Goal: Task Accomplishment & Management: Manage account settings

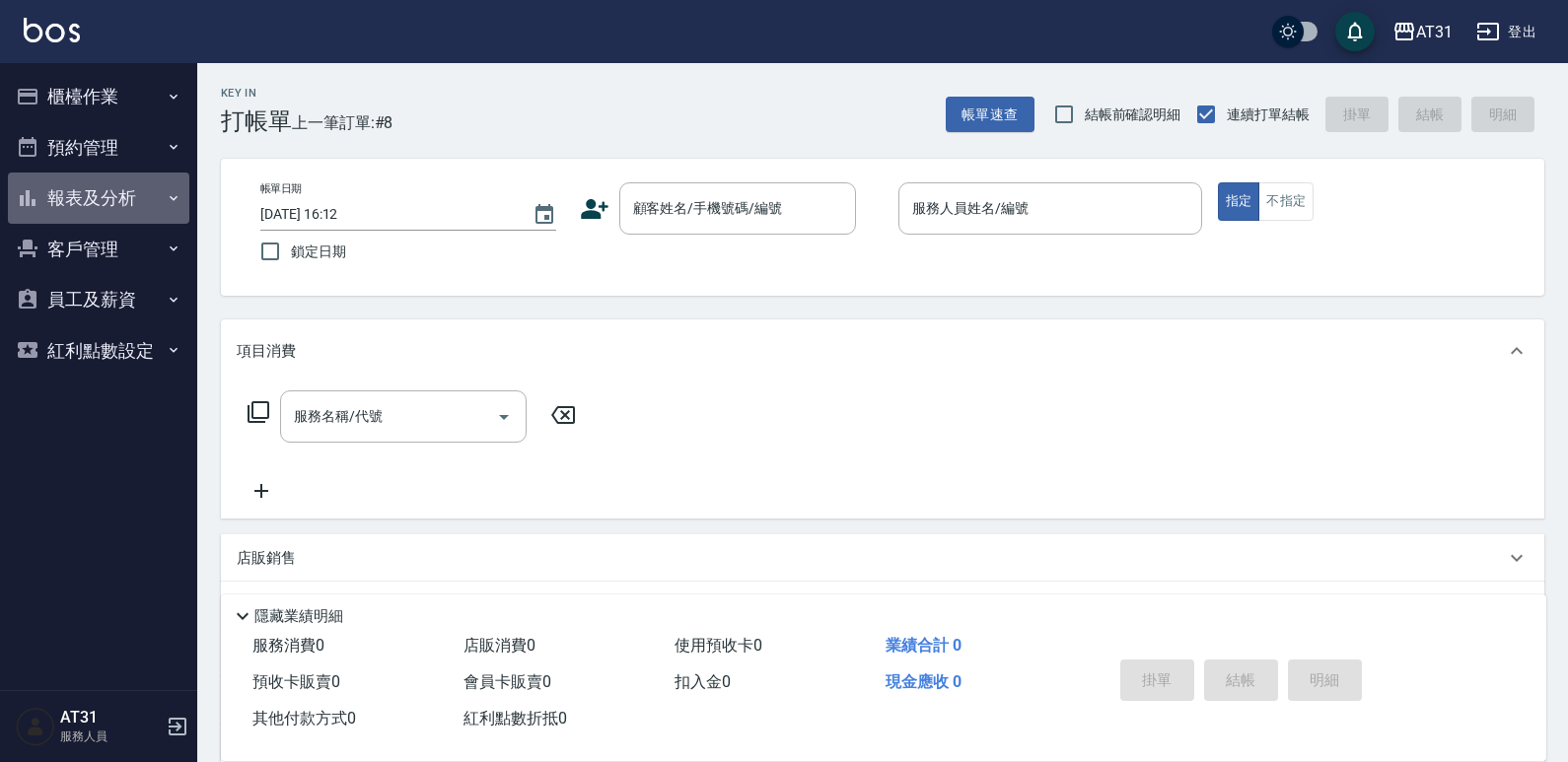
click at [96, 190] on button "報表及分析" at bounding box center [99, 198] width 182 height 51
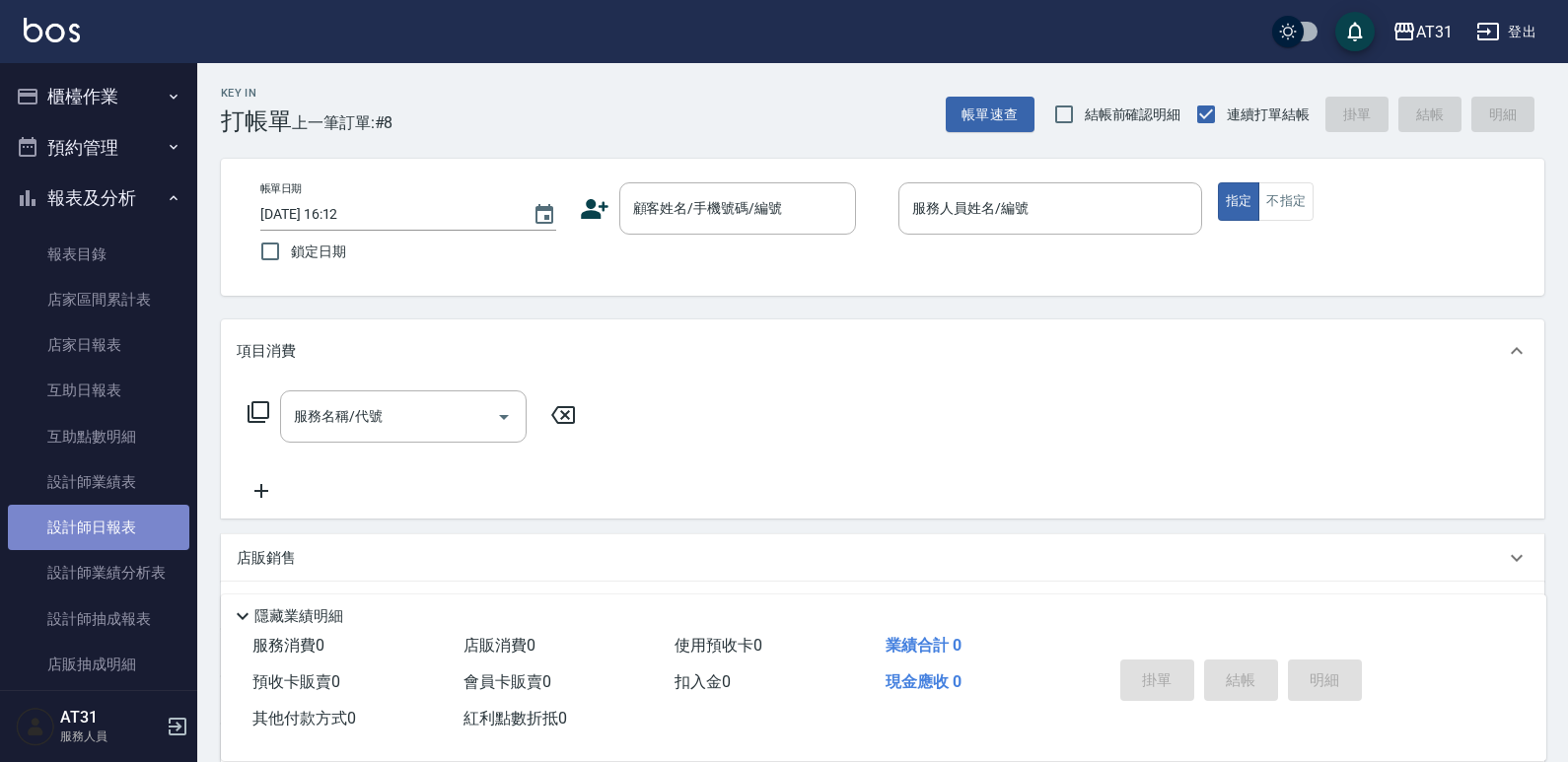
click at [118, 533] on link "設計師日報表" at bounding box center [99, 527] width 182 height 45
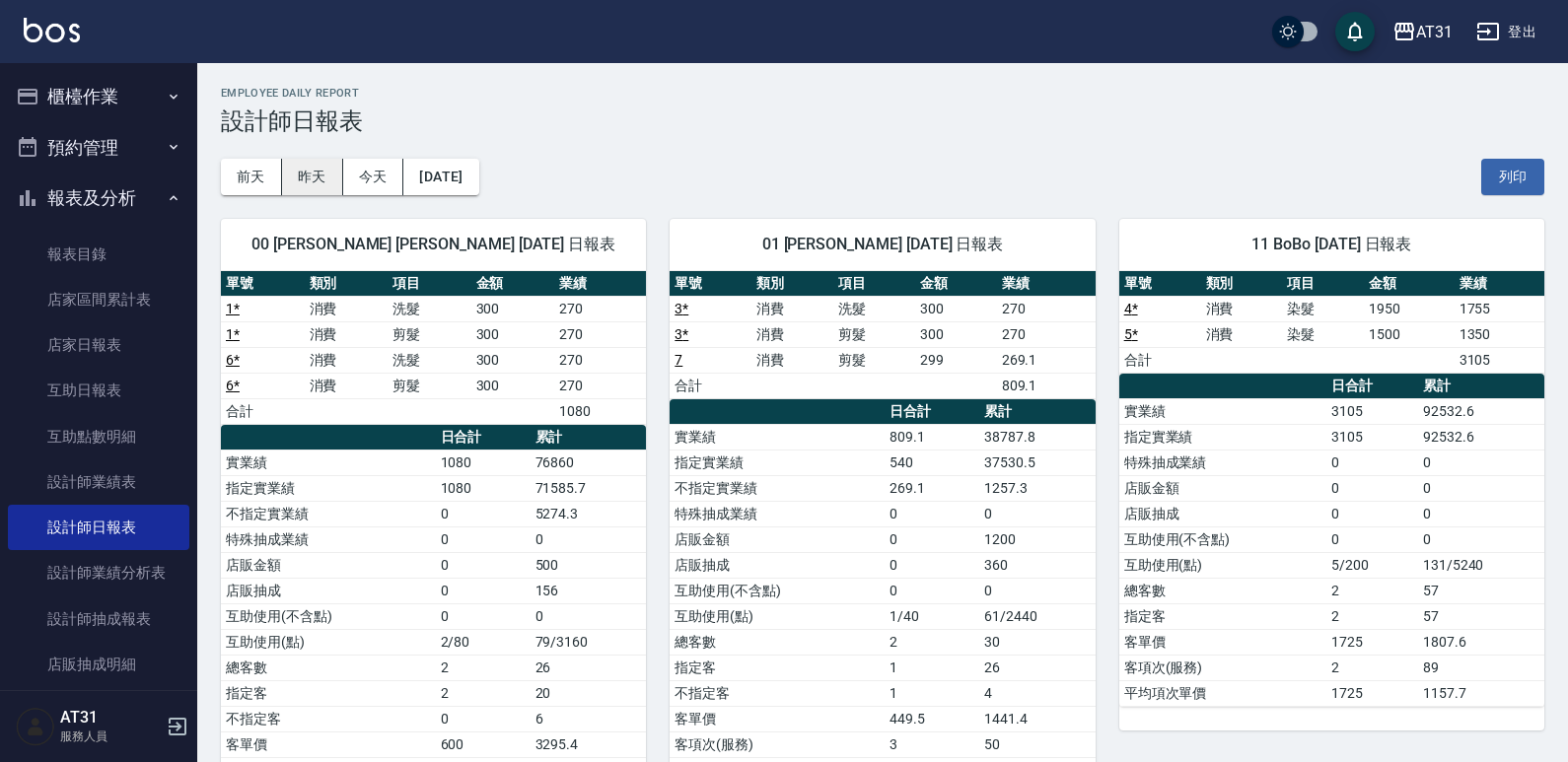
click at [324, 172] on button "昨天" at bounding box center [312, 177] width 61 height 37
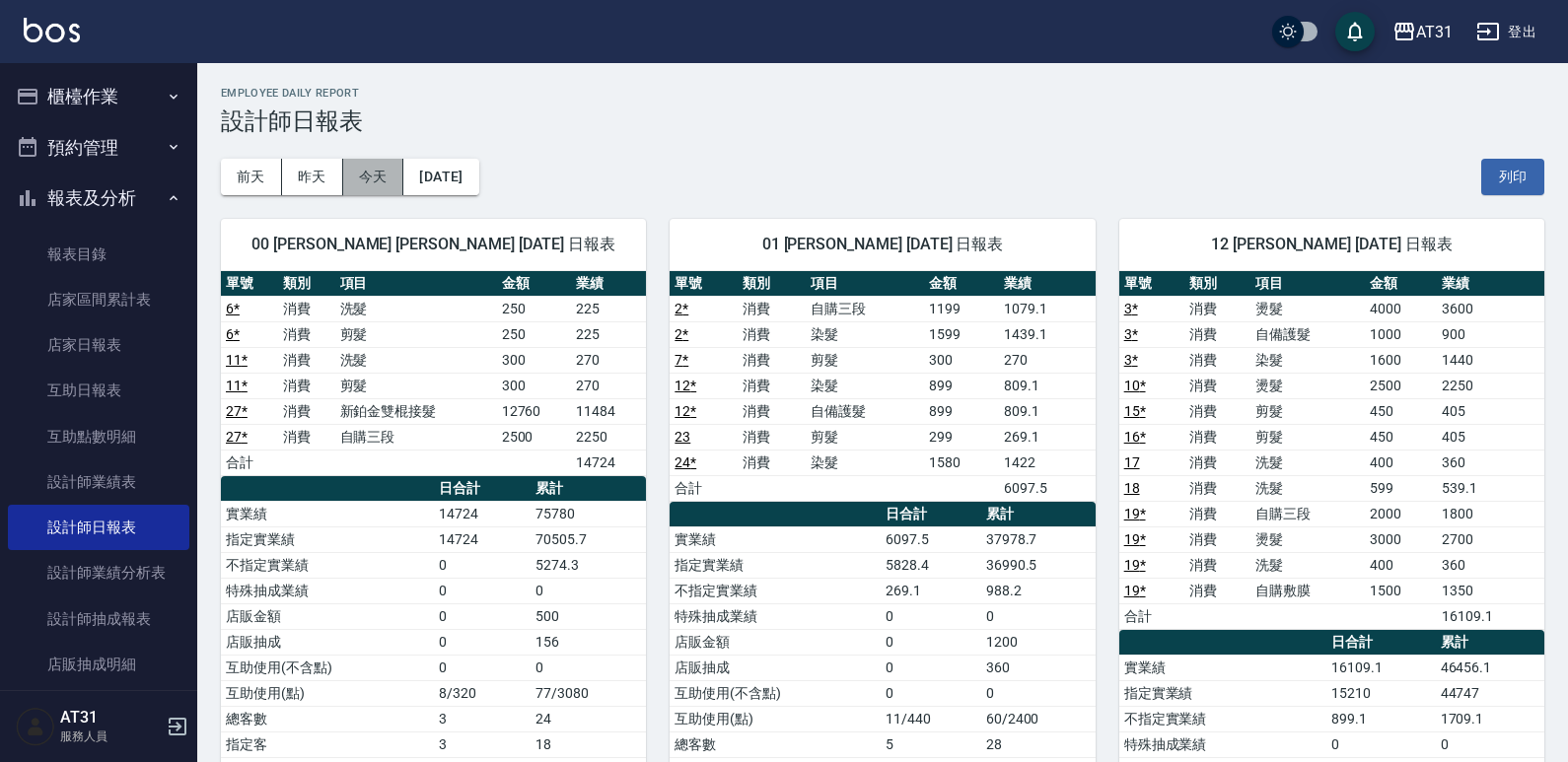
click at [358, 174] on button "今天" at bounding box center [374, 177] width 61 height 37
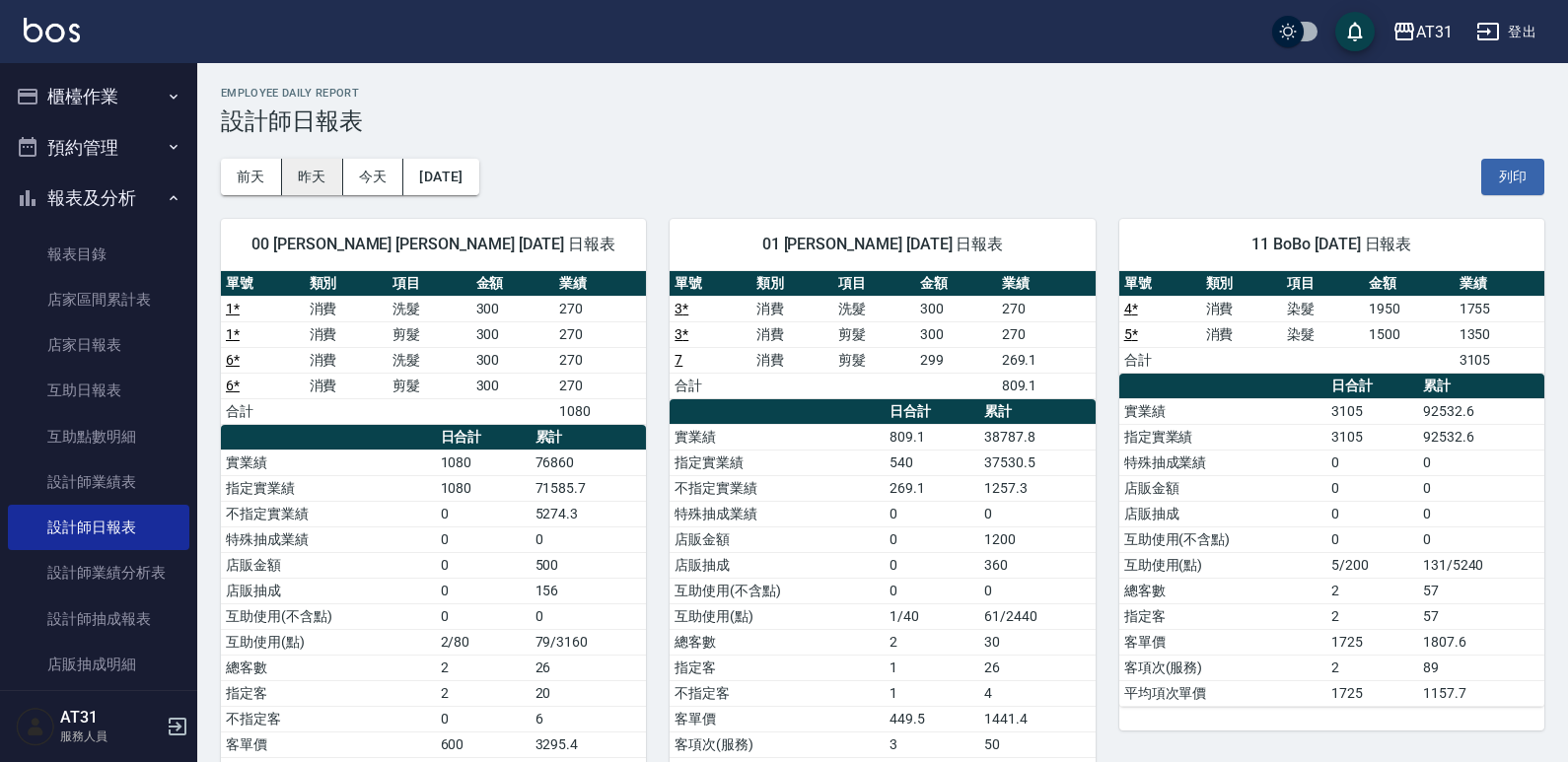
click at [314, 190] on button "昨天" at bounding box center [312, 177] width 61 height 37
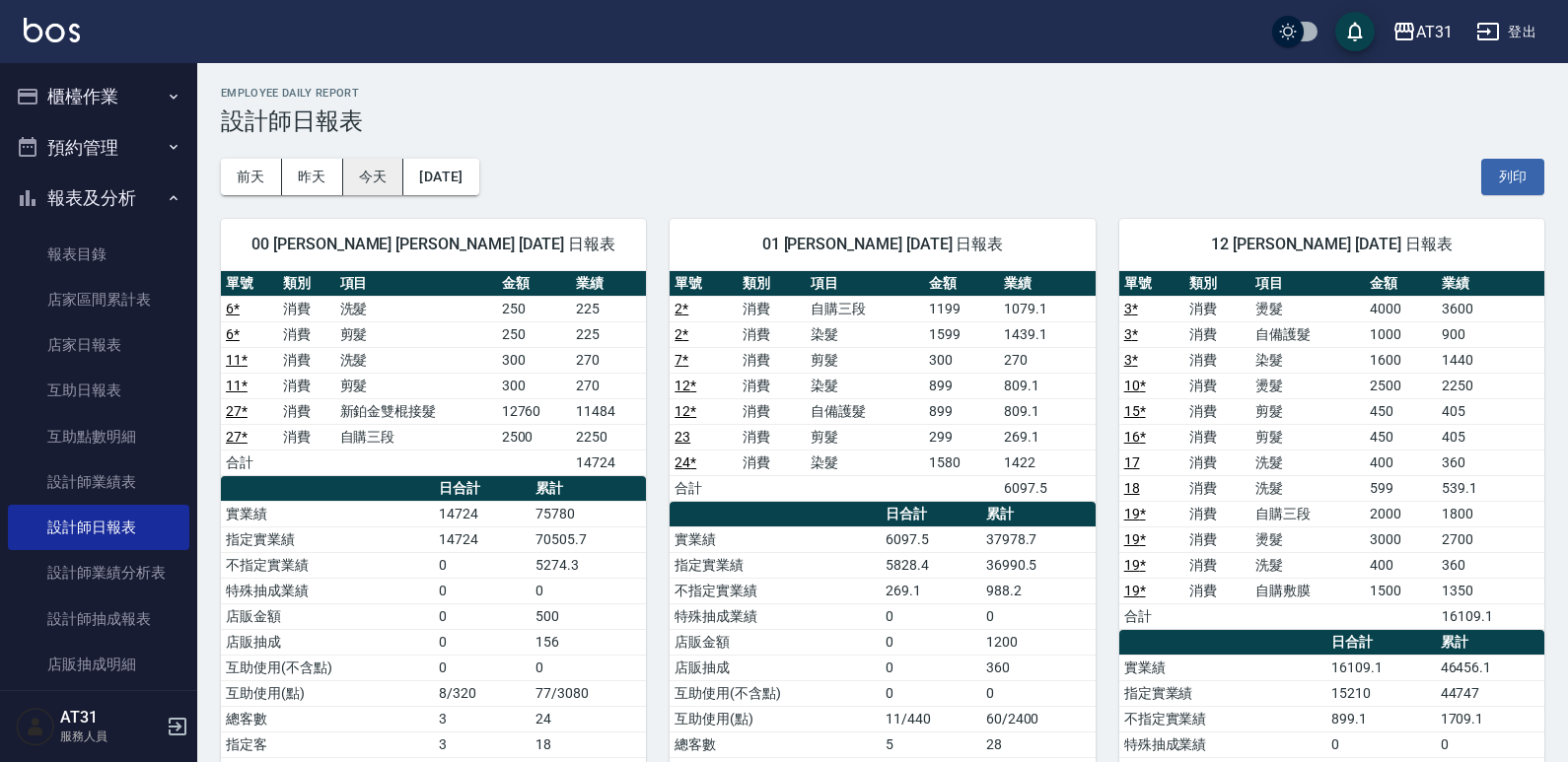
click at [385, 172] on button "今天" at bounding box center [374, 177] width 61 height 37
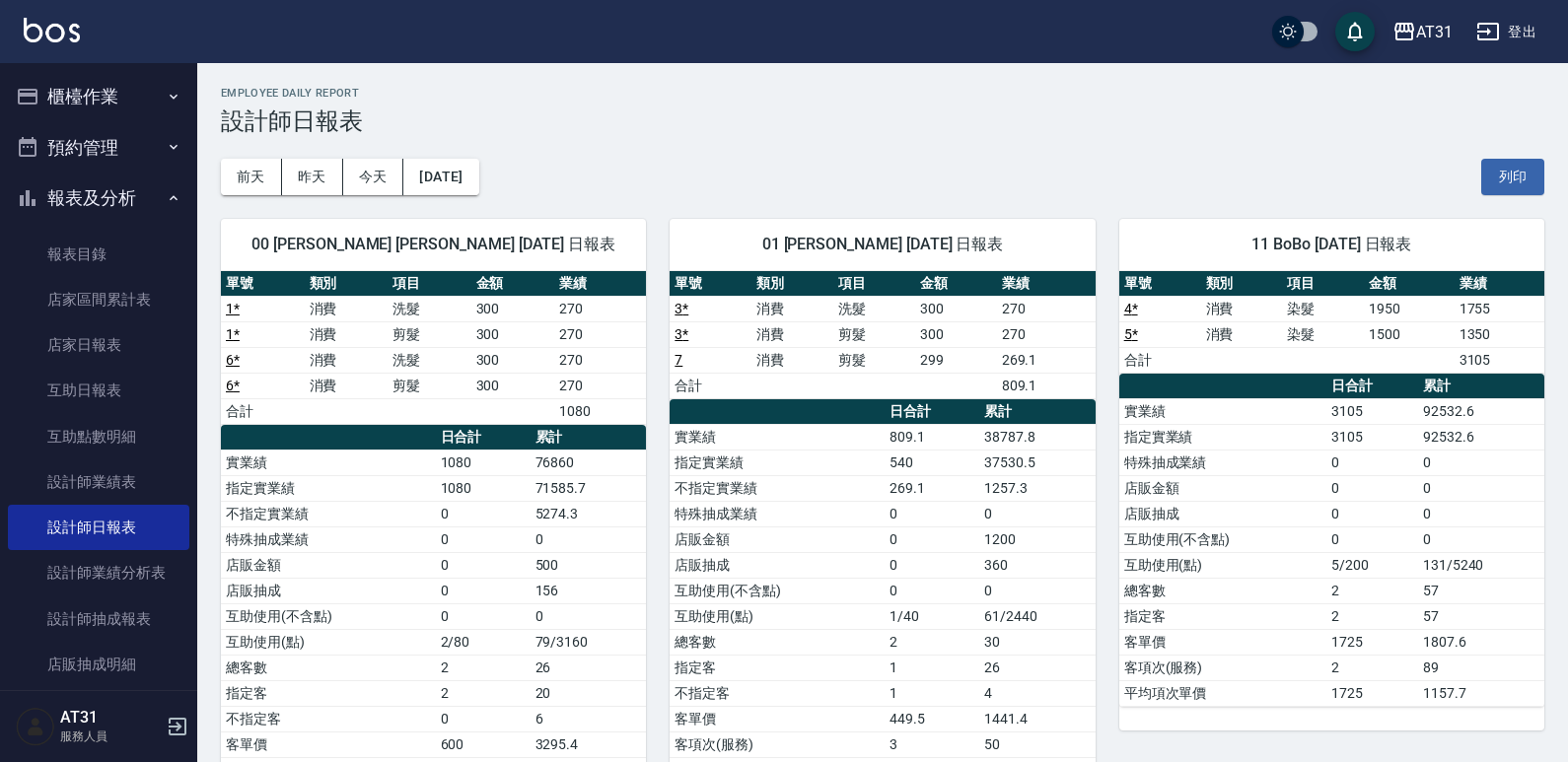
click at [84, 106] on button "櫃檯作業" at bounding box center [99, 96] width 182 height 51
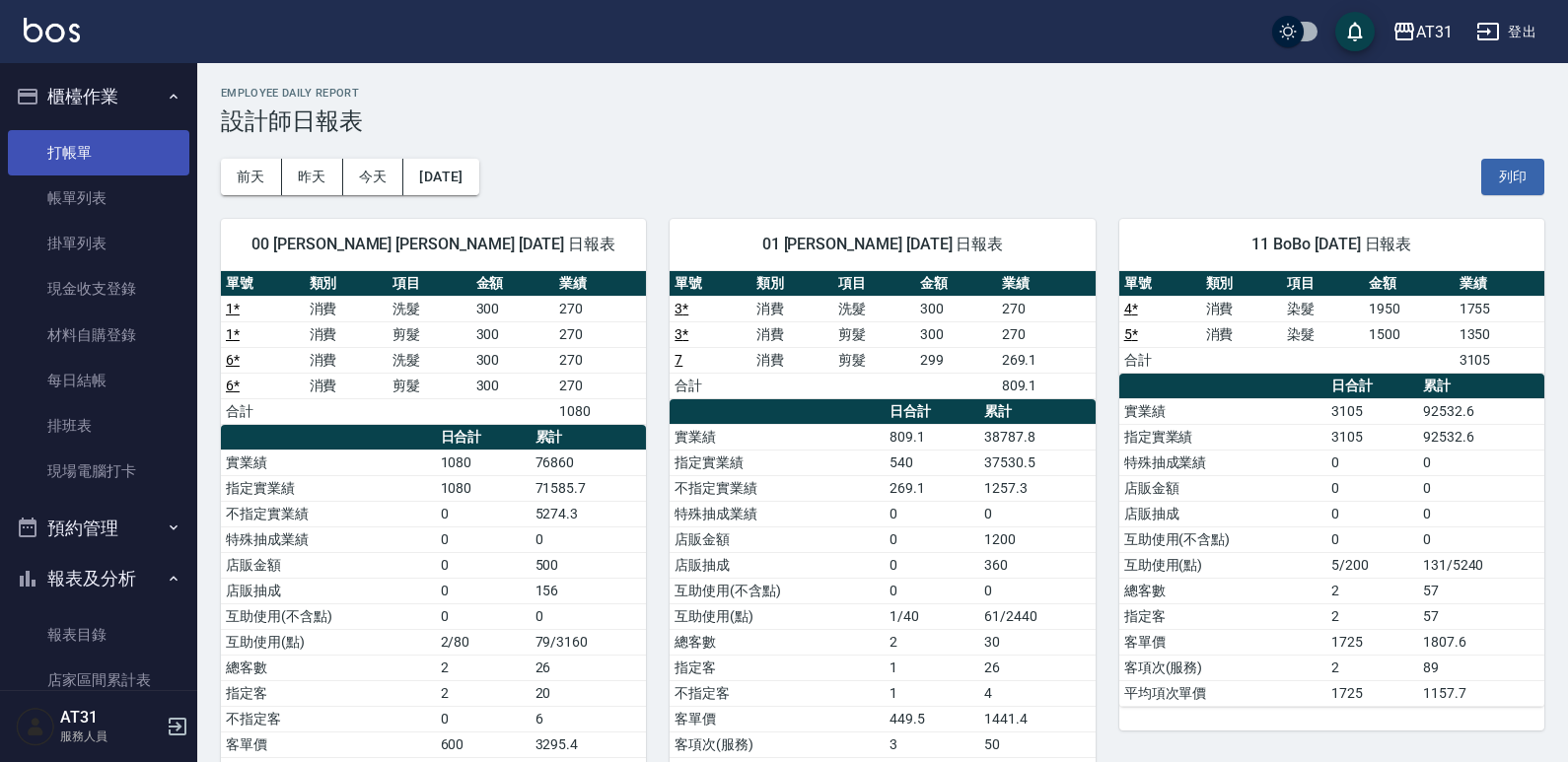
click at [100, 139] on link "打帳單" at bounding box center [99, 152] width 182 height 45
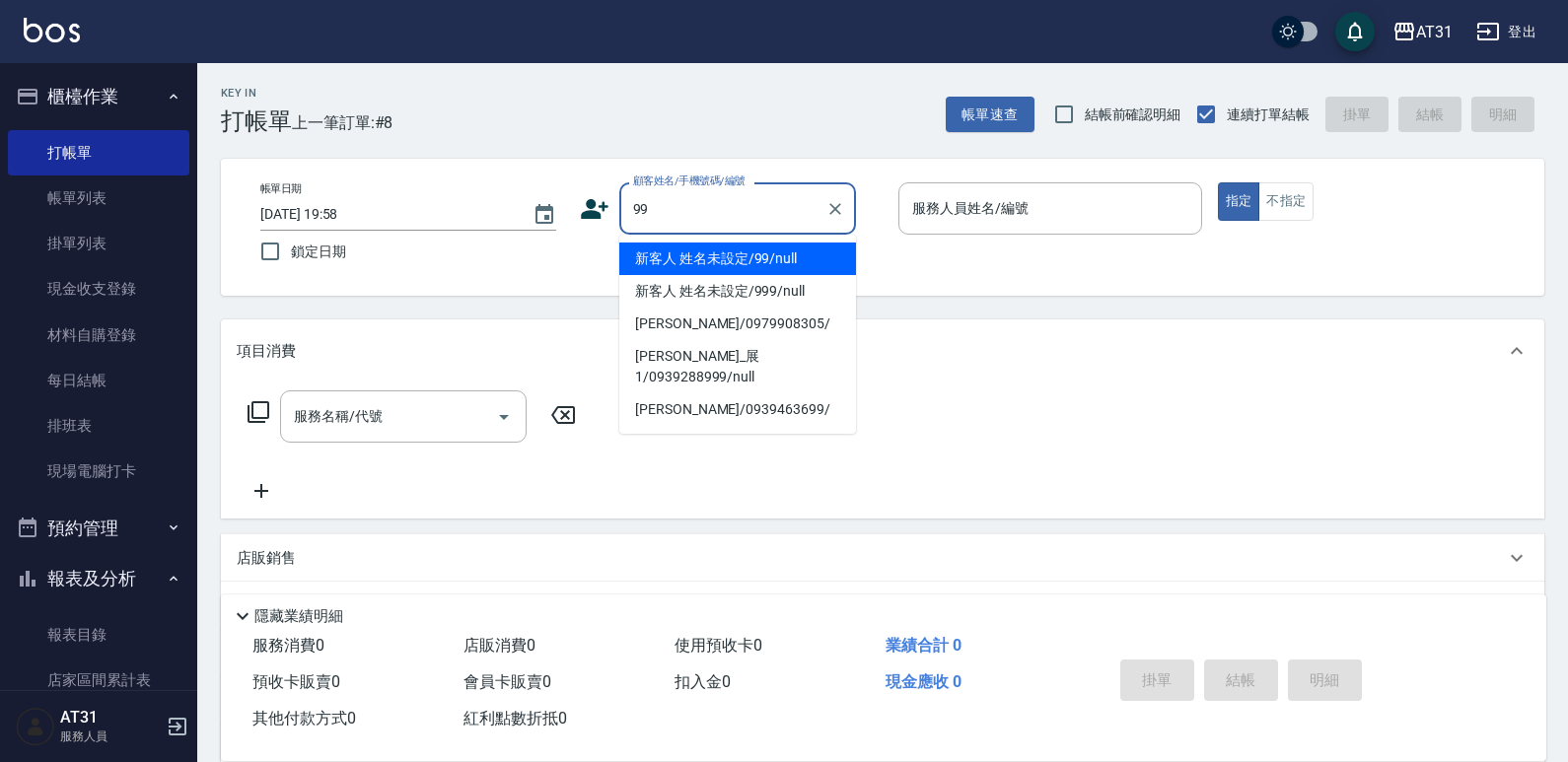
type input "新客人 姓名未設定/99/null"
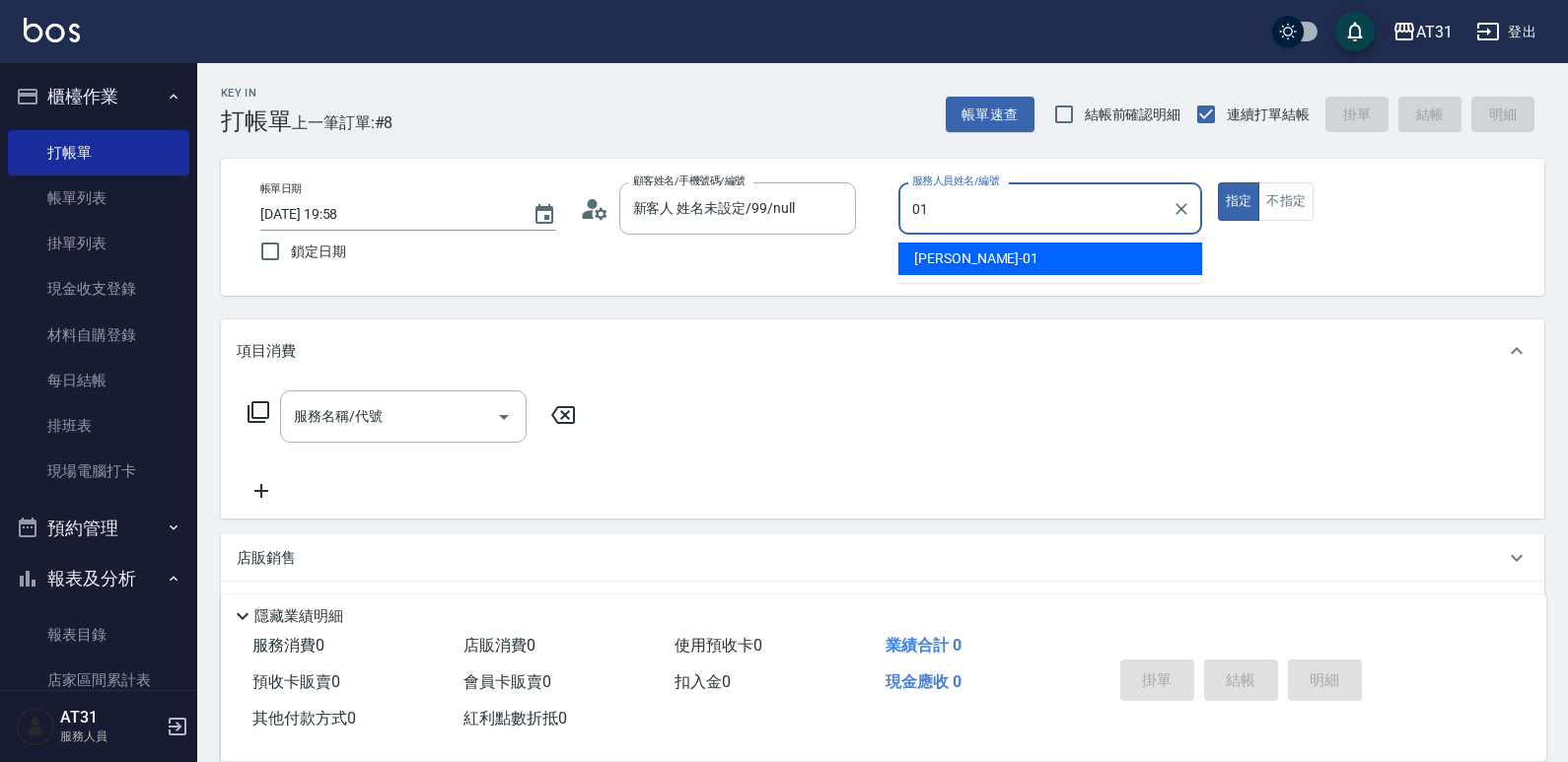
type input "[PERSON_NAME]-01"
type button "true"
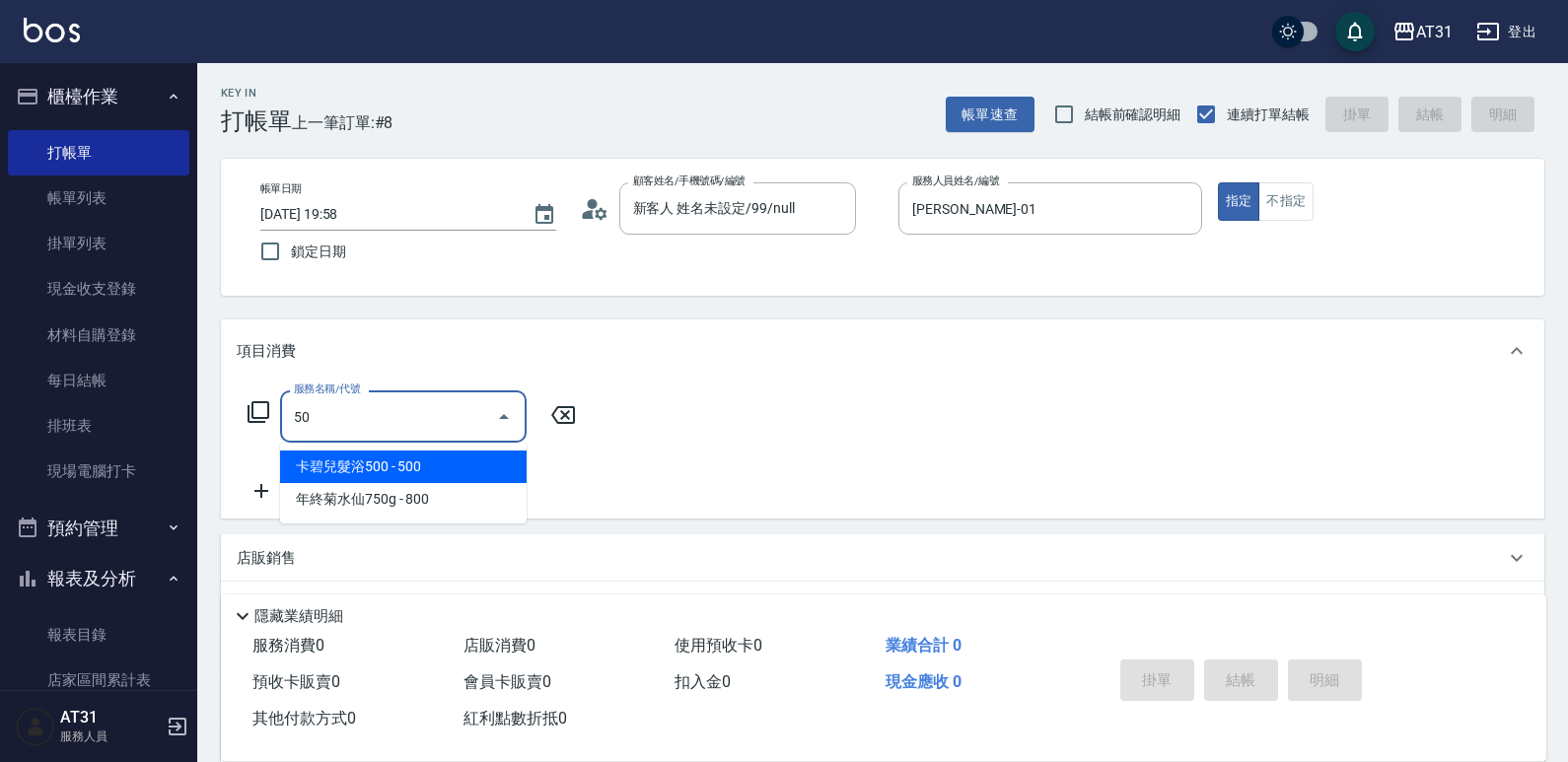
type input "501"
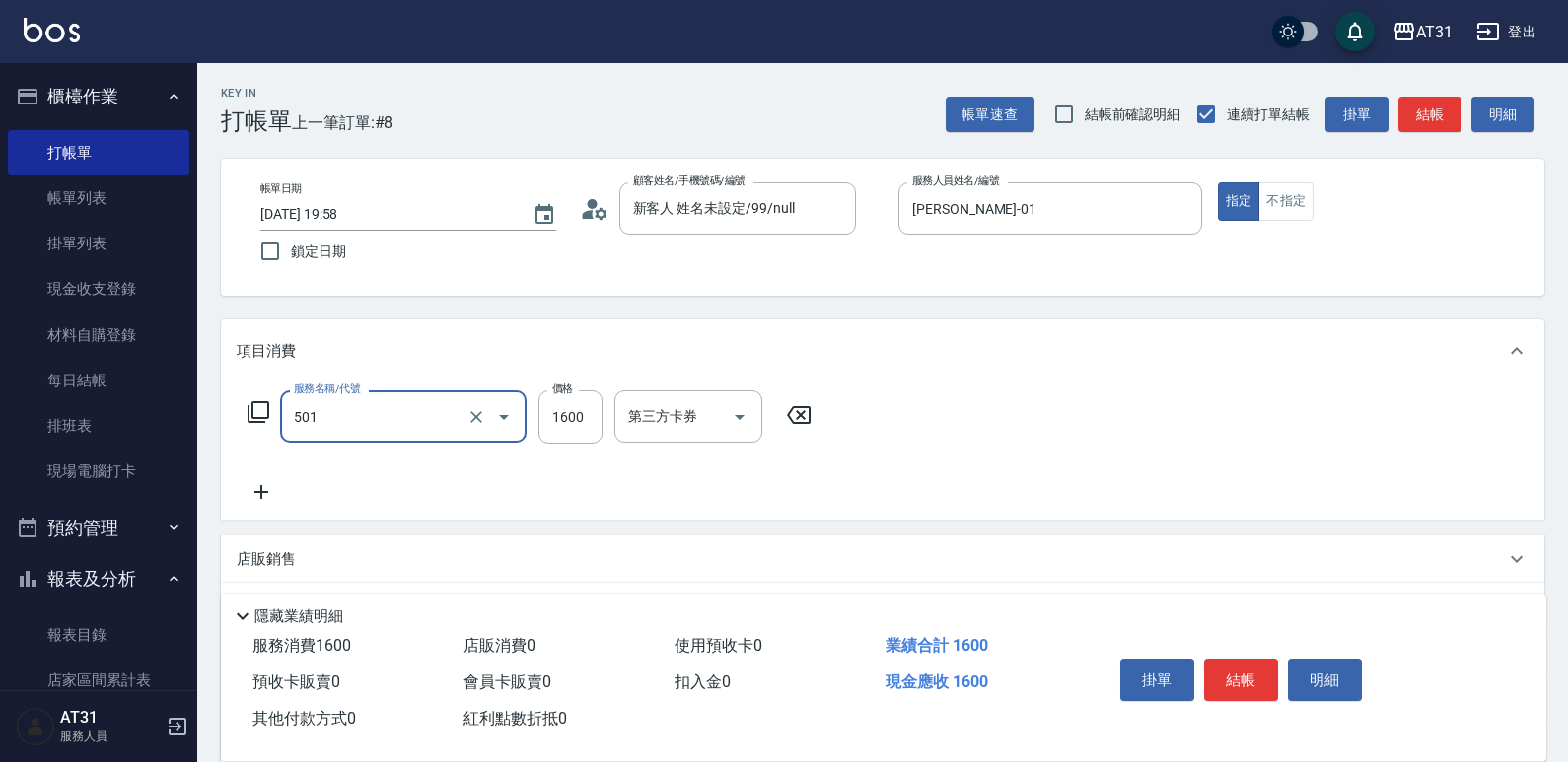
type input "160"
type input "染髮(501)"
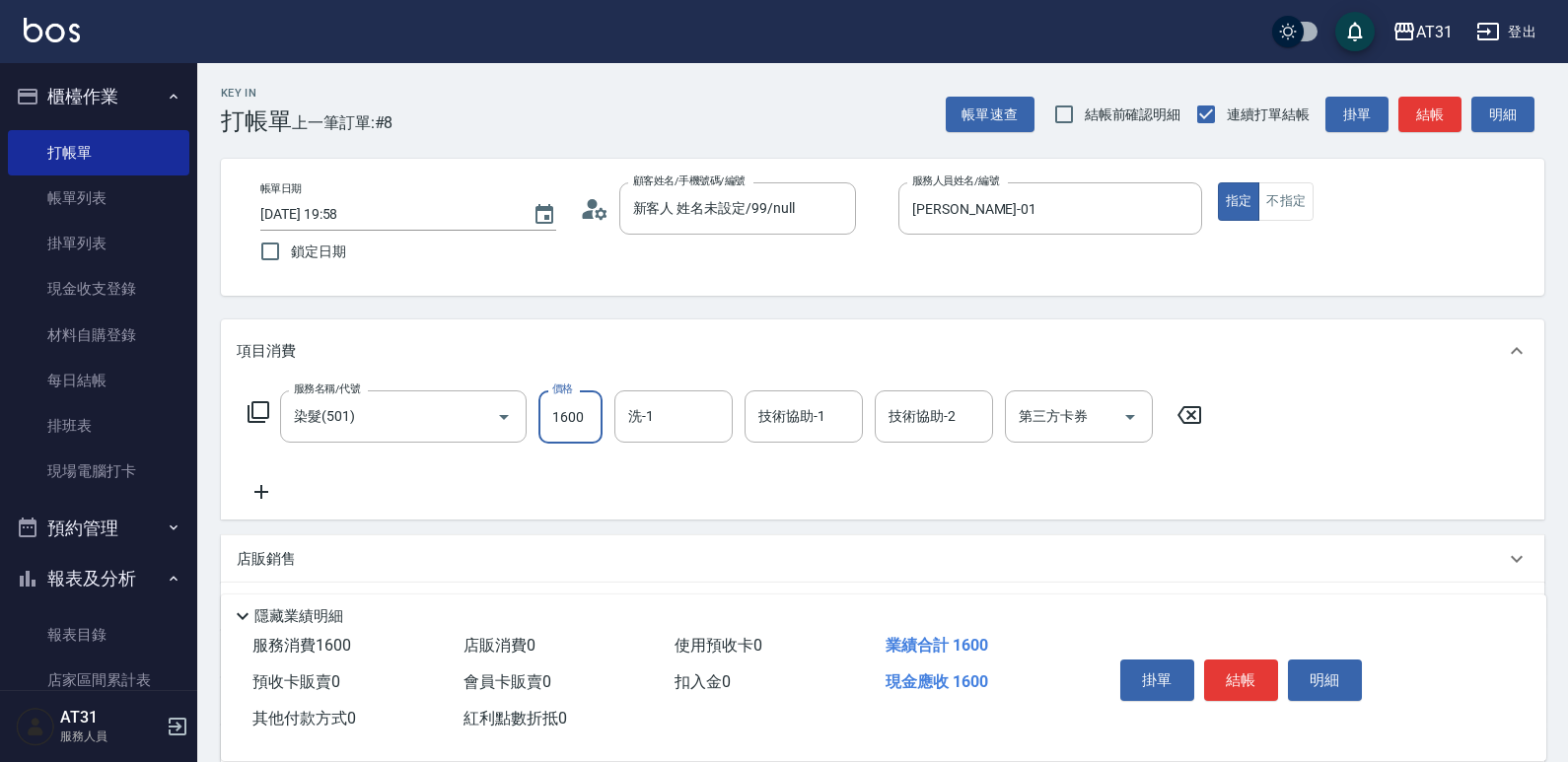
type input "0"
type input "159"
type input "150"
type input "1599"
type input "鳳梨-41"
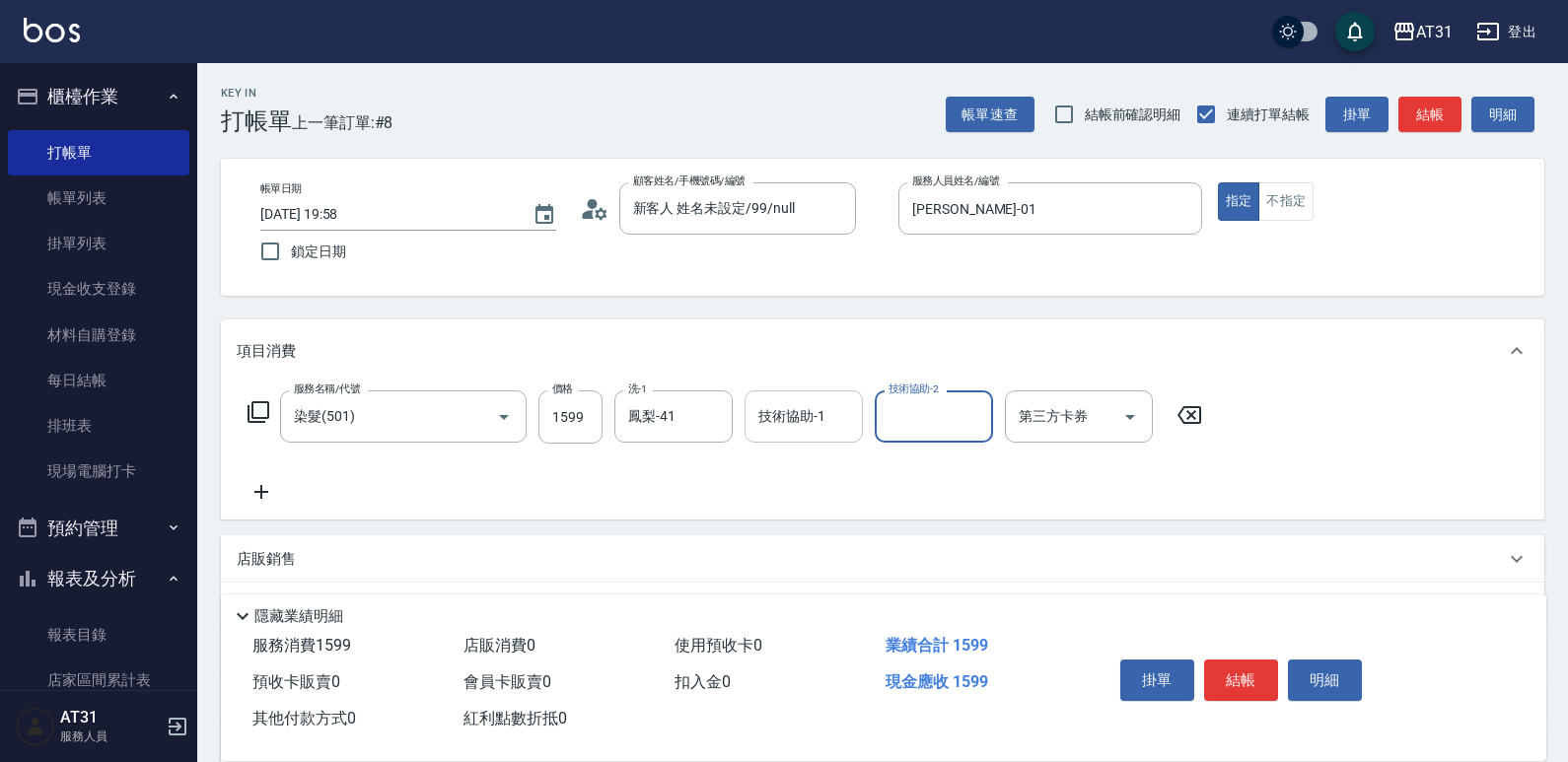
click at [794, 394] on div "技術協助-1" at bounding box center [804, 416] width 119 height 52
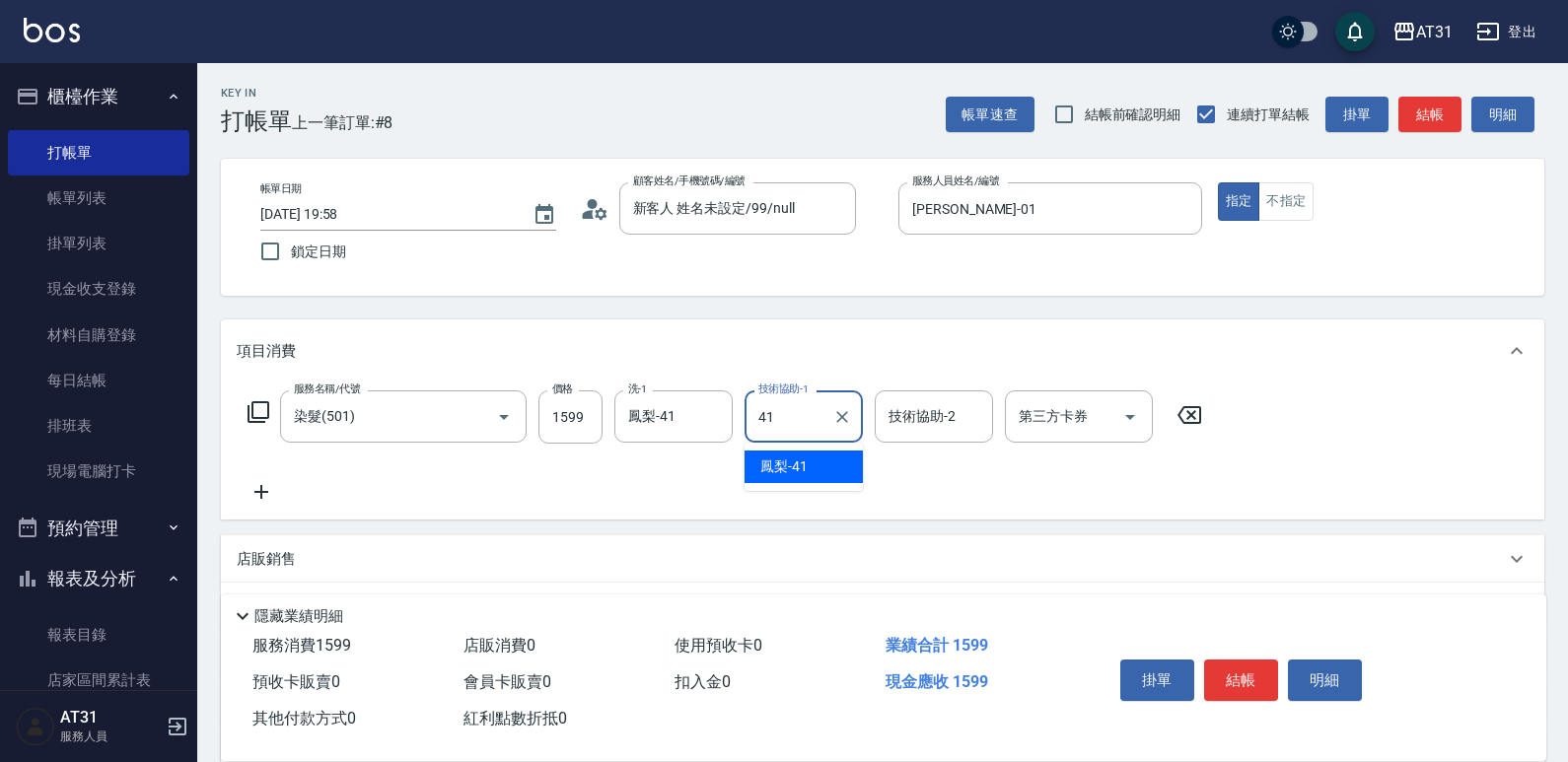
type input "鳳梨-41"
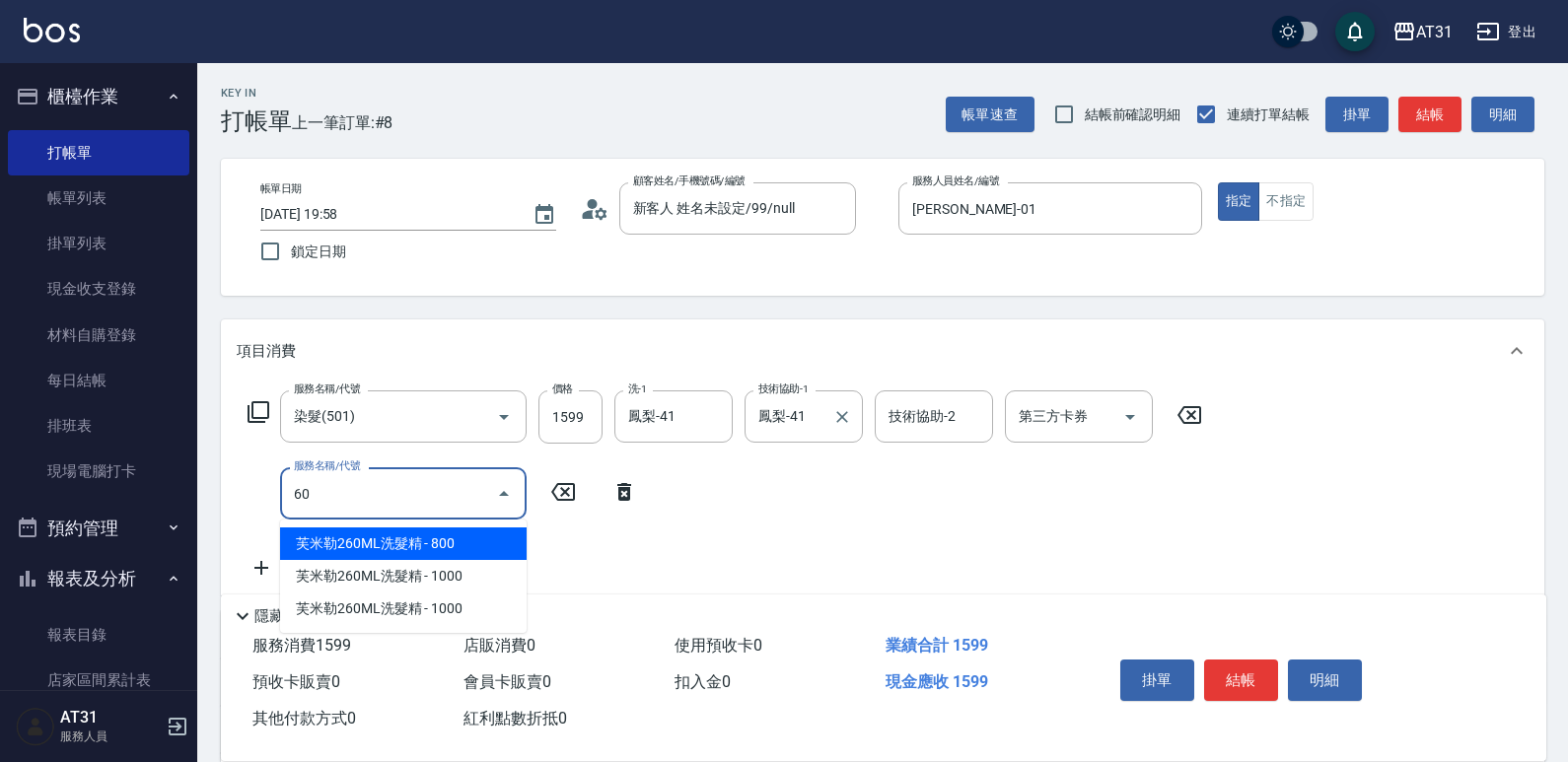
type input "601"
type input "180"
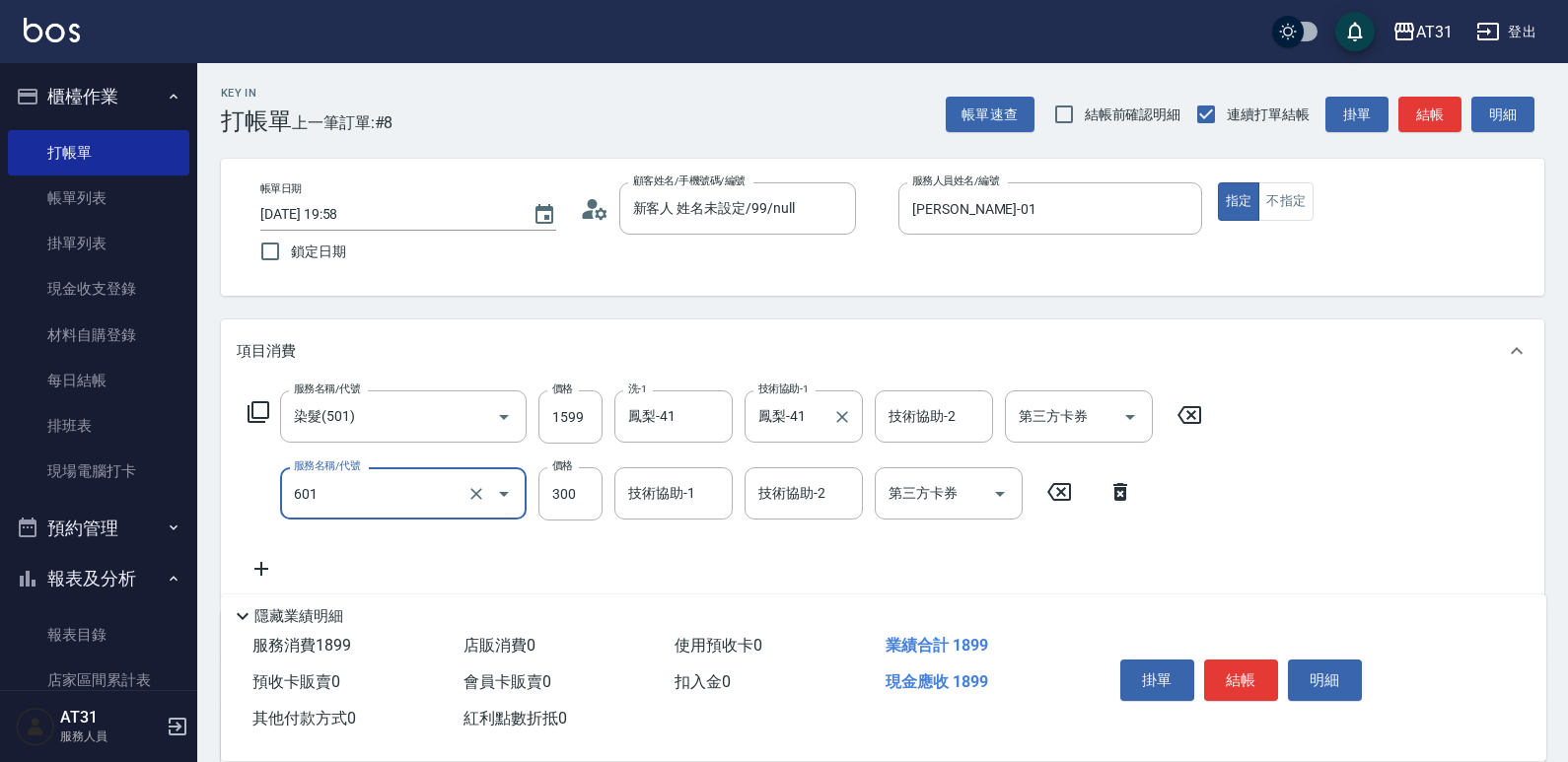
type input "自備護髮(601)"
type input "160"
type input "80"
type input "230"
type input "800"
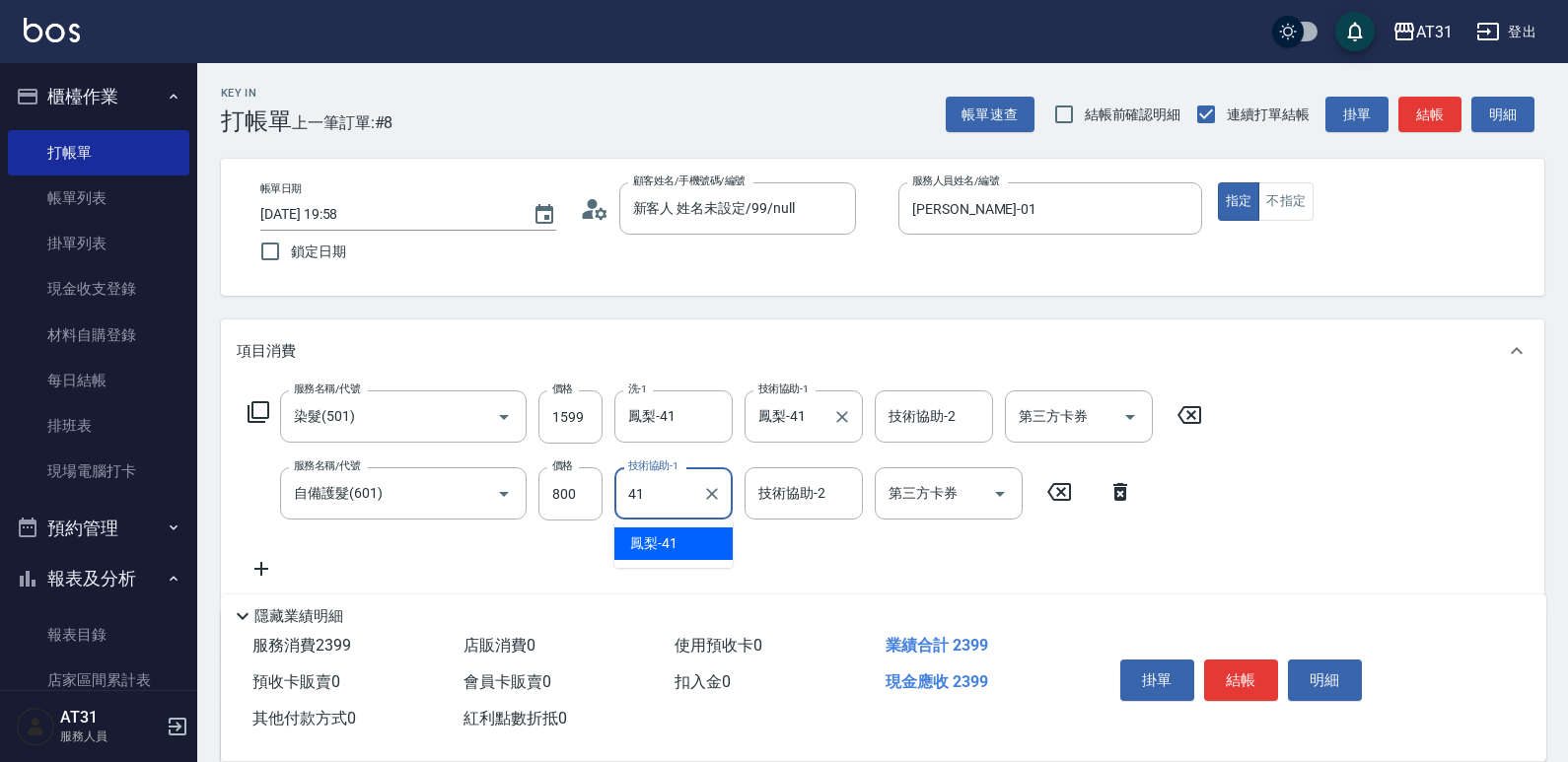
type input "鳳梨-41"
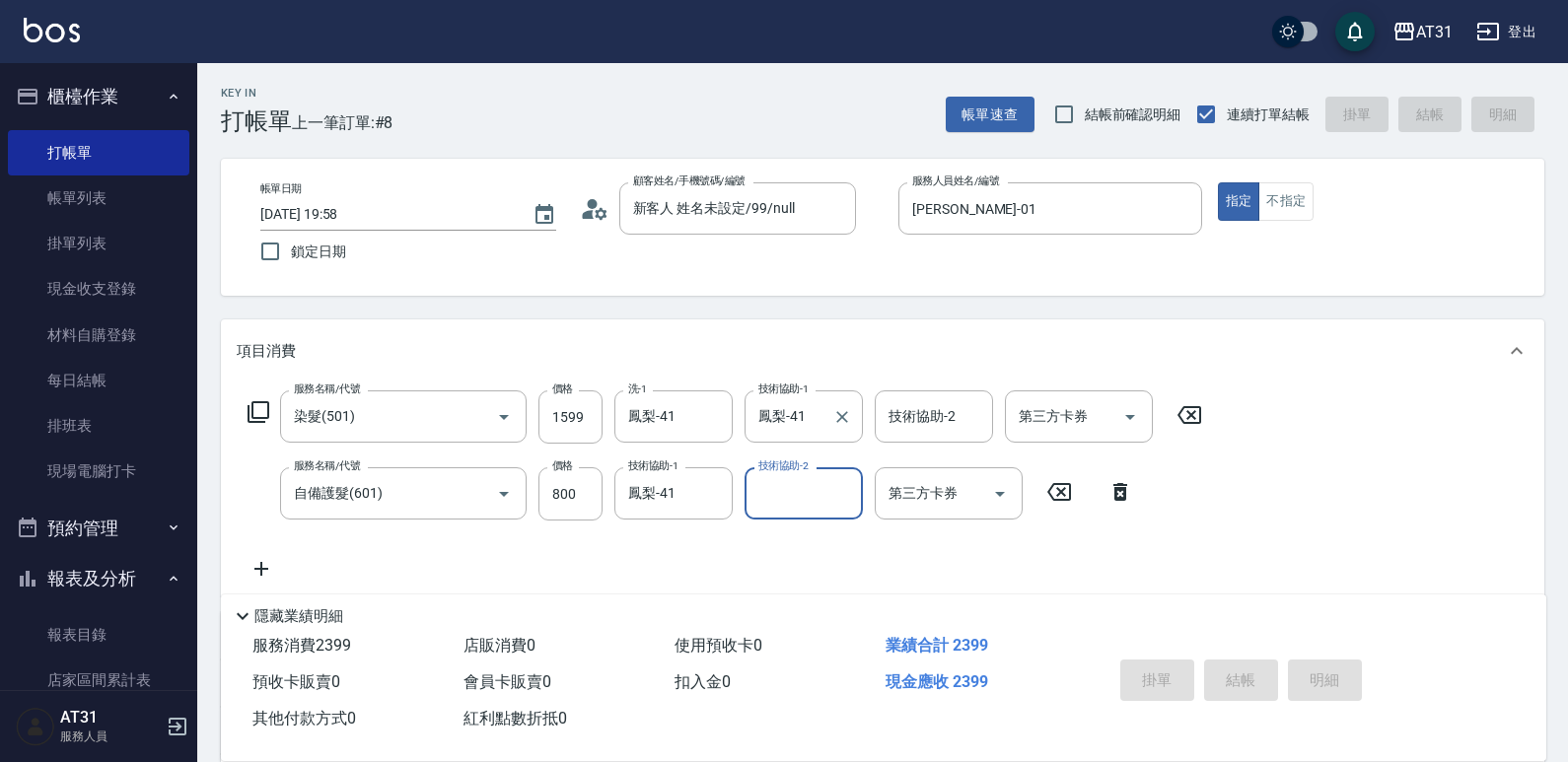
type input "[DATE] 20:00"
type input "0"
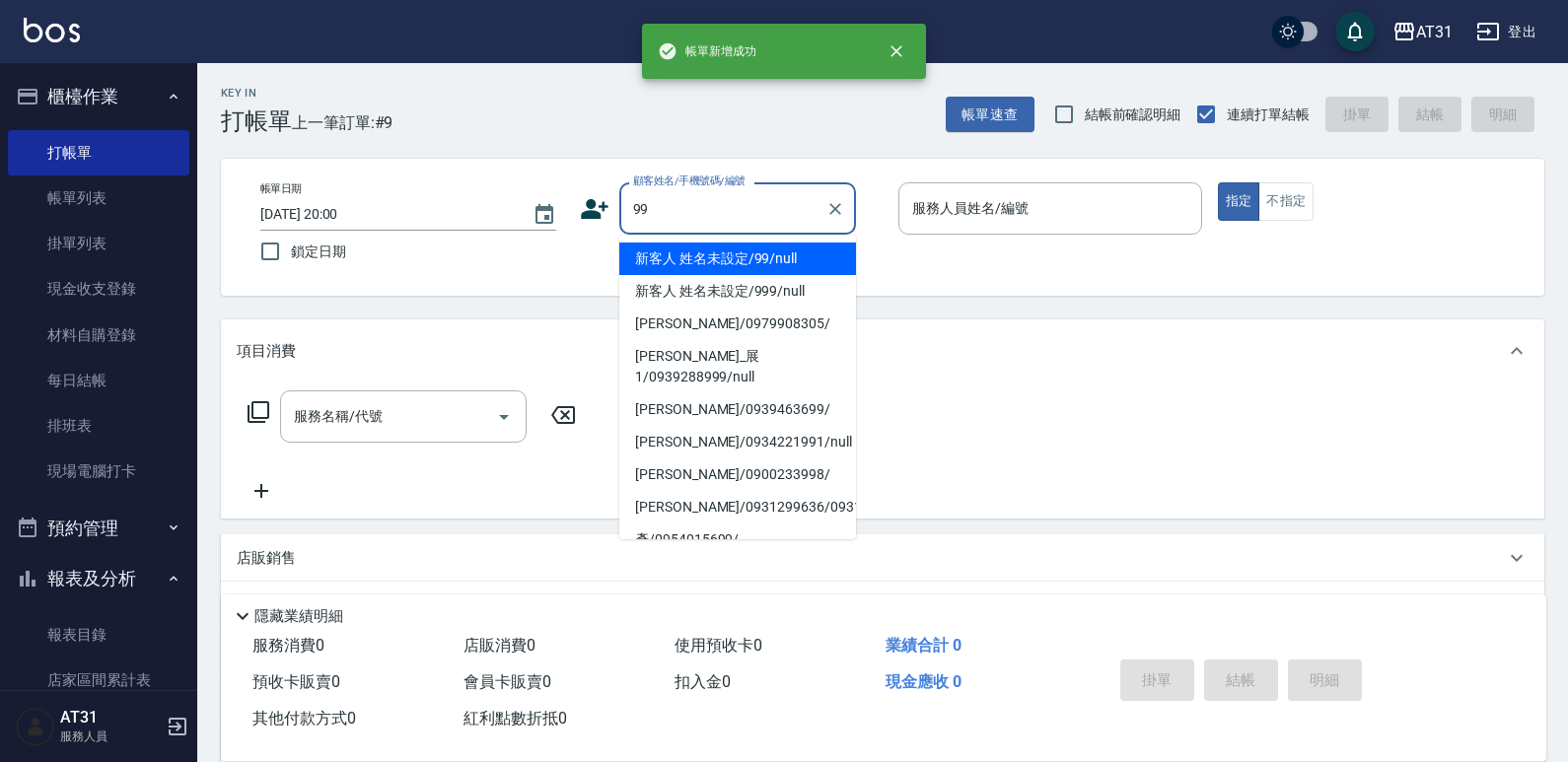
type input "新客人 姓名未設定/99/null"
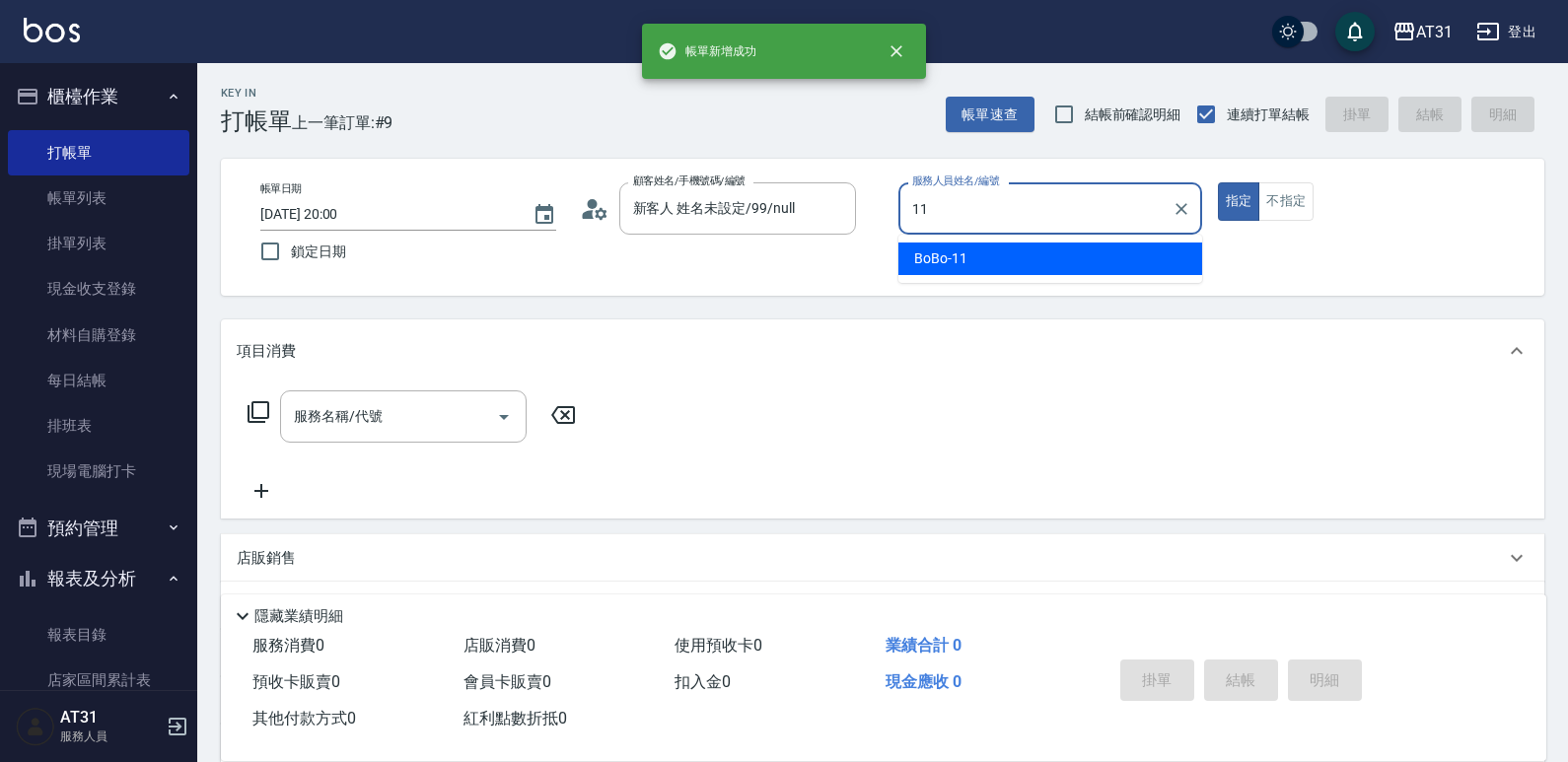
type input "BoBo-11"
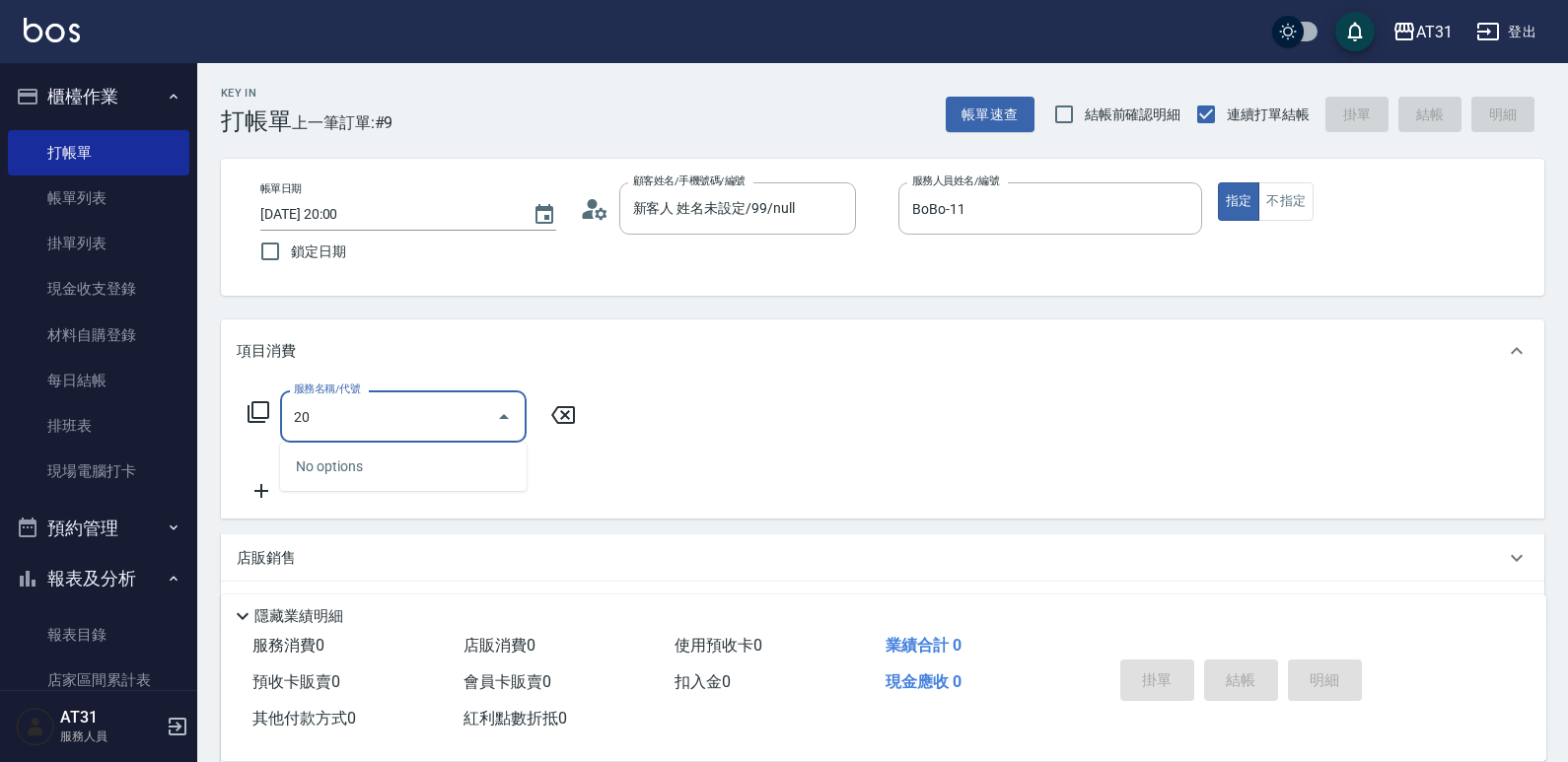
type input "201"
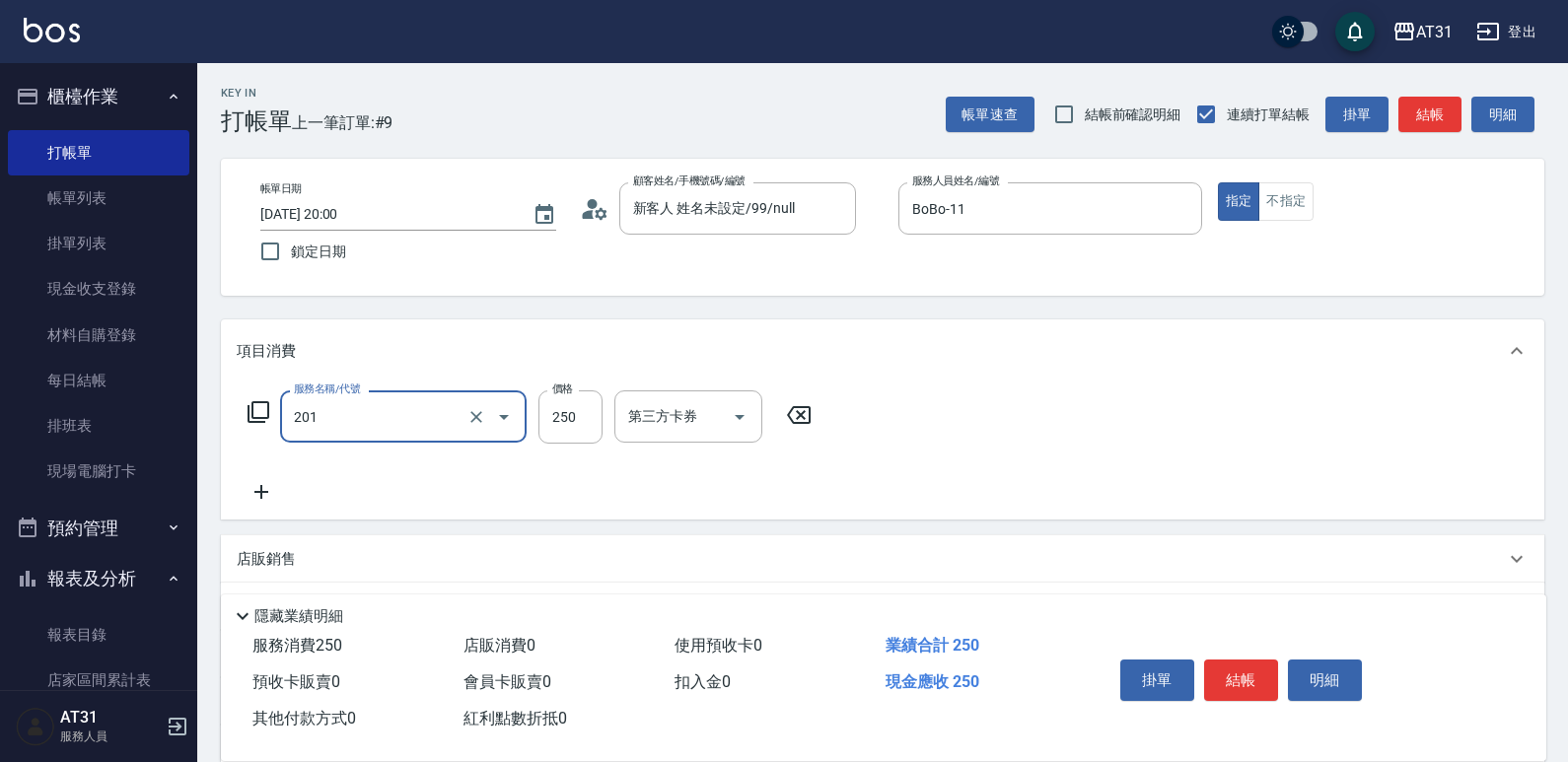
type input "20"
type input "洗髮(201)"
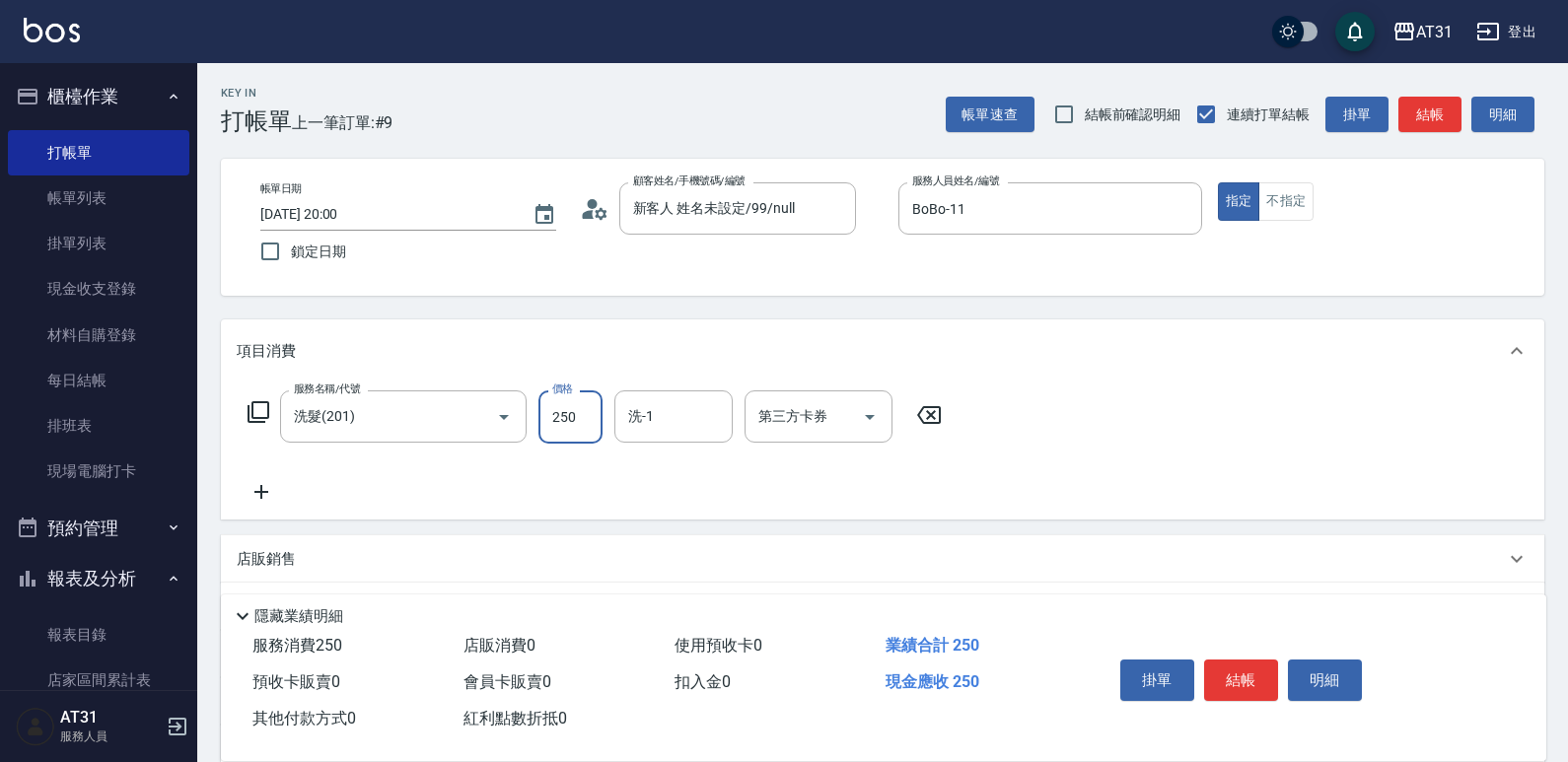
type input "0"
type input "25"
type input "20"
type input "250"
type input "[PERSON_NAME]-46"
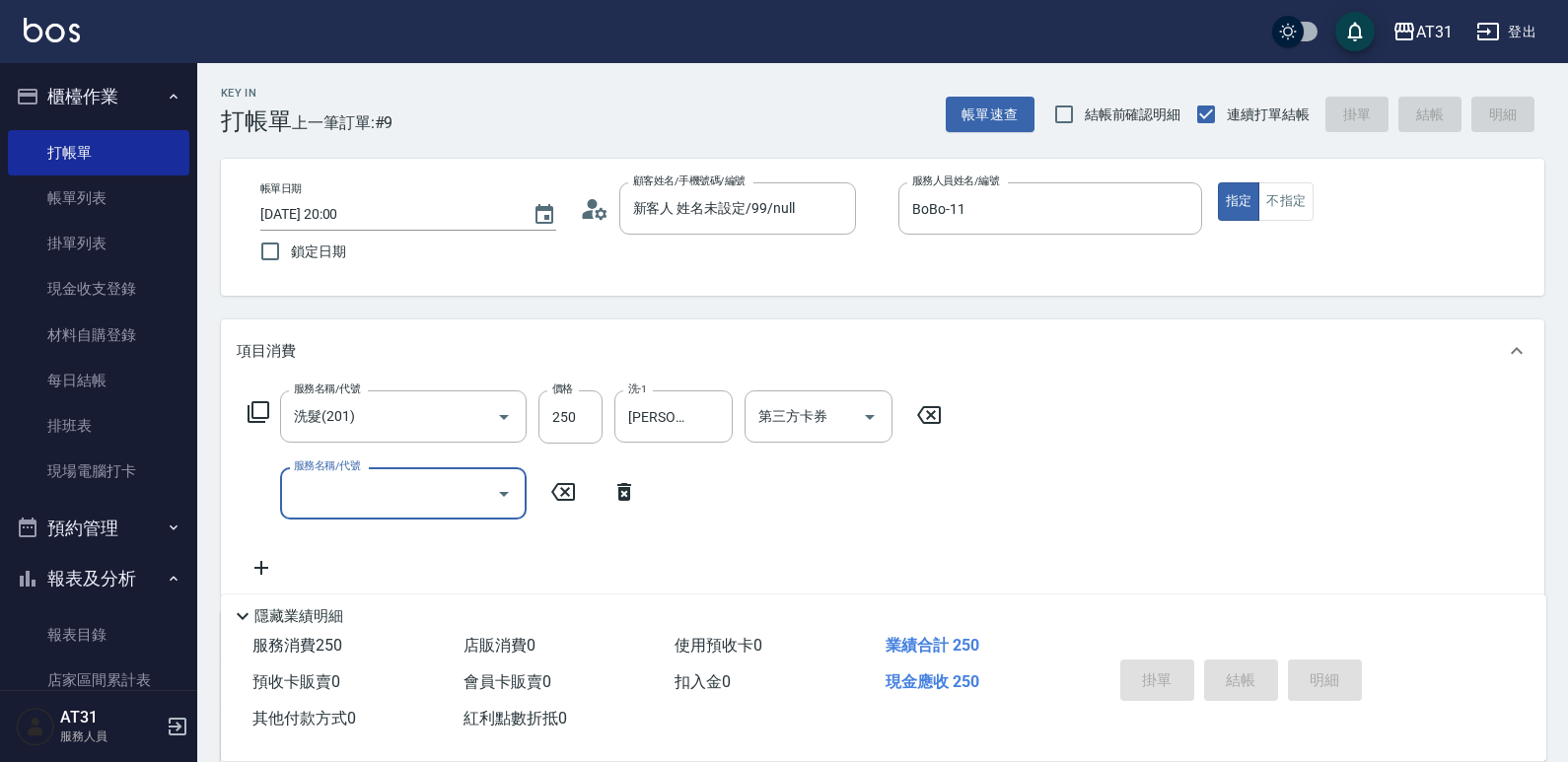
type input "0"
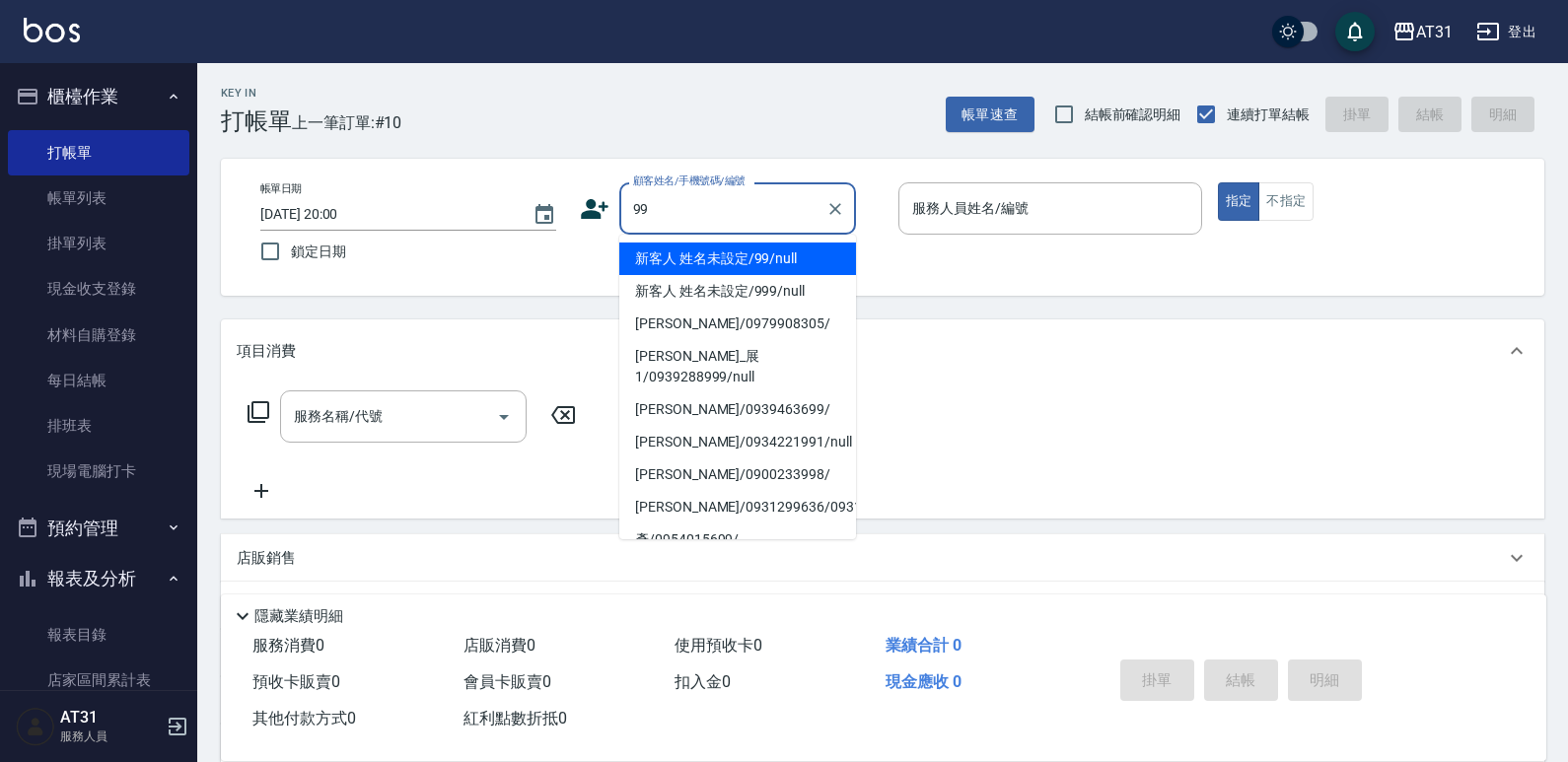
type input "新客人 姓名未設定/99/null"
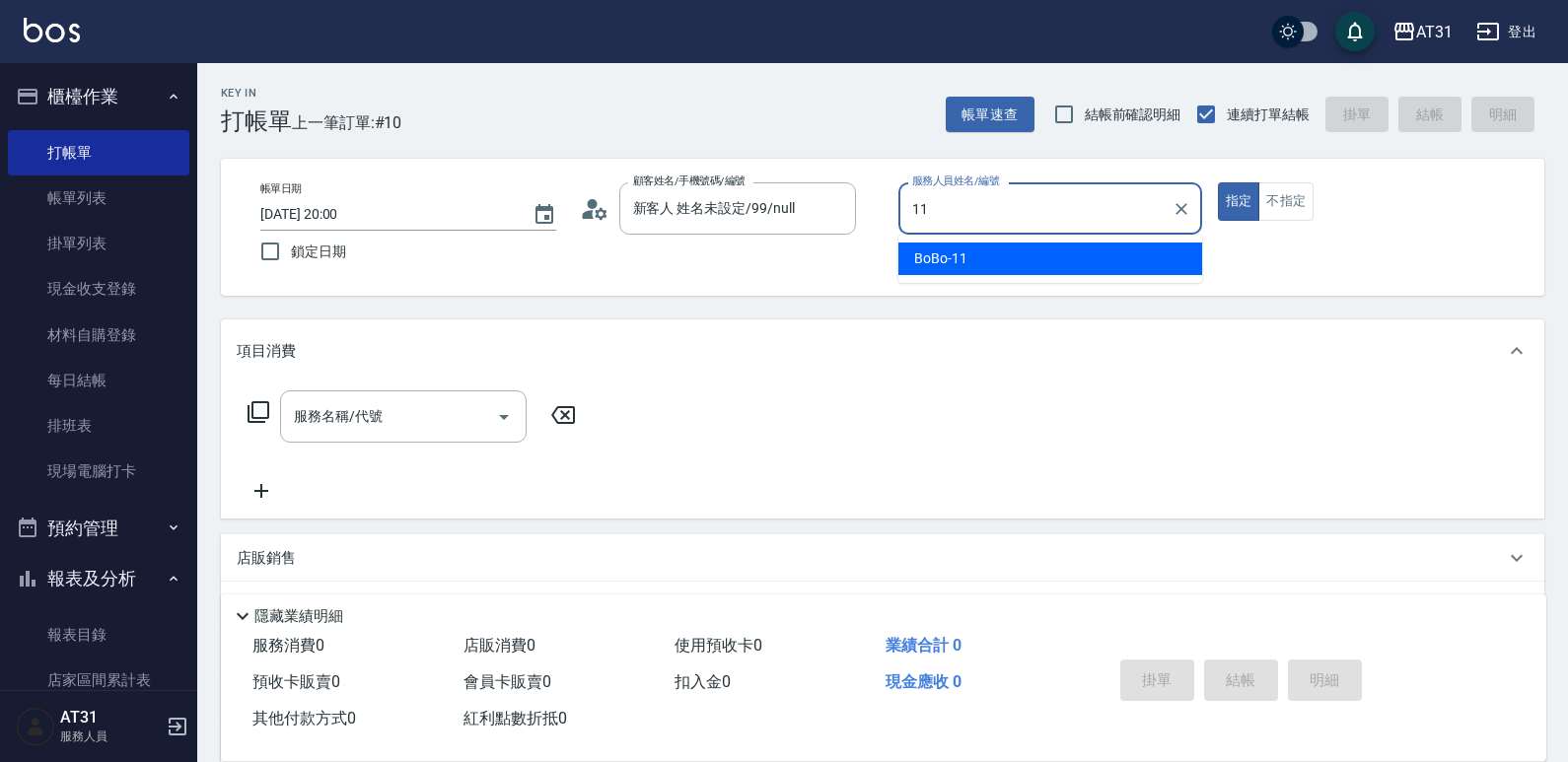
type input "BoBo-11"
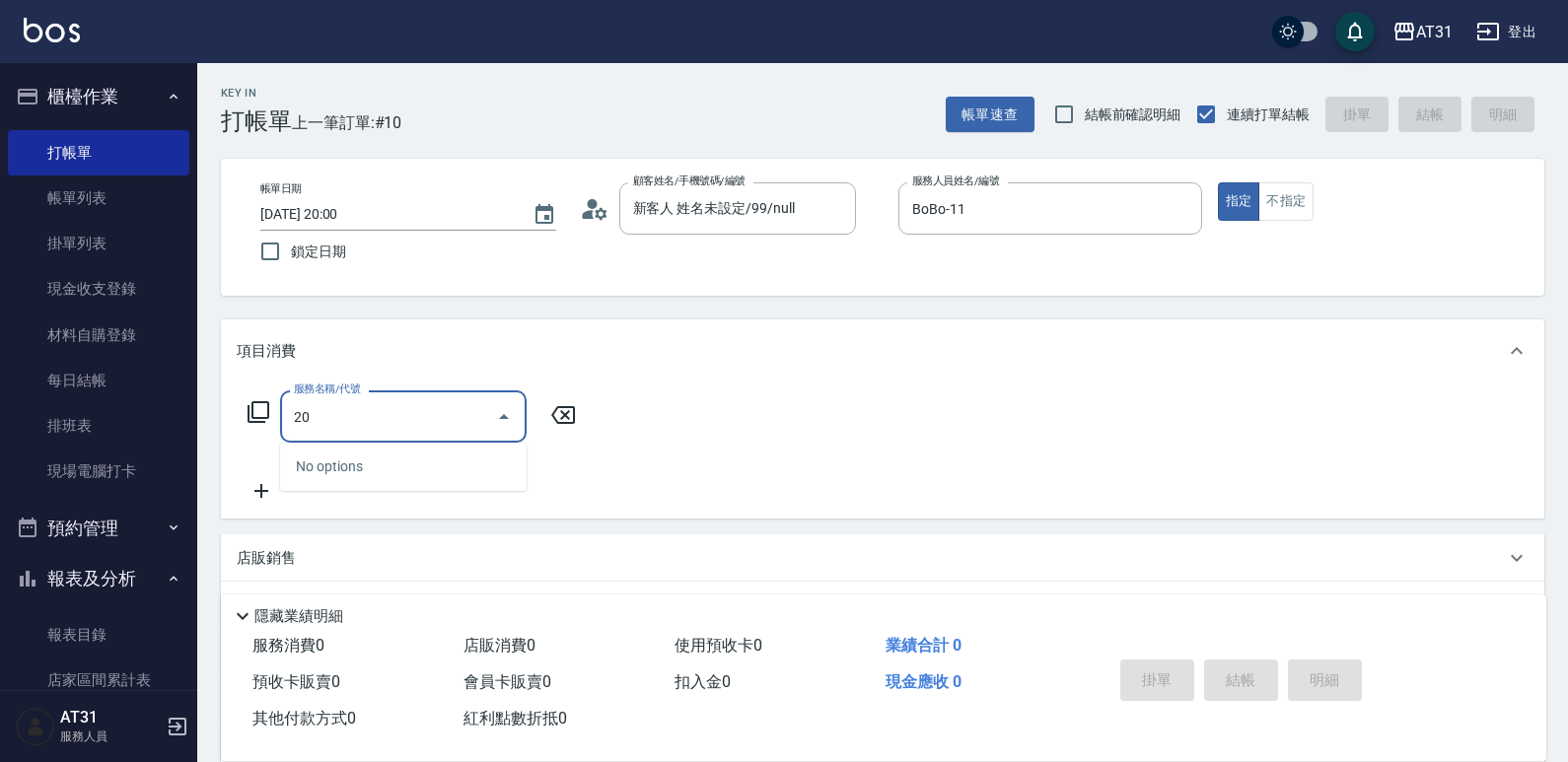
type input "201"
type input "20"
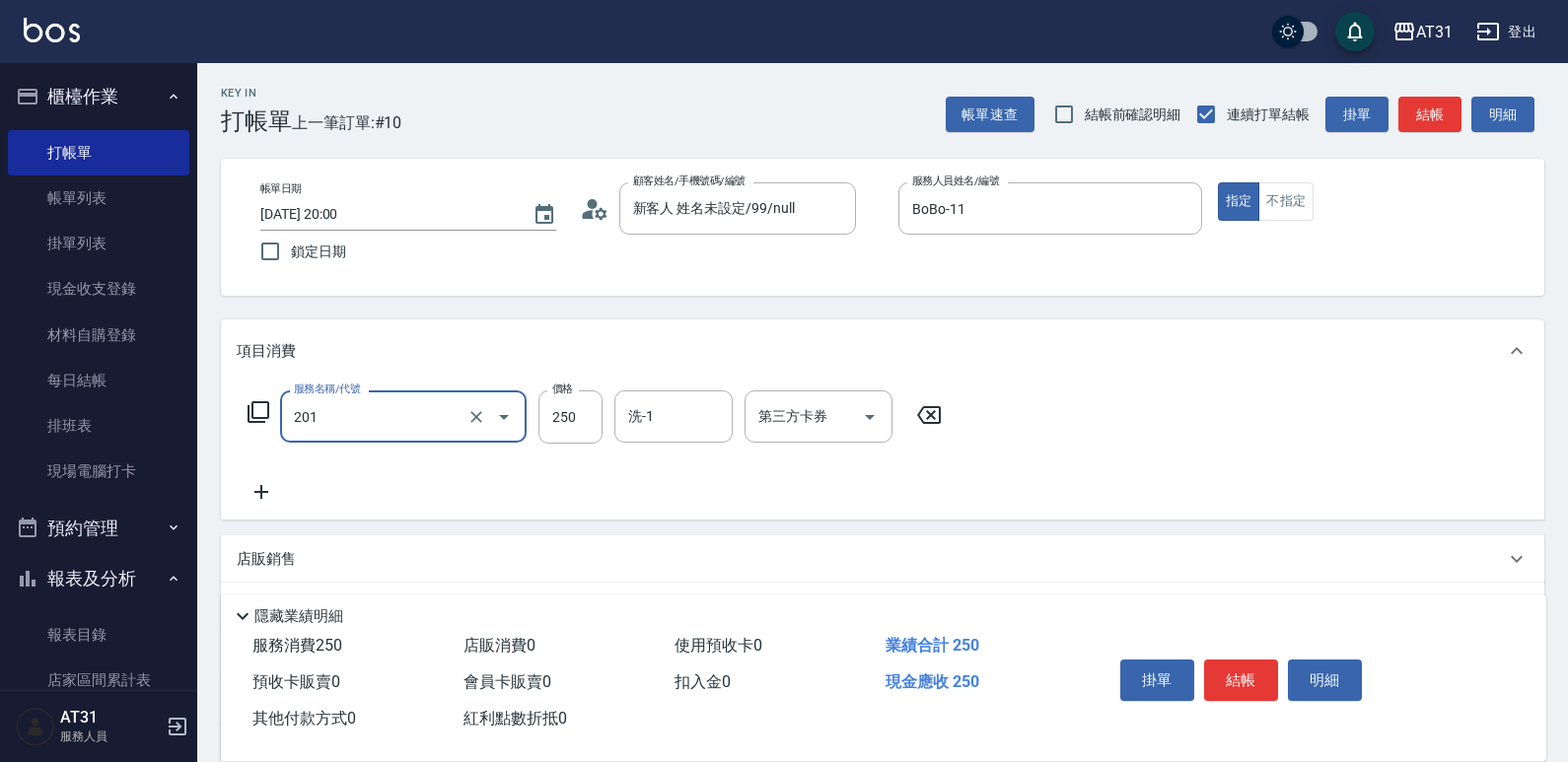
type input "洗髮(201)"
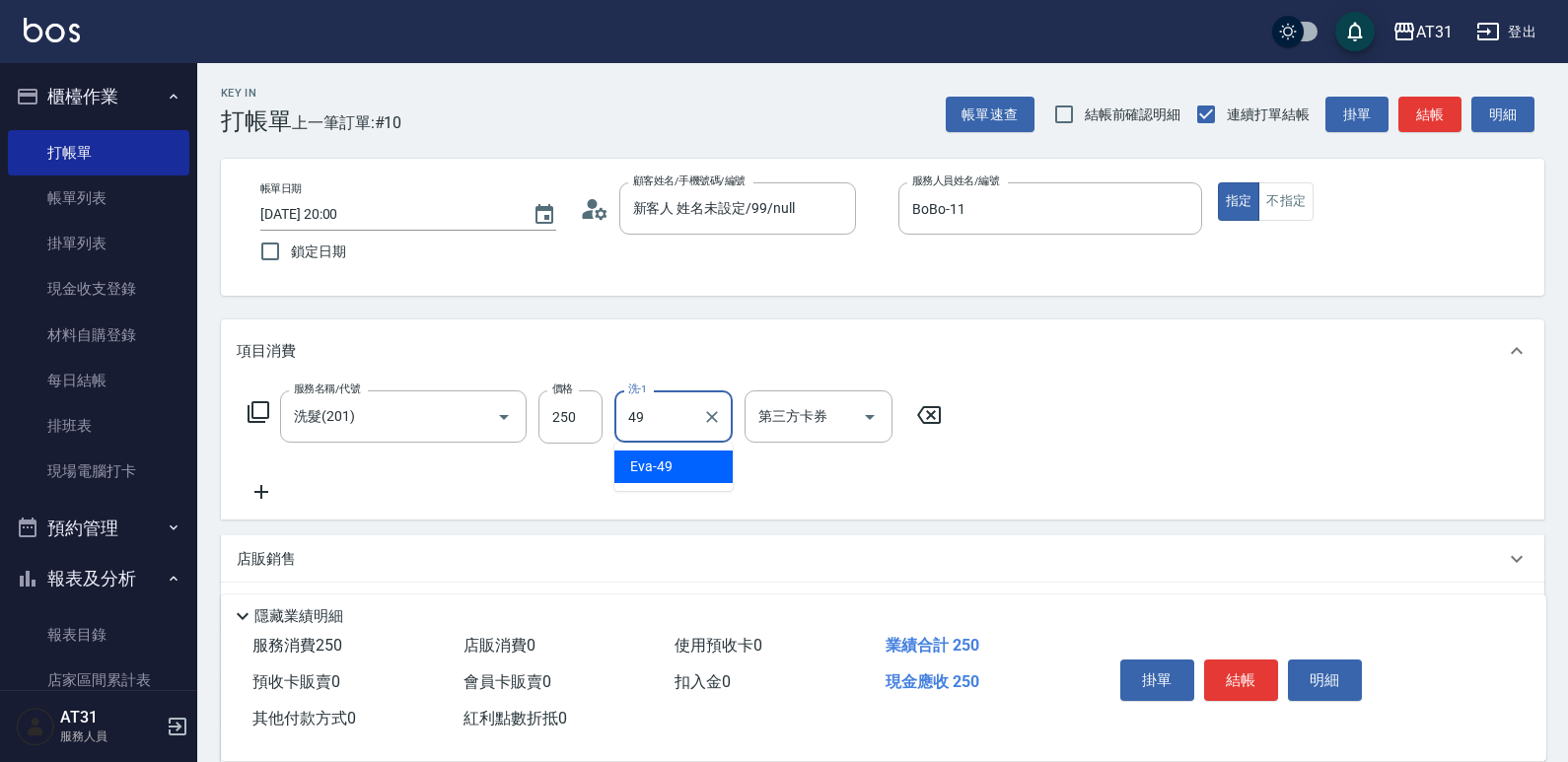
type input "[PERSON_NAME]-49"
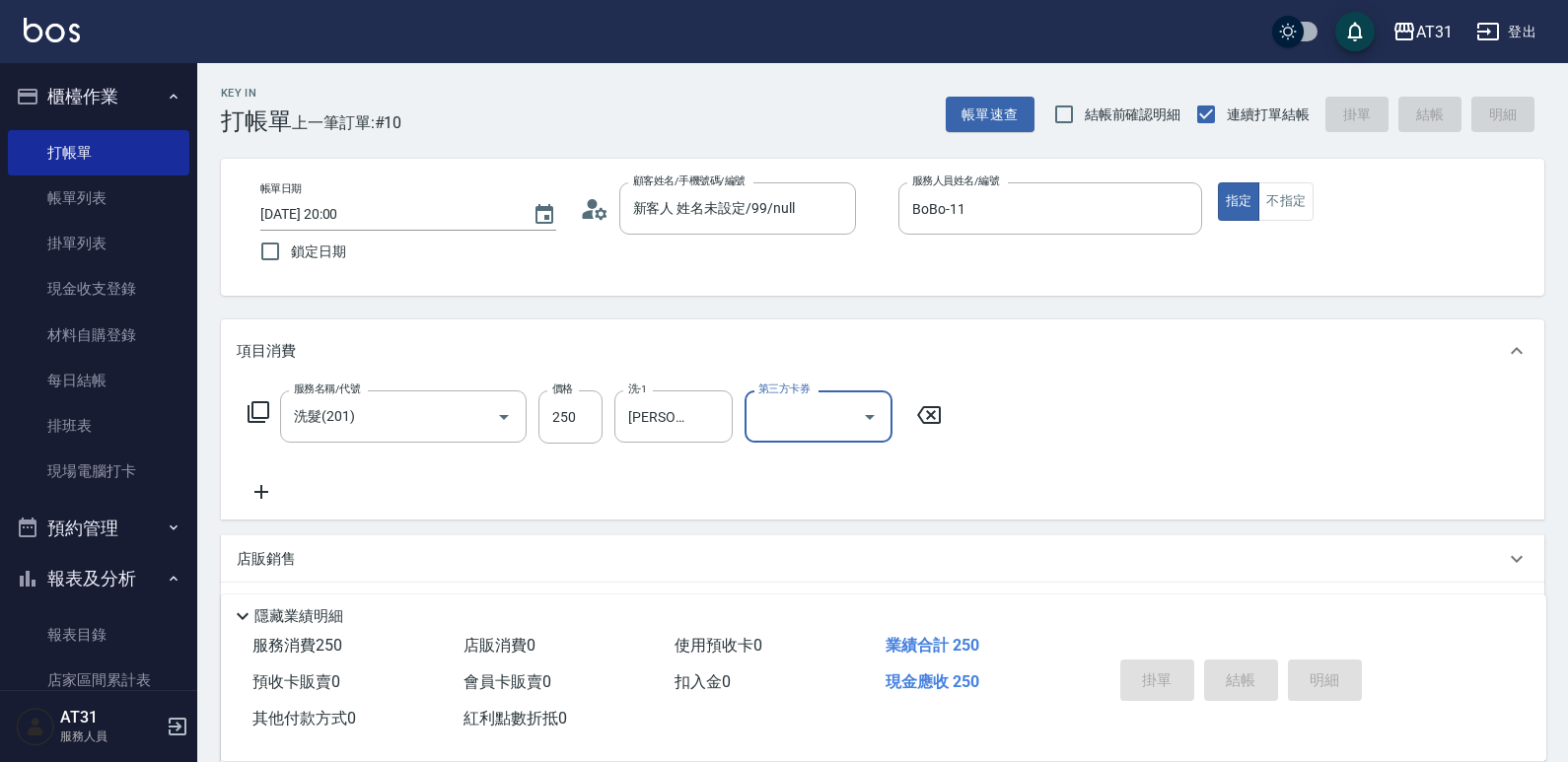
type input "0"
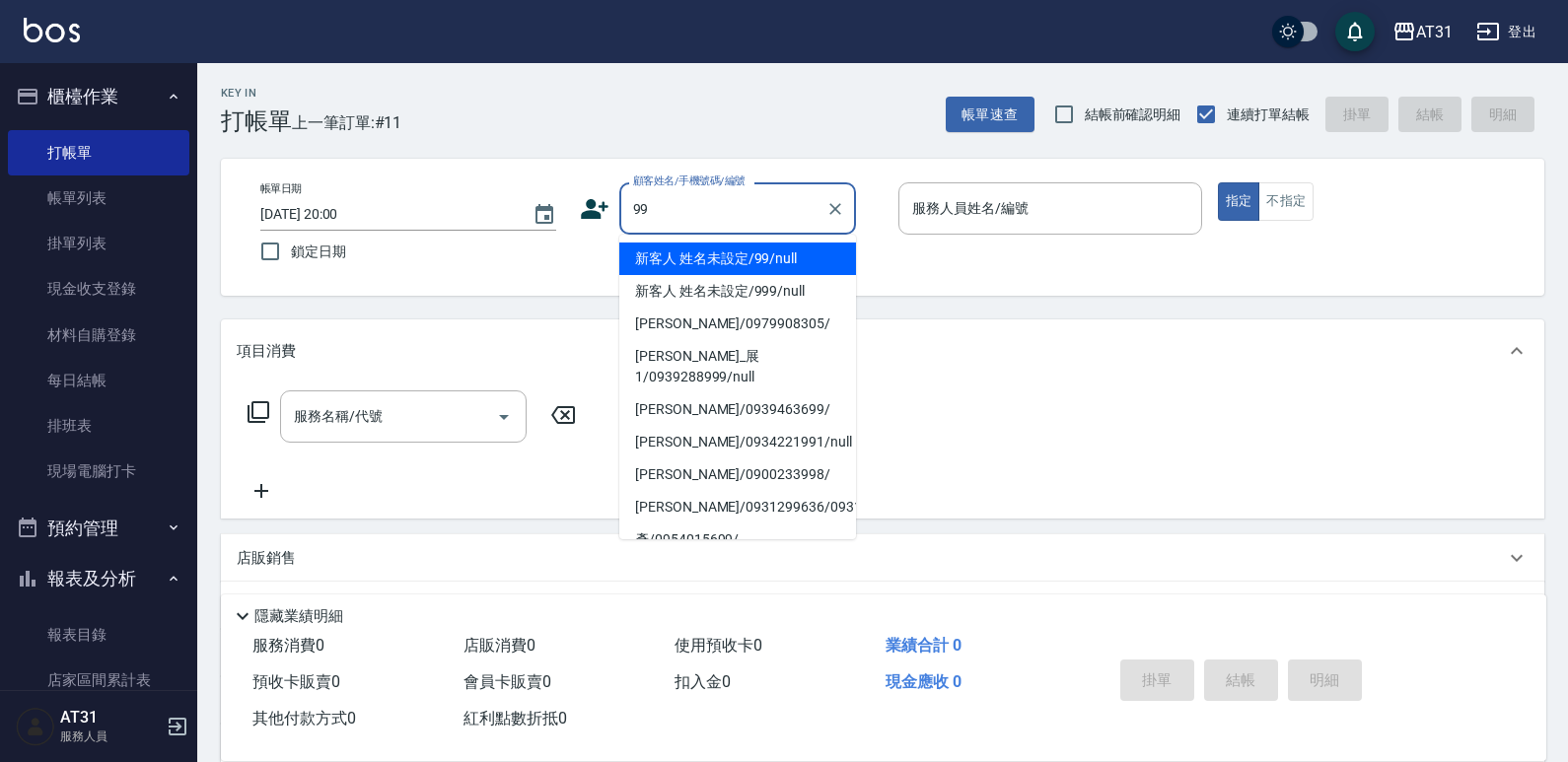
type input "新客人 姓名未設定/99/null"
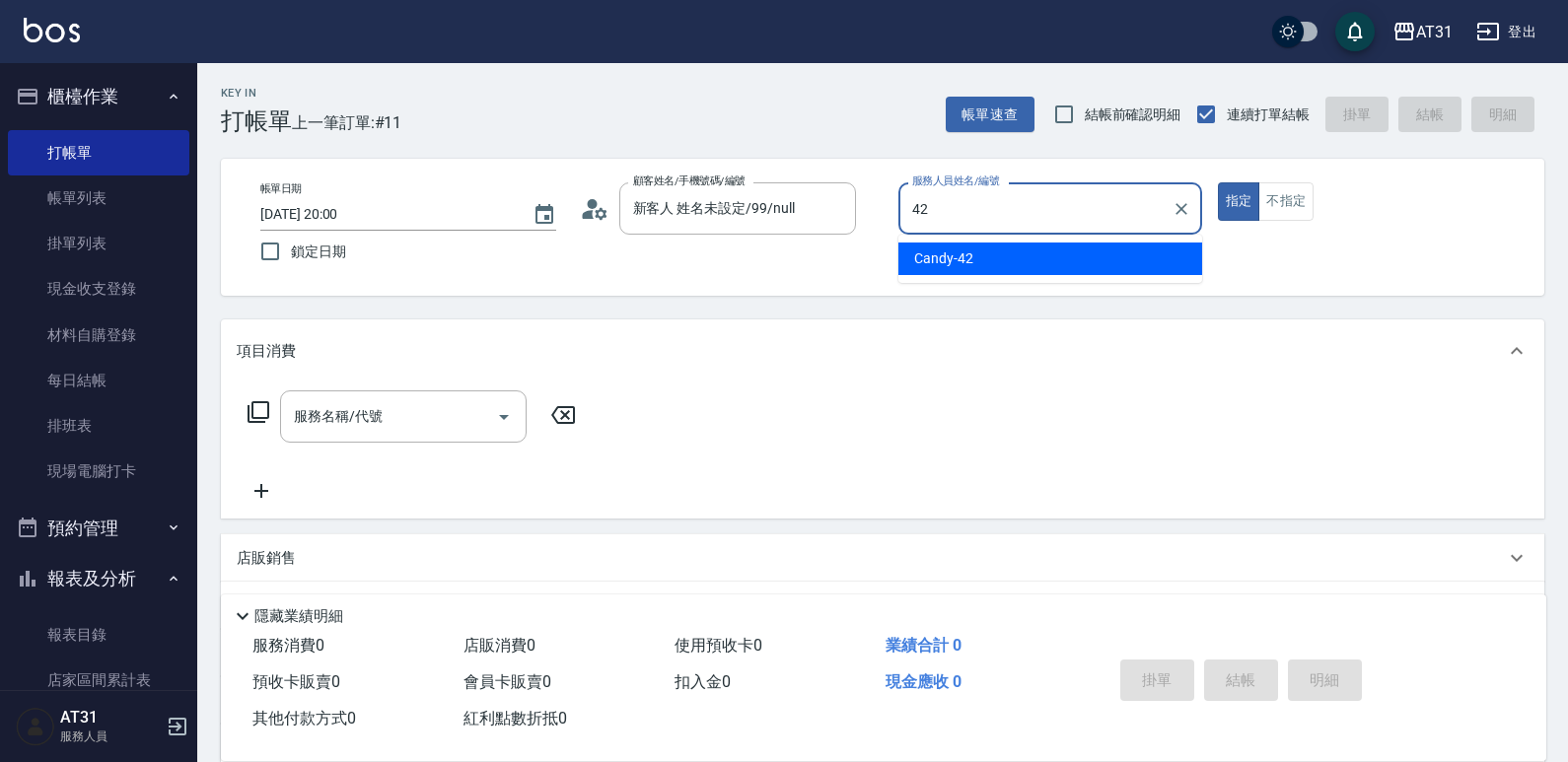
type input "Candy-42"
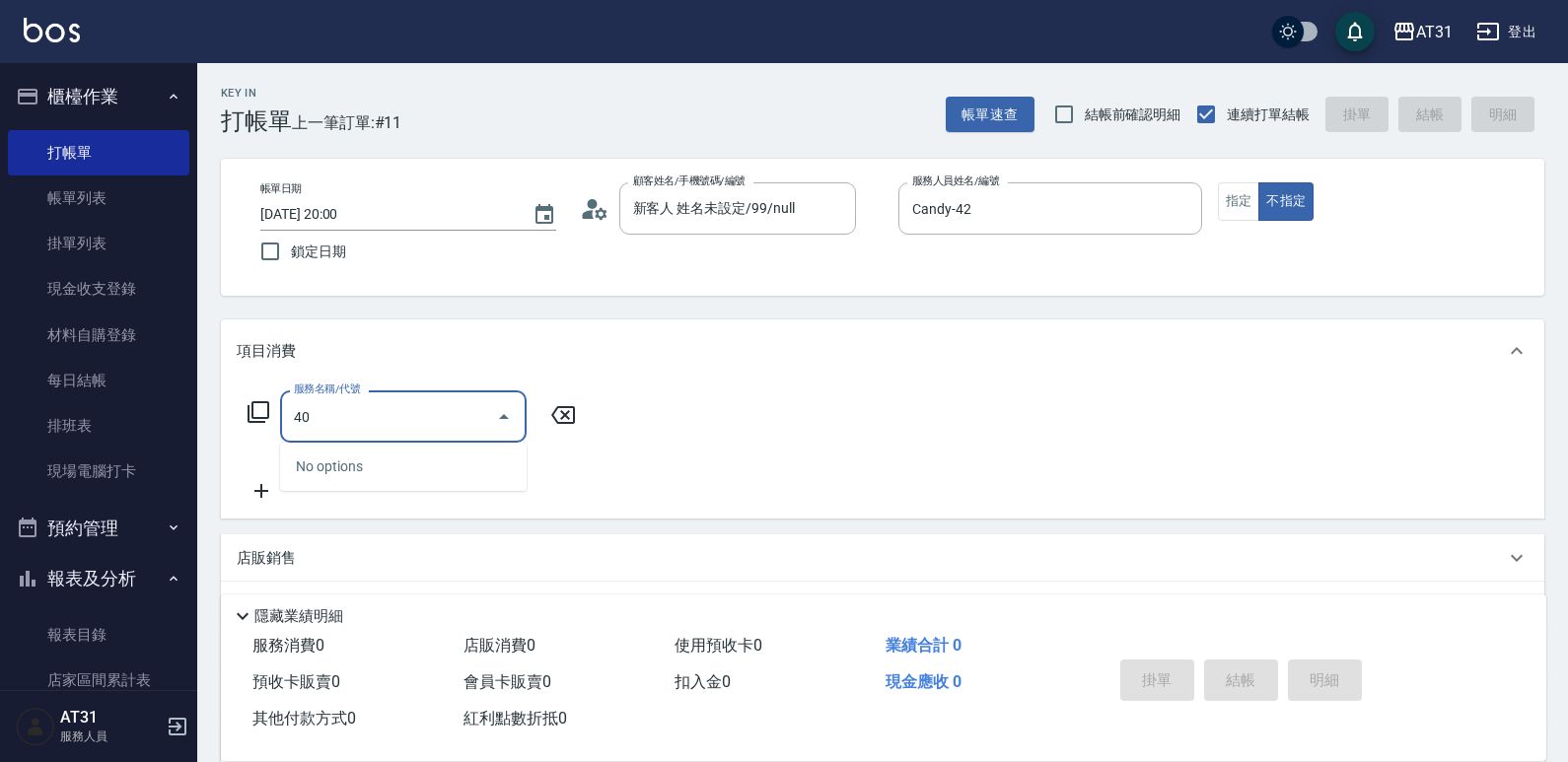
type input "401"
type input "20"
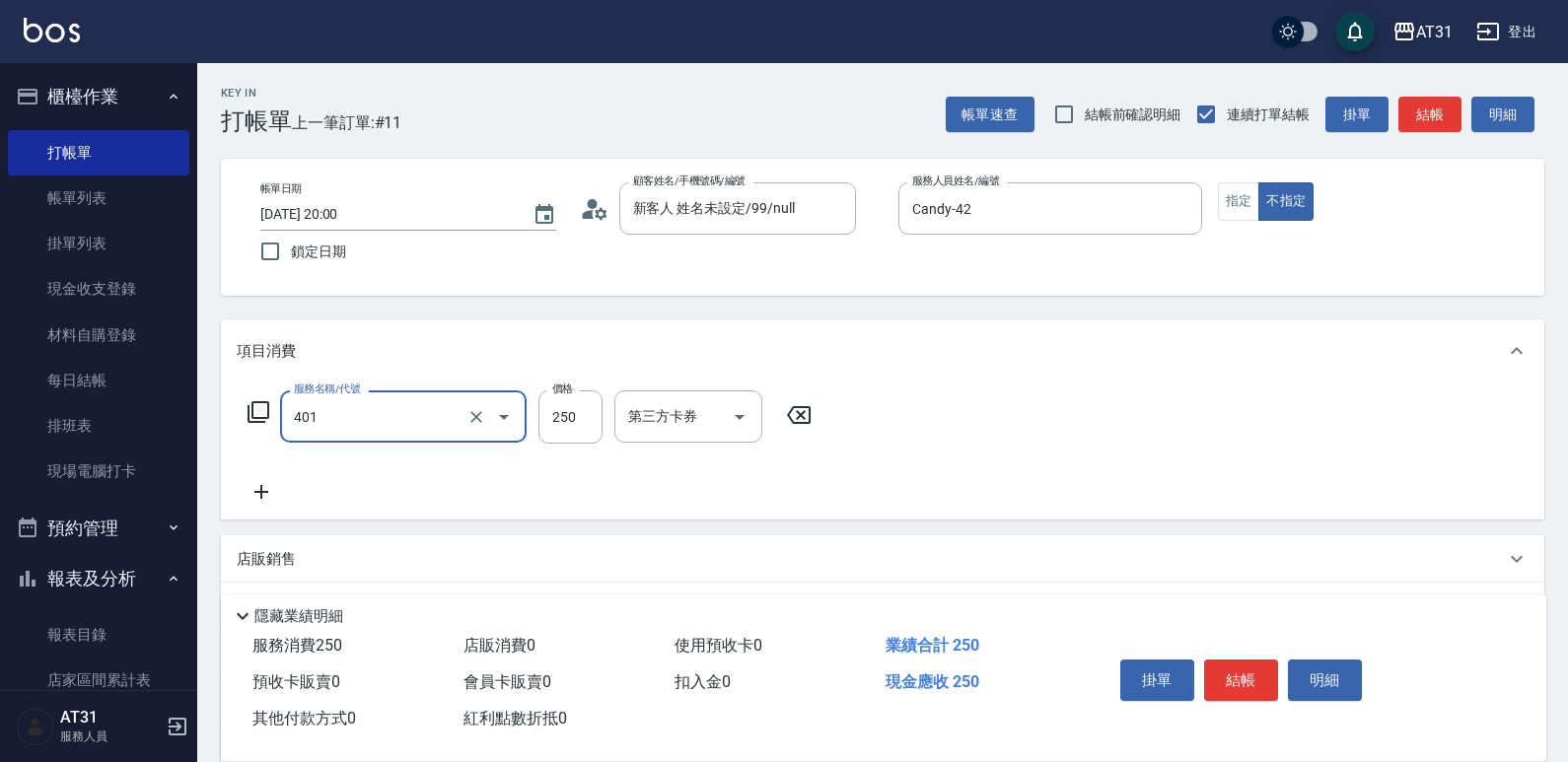
type input "剪髮(401)"
type input "0"
type input "30"
type input "300"
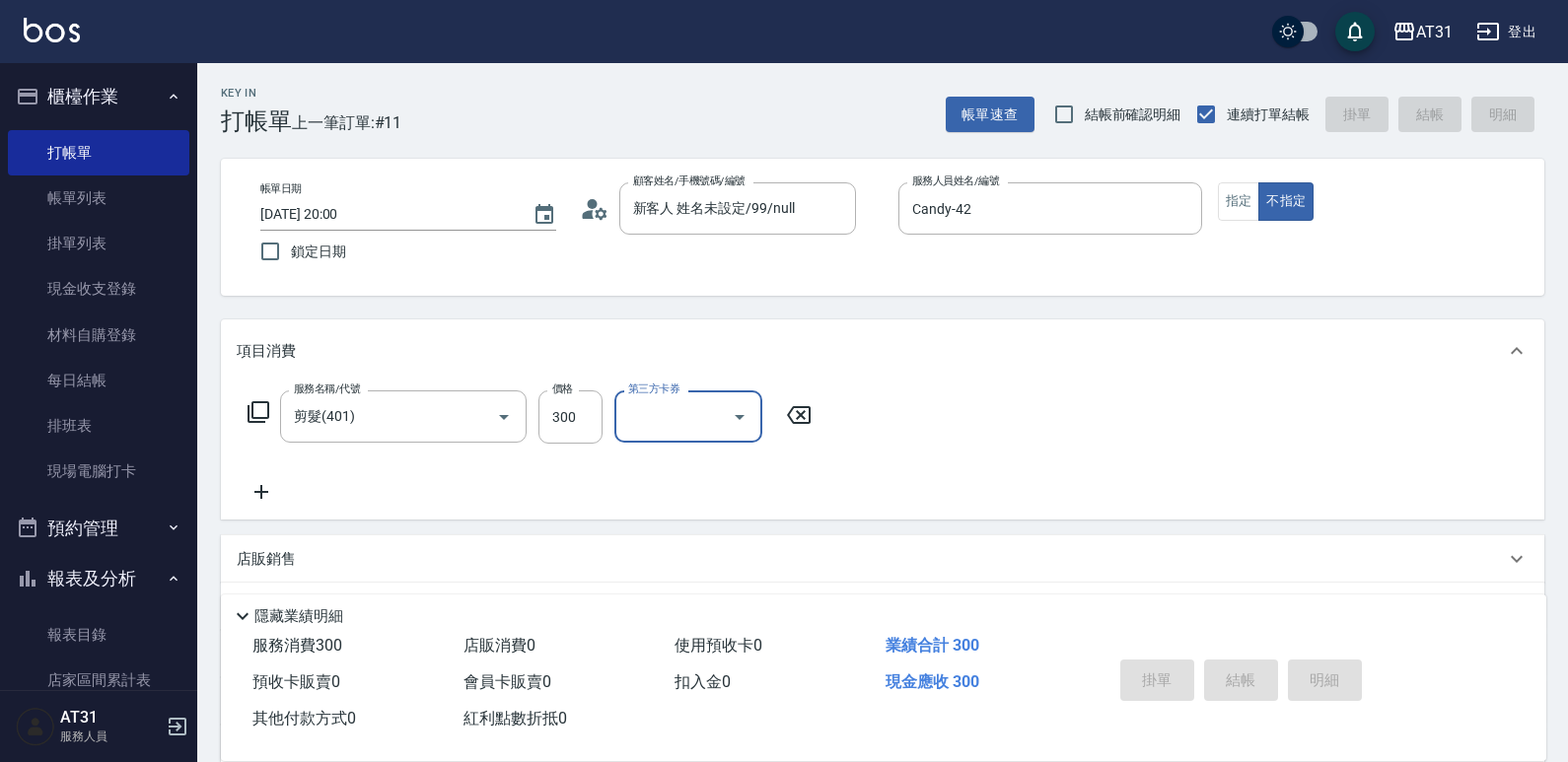
type input "0"
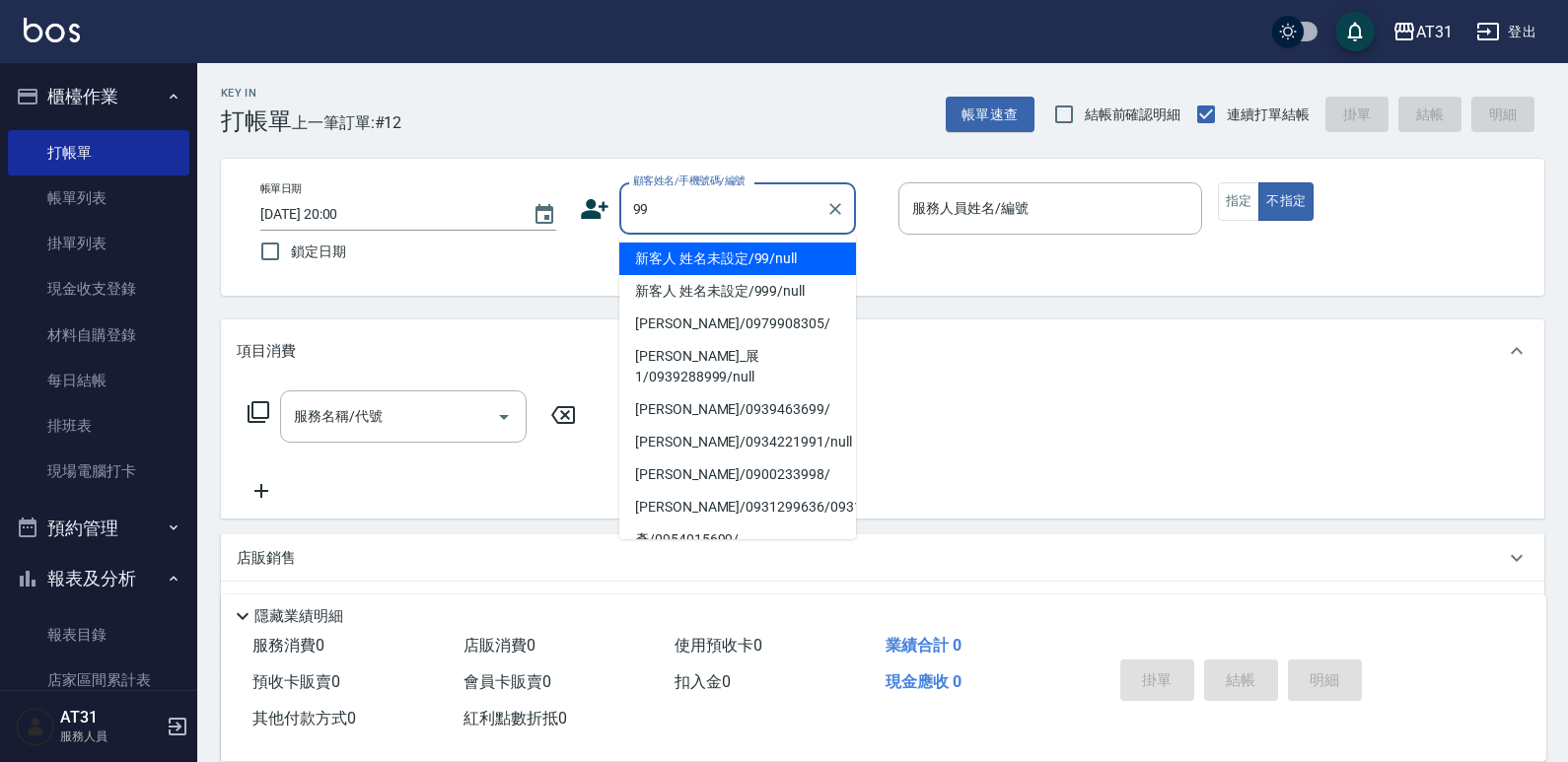
type input "新客人 姓名未設定/99/null"
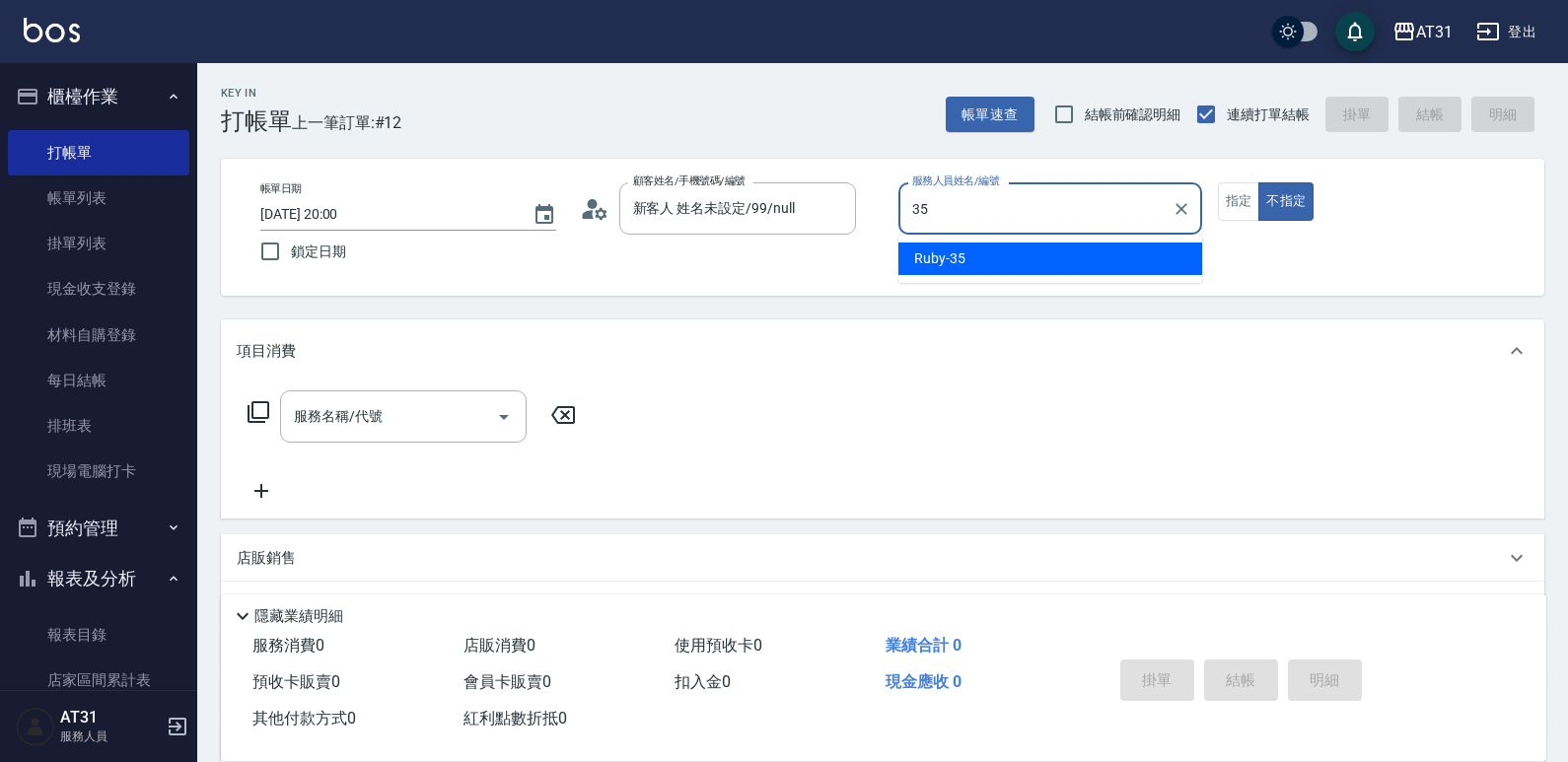
type input "Ruby-35"
type button "false"
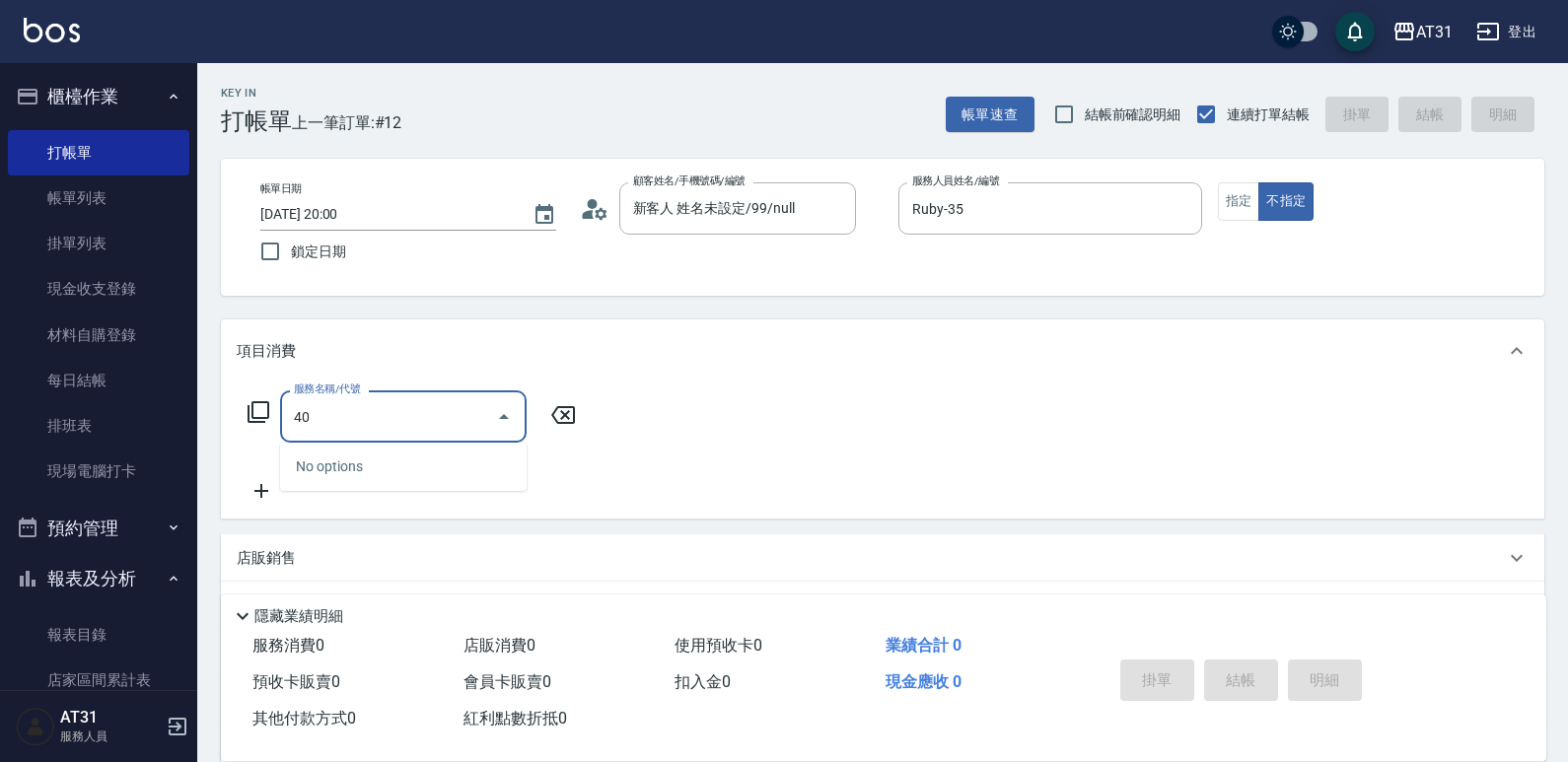
type input "401"
type input "20"
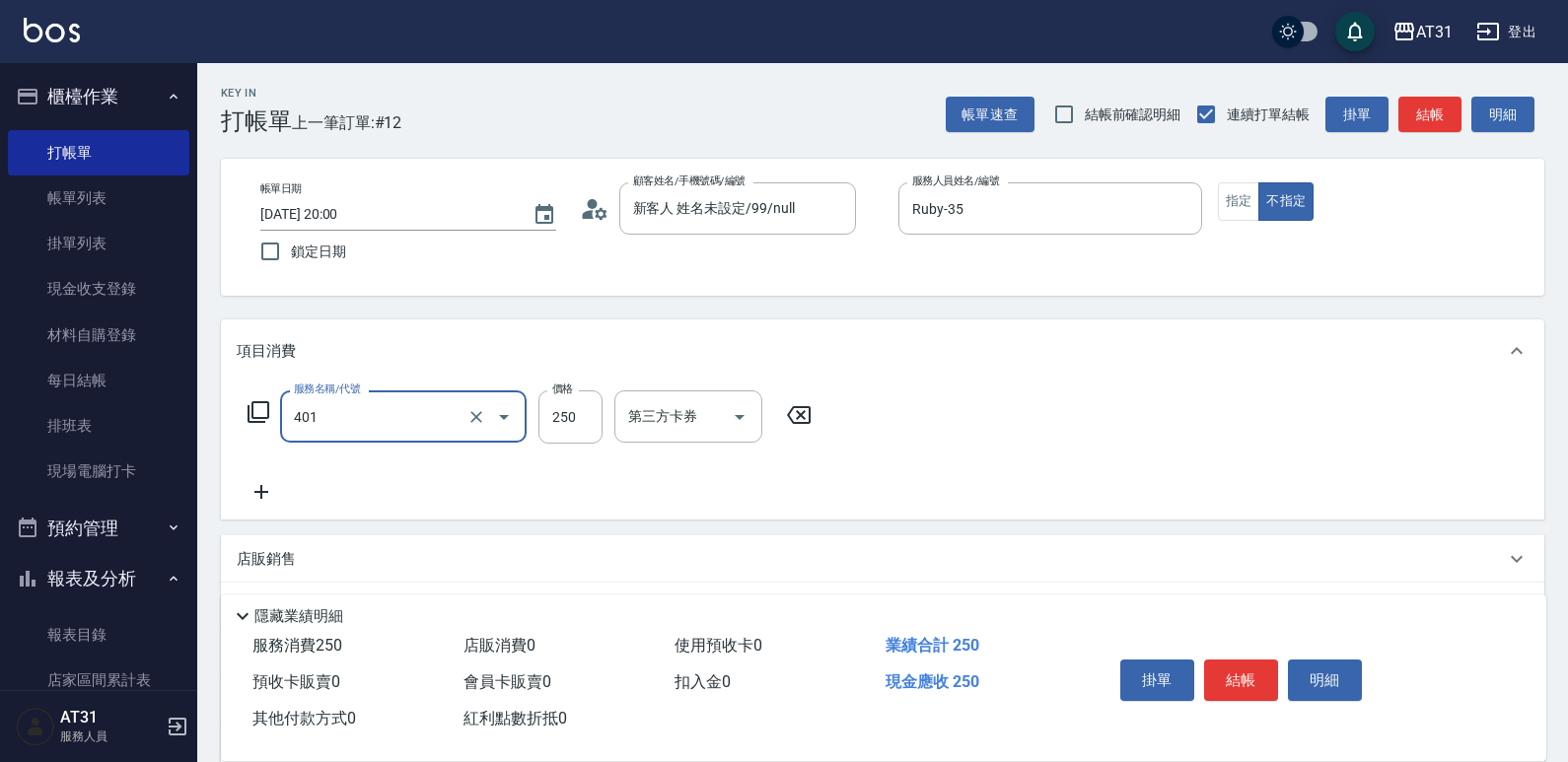
type input "剪髮(401)"
type input "0"
type input "35"
type input "30"
type input "359"
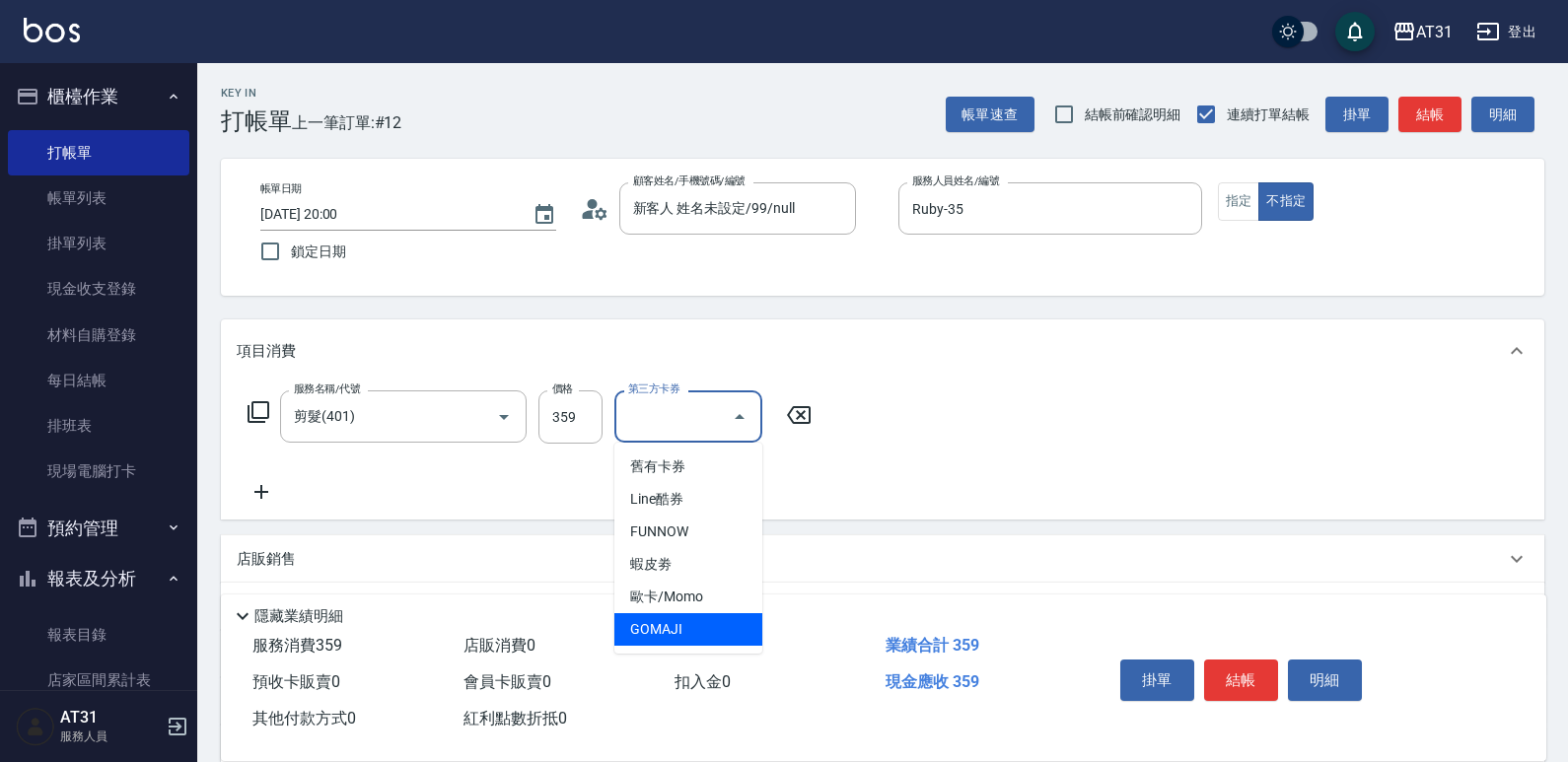
type input "0"
type input "GOMAJI"
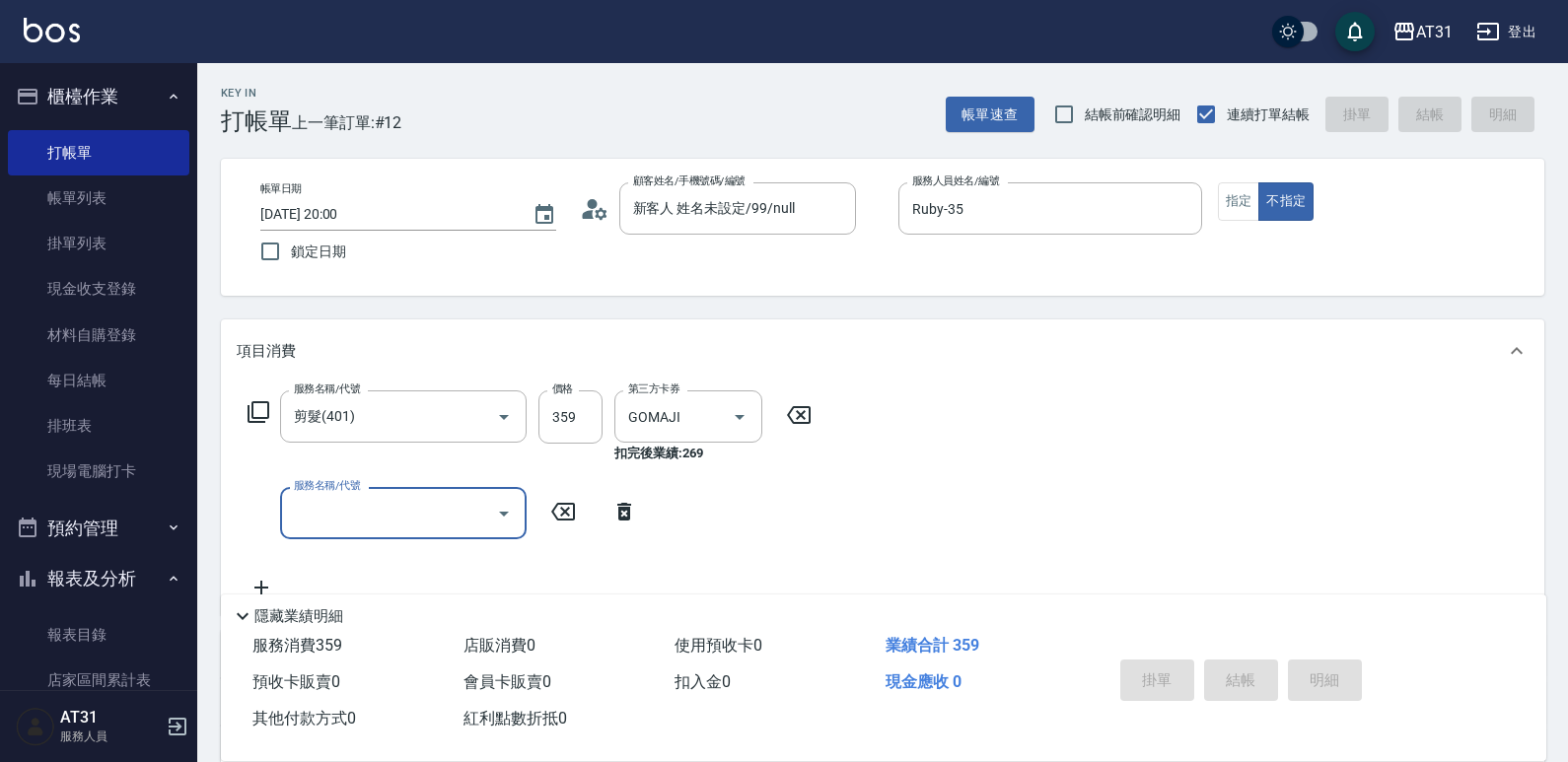
type input "[DATE] 20:01"
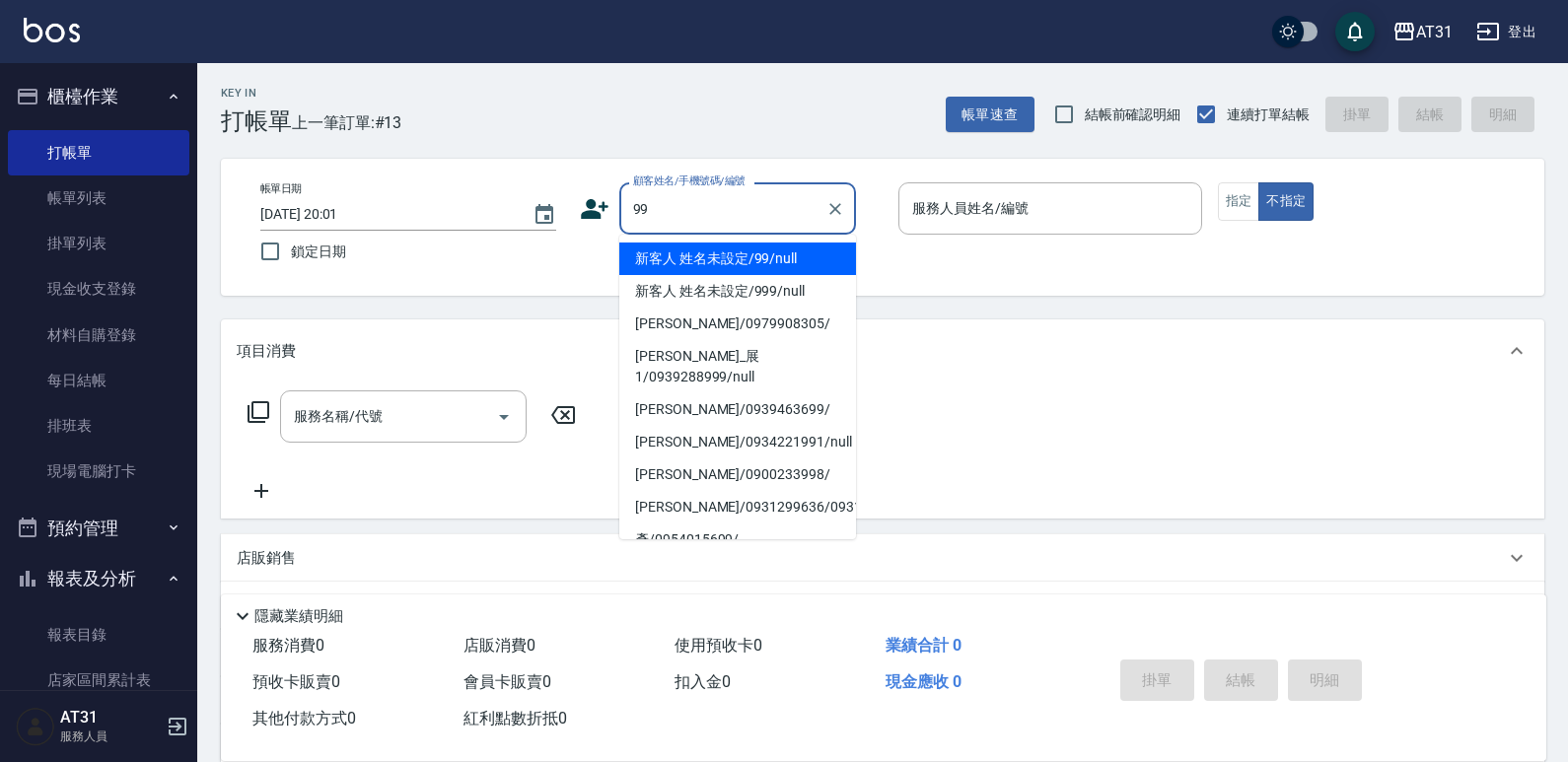
type input "新客人 姓名未設定/99/null"
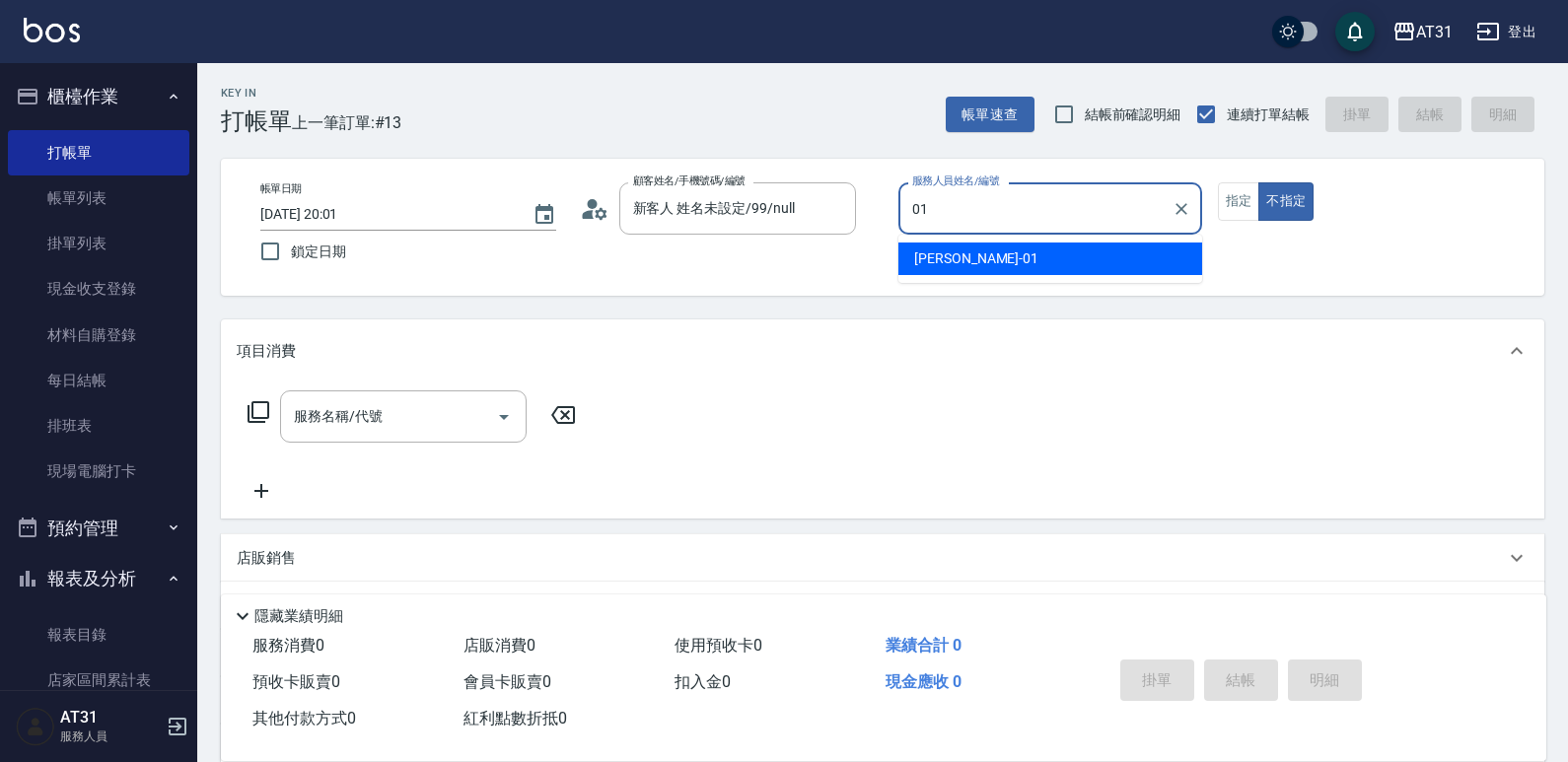
type input "[PERSON_NAME]-01"
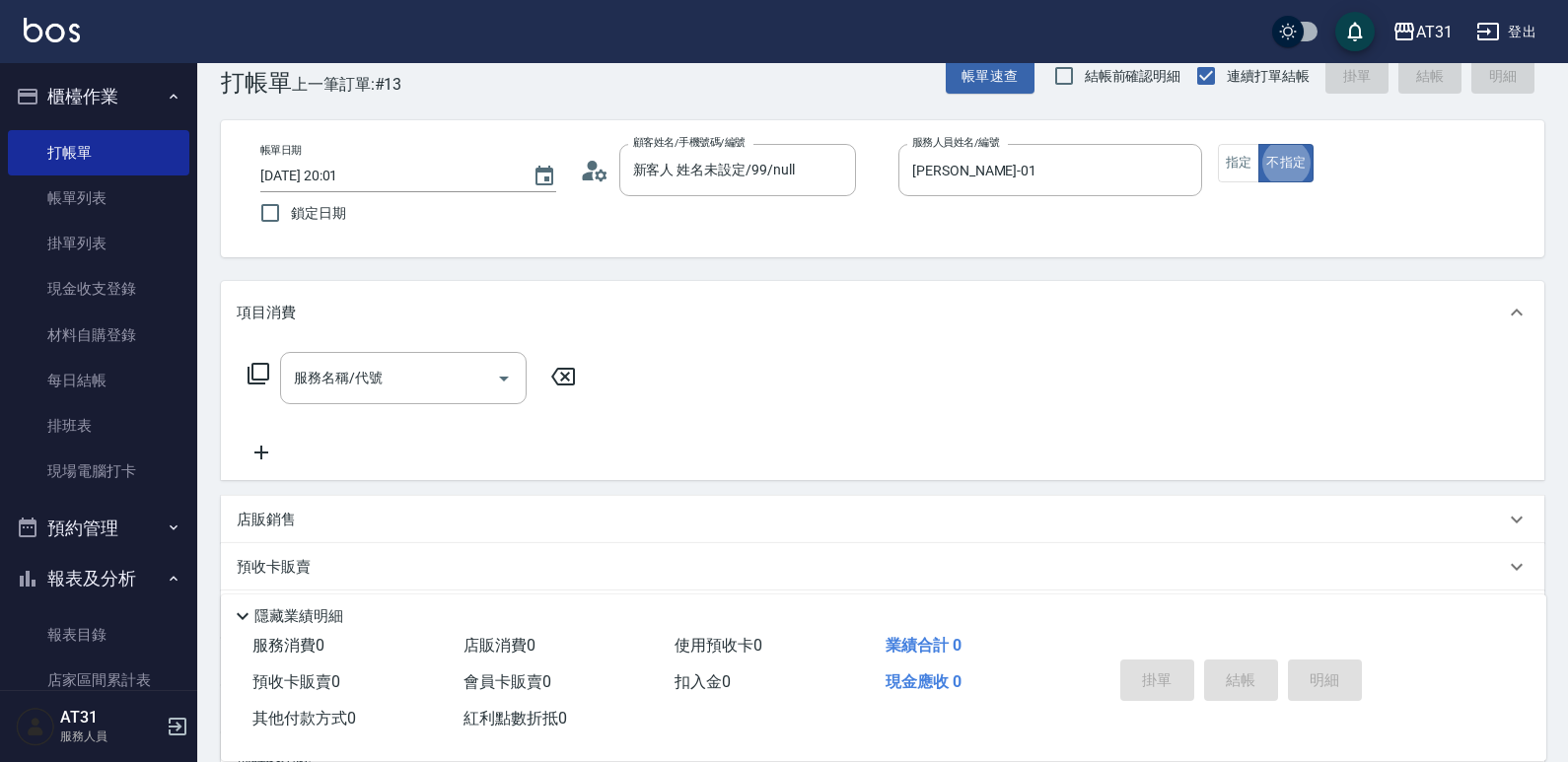
scroll to position [40, 0]
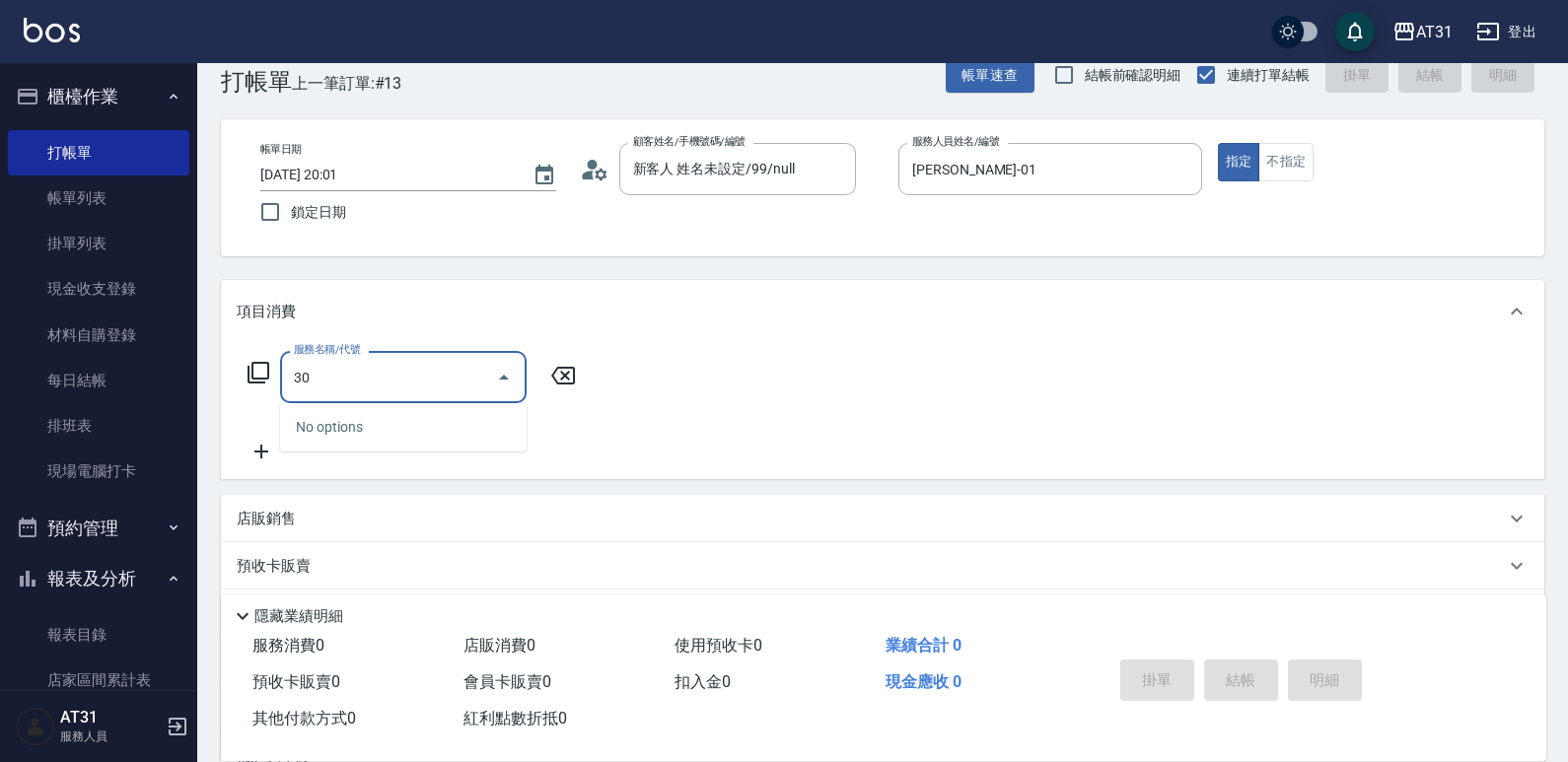
type input "301"
type input "160"
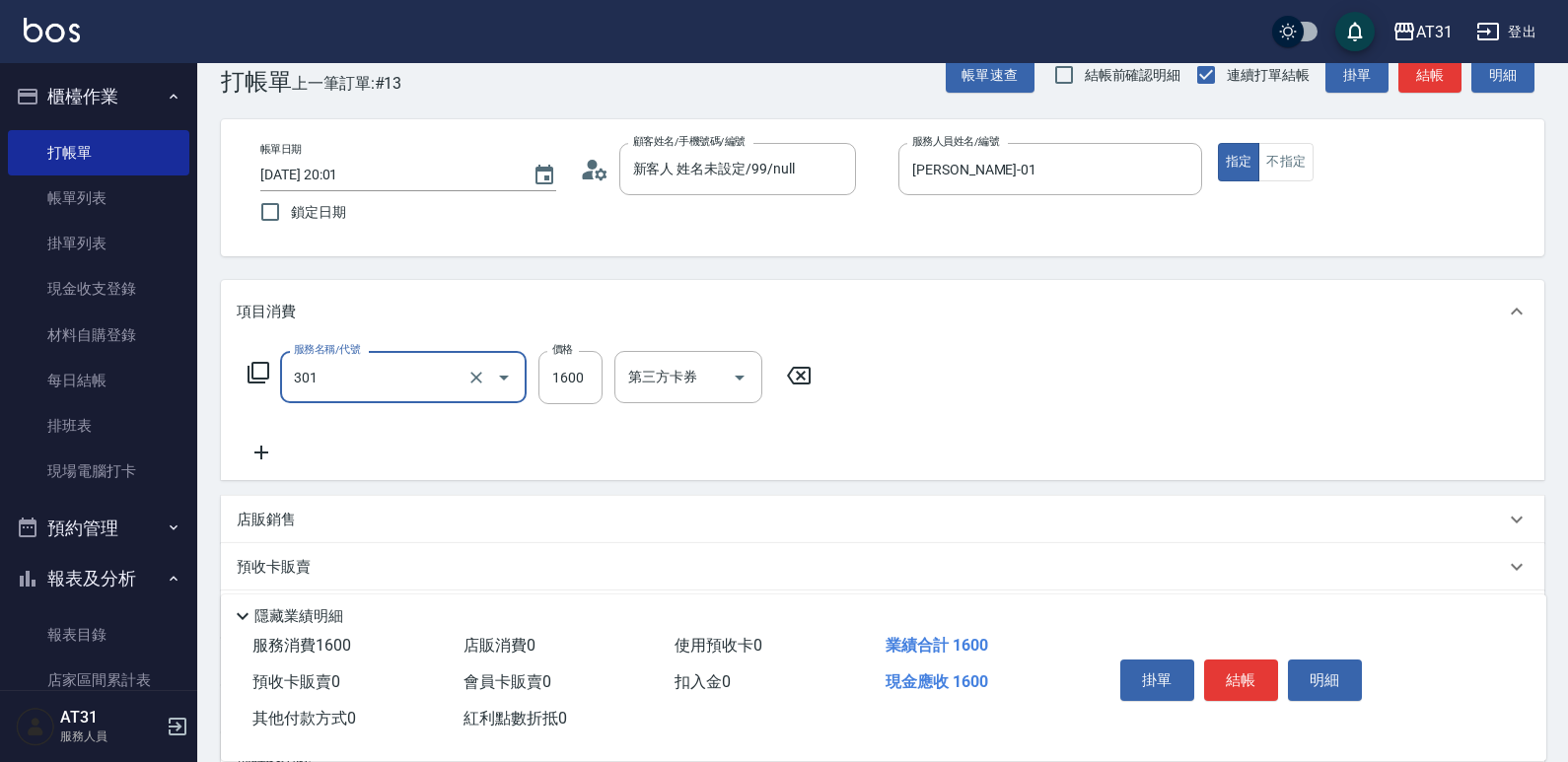
type input "燙髮(301)"
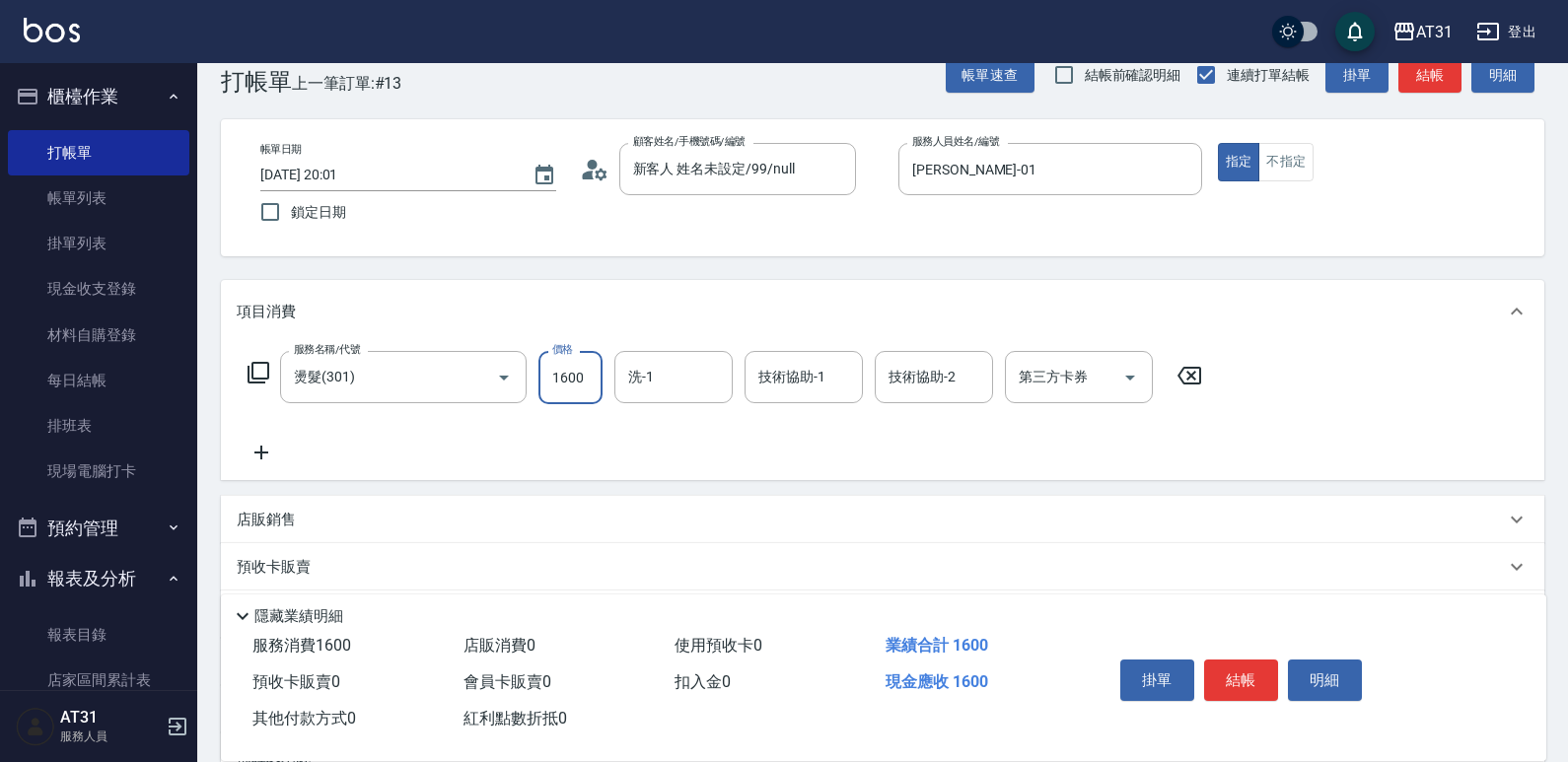
type input "0"
type input "20"
type input "200"
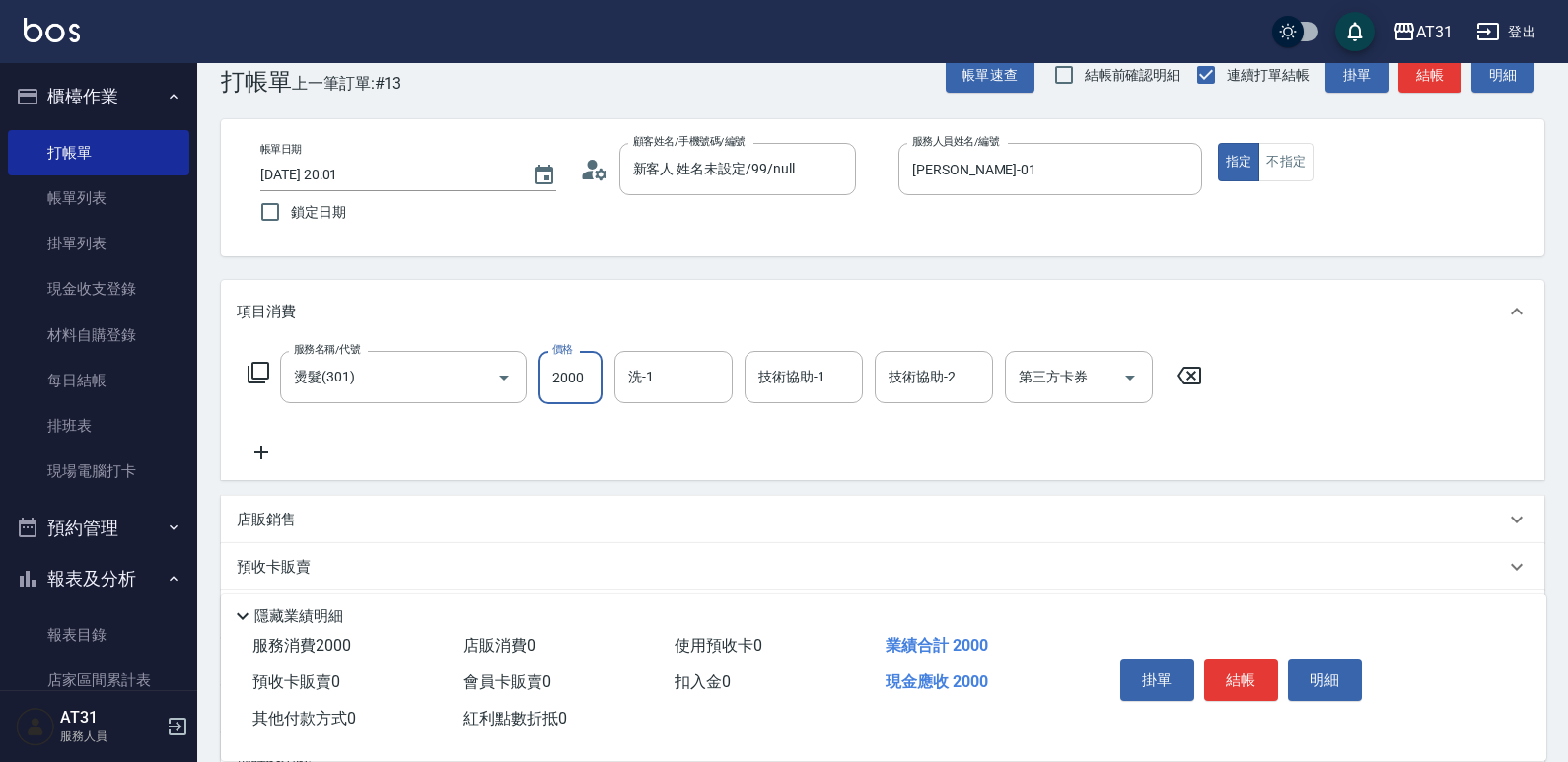
type input "2000"
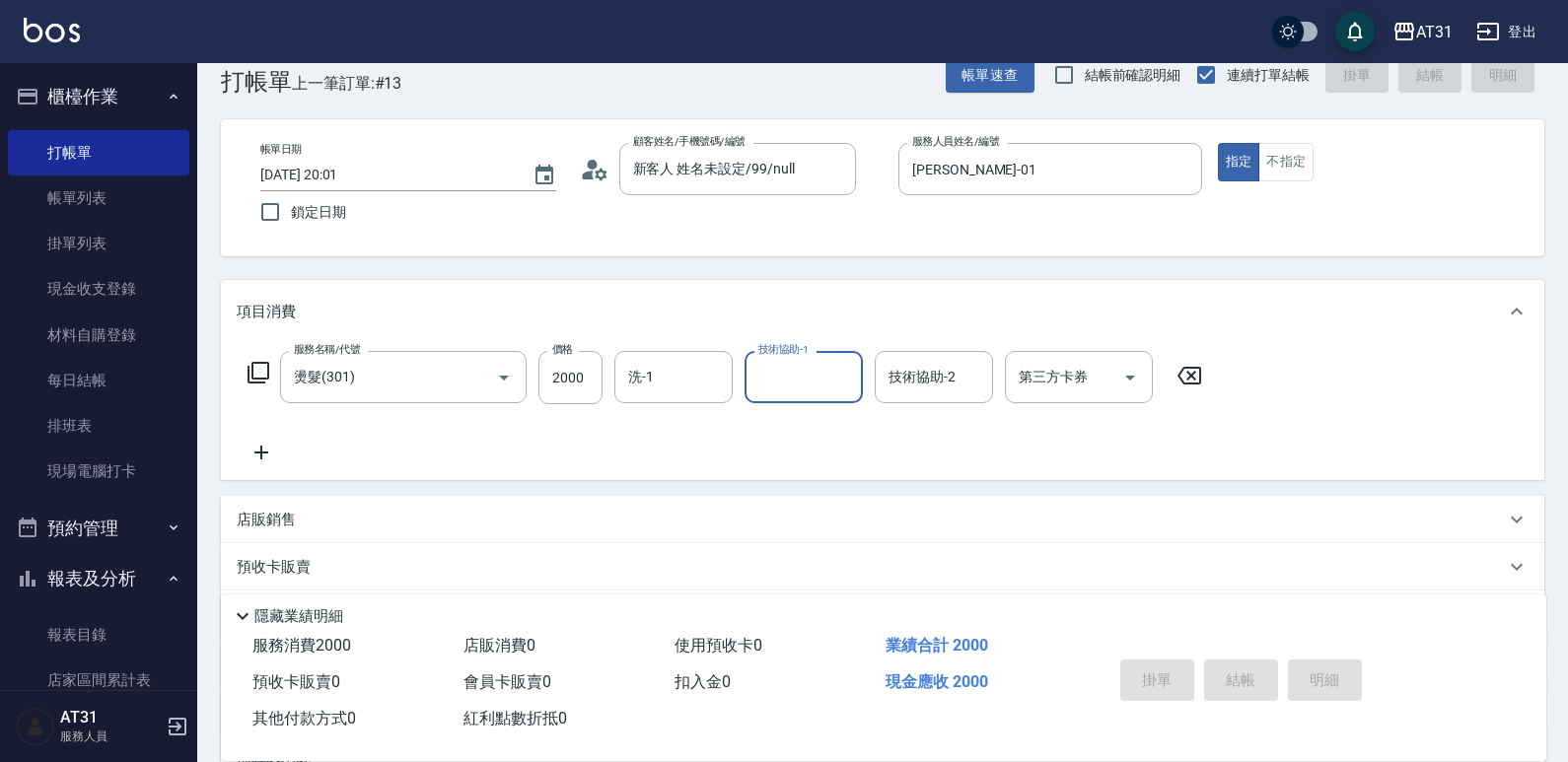
type input "0"
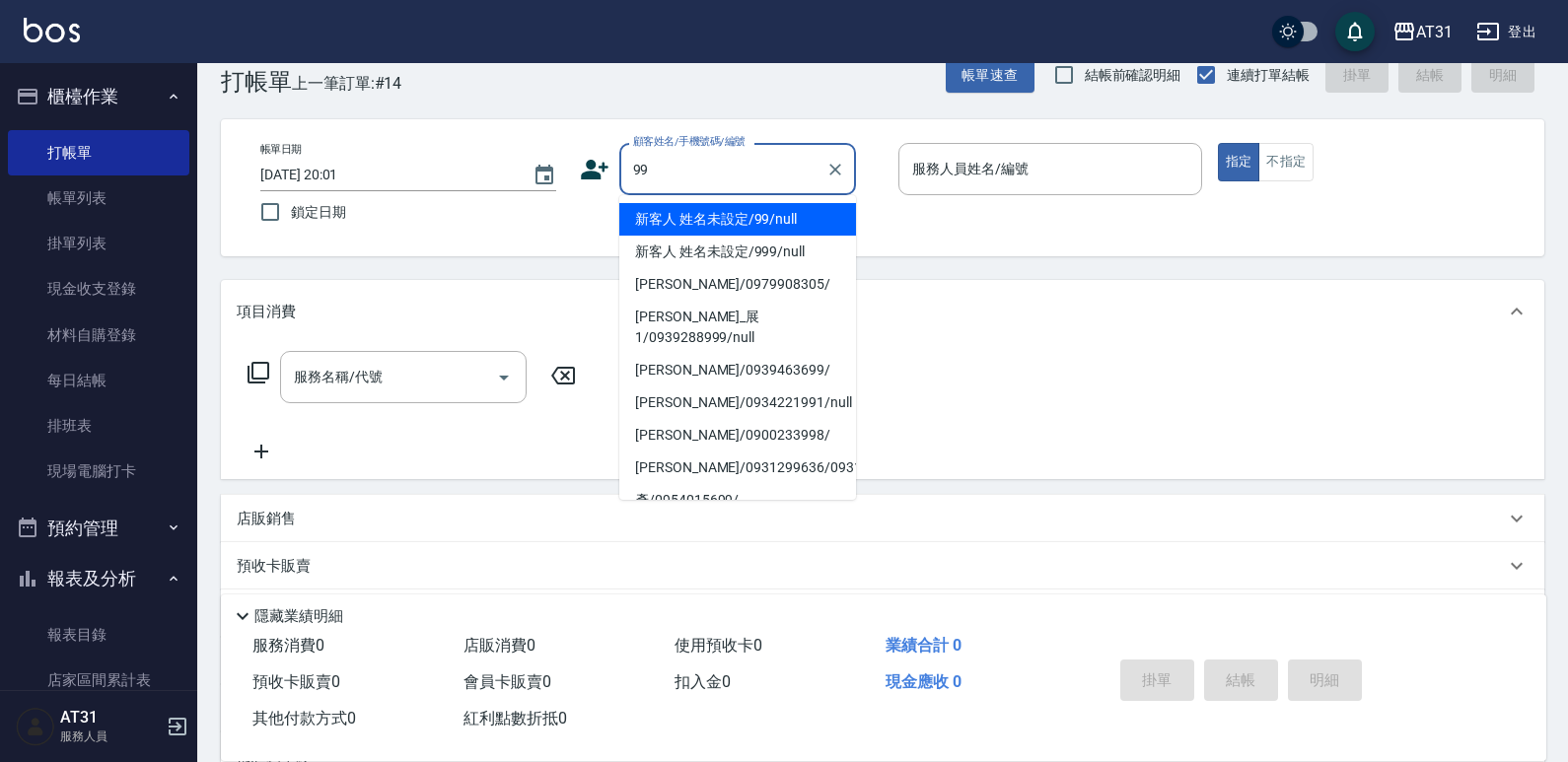
type input "新客人 姓名未設定/99/null"
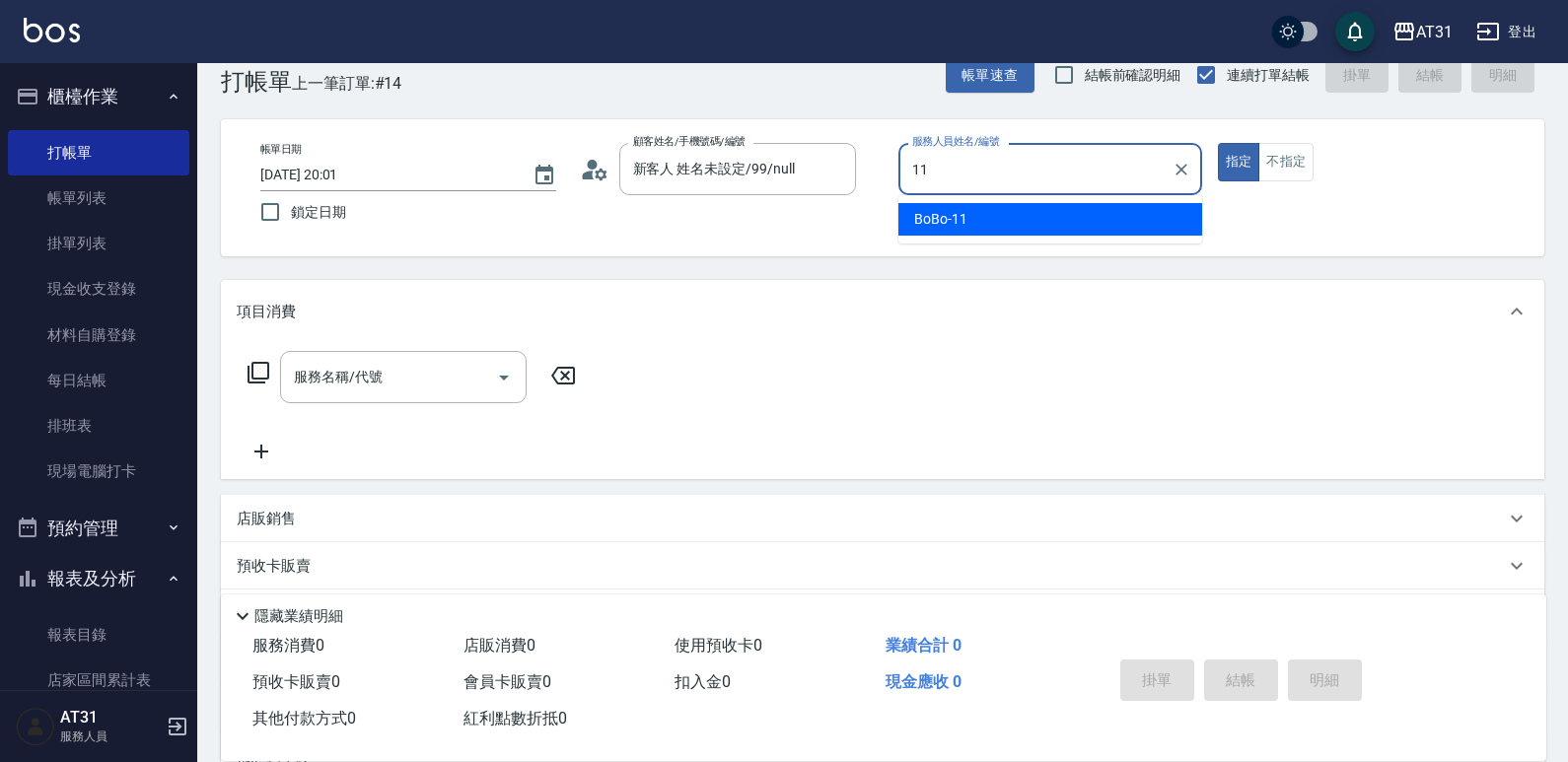
type input "BoBo-11"
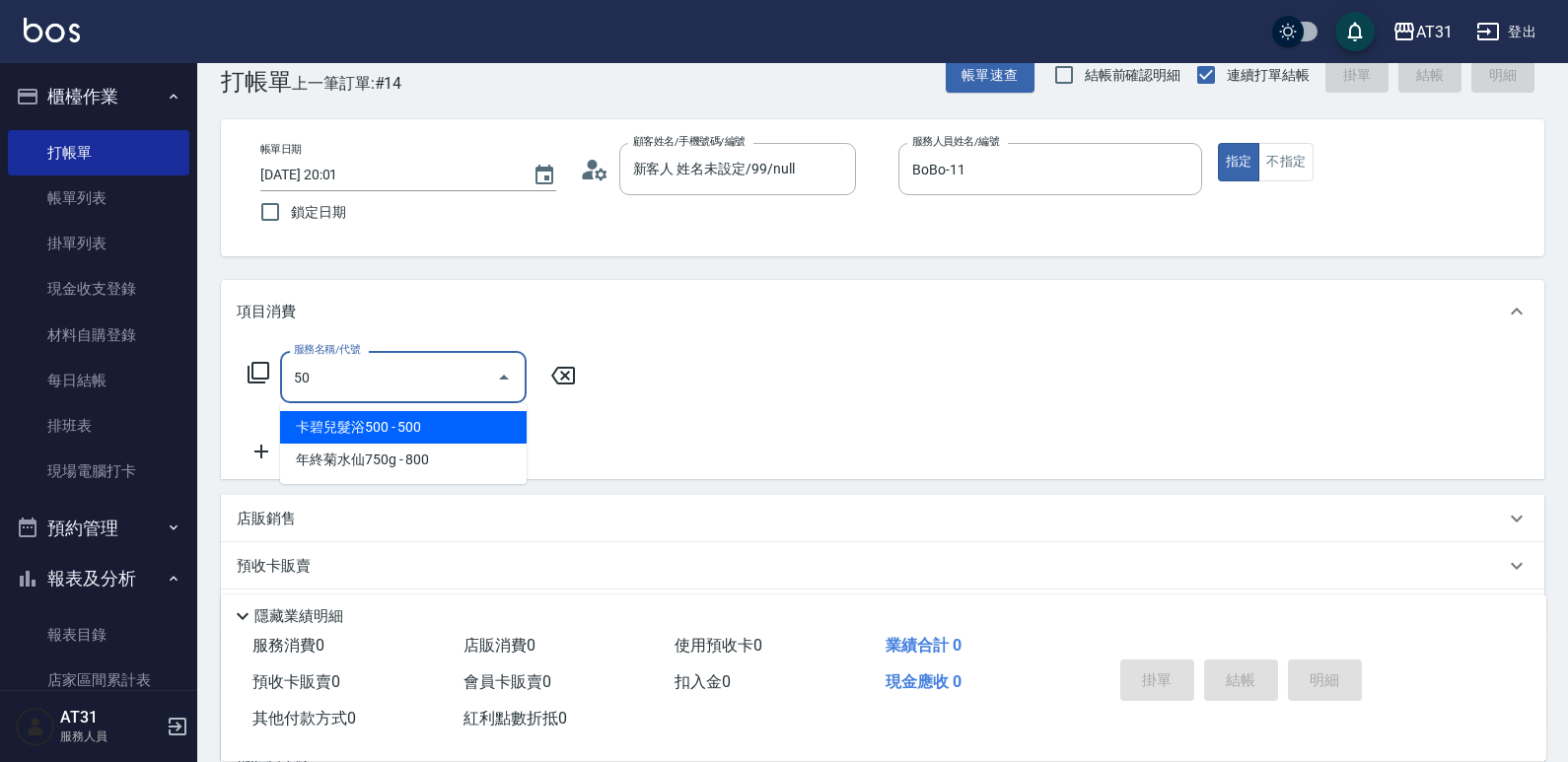
type input "501"
type input "160"
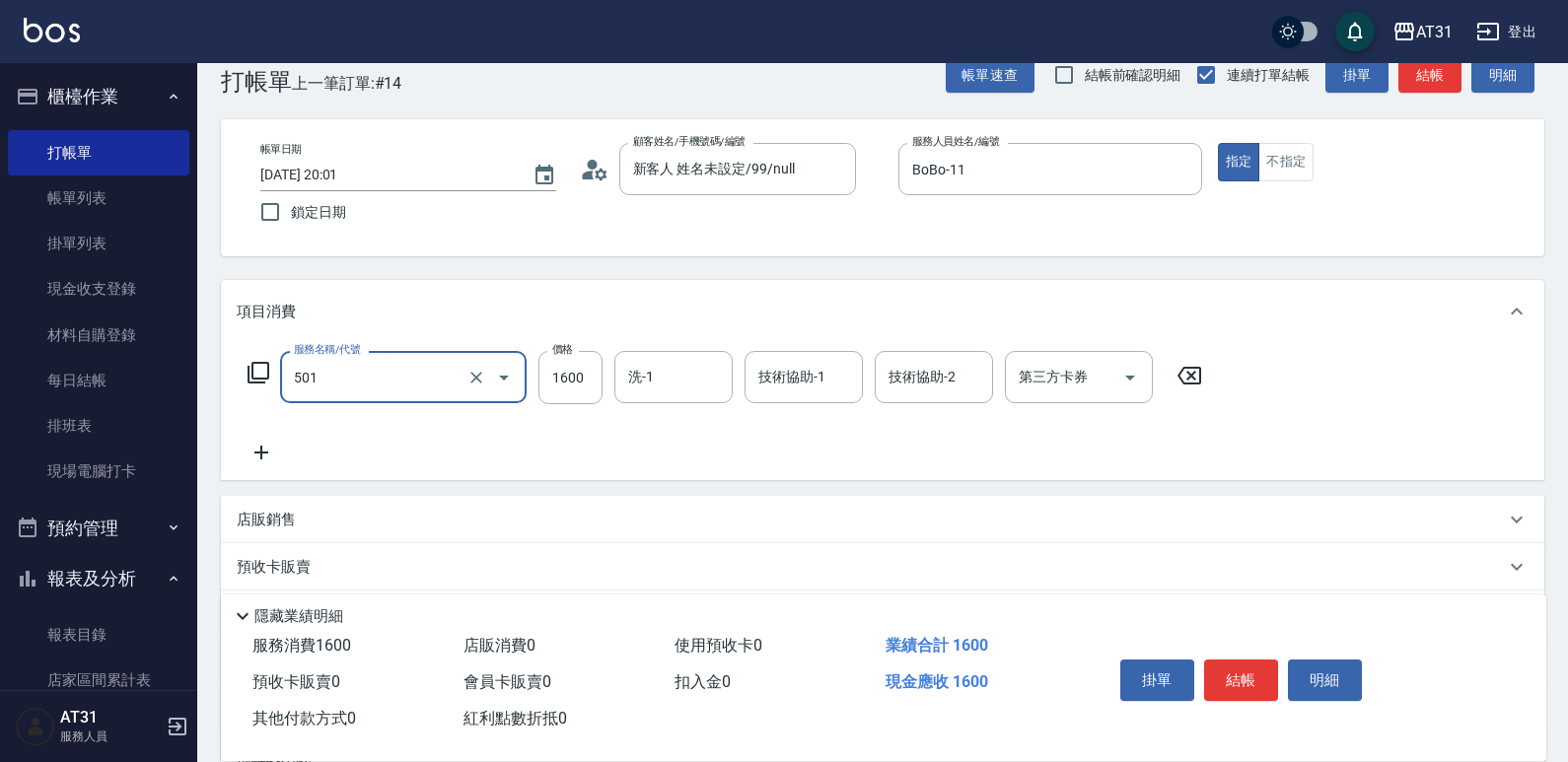
type input "染髮(501)"
type input "0"
type input "20"
type input "205"
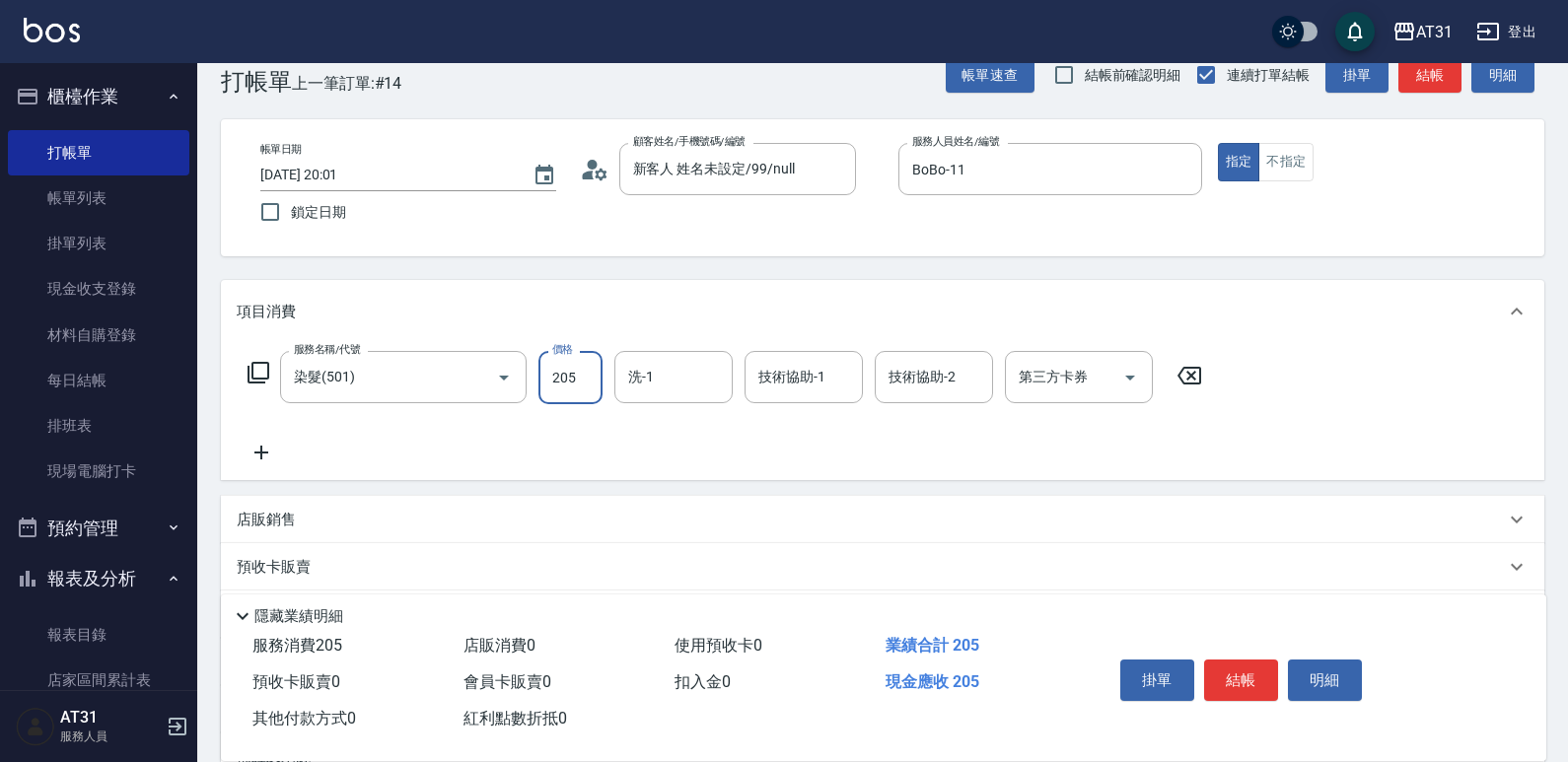
type input "200"
type input "2050"
type input "[PERSON_NAME]-49"
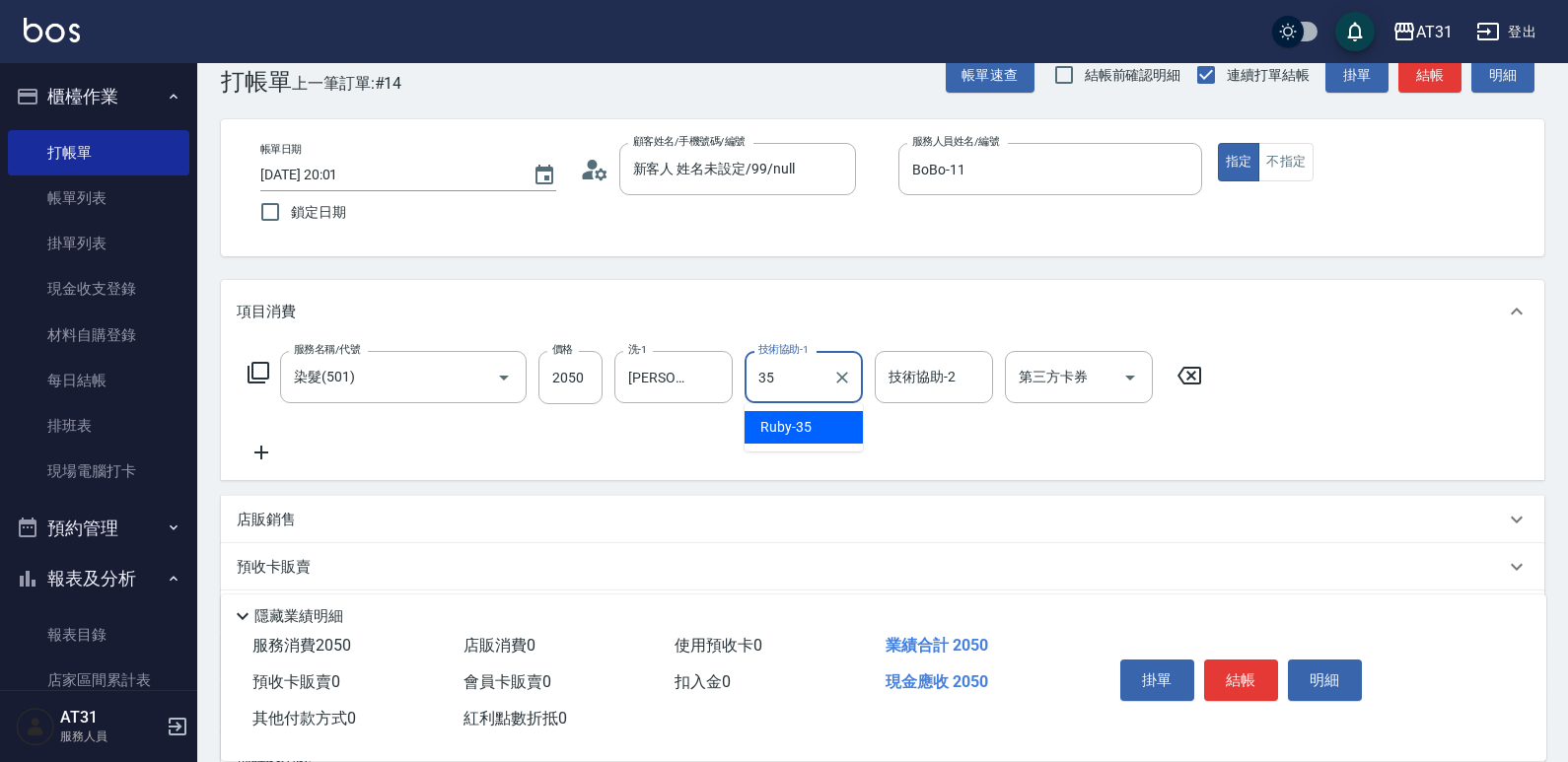
type input "Ruby-35"
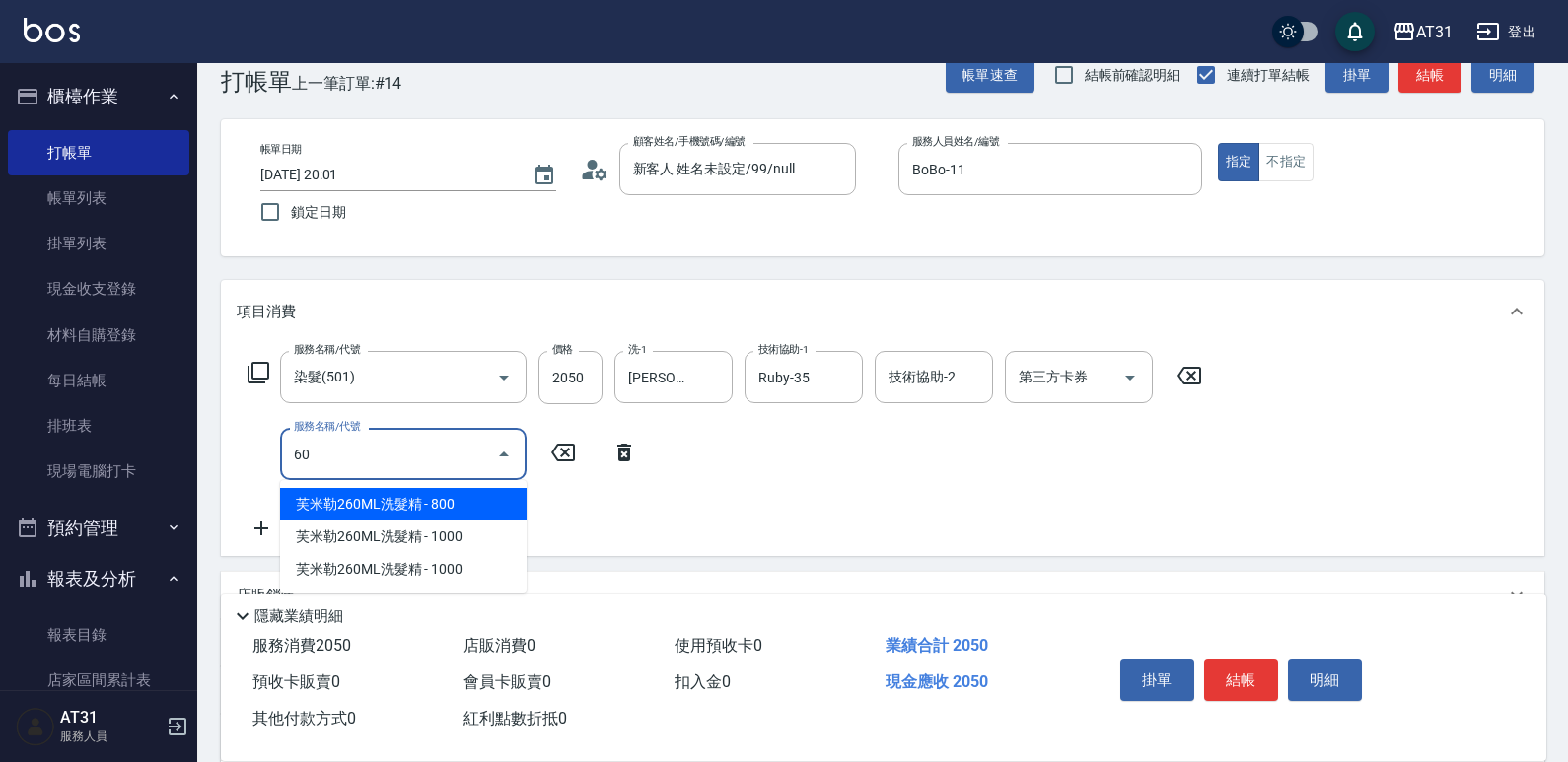
type input "608"
type input "300"
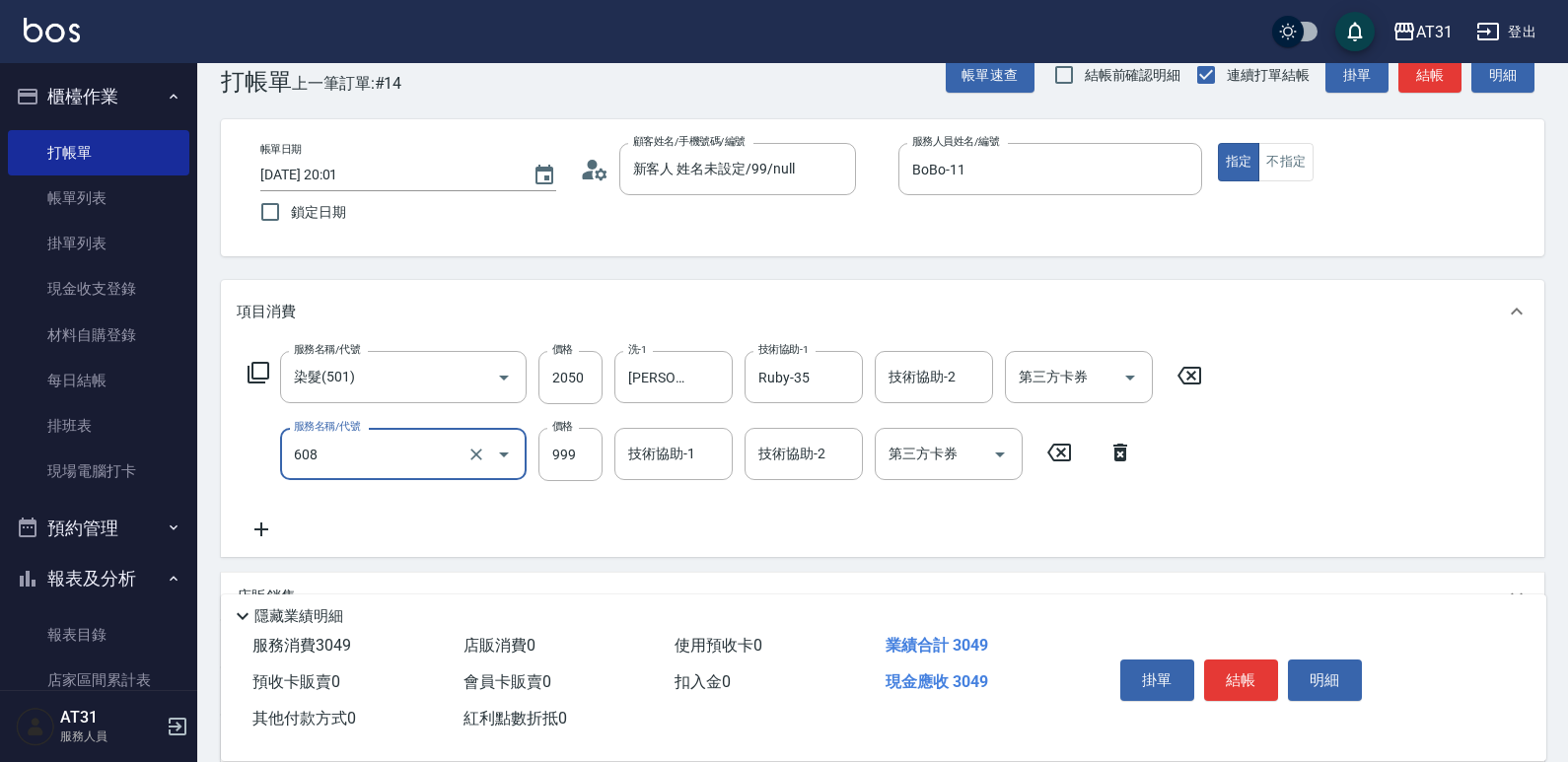
type input "自購二段(608)"
type input "200"
type input "0"
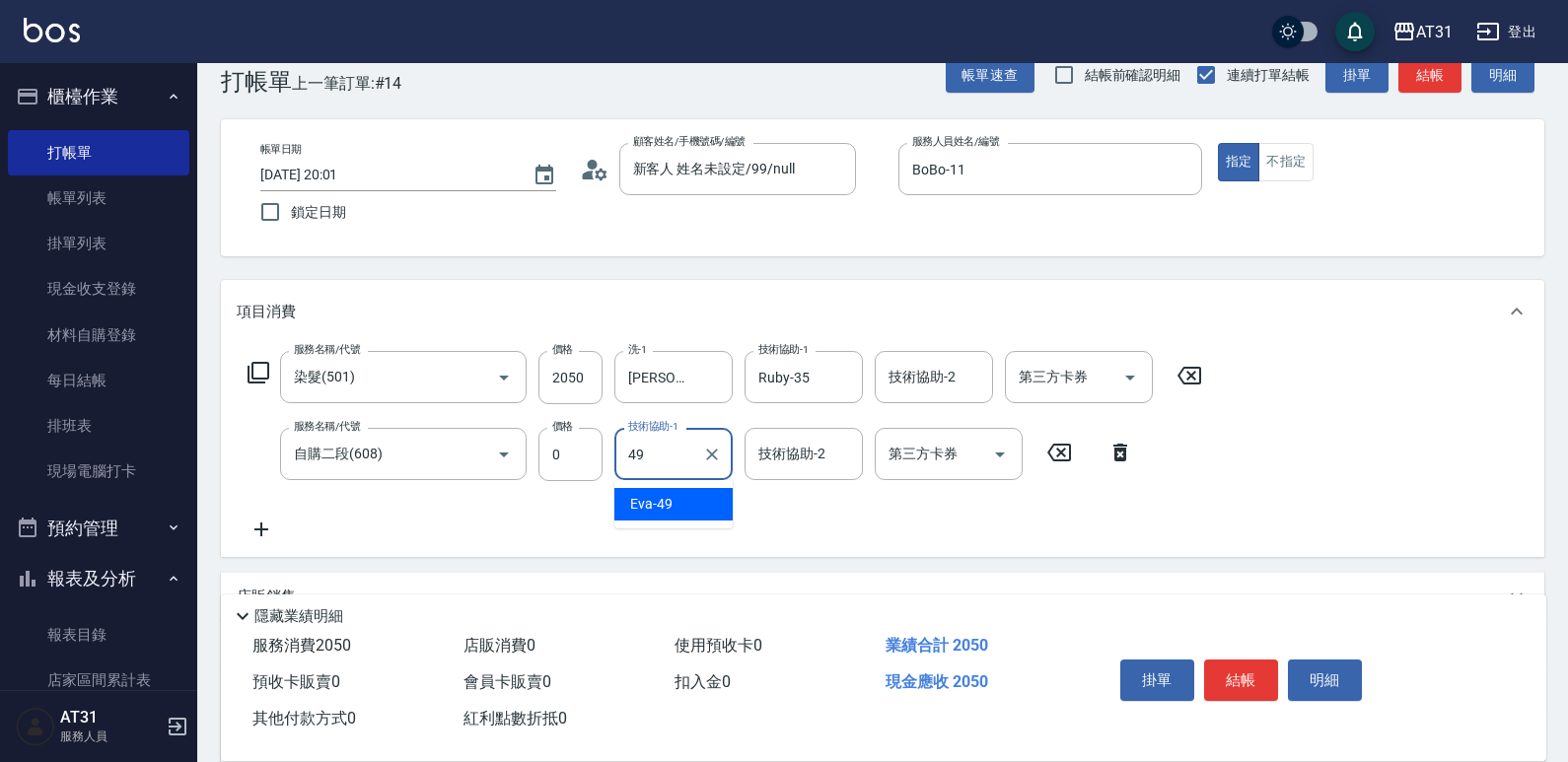
type input "[PERSON_NAME]-49"
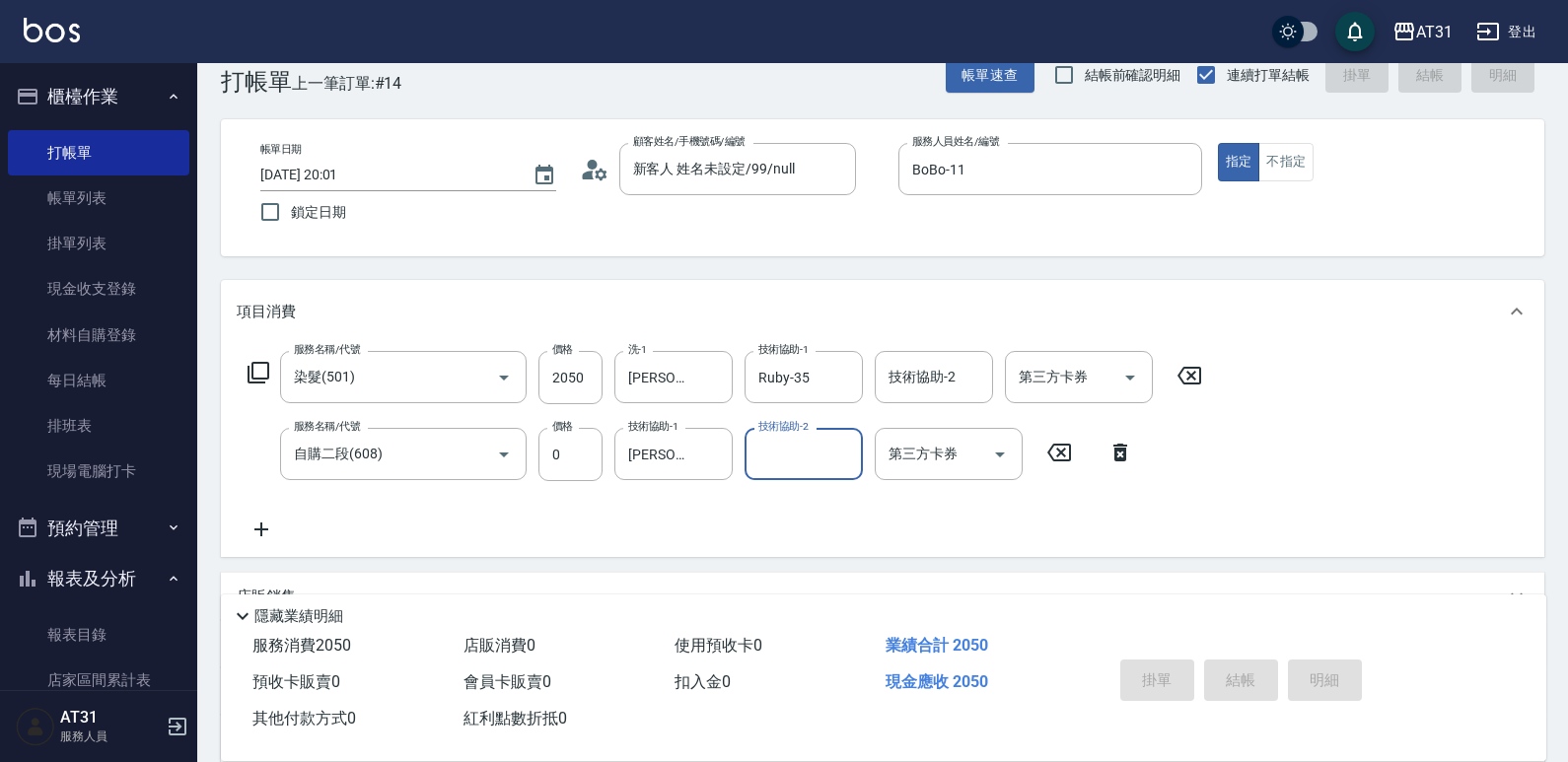
type input "[DATE] 20:02"
type input "0"
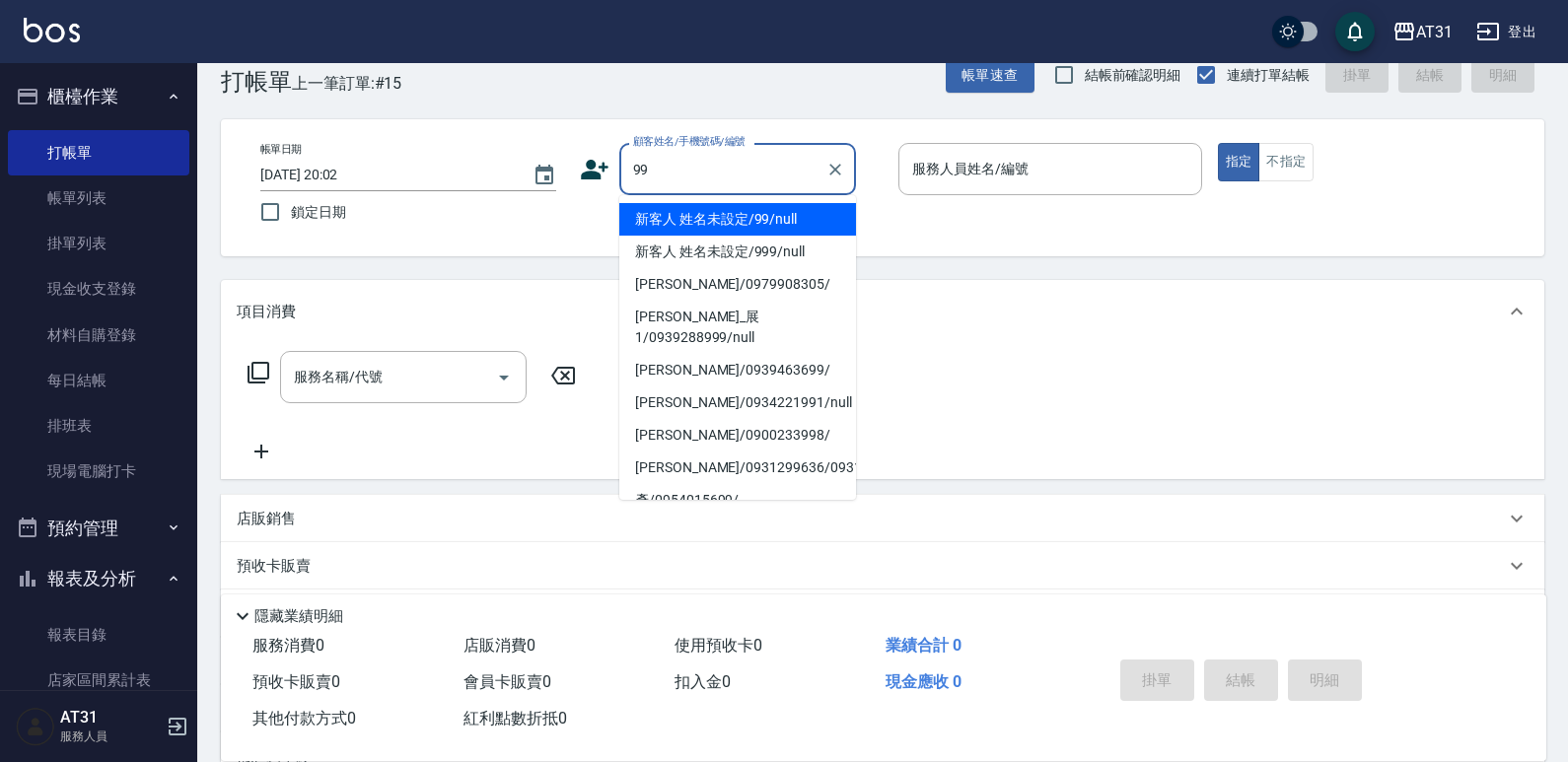
type input "新客人 姓名未設定/99/null"
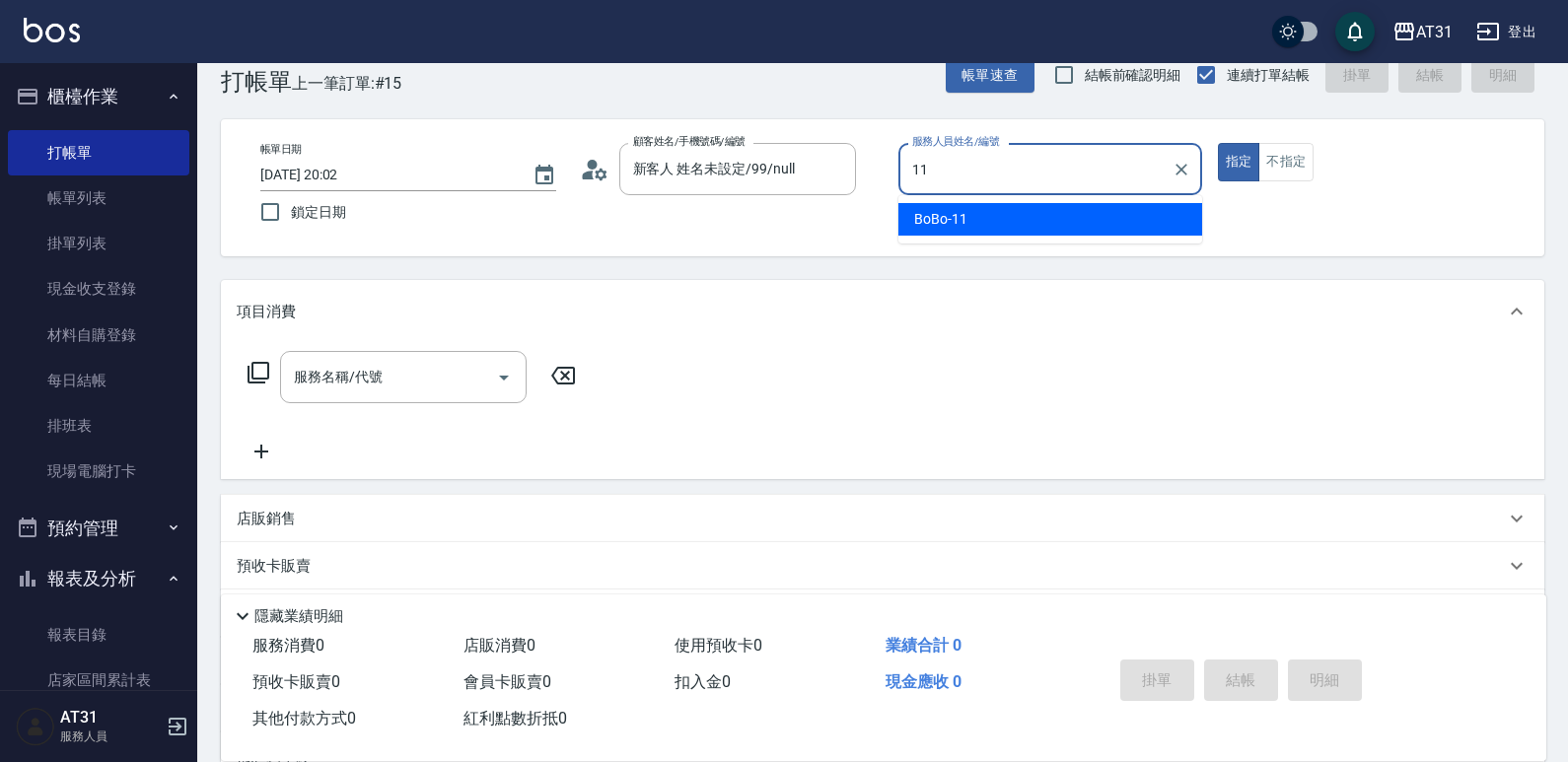
type input "BoBo-11"
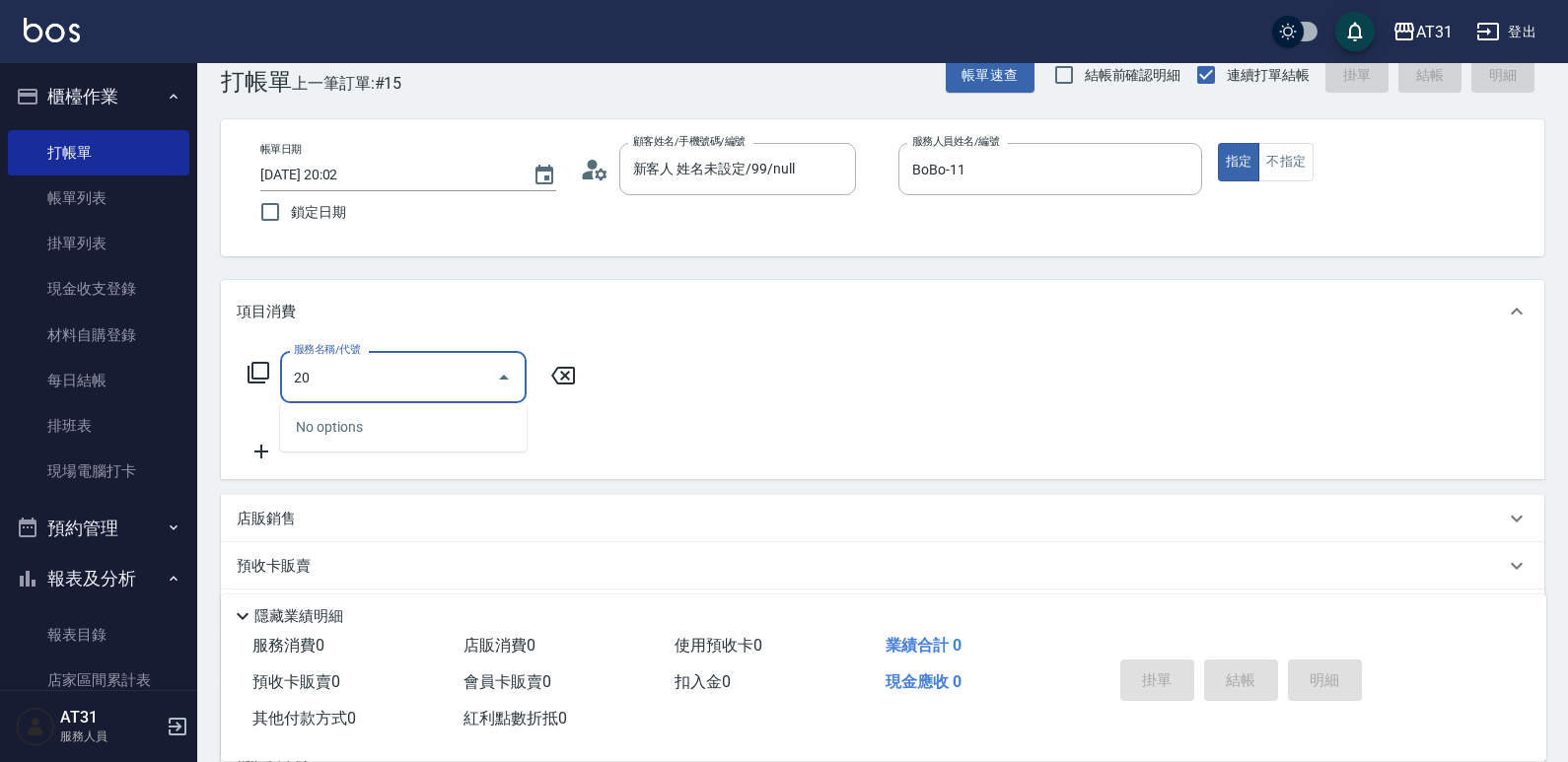
type input "201"
type input "20"
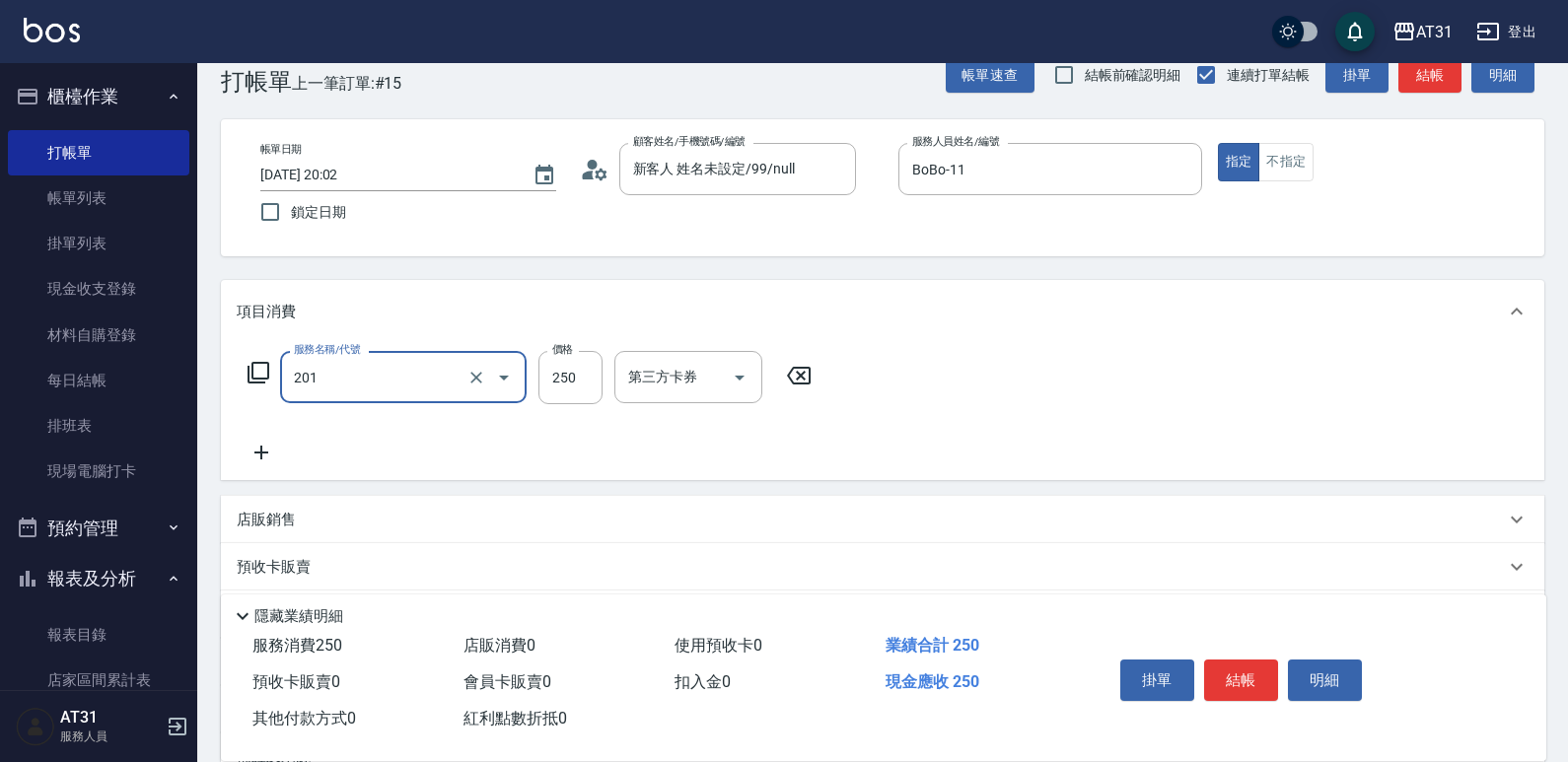
type input "洗髮(201)"
type input "0"
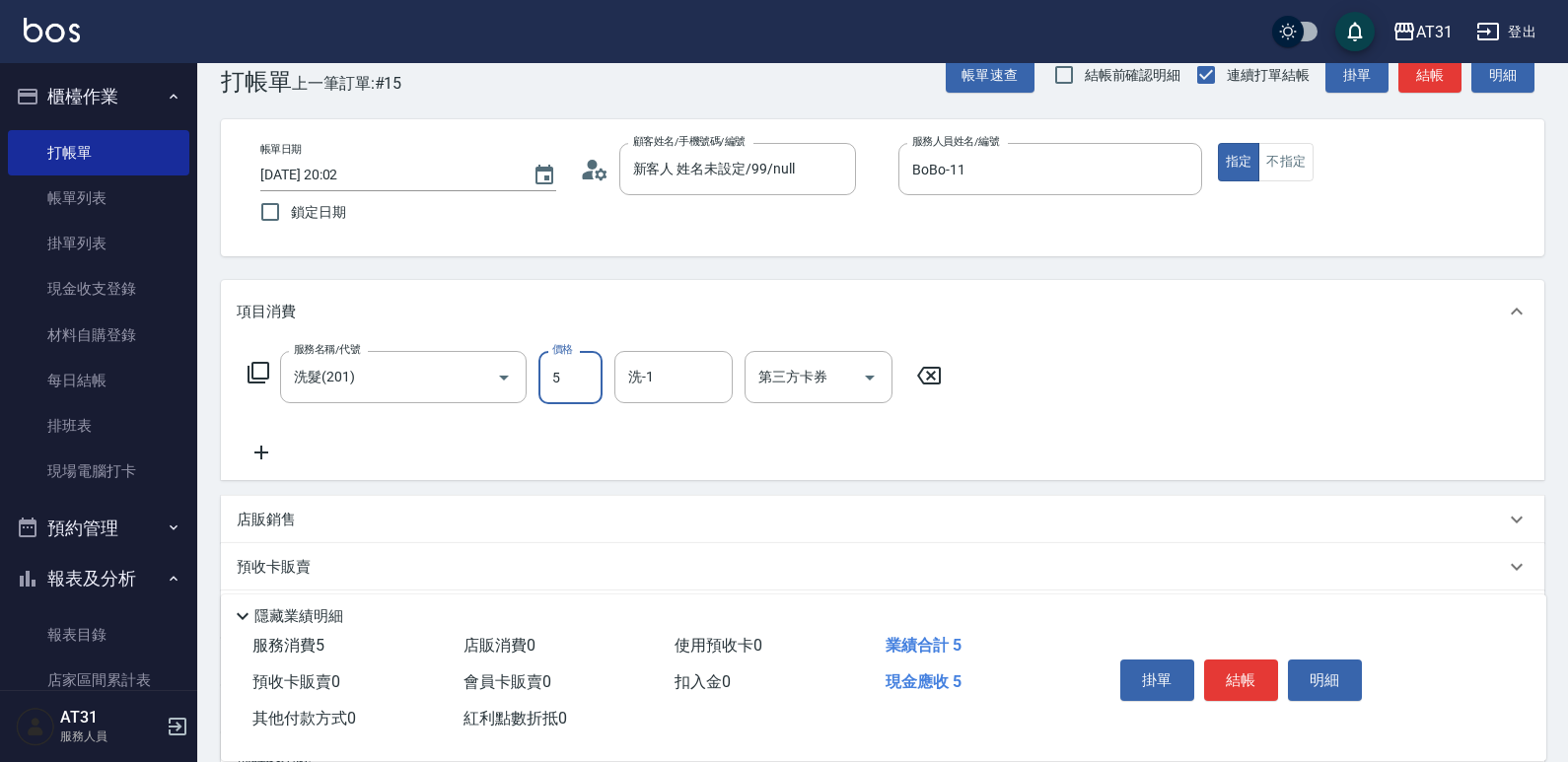
type input "57"
type input "50"
type input "570"
type input "[PERSON_NAME]-49"
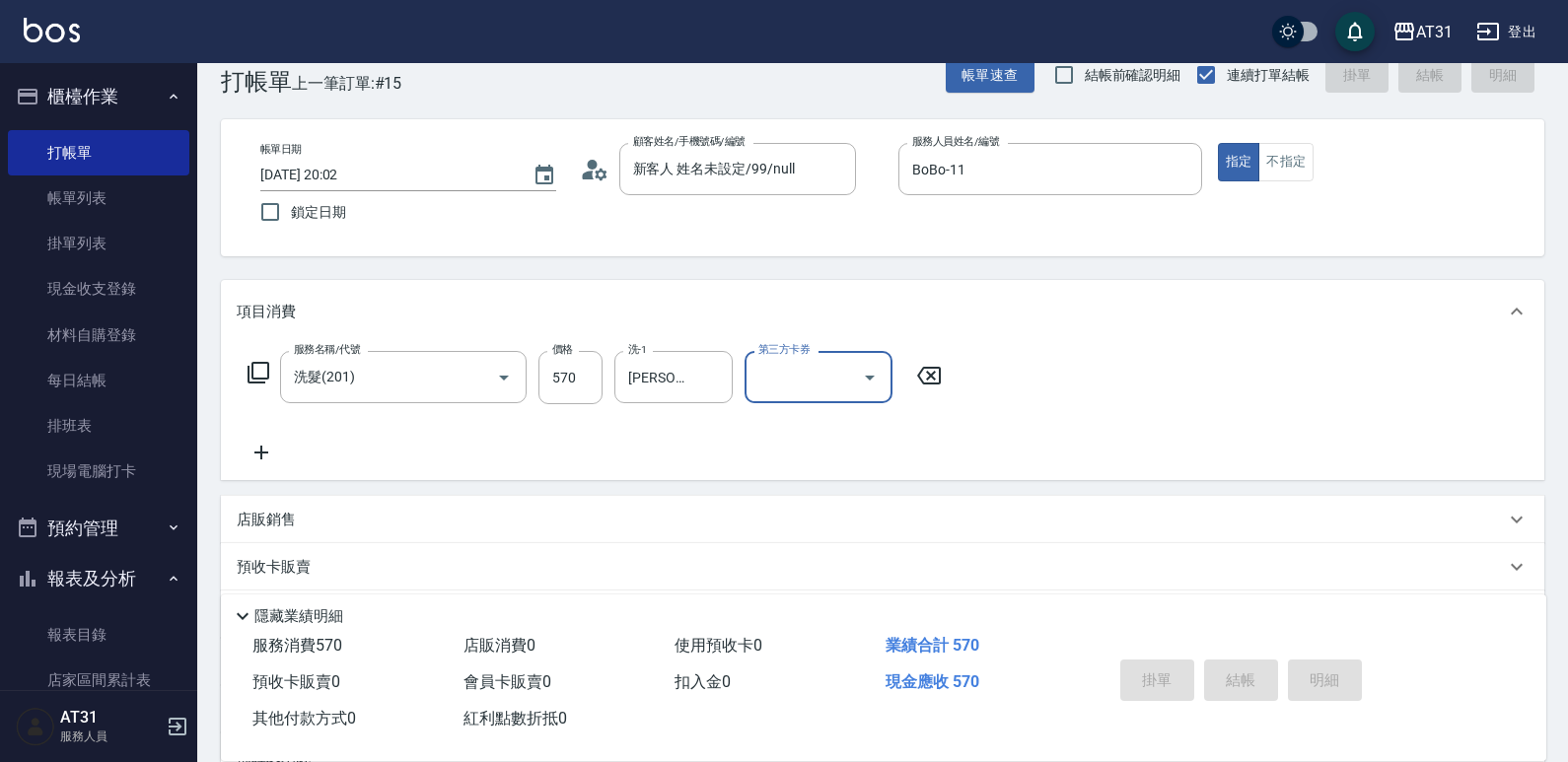
type input "[DATE] 20:03"
type input "0"
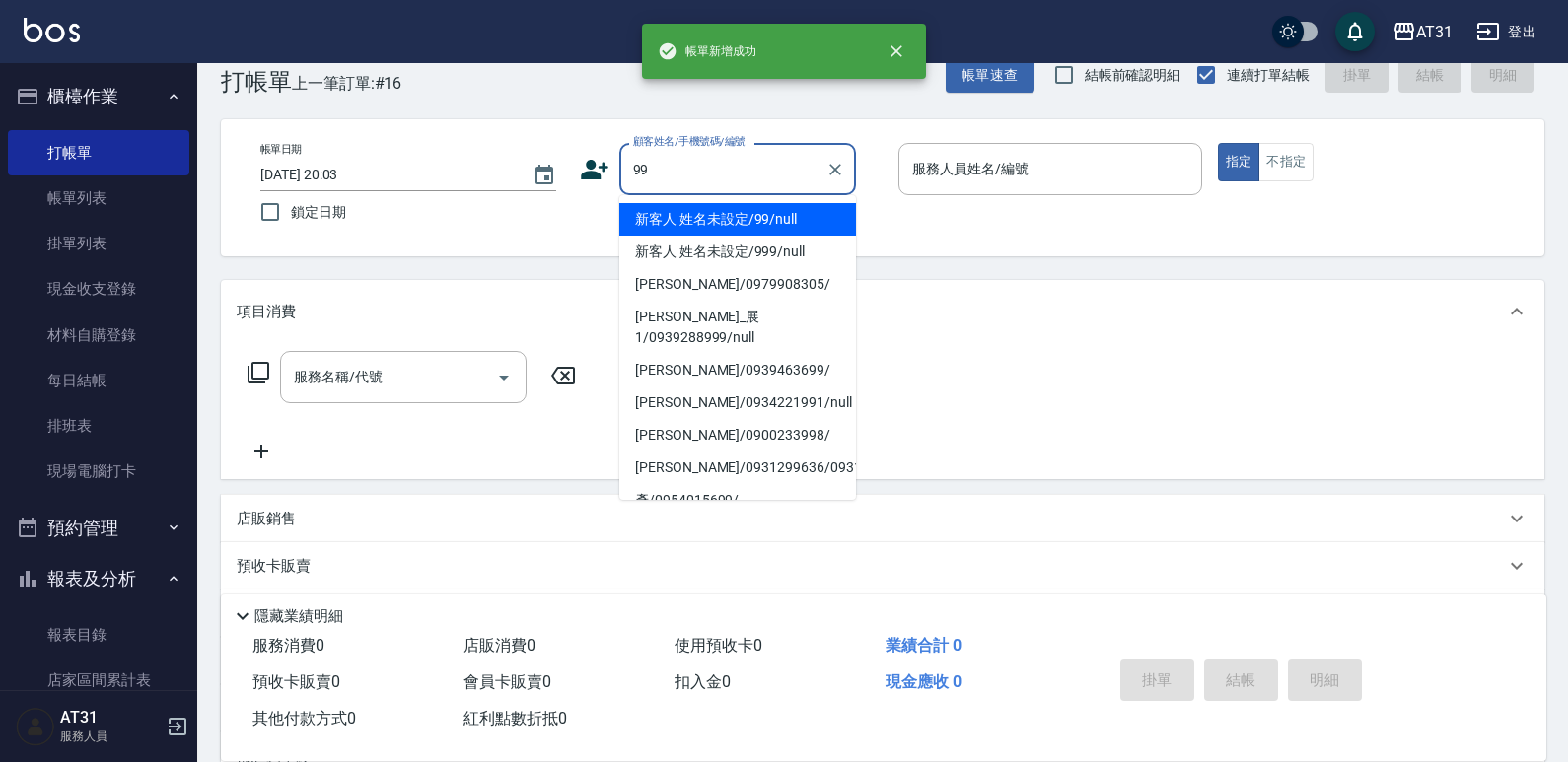
type input "新客人 姓名未設定/99/null"
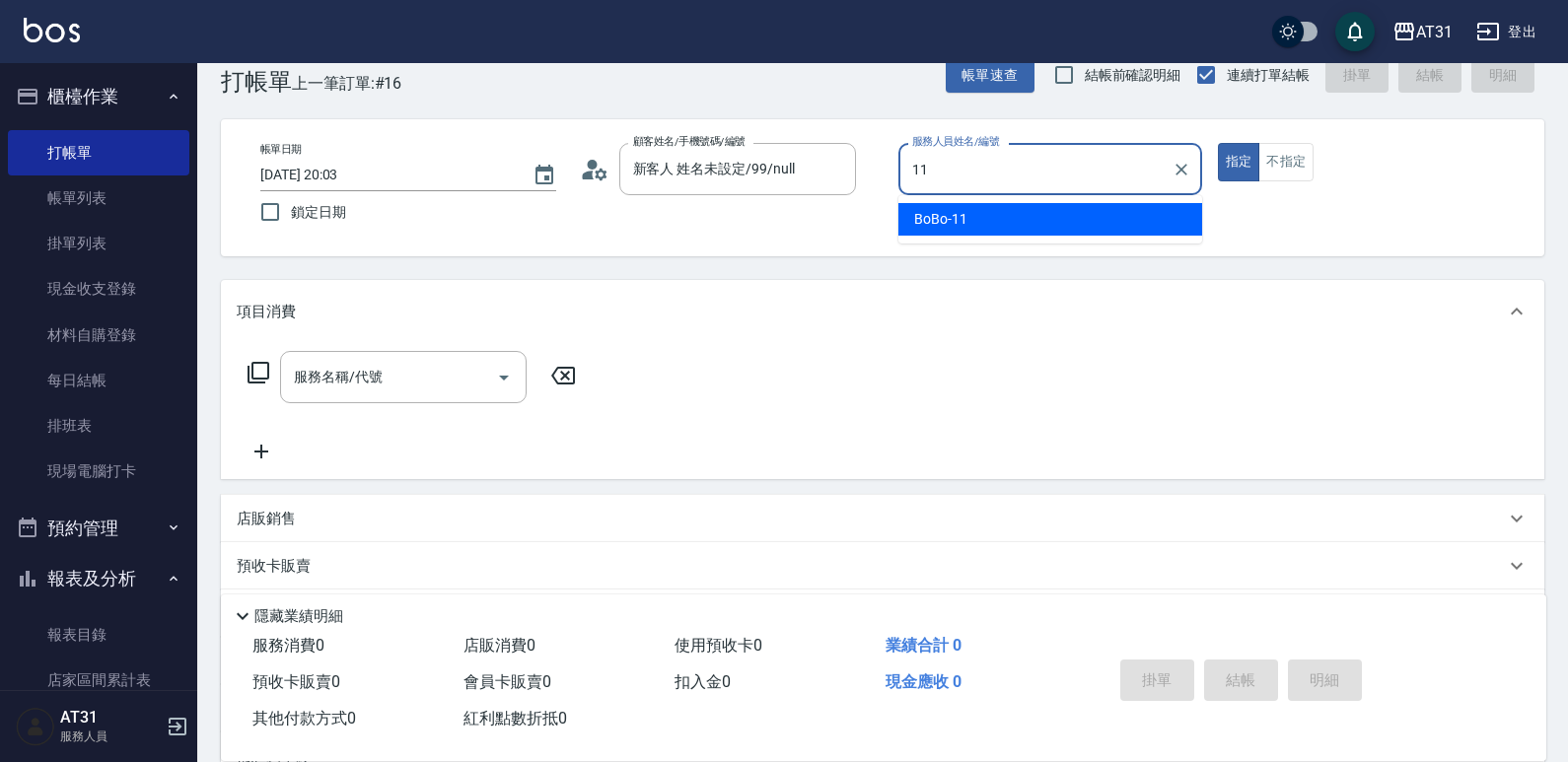
type input "BoBo-11"
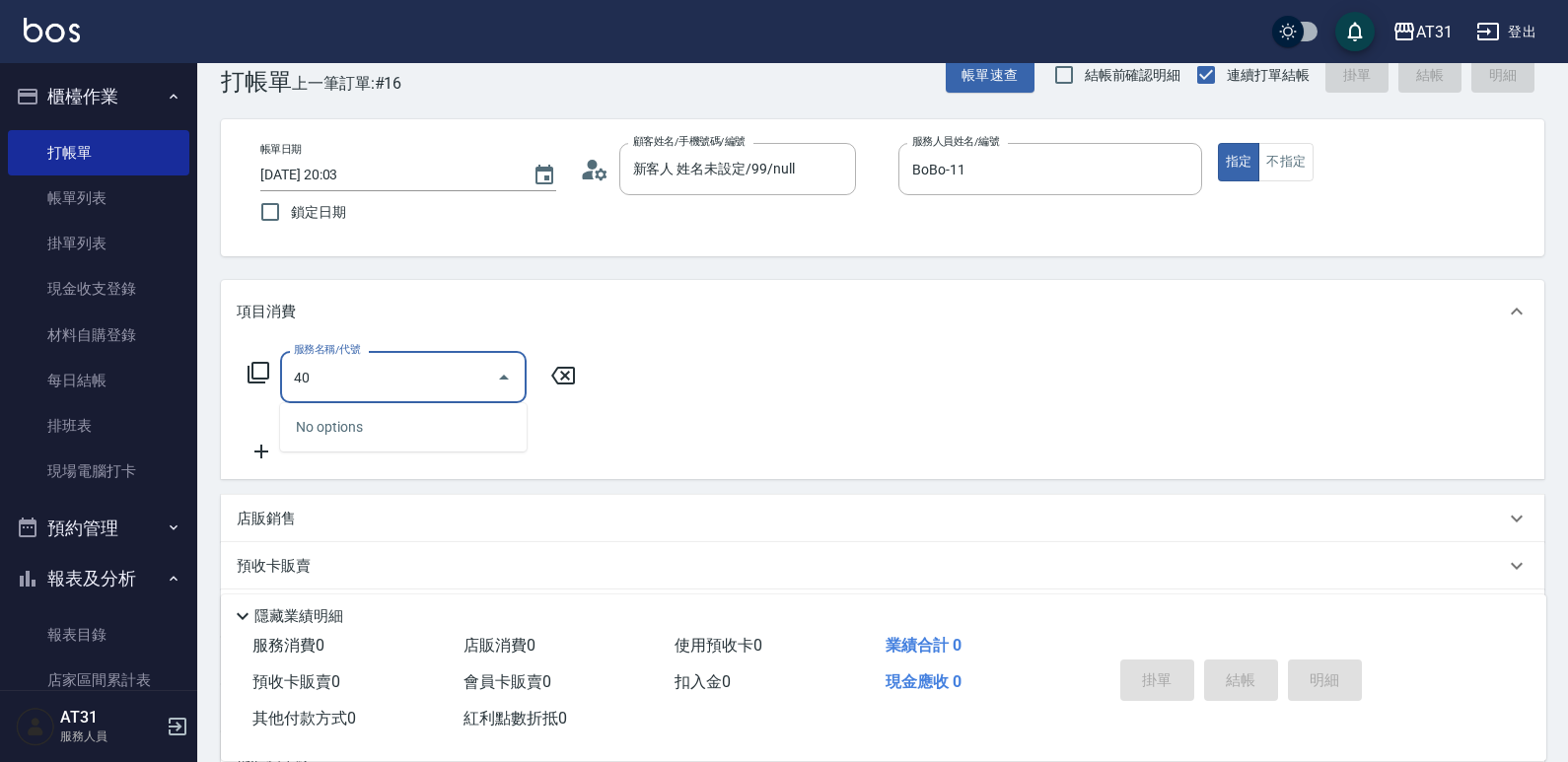
type input "401"
type input "20"
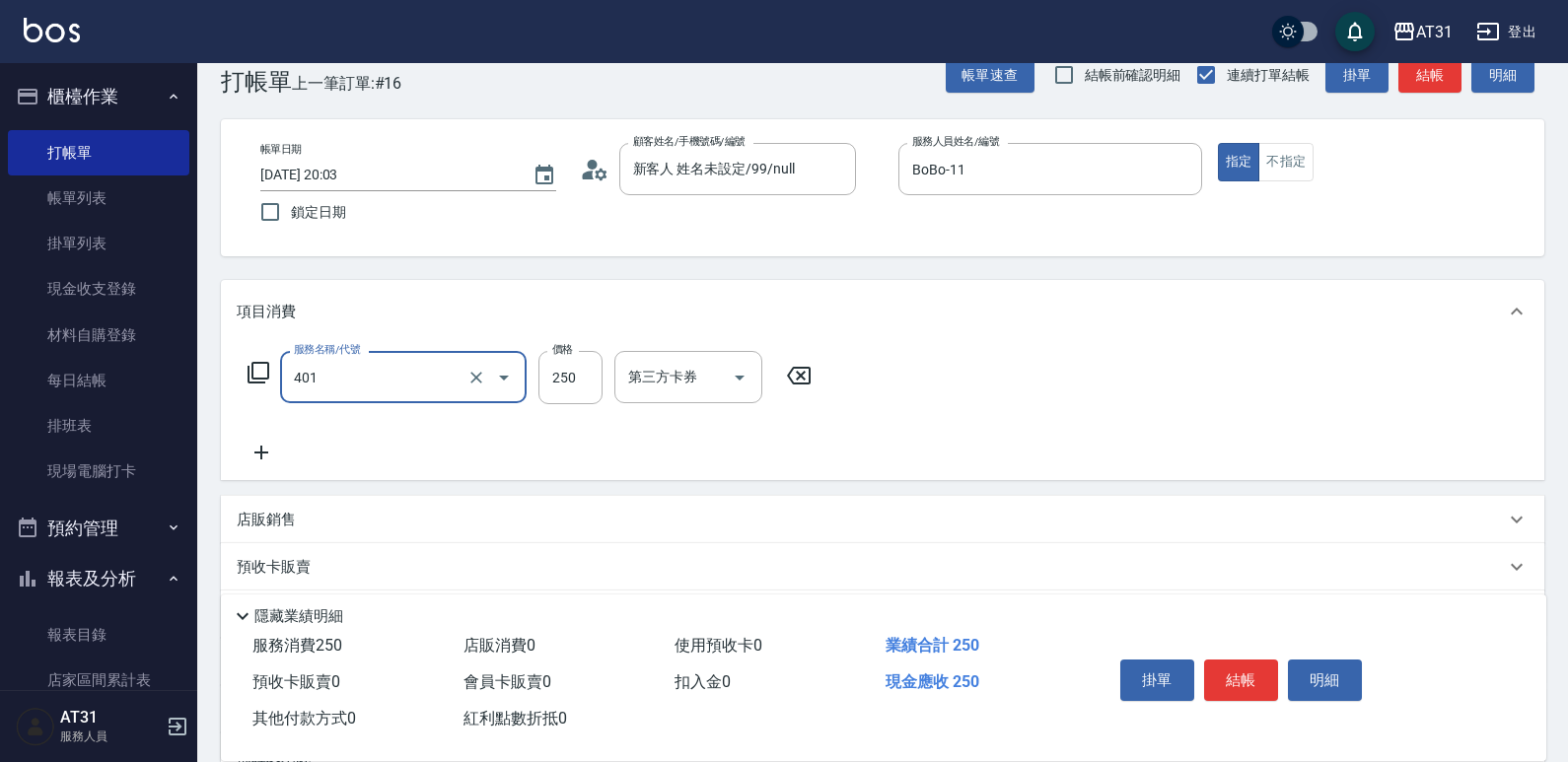
type input "剪髮(401)"
type input "0"
type input "35"
type input "30"
type input "350"
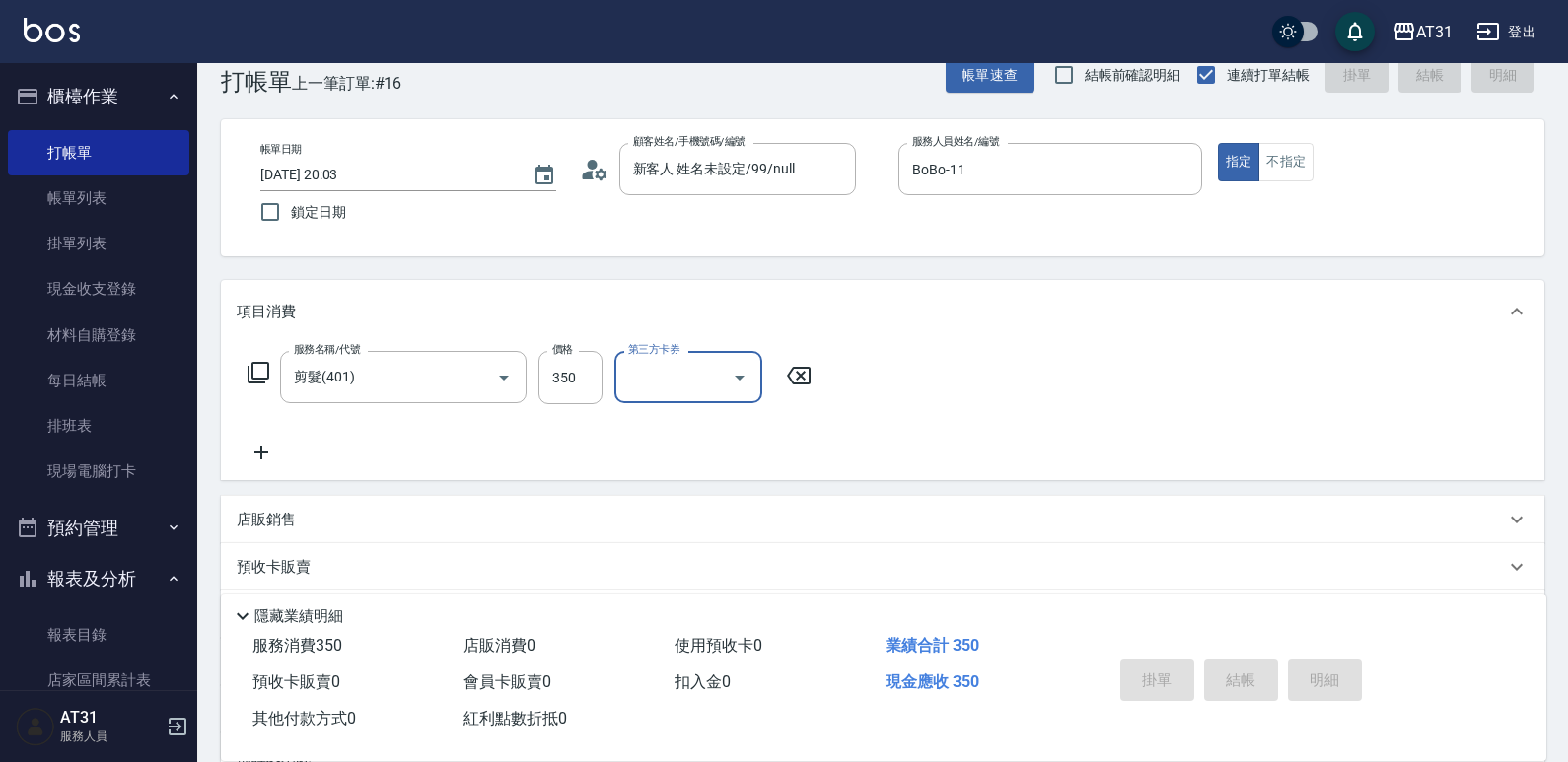
type input "0"
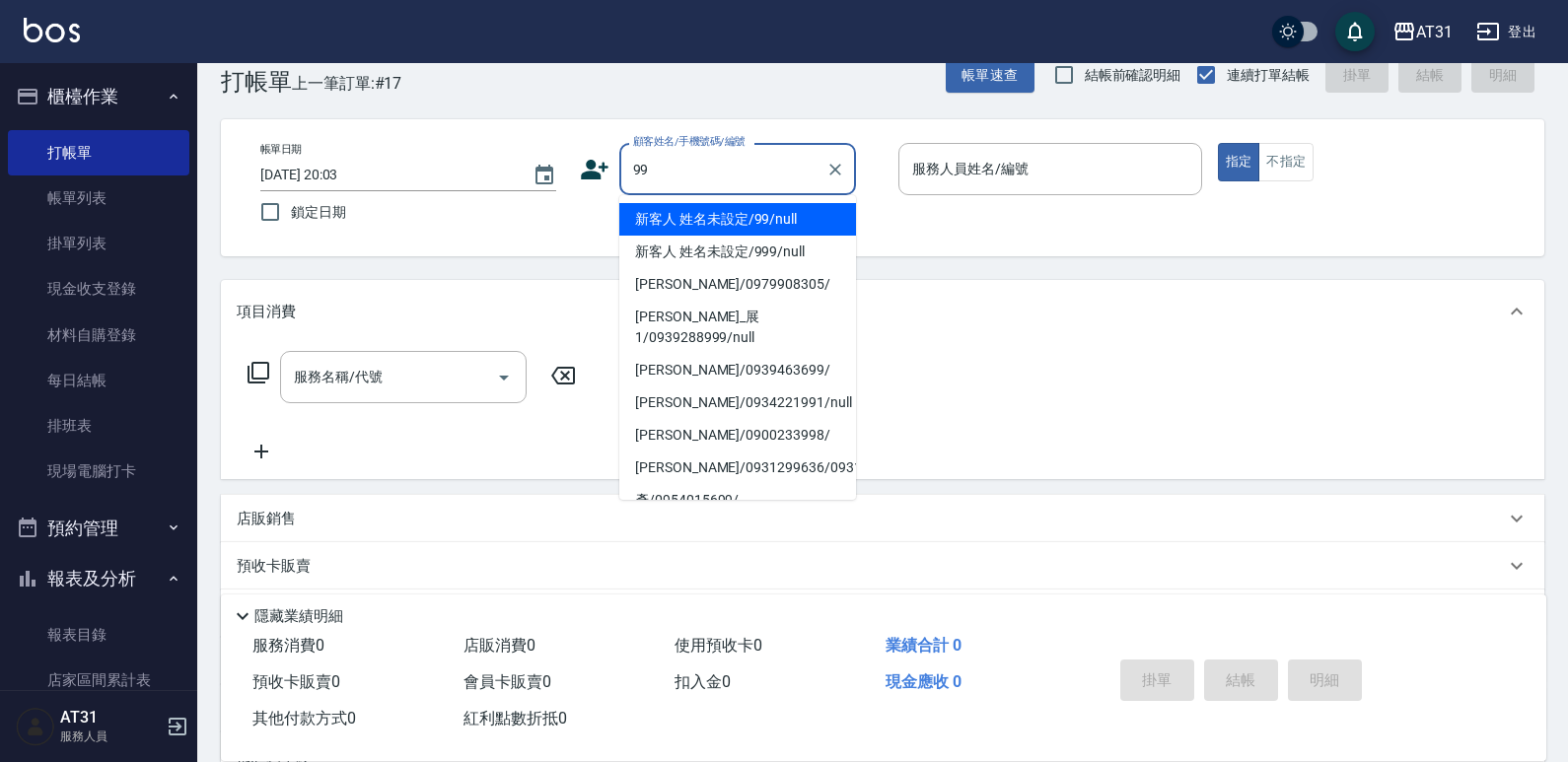
type input "新客人 姓名未設定/99/null"
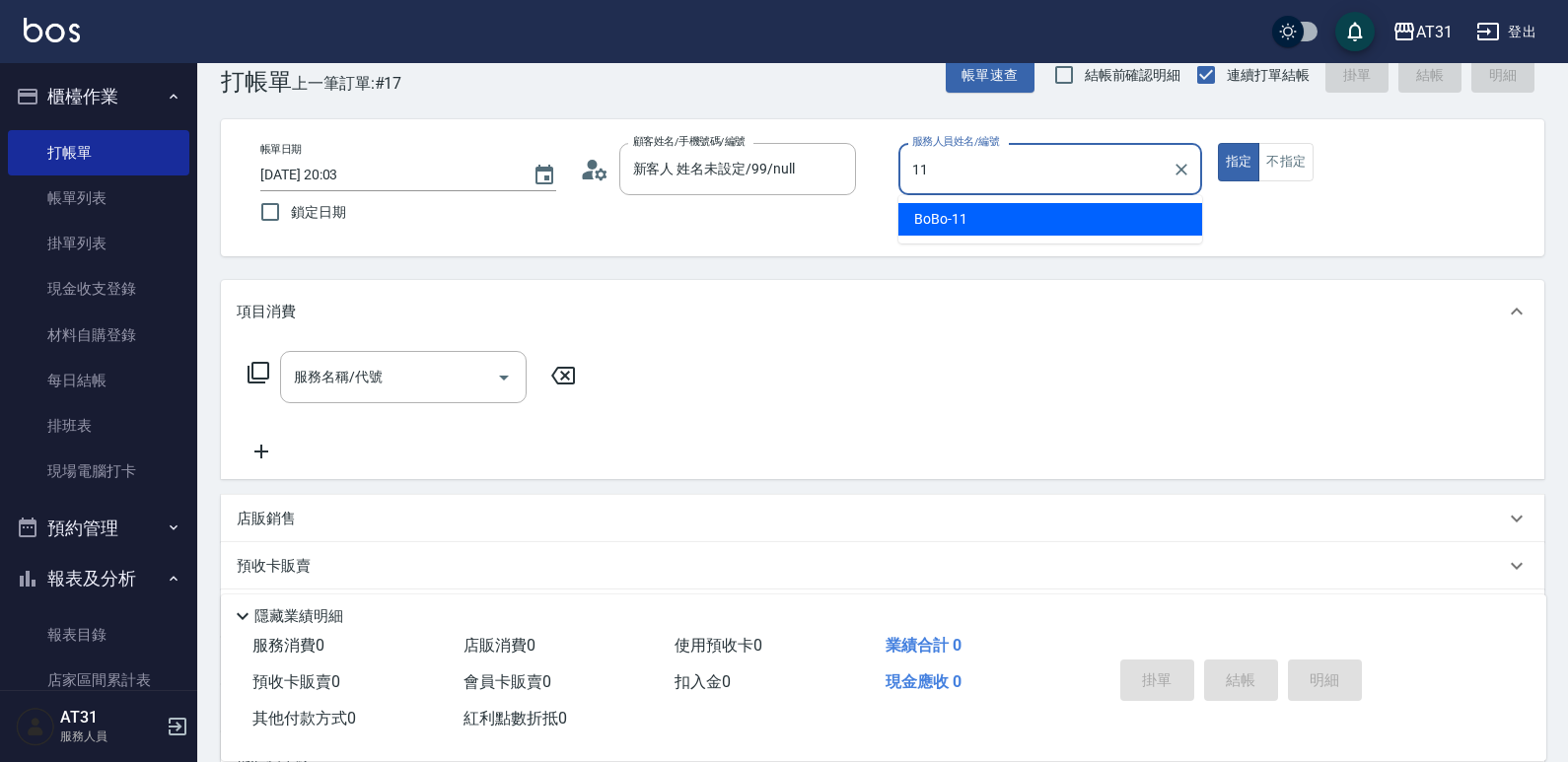
type input "BoBo-11"
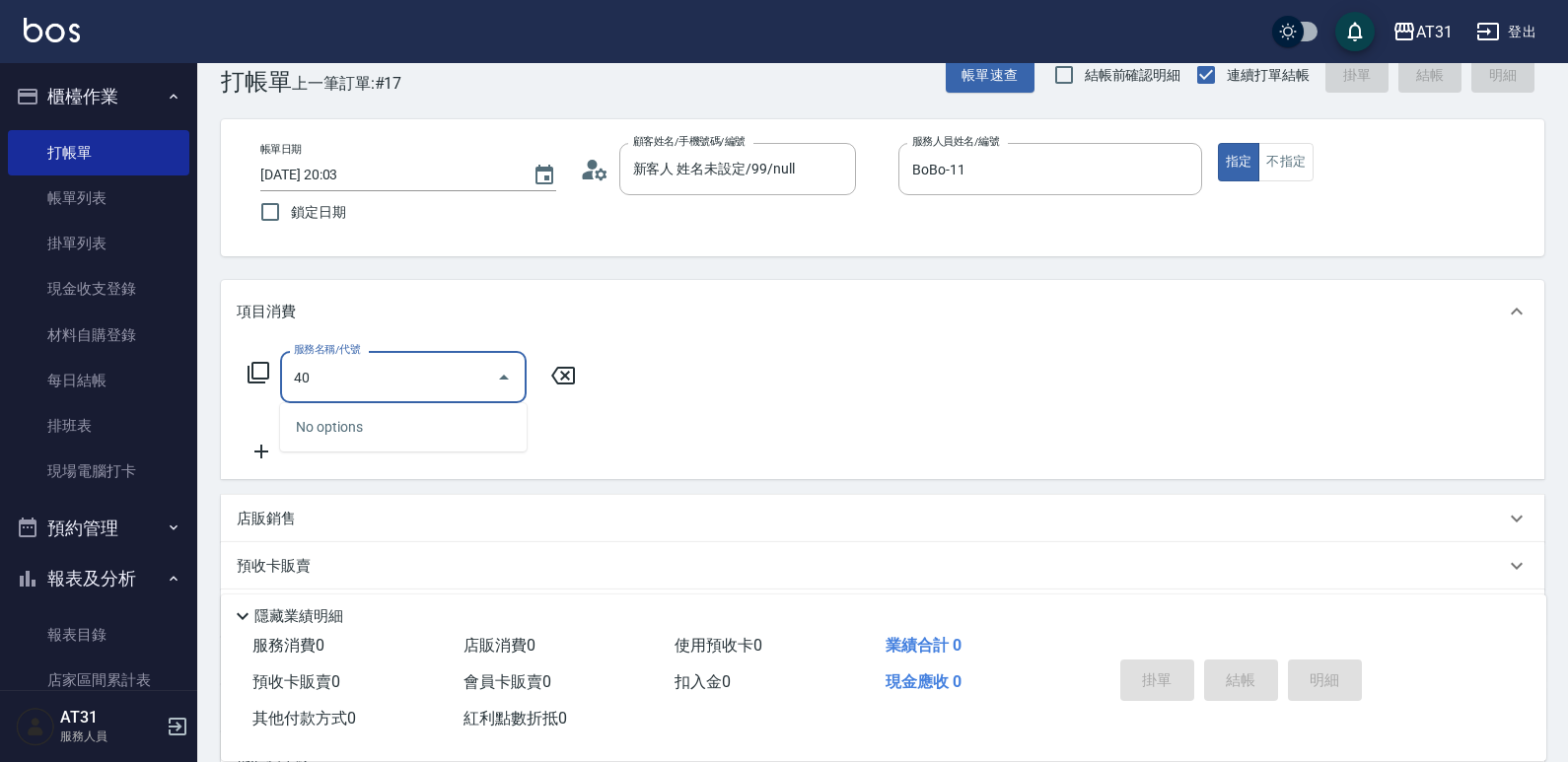
type input "401"
type input "20"
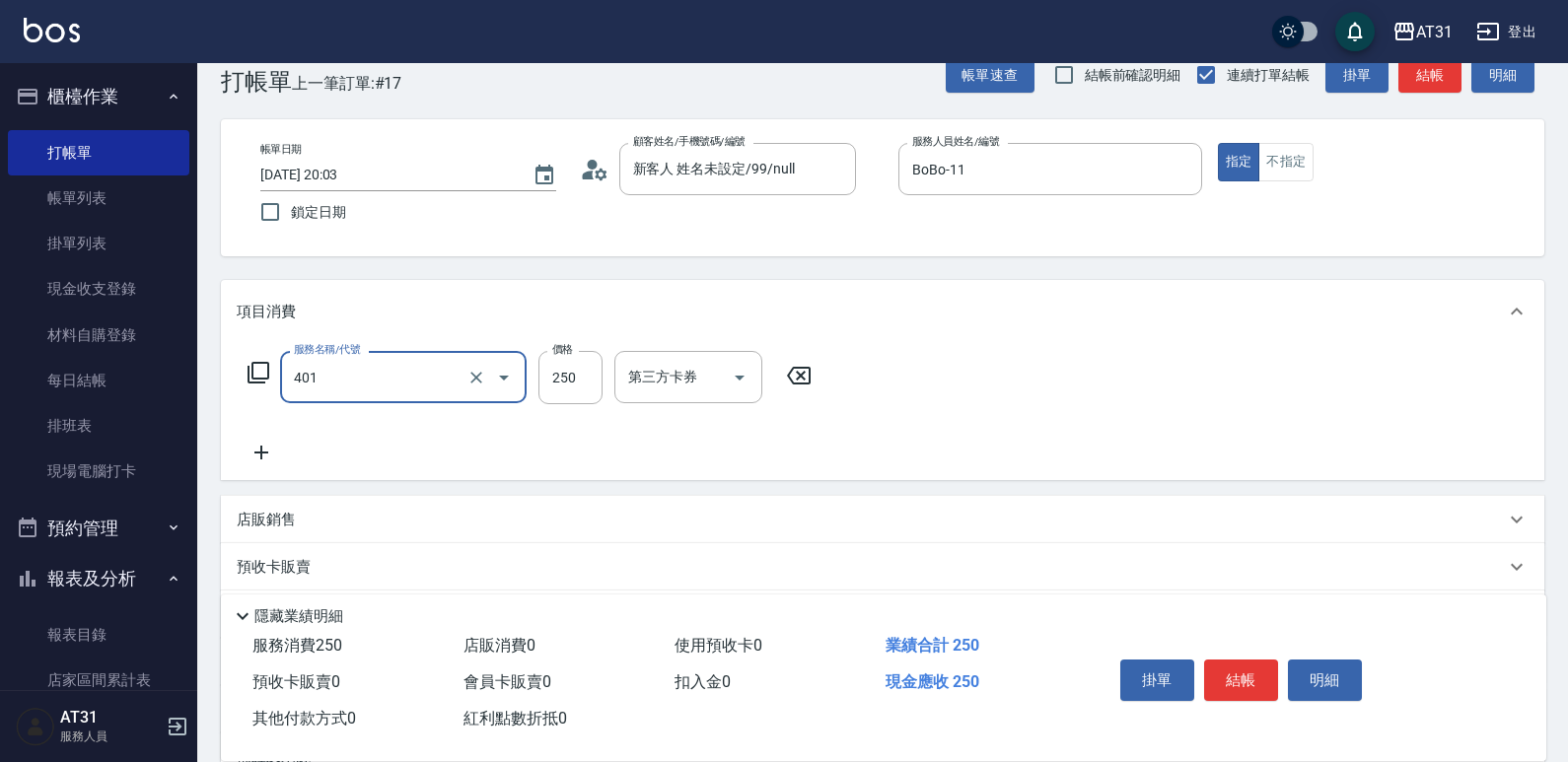
type input "剪髮(401)"
type input "0"
type input "45"
type input "40"
type input "451"
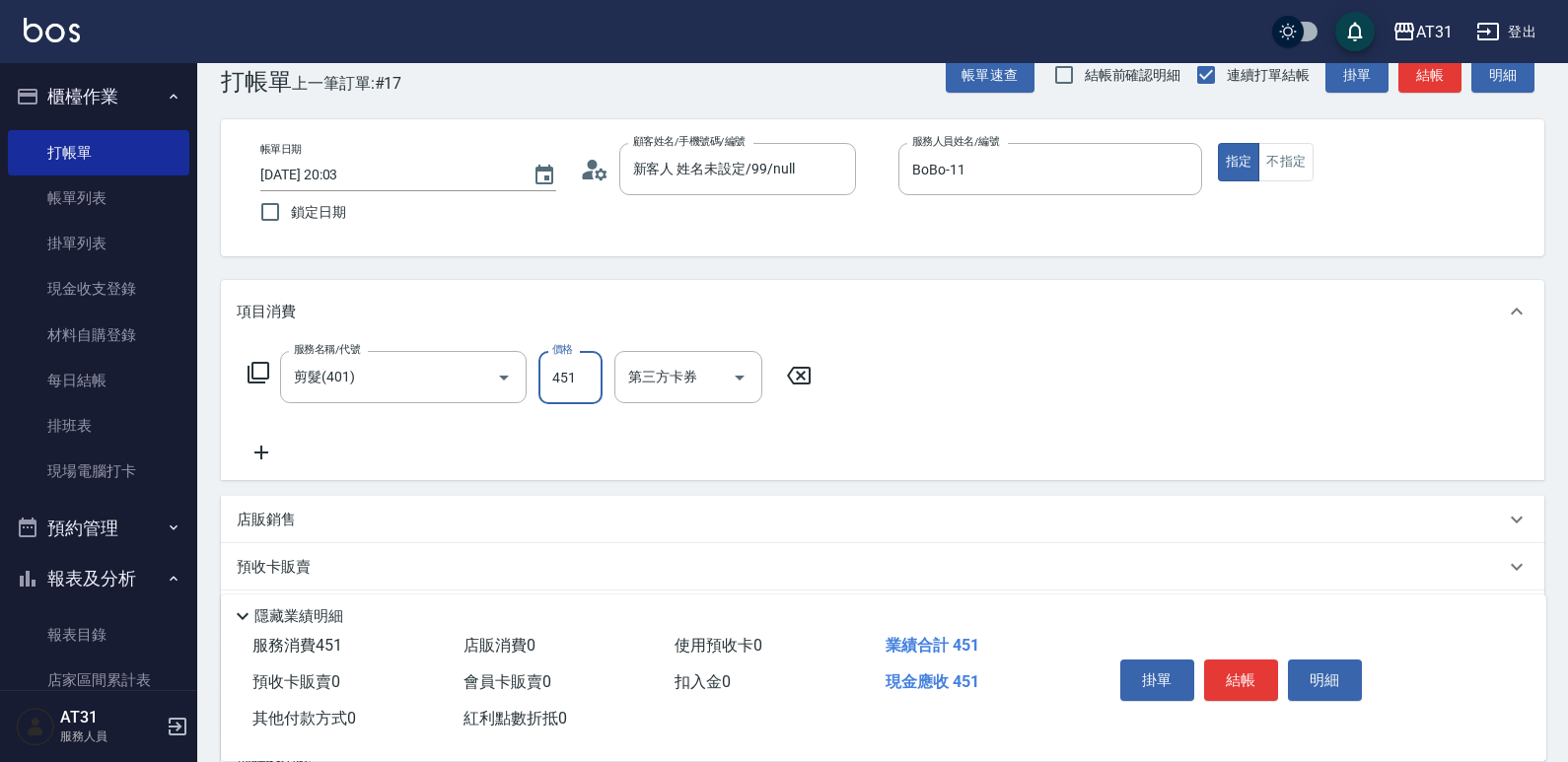
type input "0"
type input "45"
type input "40"
type input "450"
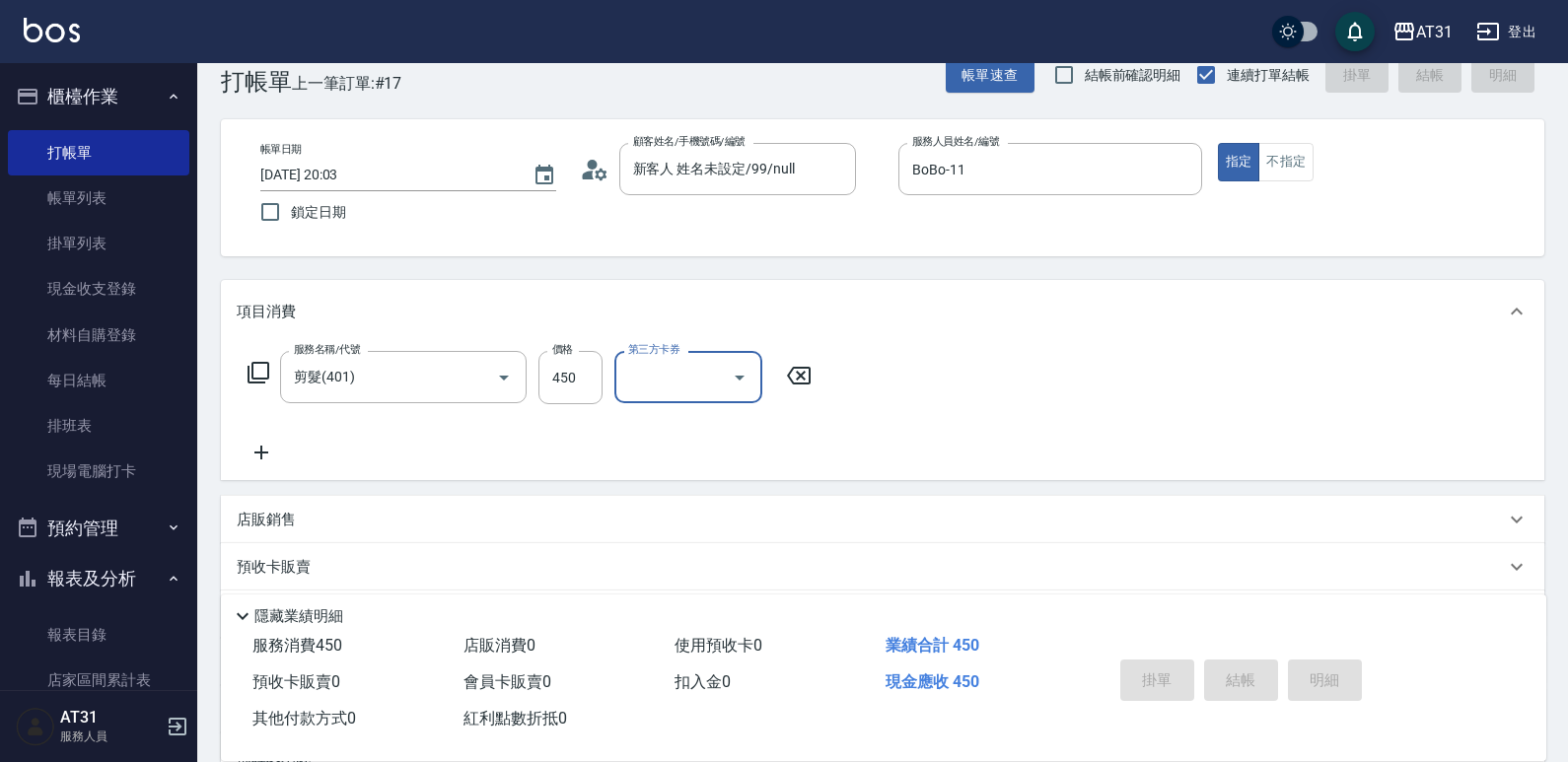
type input "0"
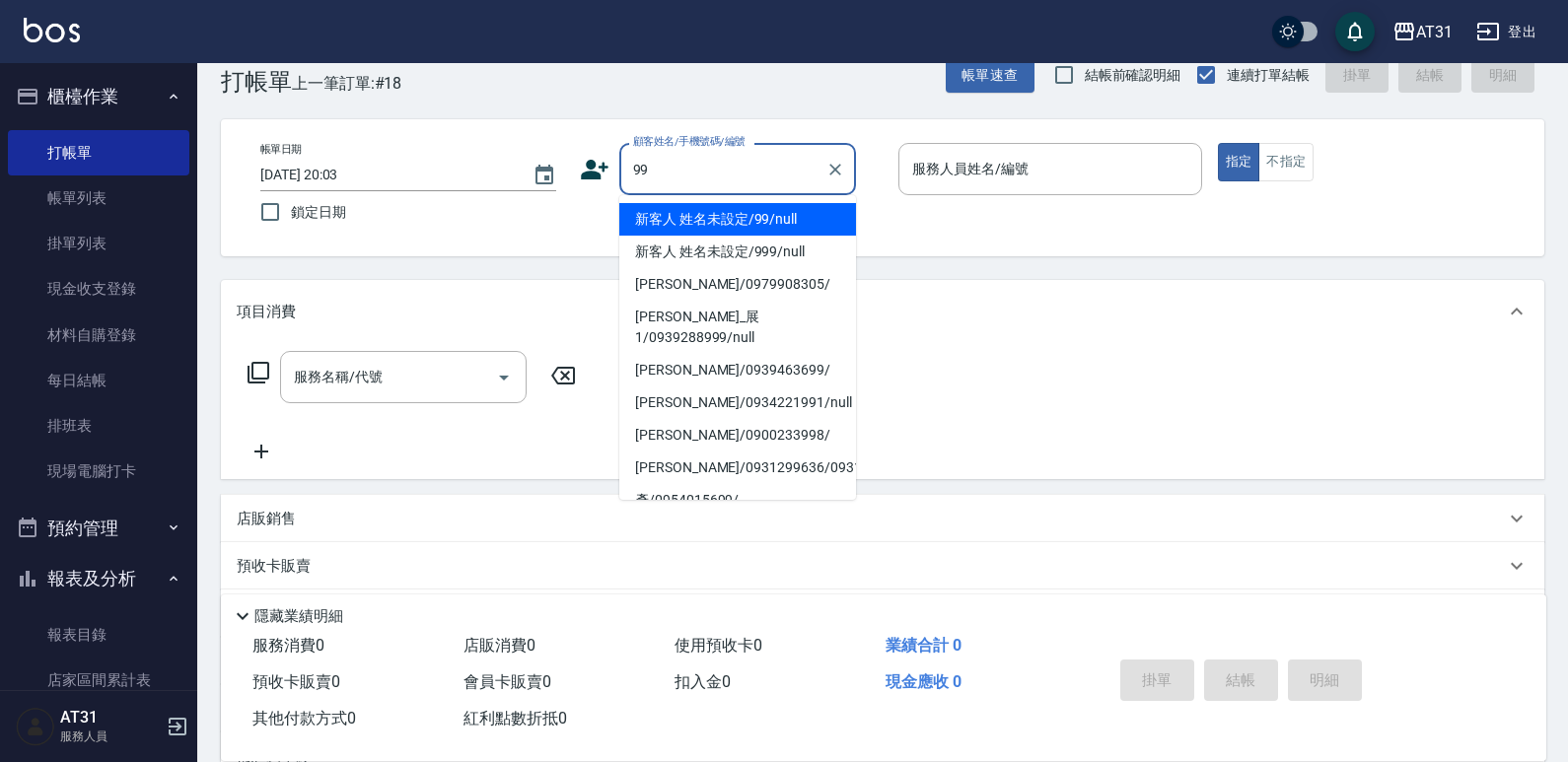
type input "新客人 姓名未設定/99/null"
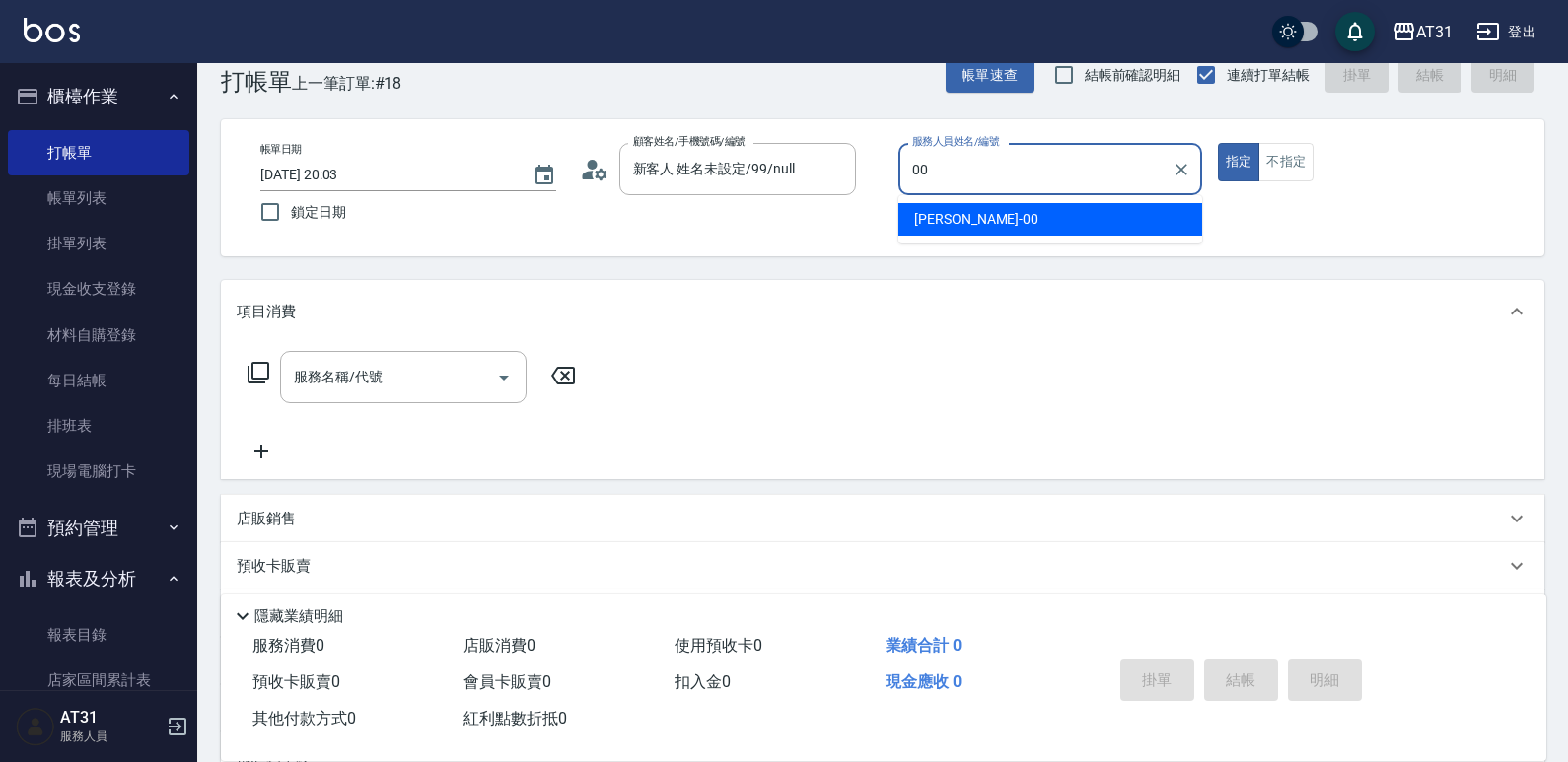
type input "[PERSON_NAME]-00"
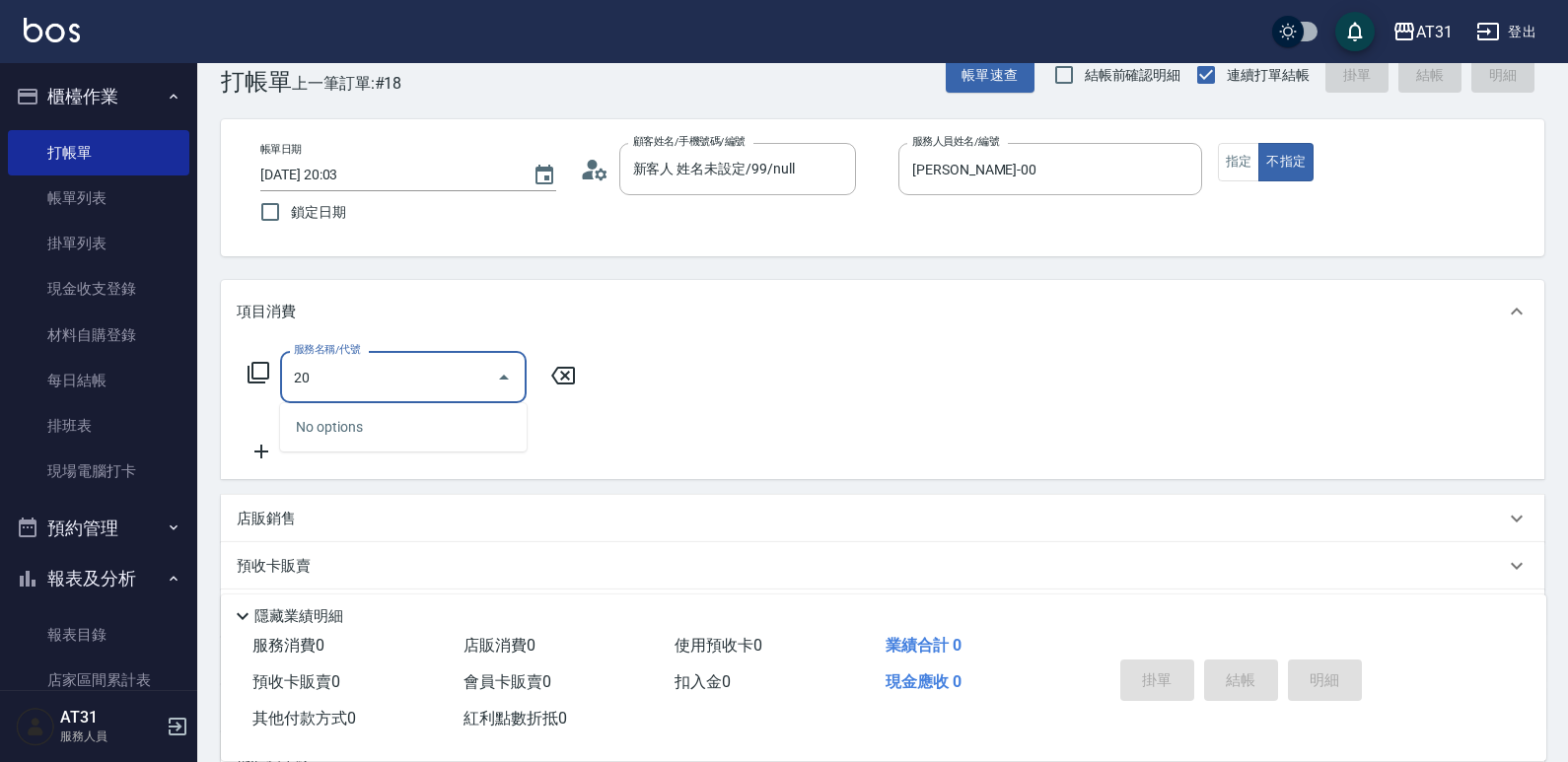
type input "201"
type input "20"
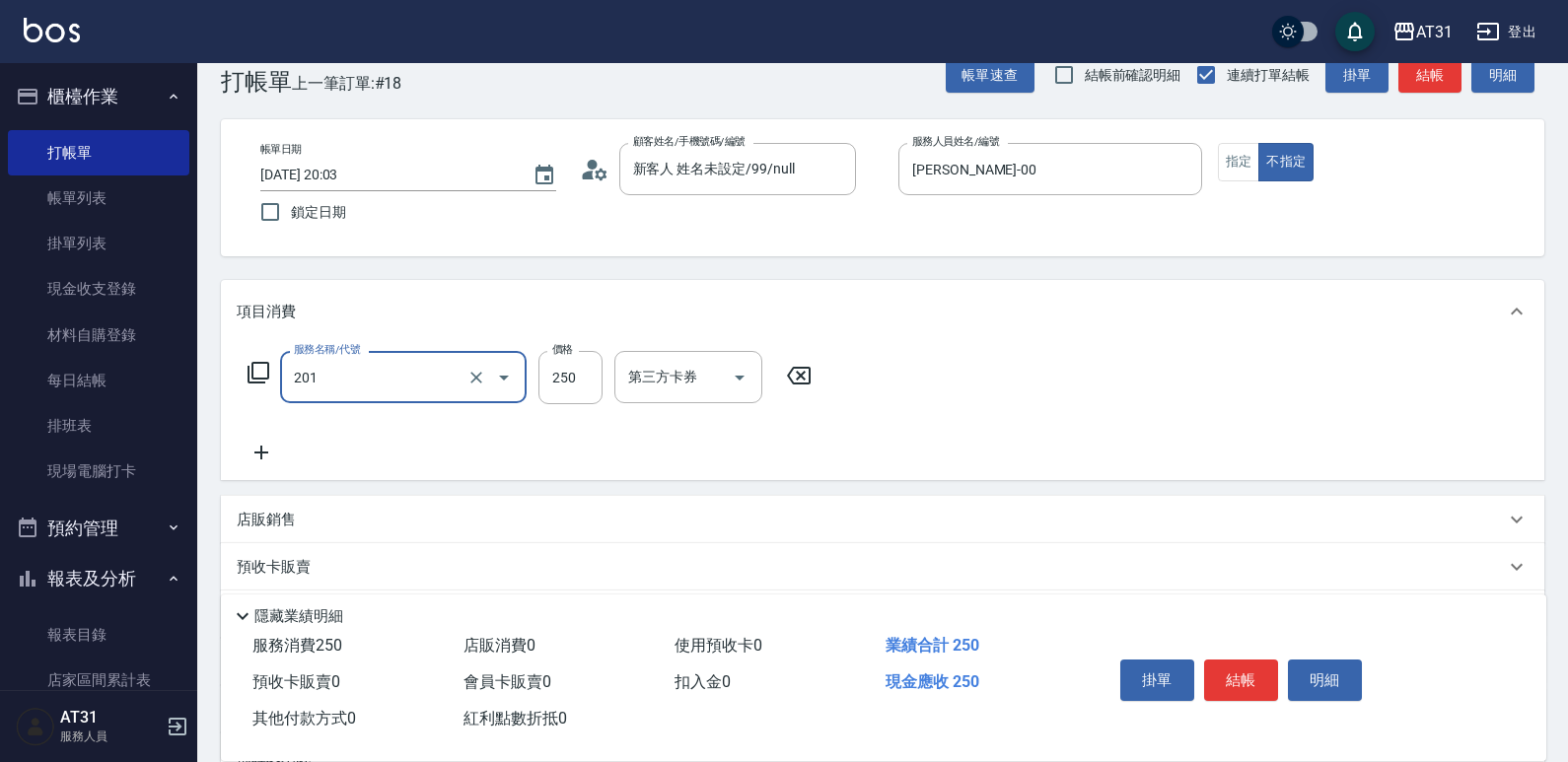
type input "0"
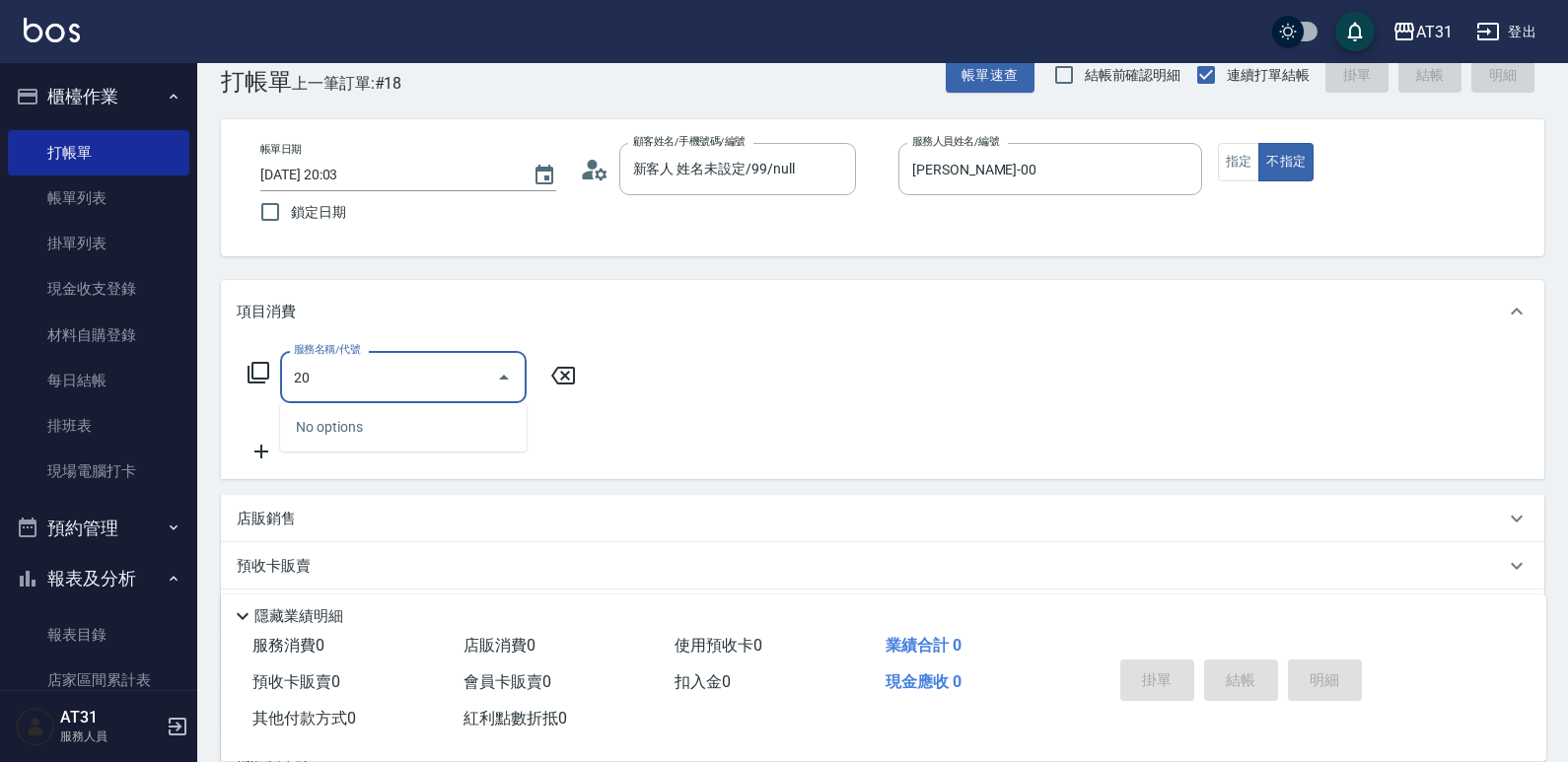
type input "201"
type input "20"
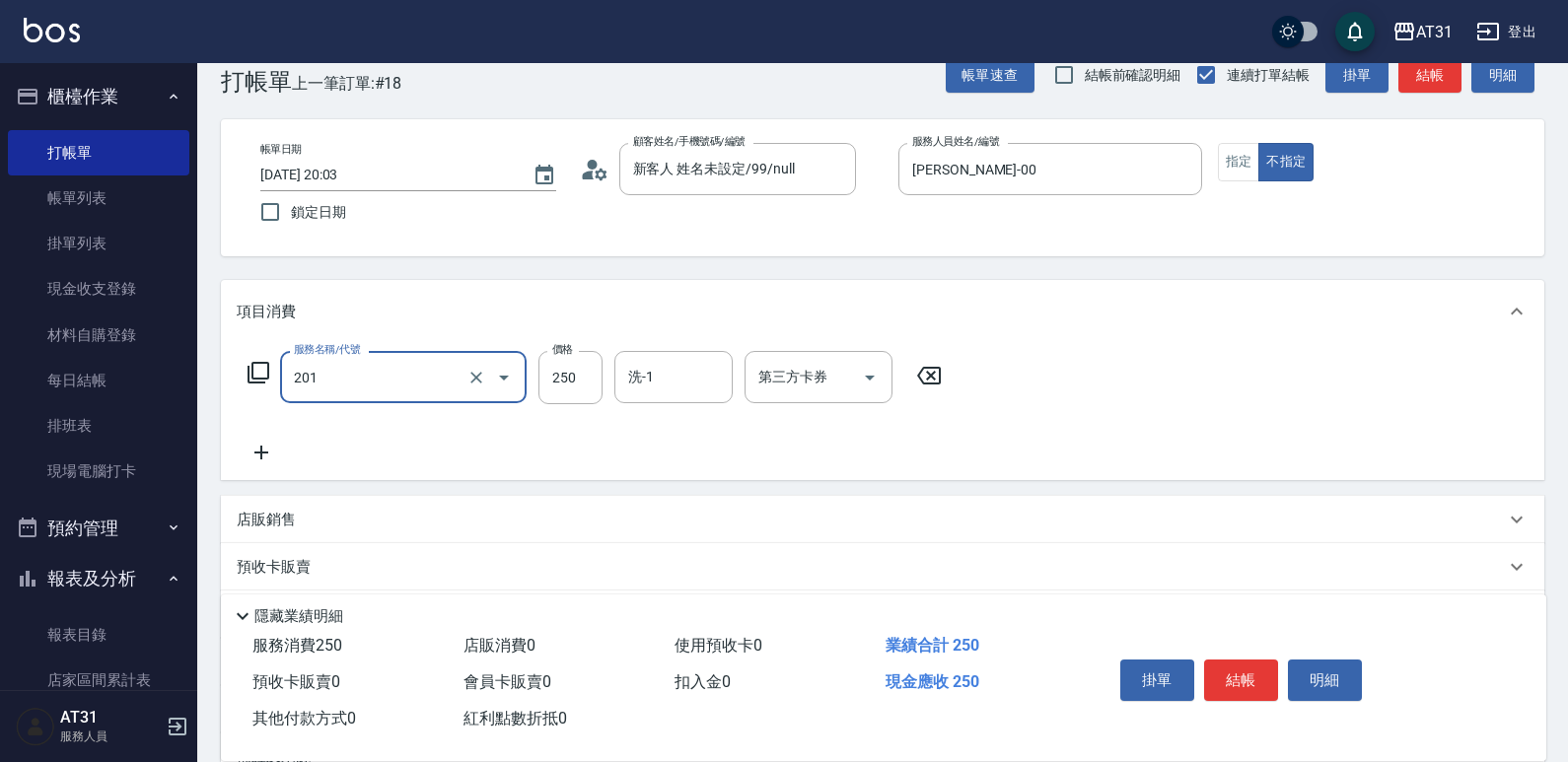
type input "洗髮(201)"
type input "0"
type input "50"
type input "500"
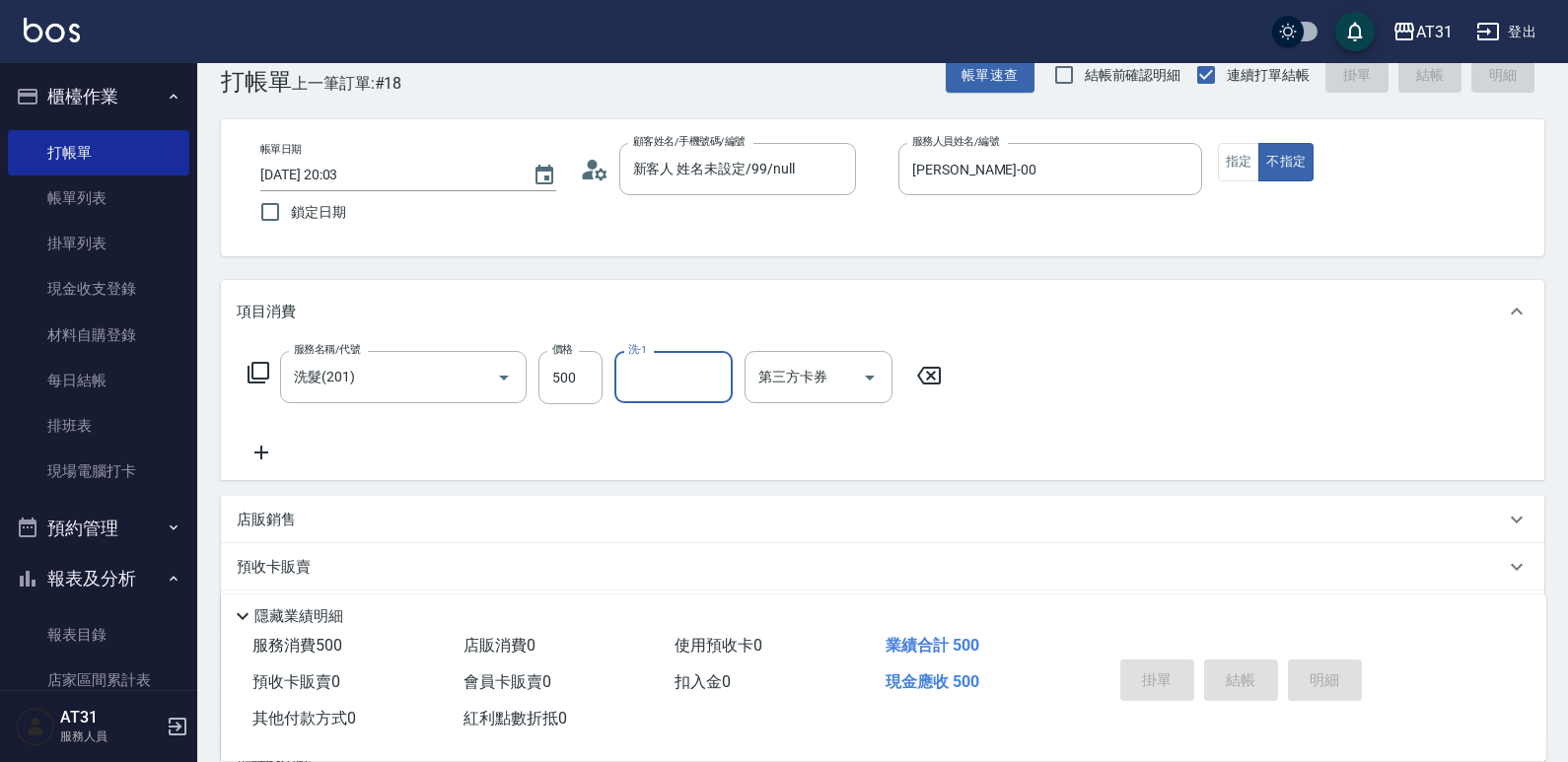
type input "0"
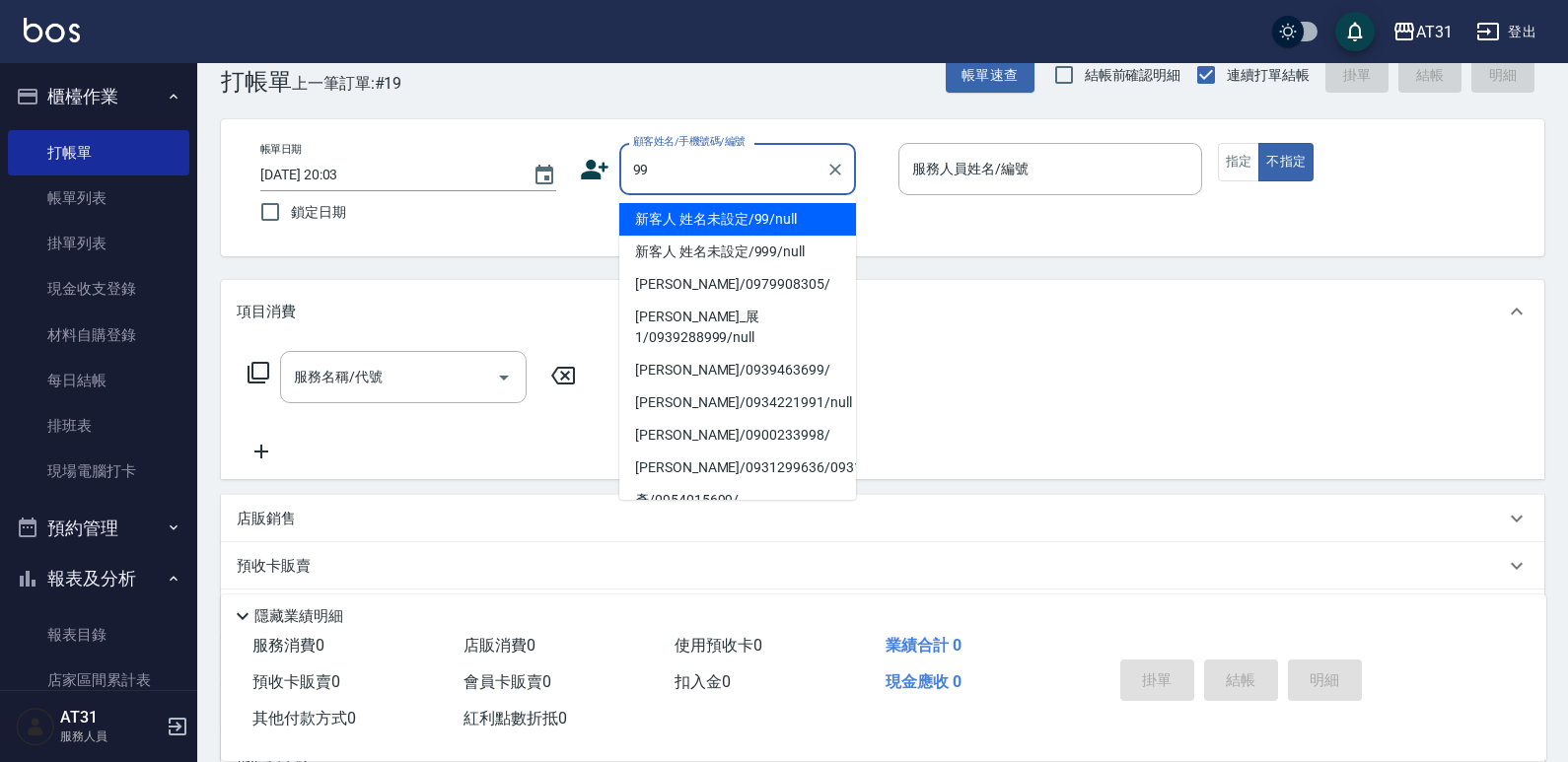
type input "新客人 姓名未設定/99/null"
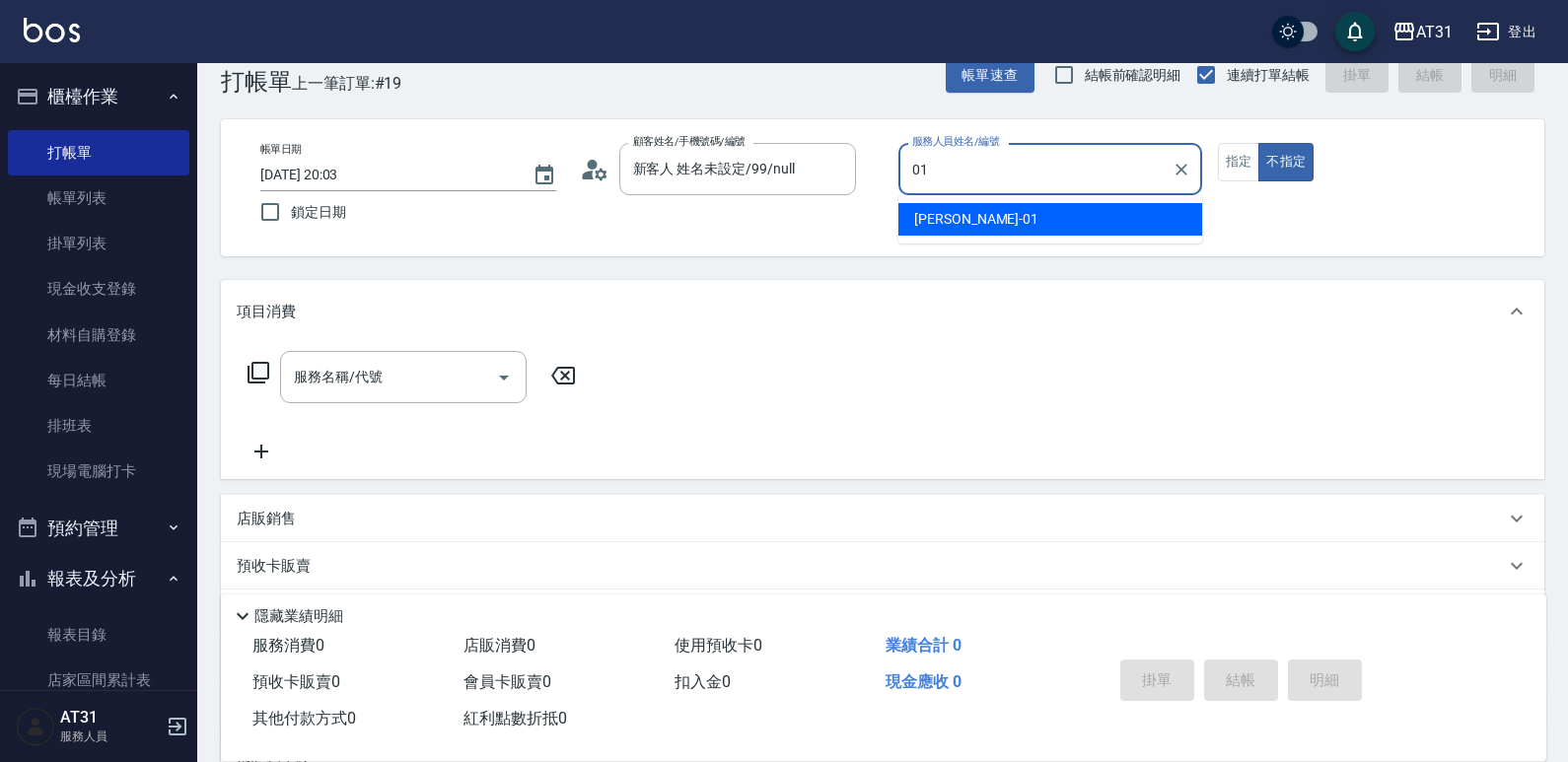
type input "[PERSON_NAME]-01"
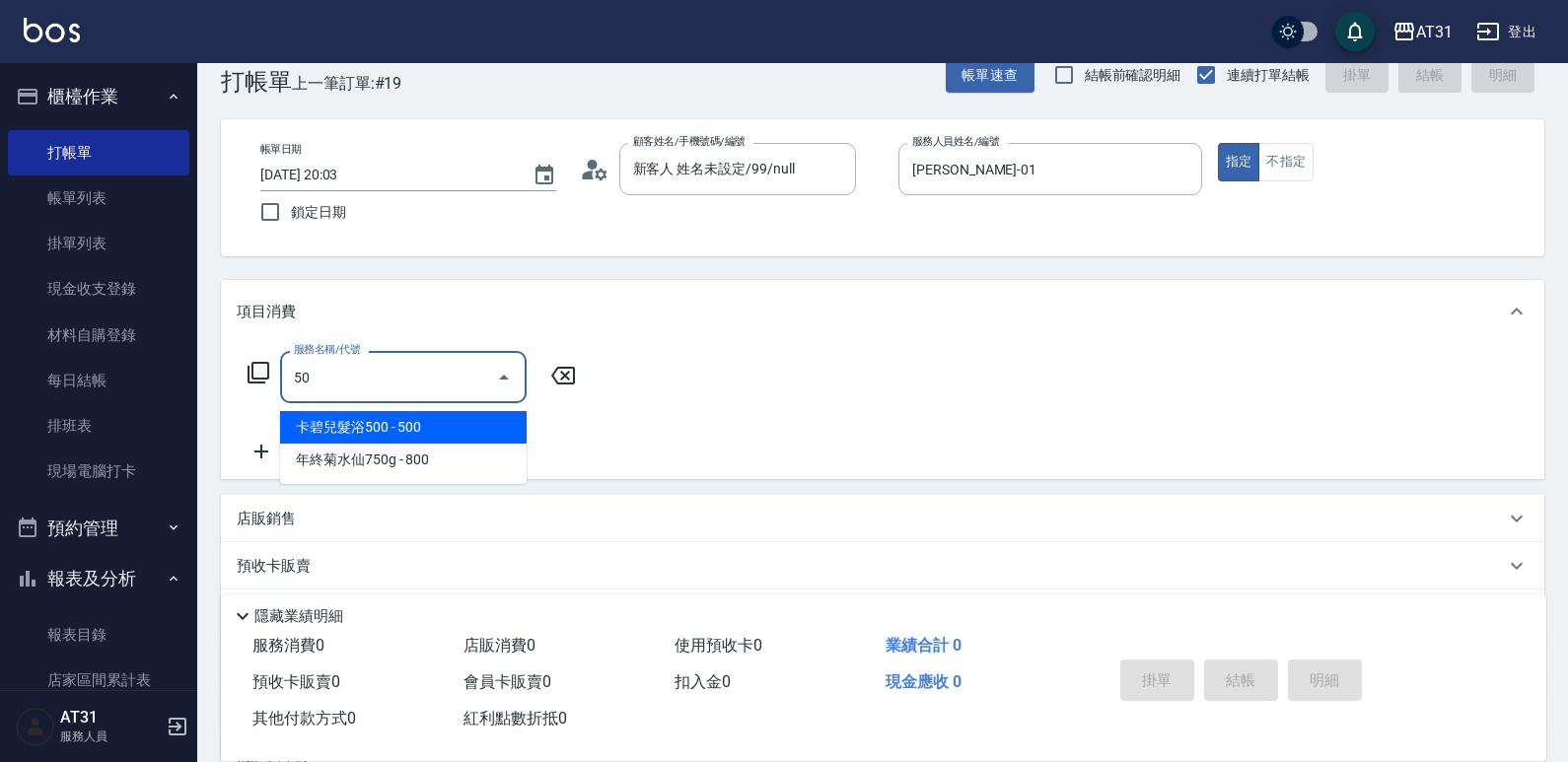
type input "501"
type input "160"
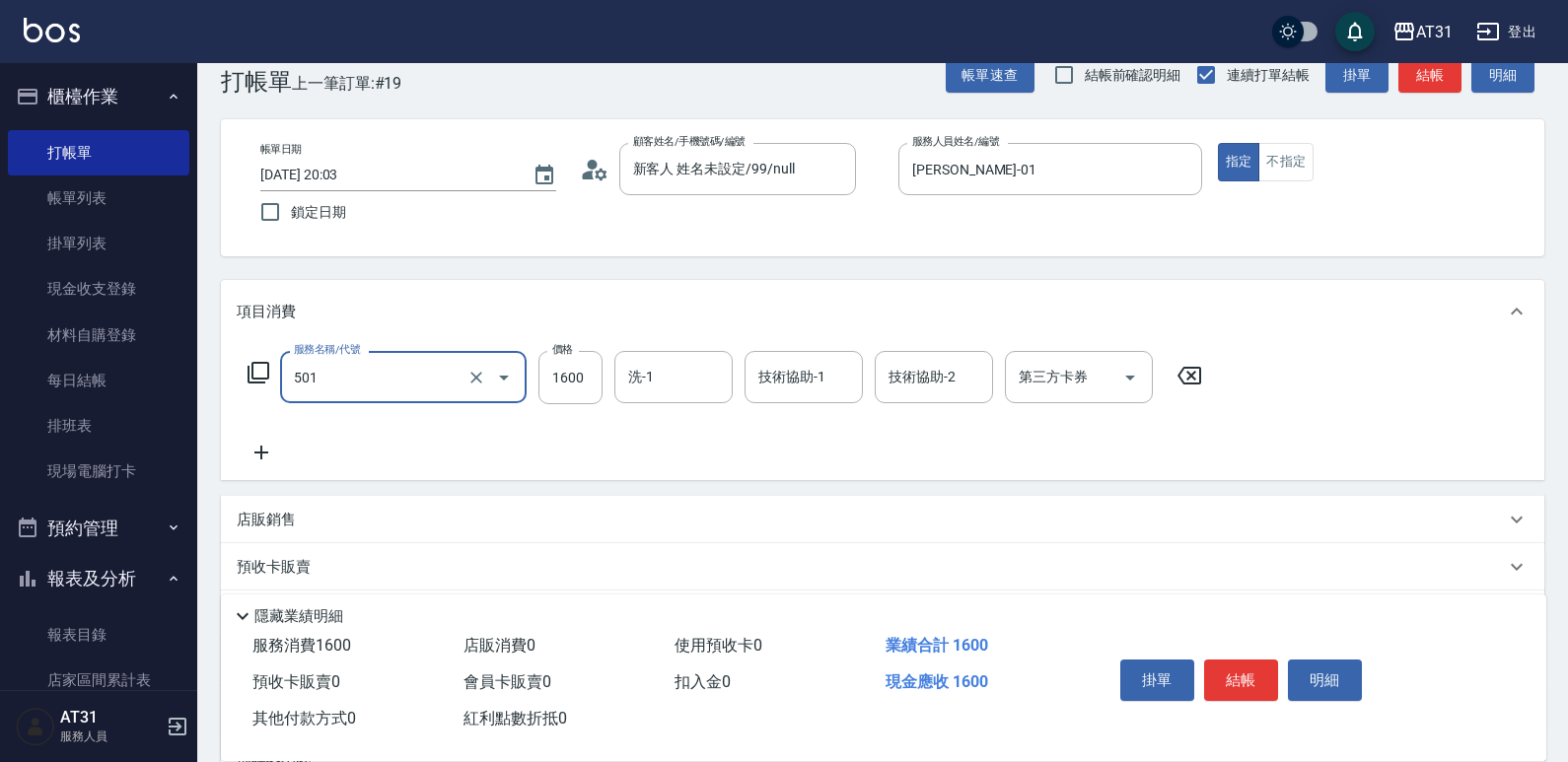
type input "染髮(501)"
type input "0"
type input "15"
type input "10"
type input "159"
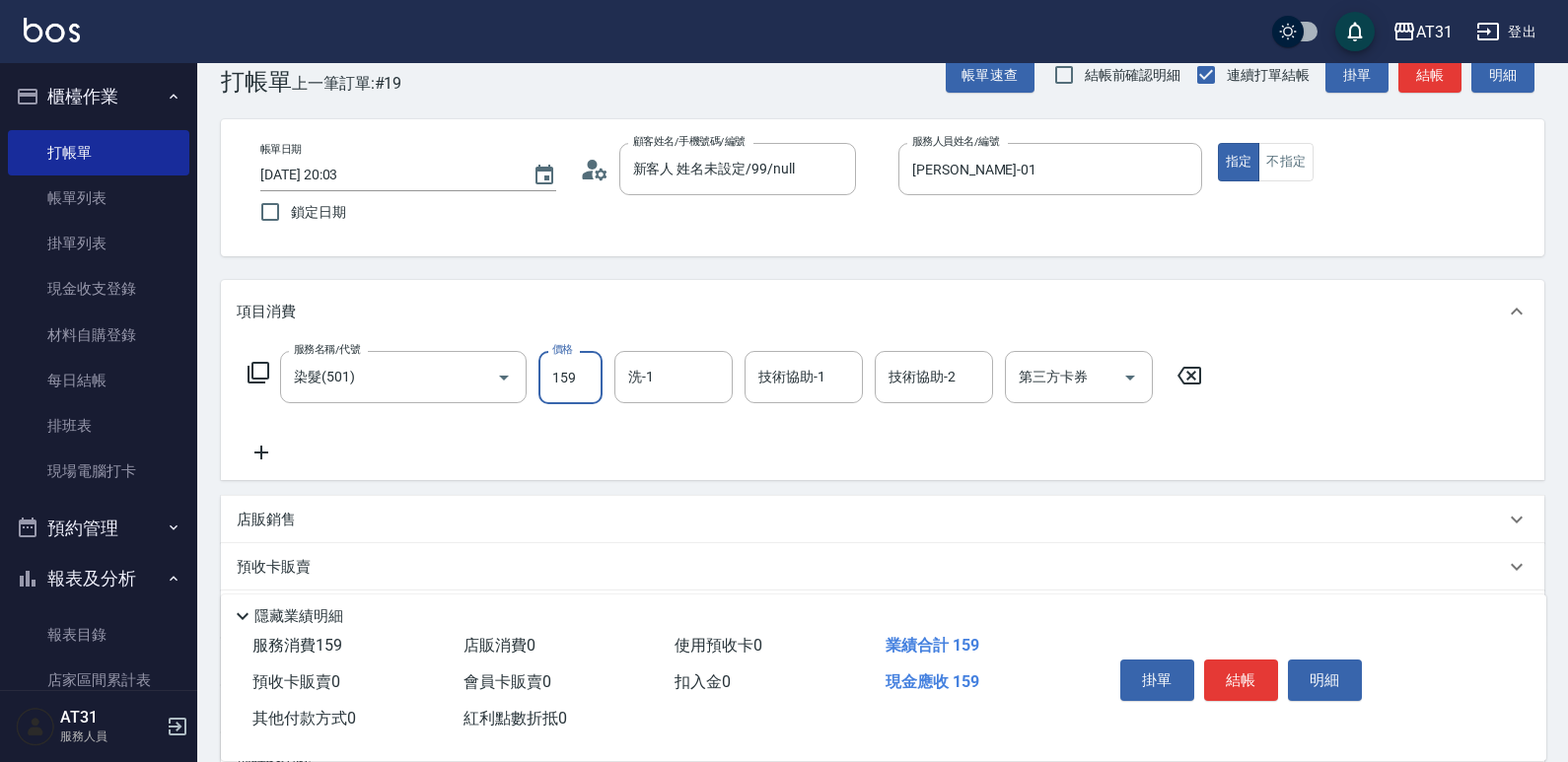
type input "150"
type input "1599"
type input "鳳梨-41"
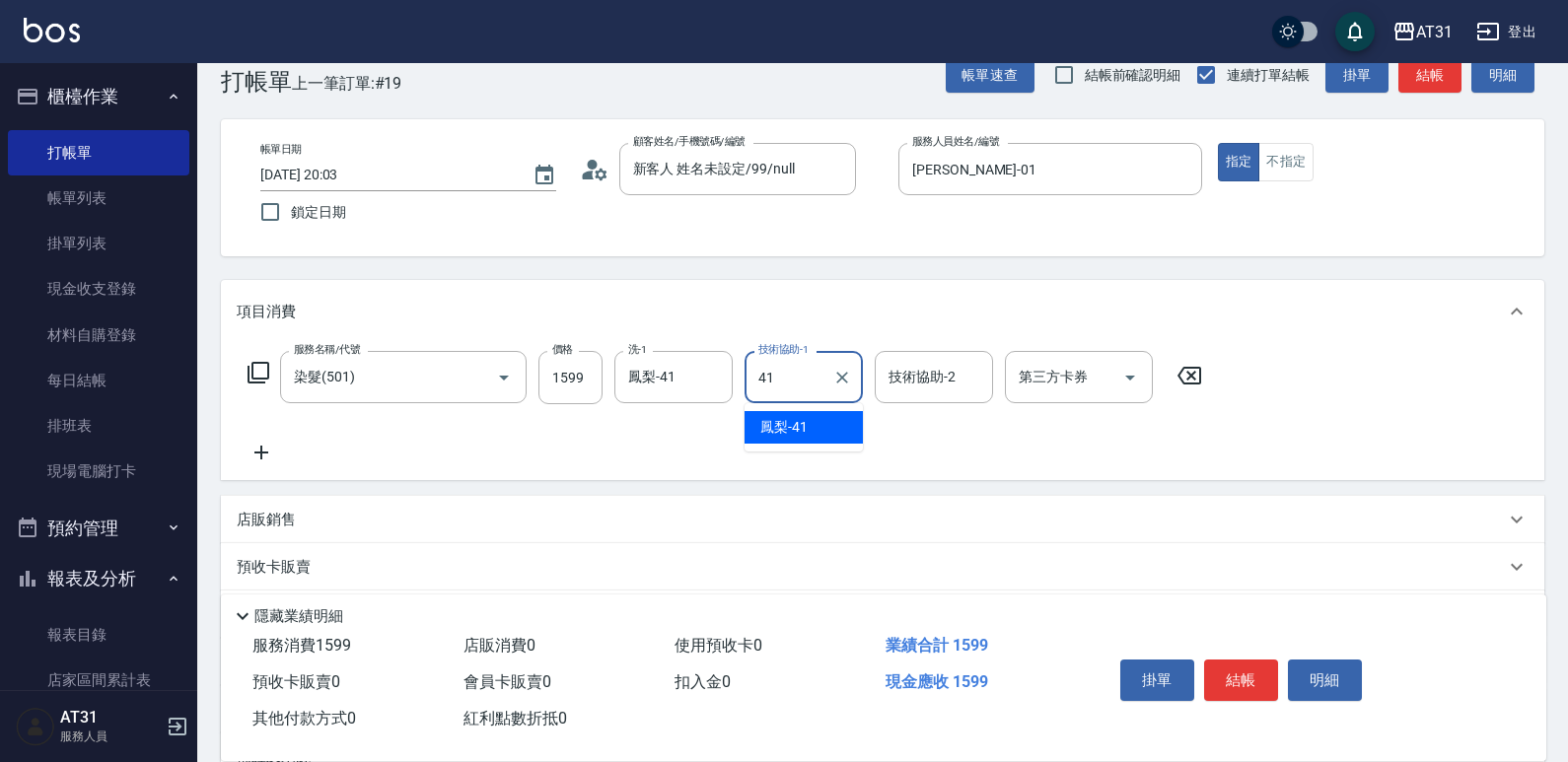
type input "鳳梨-41"
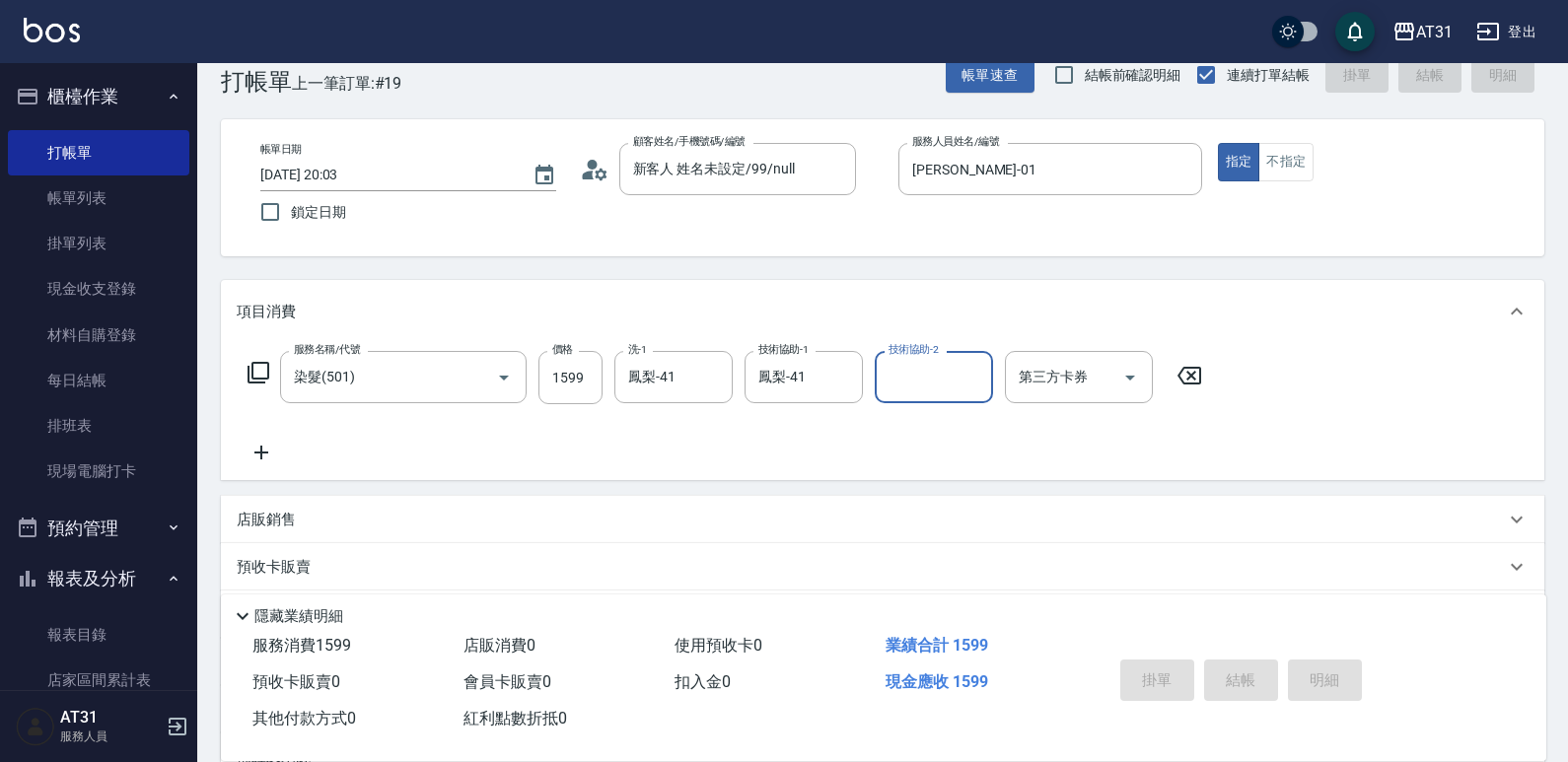
type input "[DATE] 20:10"
type input "0"
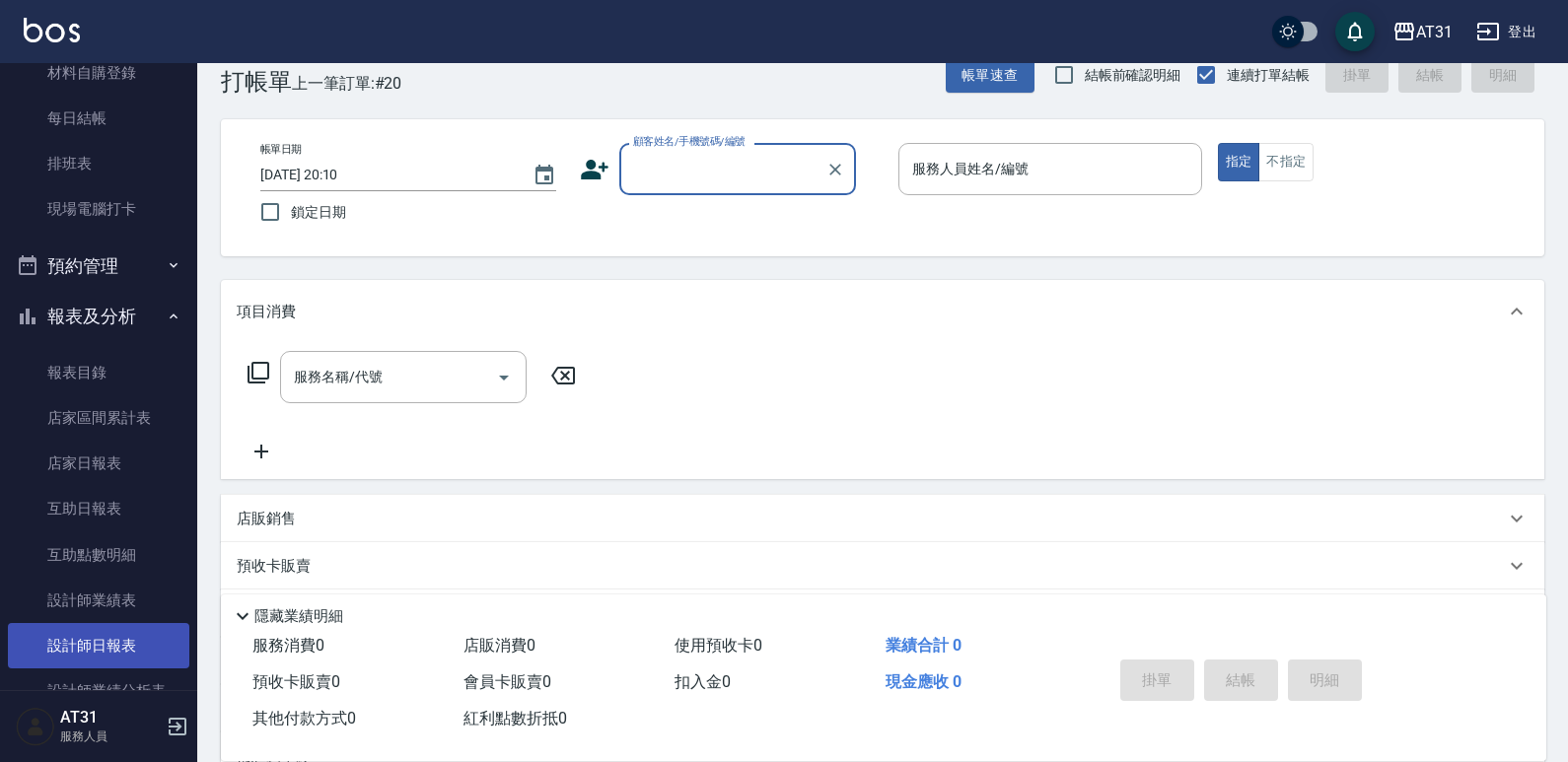
scroll to position [296, 0]
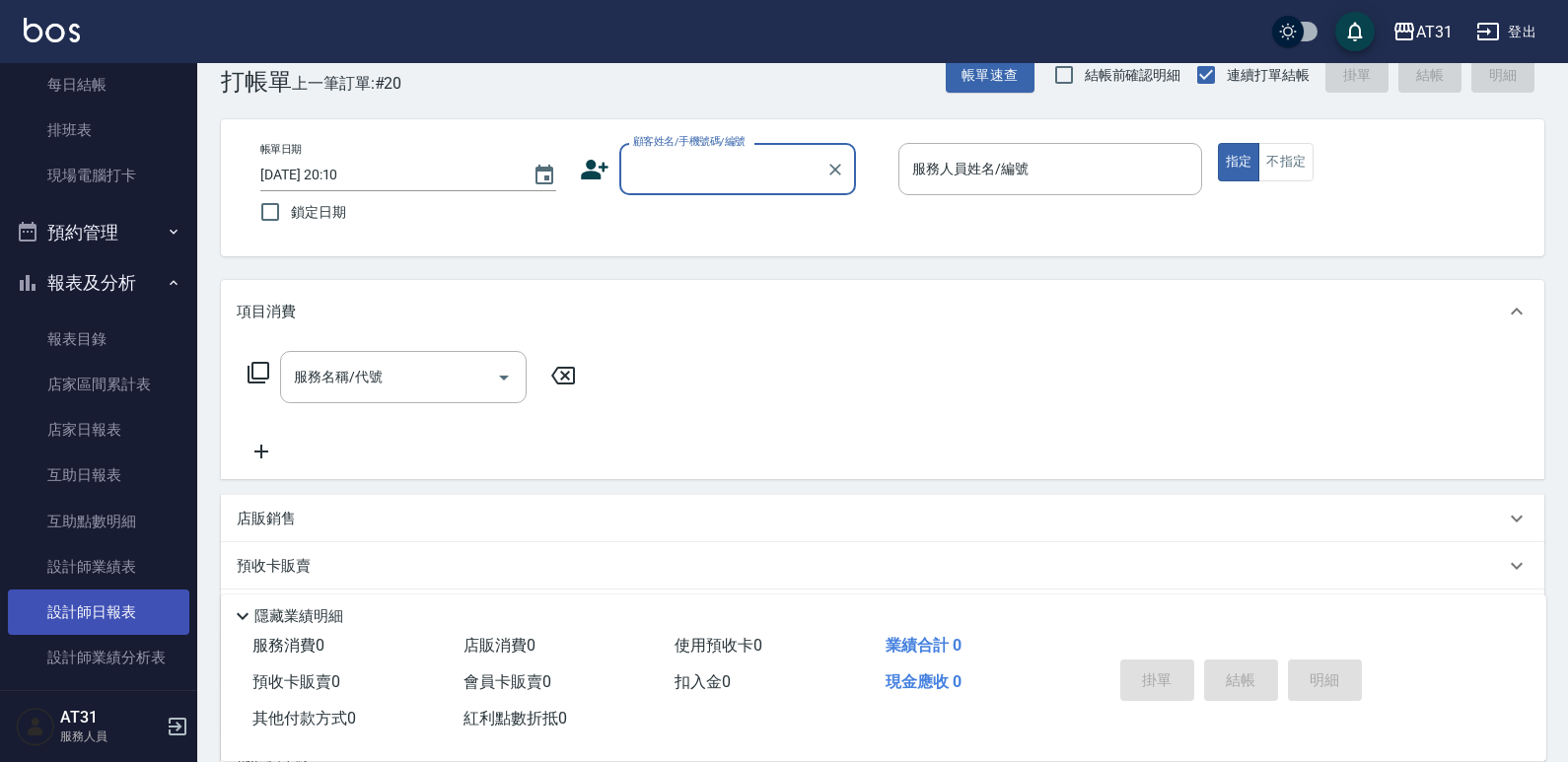
click at [127, 617] on link "設計師日報表" at bounding box center [99, 612] width 182 height 45
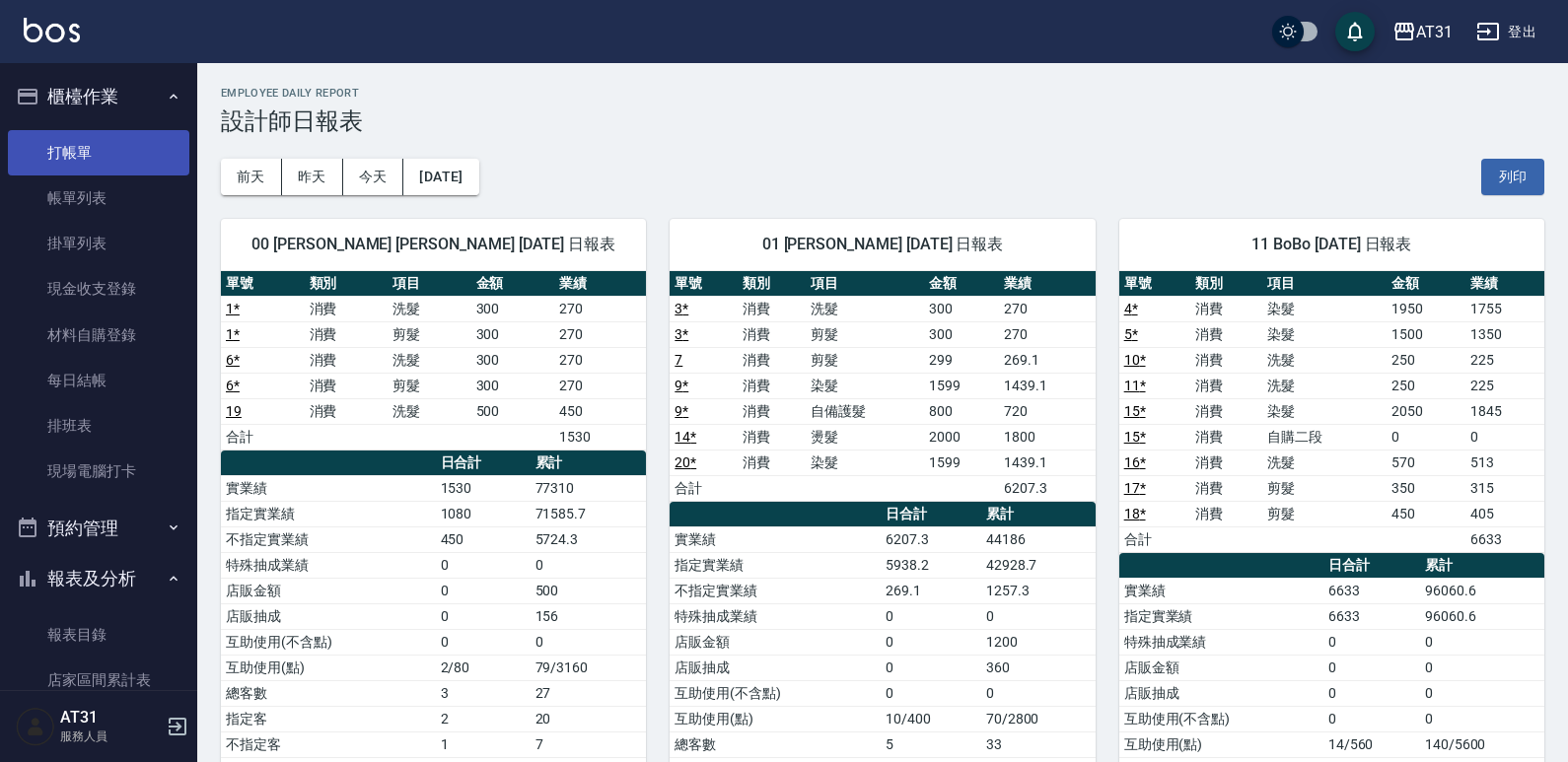
click at [79, 155] on link "打帳單" at bounding box center [99, 152] width 182 height 45
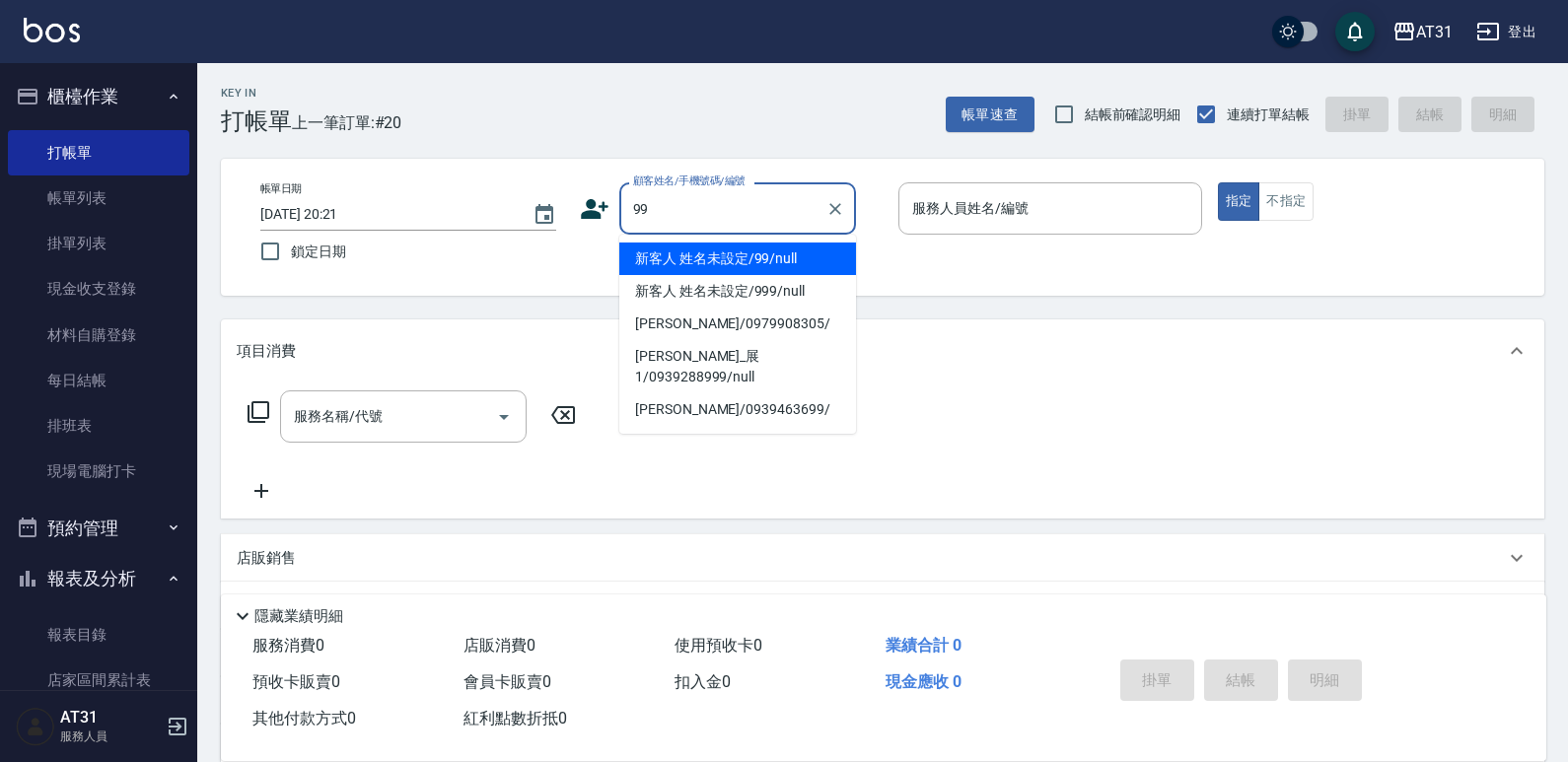
type input "新客人 姓名未設定/99/null"
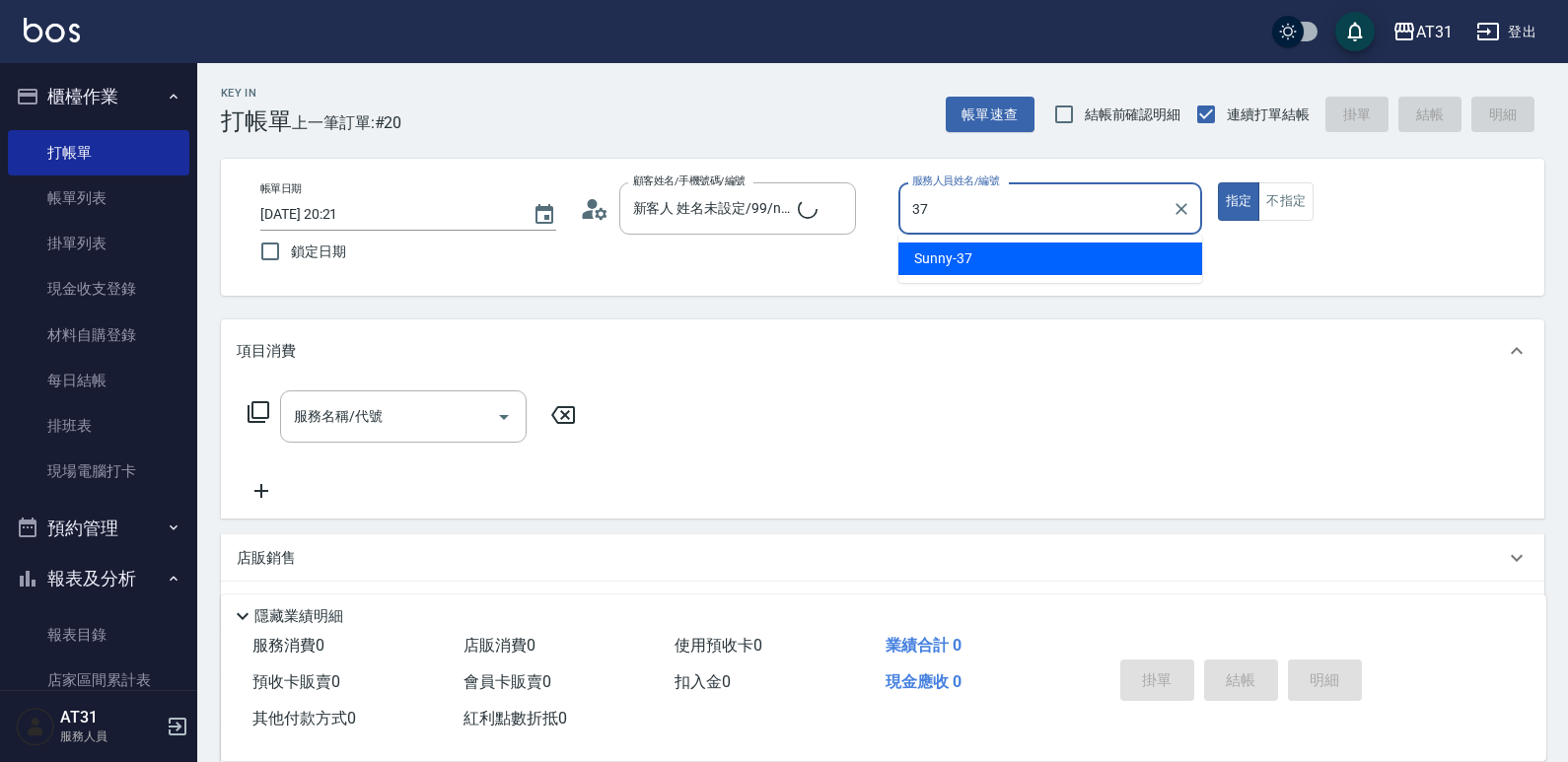
type input "Sunny-37"
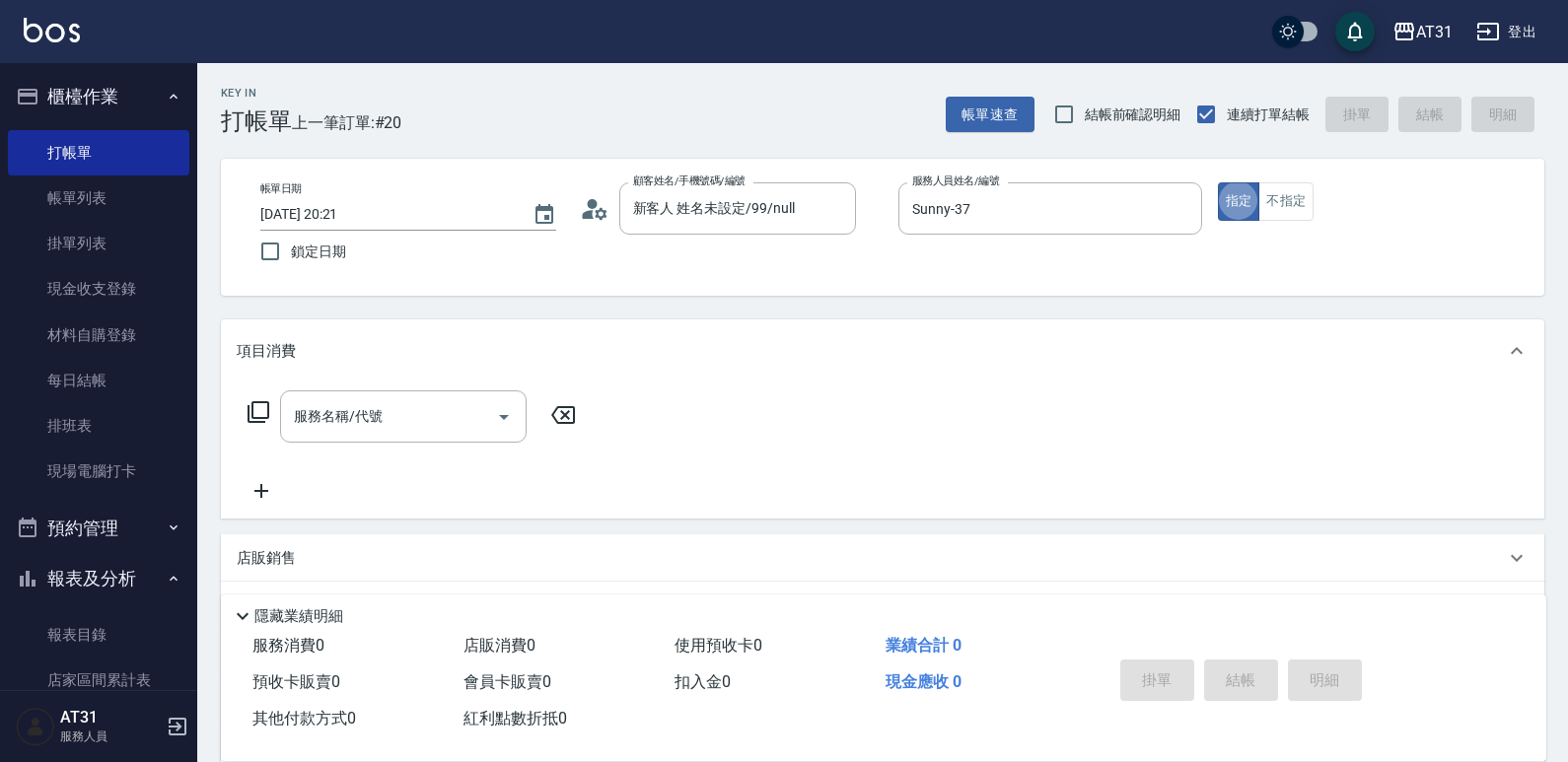
type button "true"
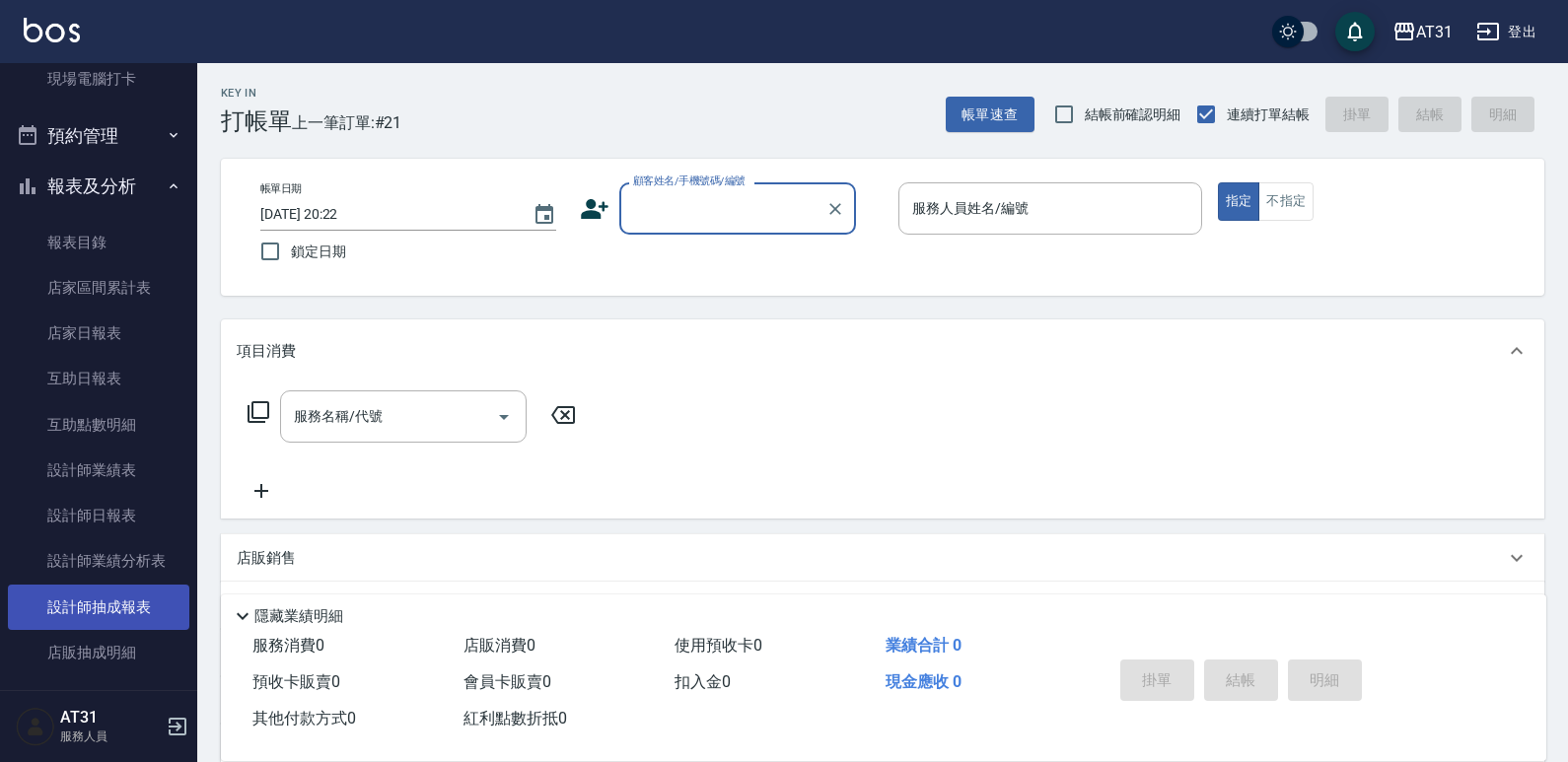
scroll to position [394, 0]
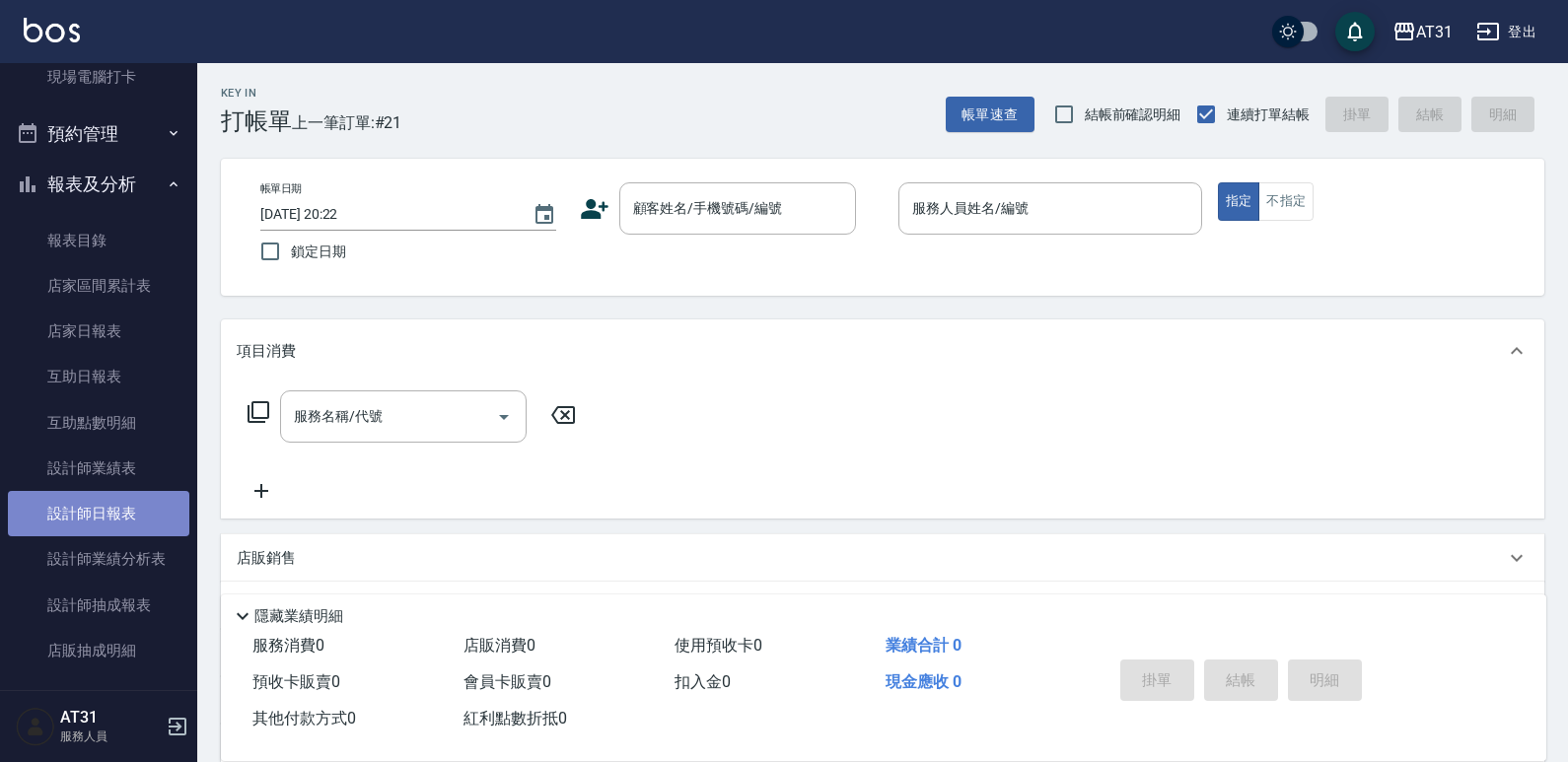
click at [125, 520] on link "設計師日報表" at bounding box center [99, 513] width 182 height 45
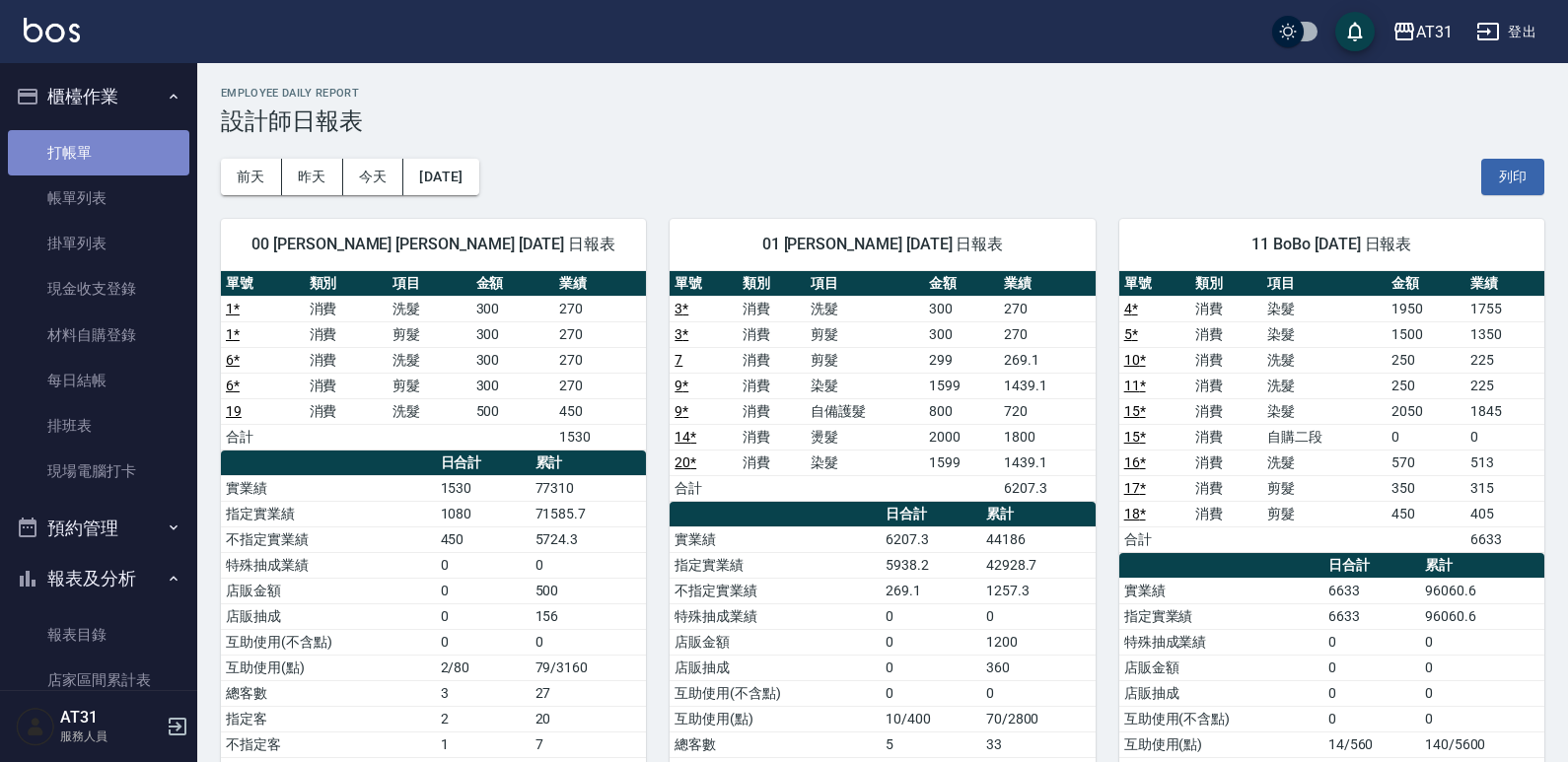
click at [112, 157] on link "打帳單" at bounding box center [99, 152] width 182 height 45
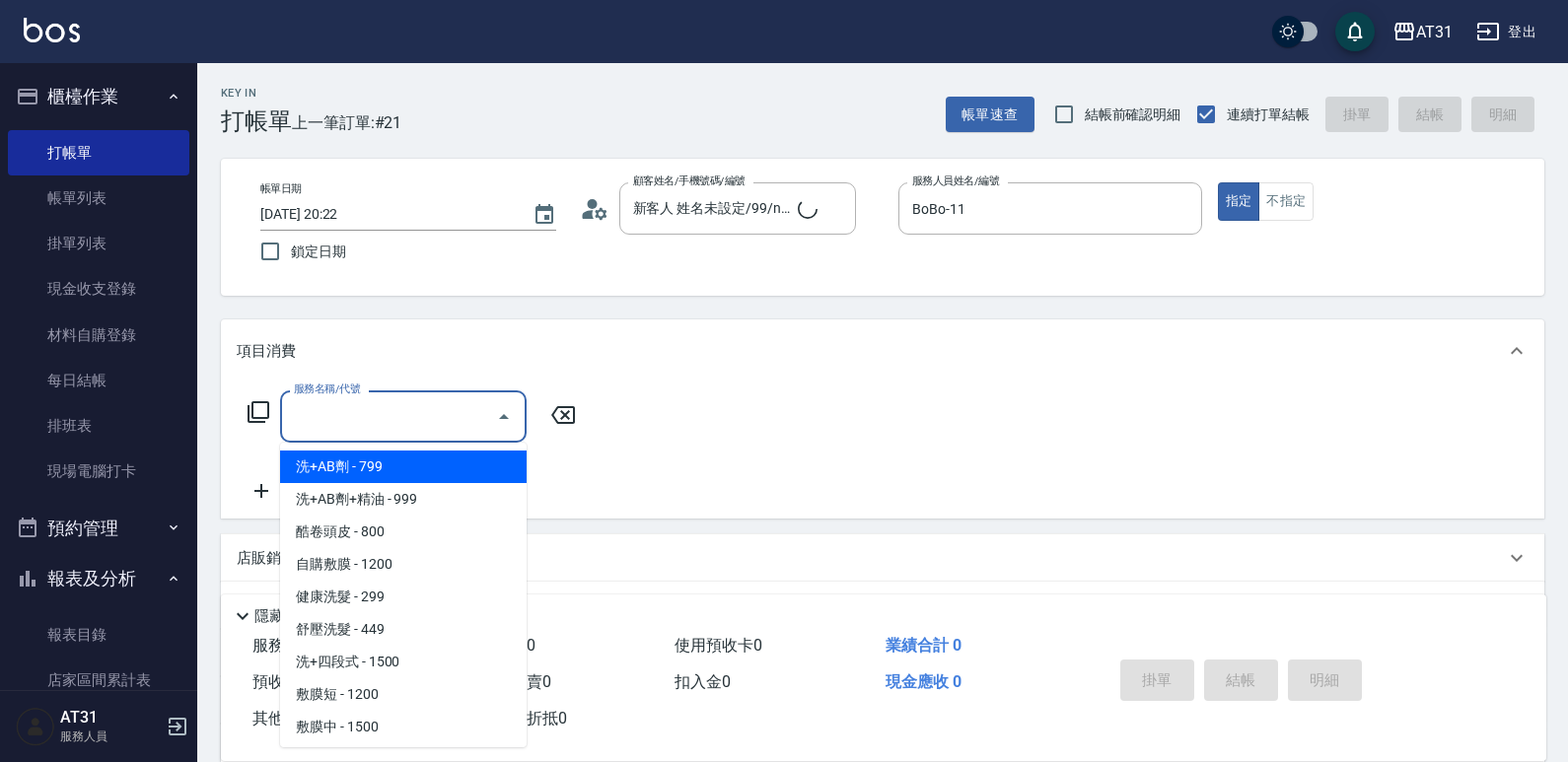
click at [365, 402] on div "服務名稱/代號 服務名稱/代號" at bounding box center [402, 416] width 247 height 52
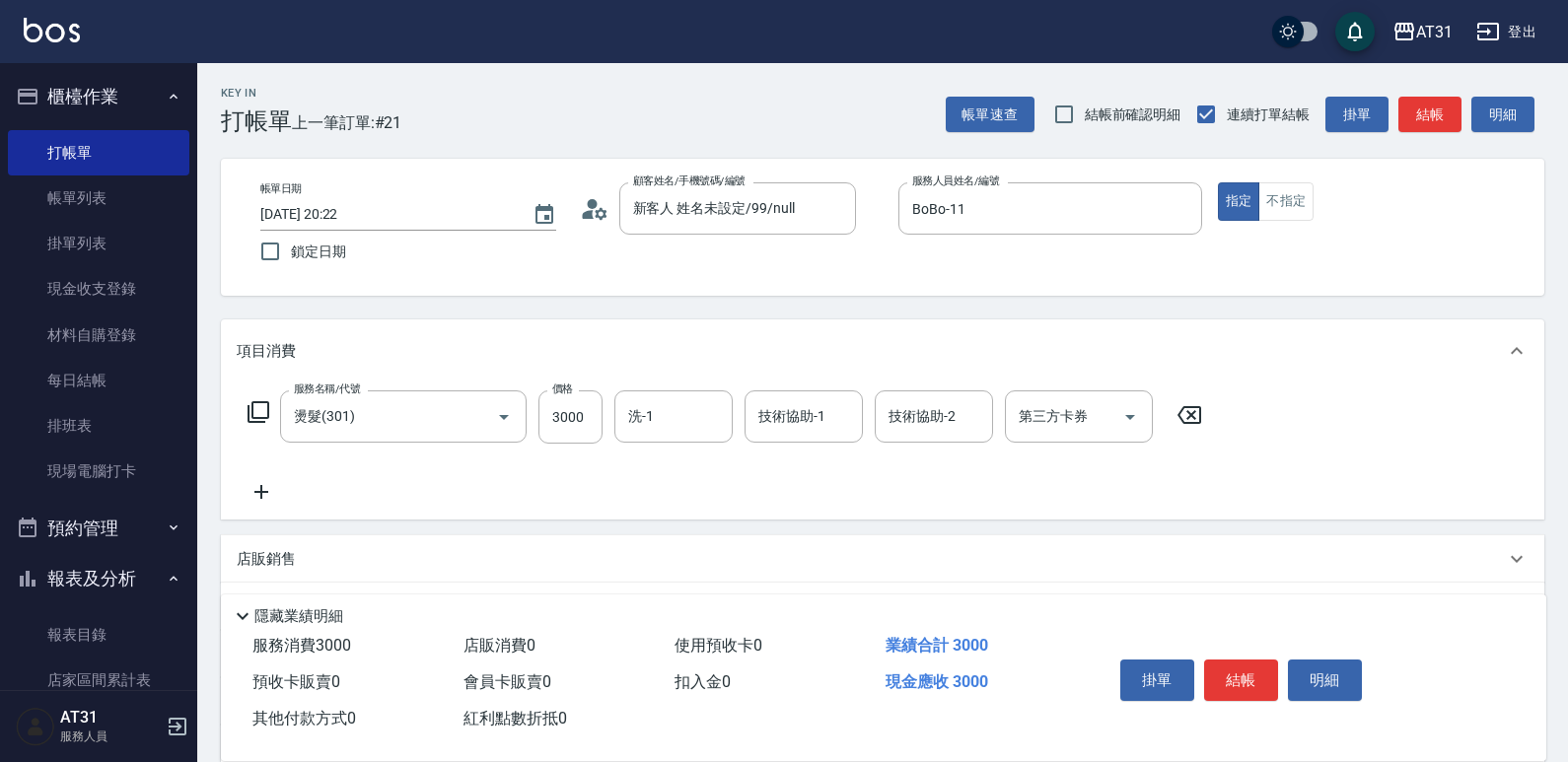
click at [268, 501] on icon at bounding box center [261, 492] width 49 height 24
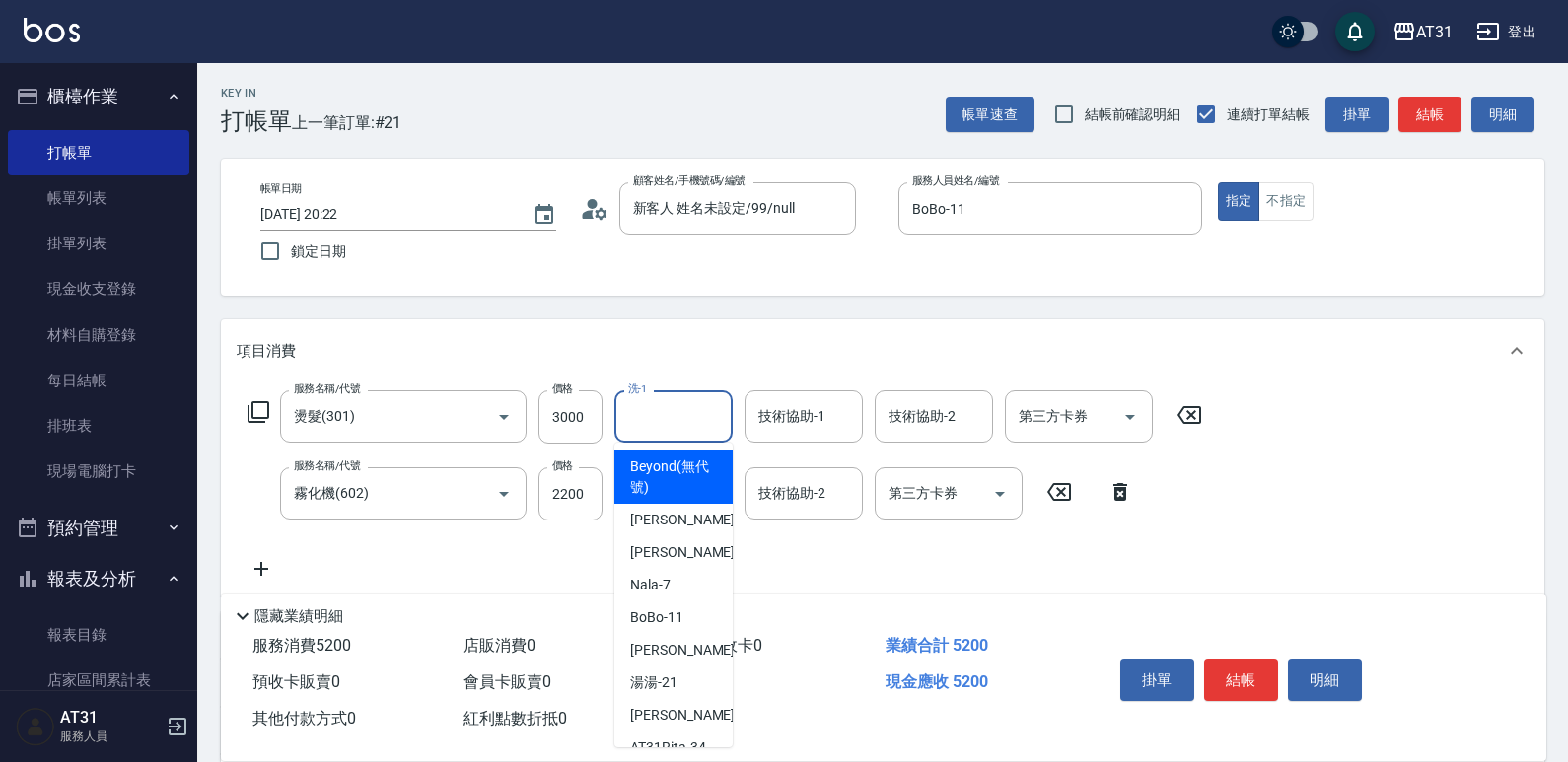
click at [671, 408] on input "洗-1" at bounding box center [673, 416] width 101 height 35
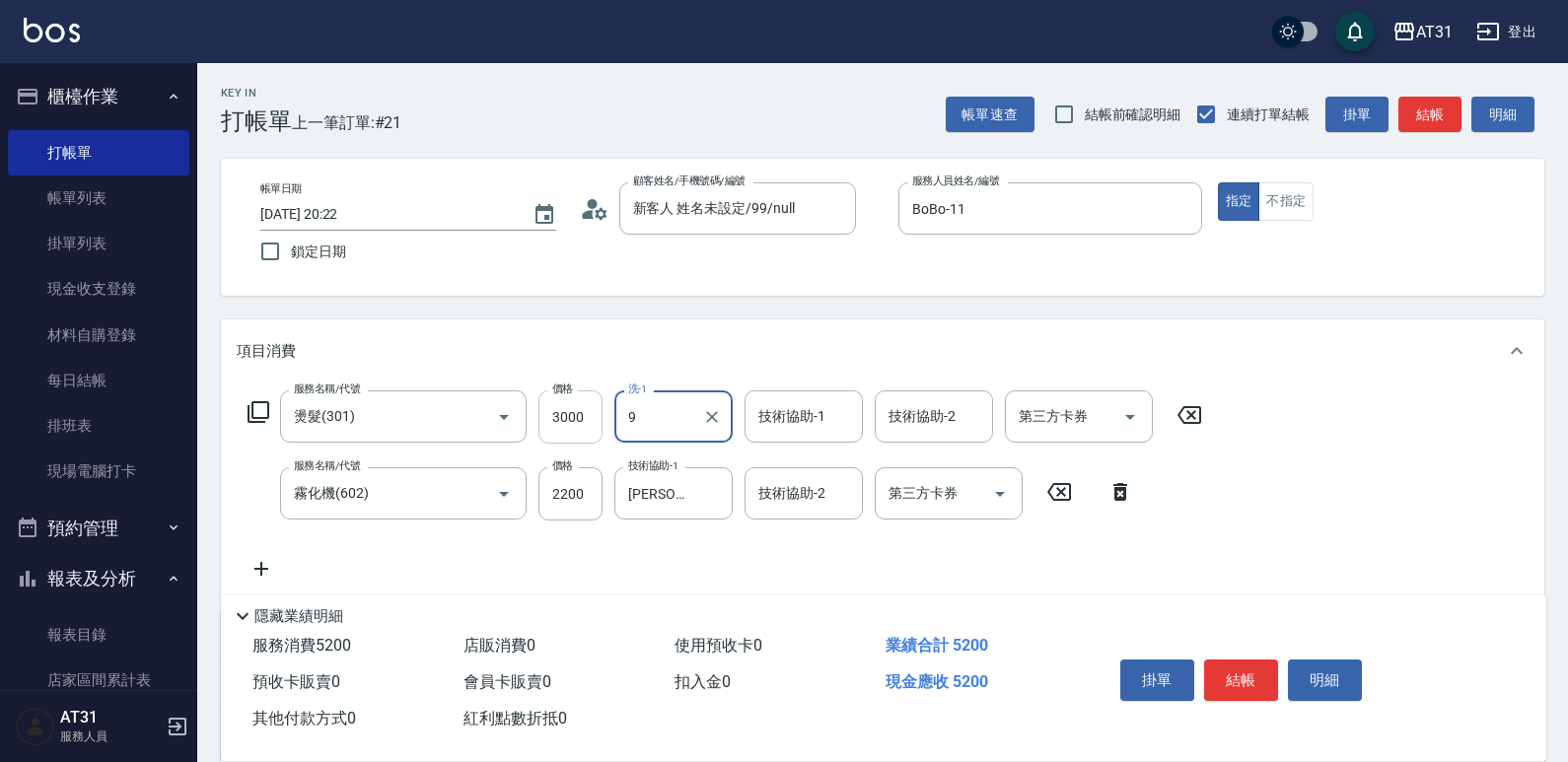
drag, startPoint x: 671, startPoint y: 408, endPoint x: 583, endPoint y: 413, distance: 88.1
click at [583, 413] on div "服務名稱/代號 燙髮(301) 服務名稱/代號 價格 3000 價格 洗-1 9 洗-1 技術協助-1 技術協助-1 技術協助-2 技術協助-2 第三方卡券 …" at bounding box center [725, 416] width 978 height 53
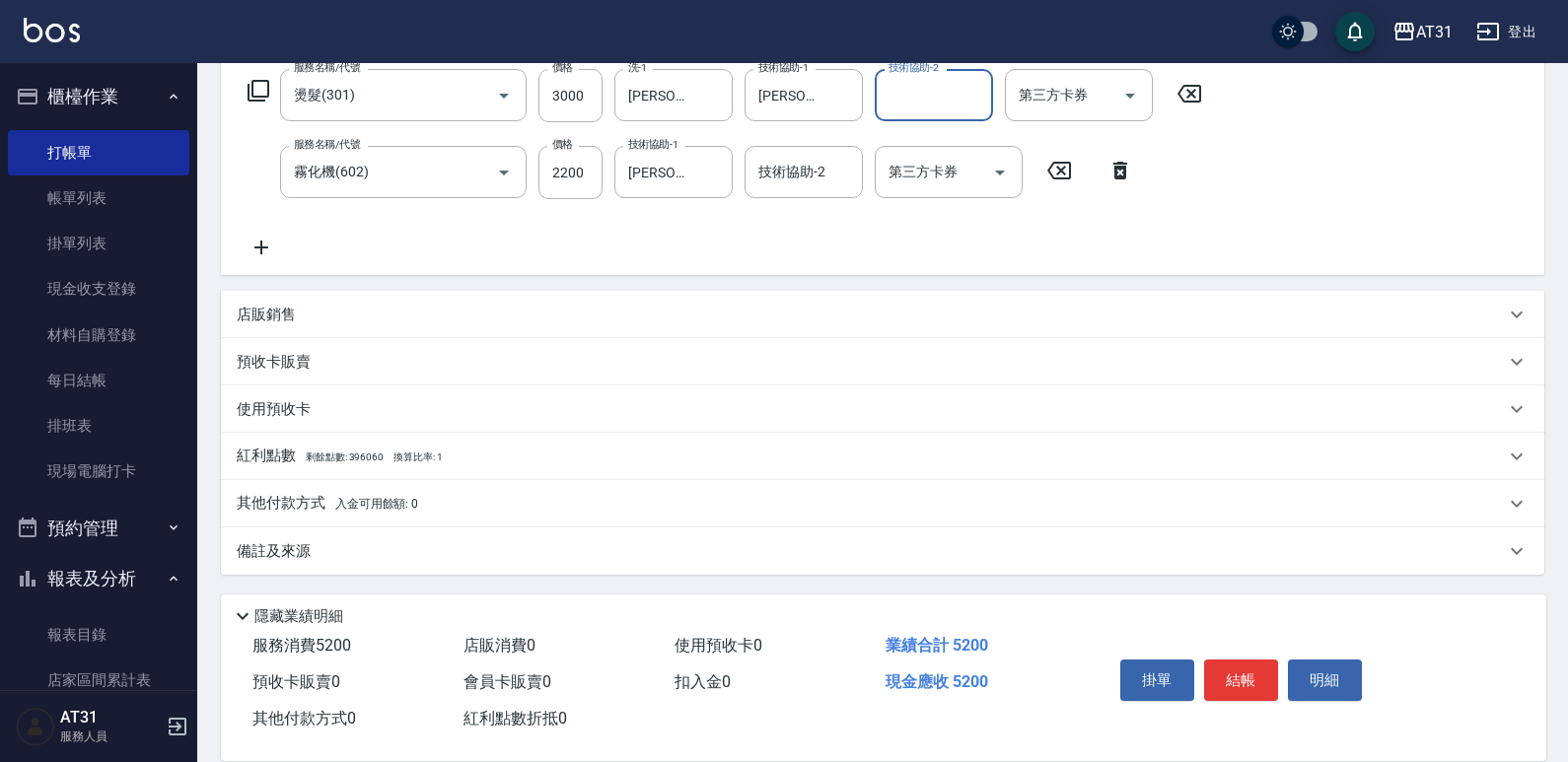
scroll to position [324, 0]
click at [320, 503] on p "其他付款方式 入金可用餘額: 0" at bounding box center [328, 502] width 182 height 22
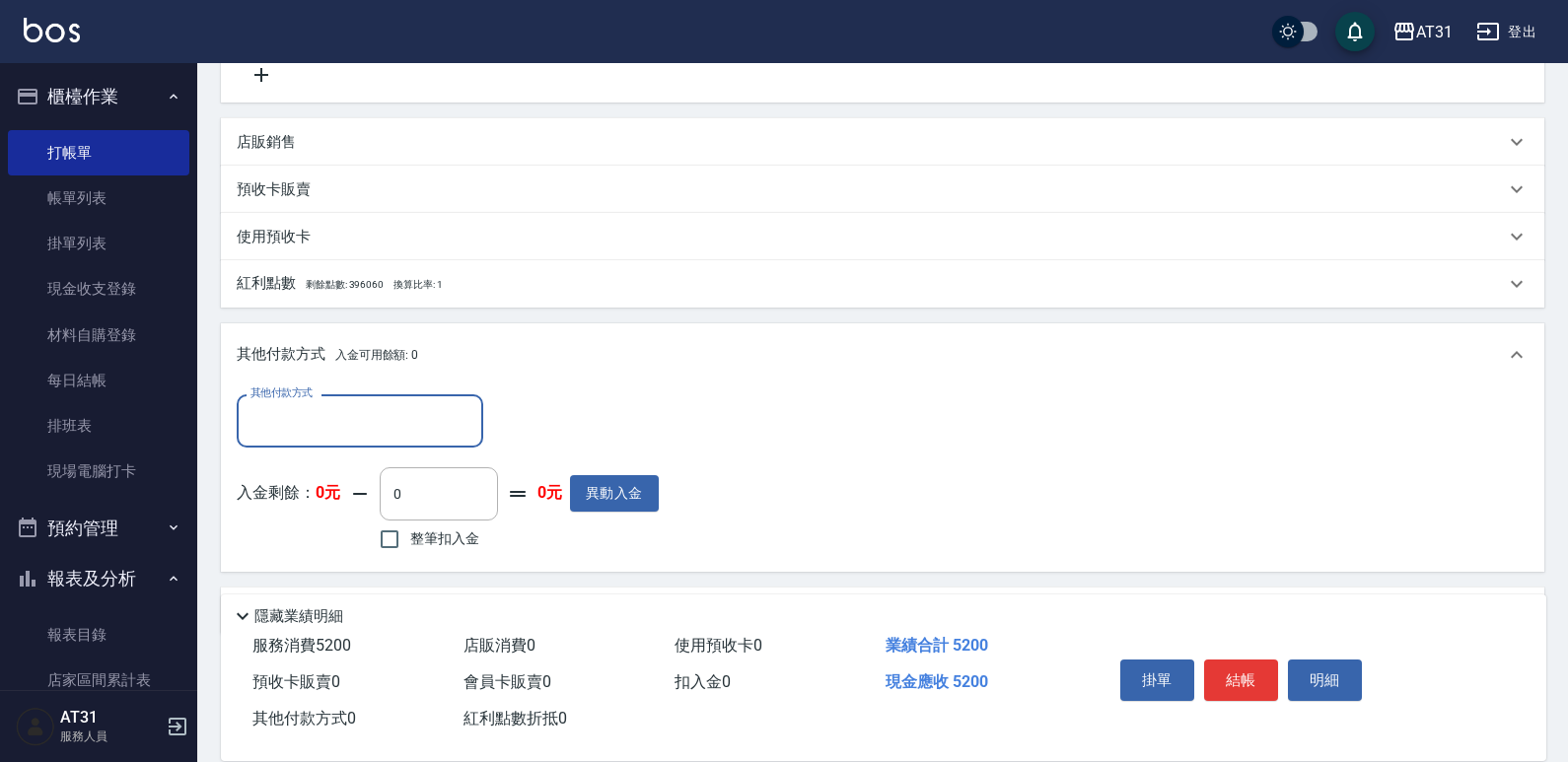
scroll to position [495, 0]
click at [319, 514] on div "入金剩餘： 0元 0 ​ 整筆扣入金 0元 異動入金" at bounding box center [447, 510] width 422 height 89
click at [343, 436] on div "其他付款方式" at bounding box center [360, 419] width 247 height 52
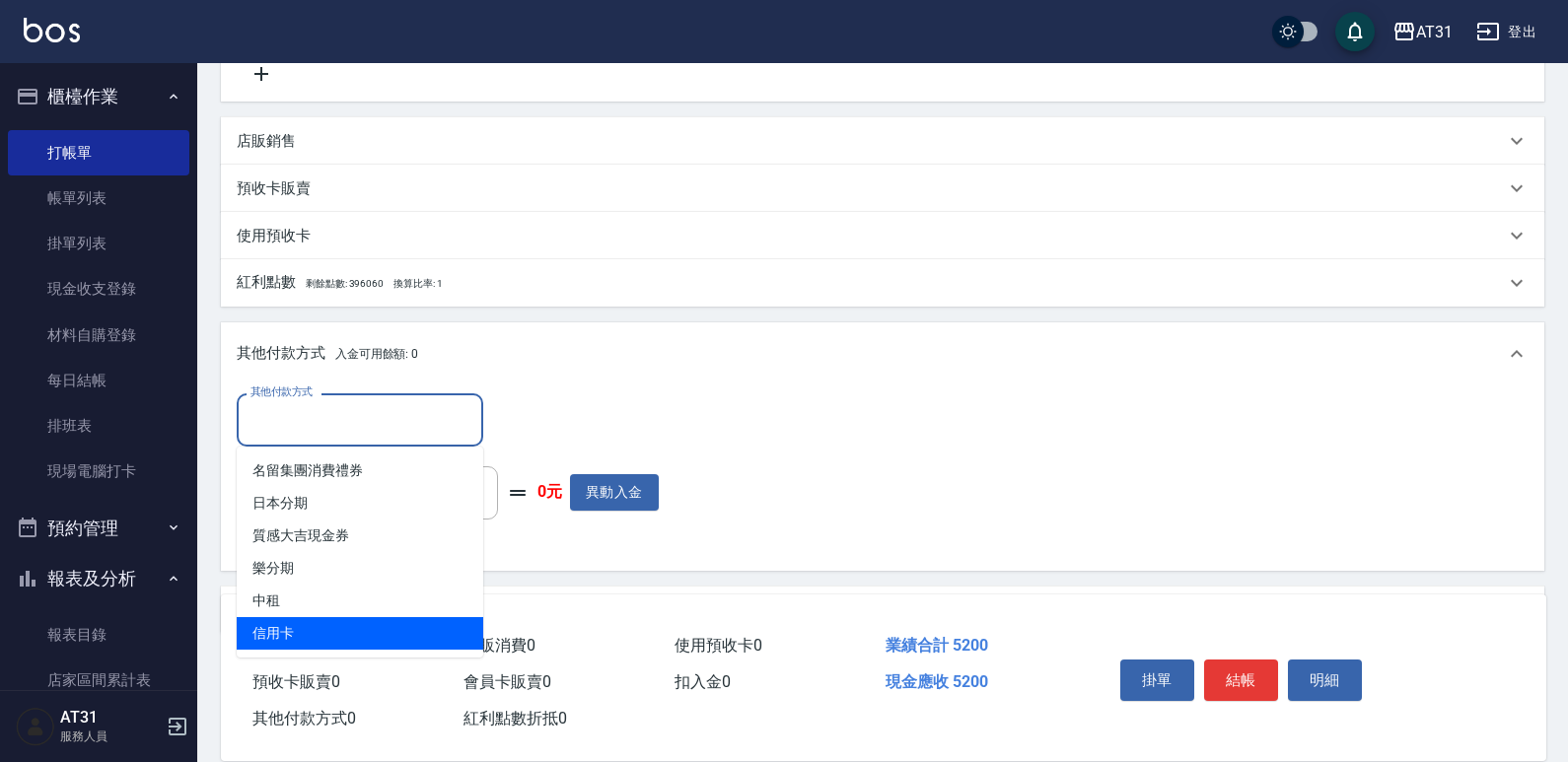
drag, startPoint x: 289, startPoint y: 620, endPoint x: 370, endPoint y: 592, distance: 85.7
click at [289, 621] on span "信用卡" at bounding box center [360, 633] width 247 height 33
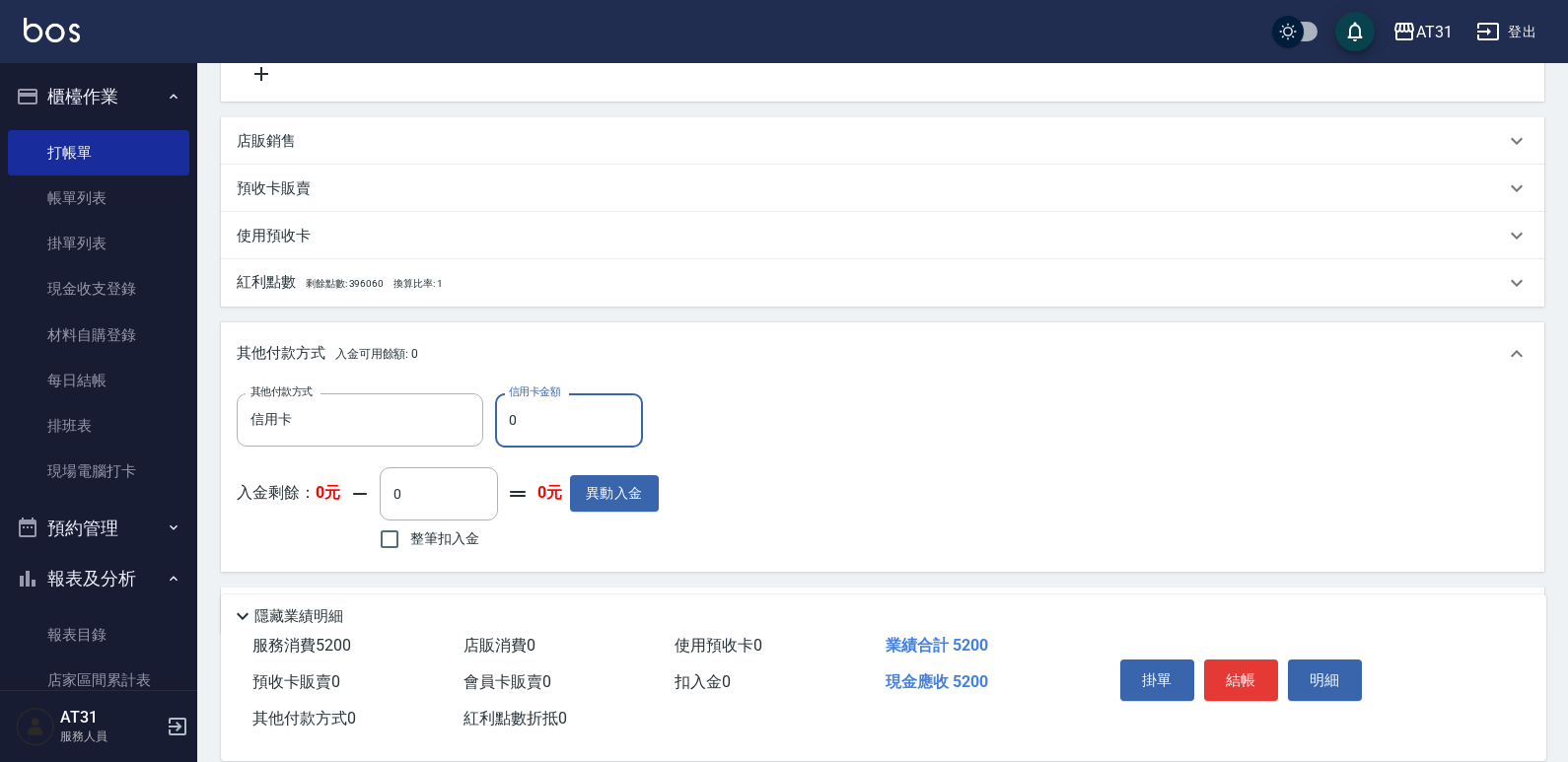
drag, startPoint x: 540, startPoint y: 419, endPoint x: 575, endPoint y: 463, distance: 56.2
click at [435, 429] on div "其他付款方式 信用卡 其他付款方式 信用卡金額 0 信用卡金額" at bounding box center [447, 419] width 422 height 53
drag, startPoint x: 557, startPoint y: 416, endPoint x: 428, endPoint y: 429, distance: 129.7
click at [410, 437] on div "其他付款方式 信用卡 其他付款方式 信用卡金額 200 信用卡金額" at bounding box center [447, 419] width 422 height 53
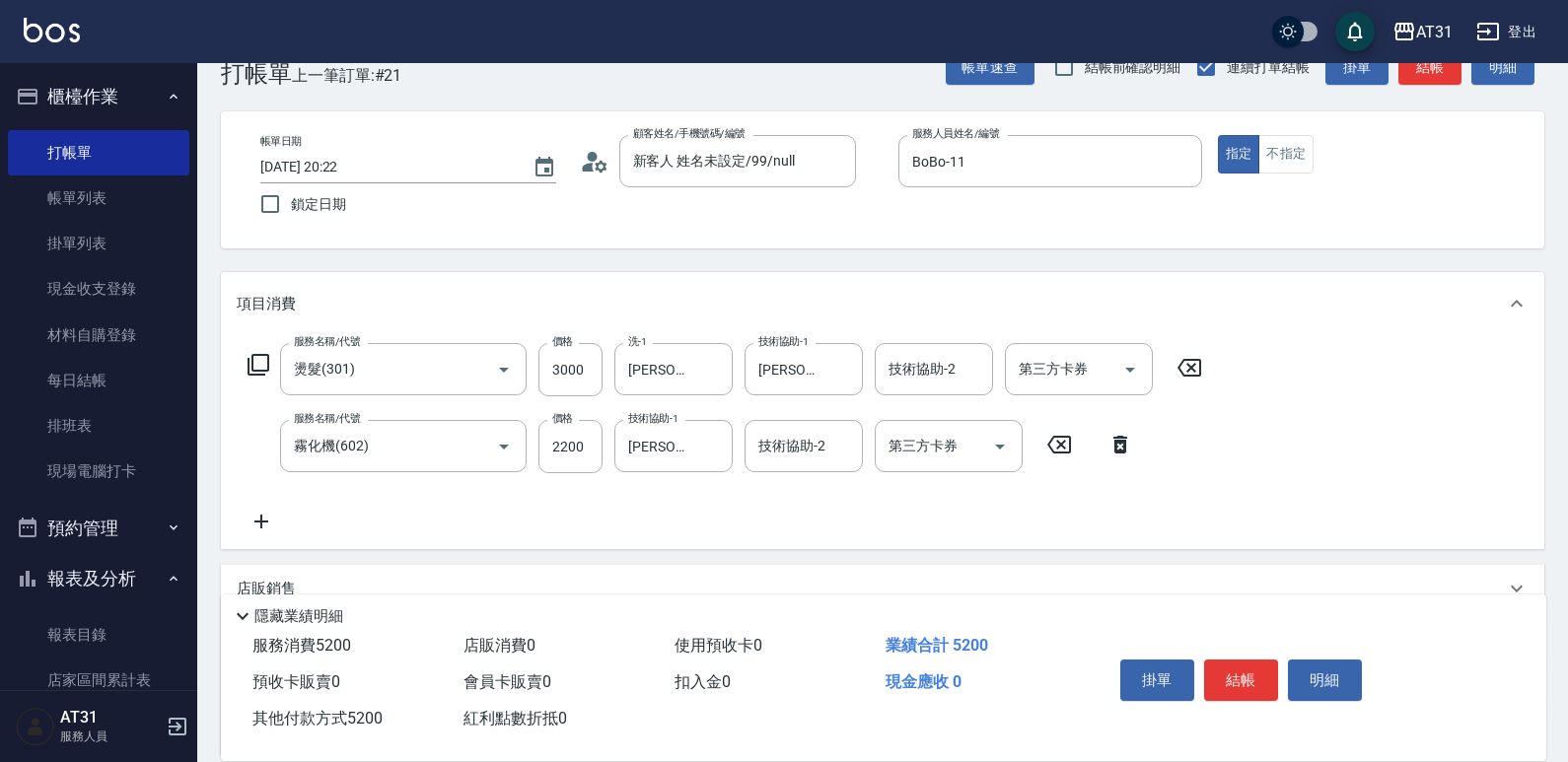
scroll to position [0, 0]
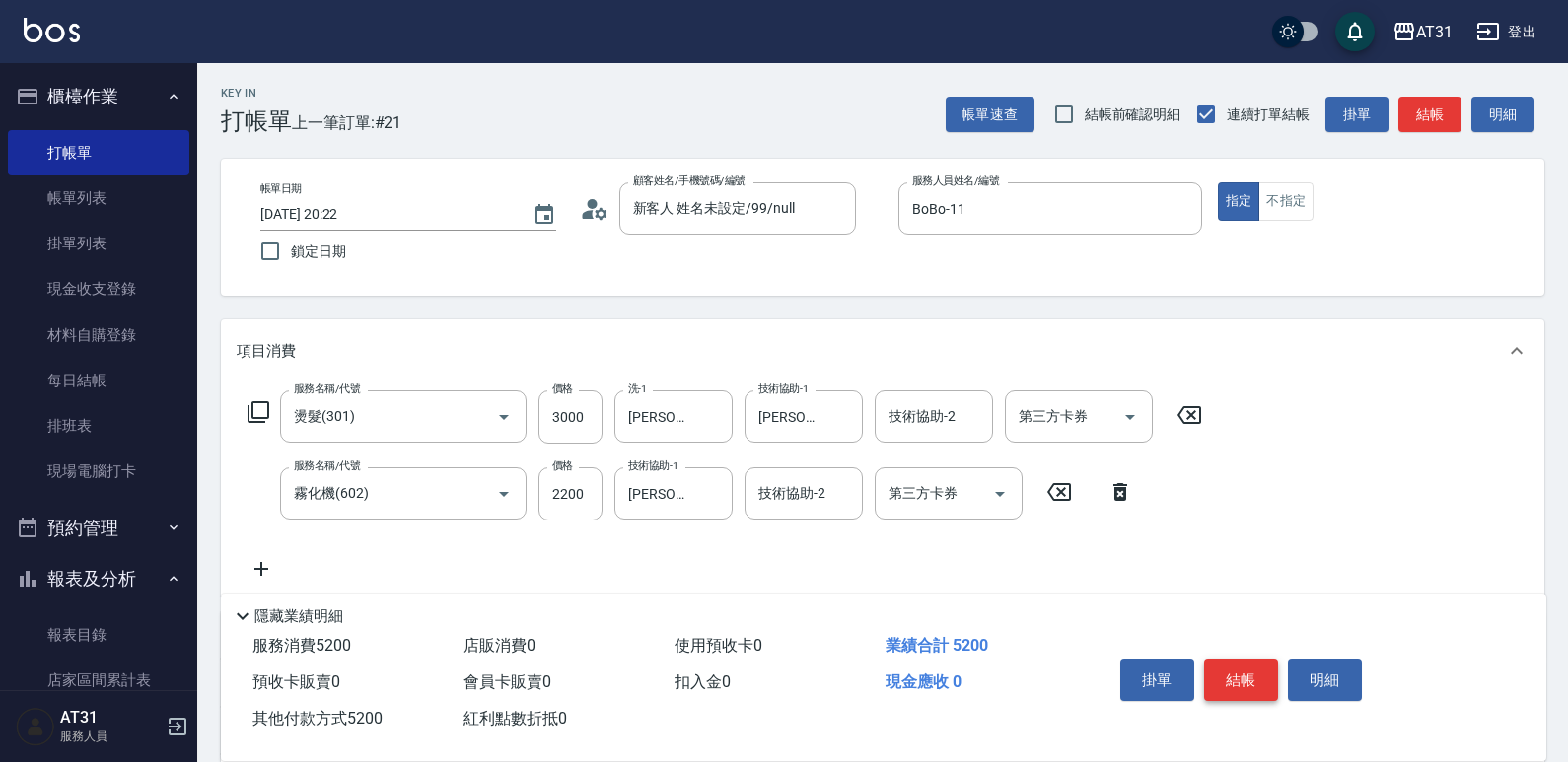
click at [1245, 679] on button "結帳" at bounding box center [1241, 680] width 74 height 41
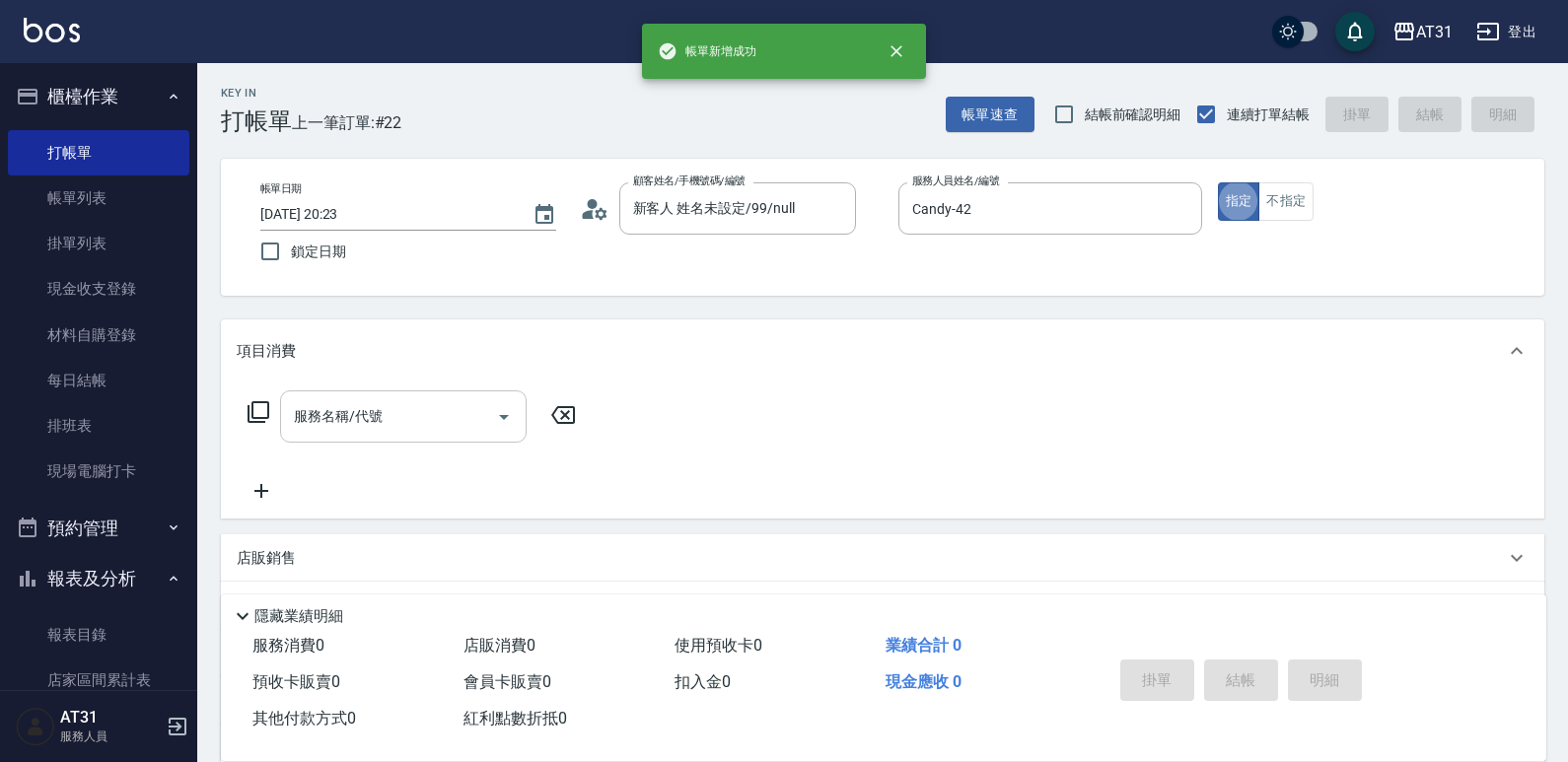
click at [407, 426] on input "服務名稱/代號" at bounding box center [388, 416] width 199 height 35
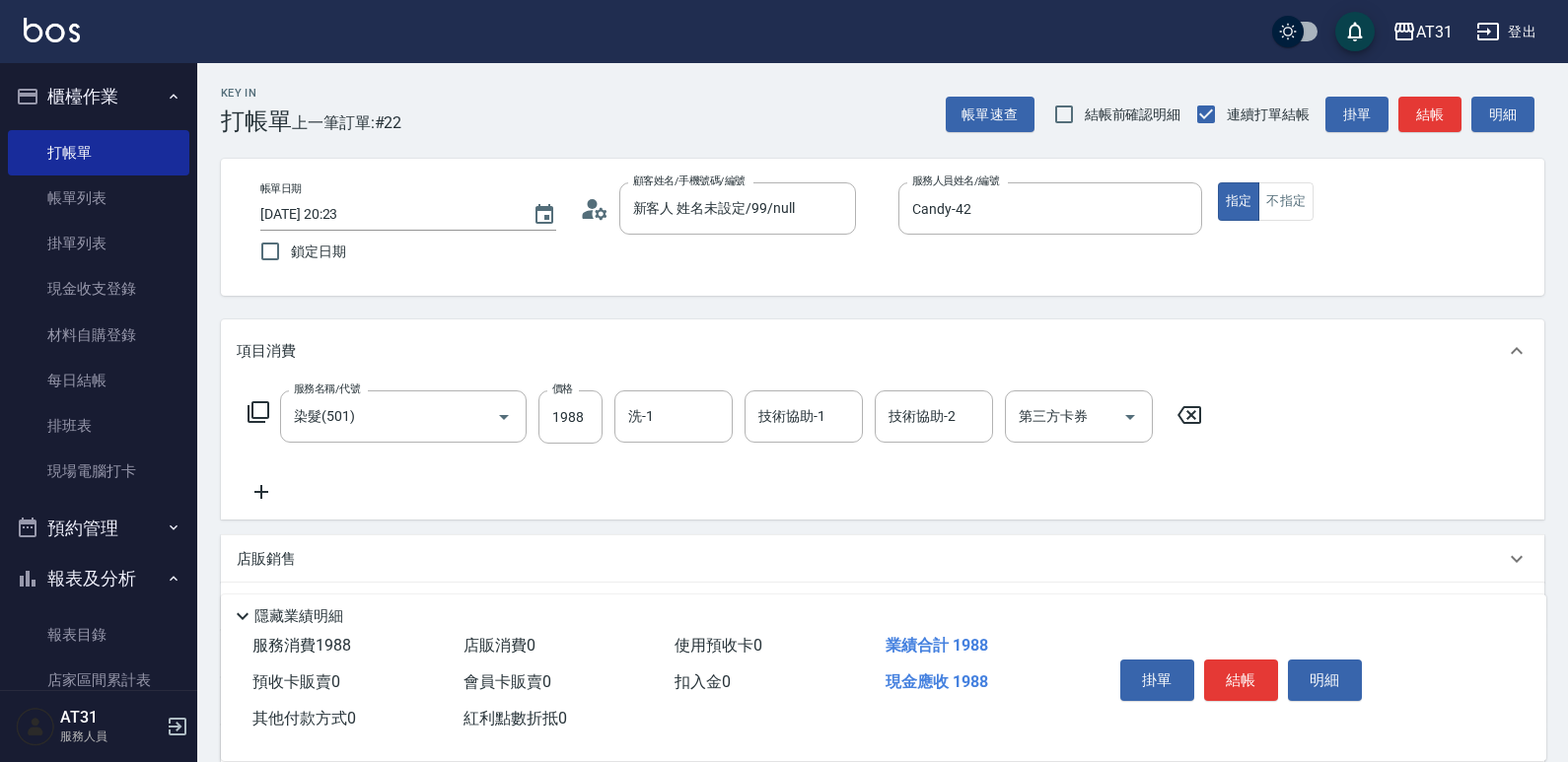
click at [273, 493] on icon at bounding box center [261, 492] width 49 height 24
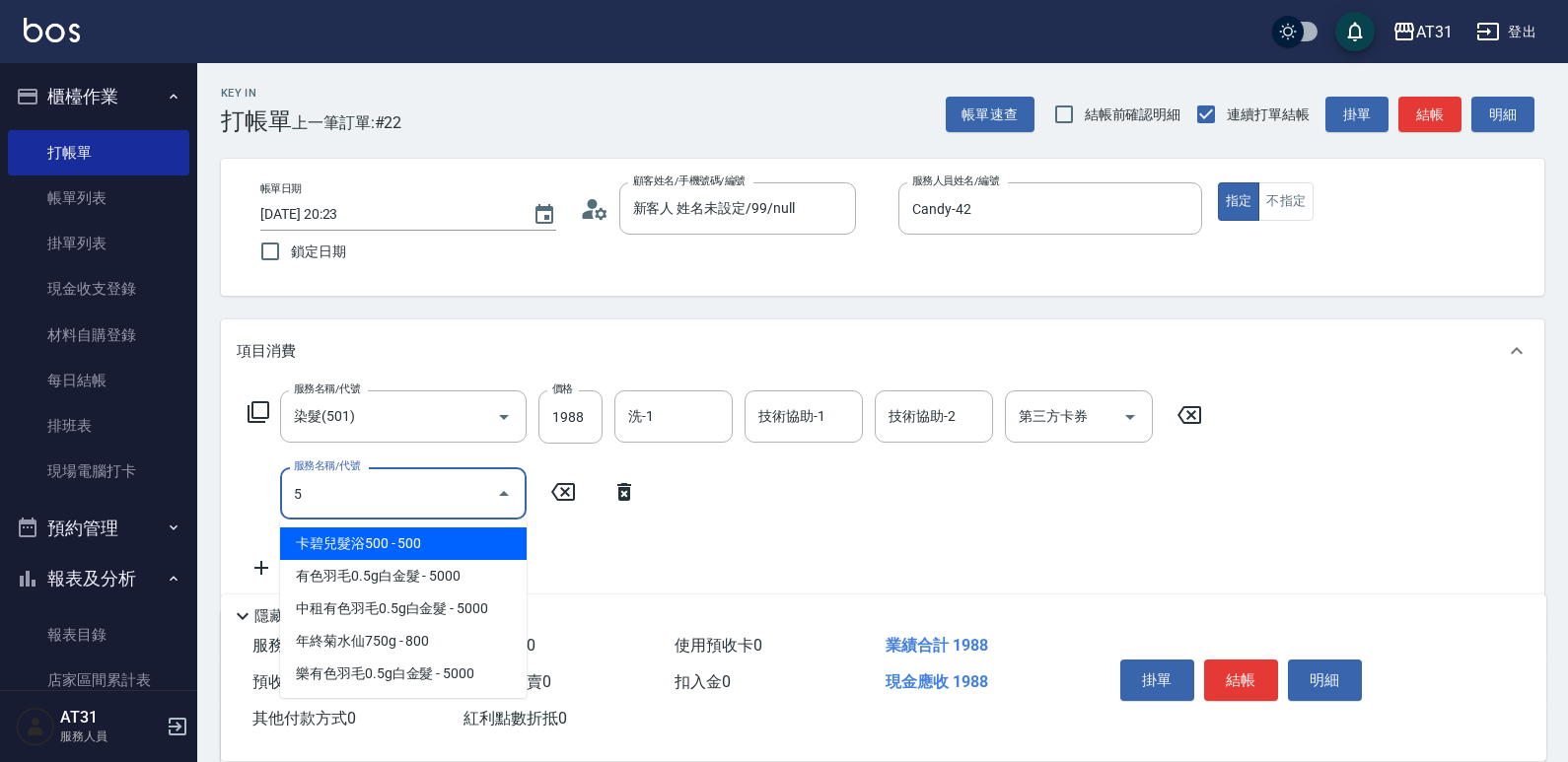
drag, startPoint x: 315, startPoint y: 496, endPoint x: 236, endPoint y: 507, distance: 79.8
click at [236, 507] on div "服務名稱/代號 染髮(501) 服務名稱/代號 價格 1988 價格 洗-1 洗-1 技術協助-1 技術協助-1 技術協助-2 技術協助-2 第三方卡券 第三…" at bounding box center [882, 488] width 1323 height 213
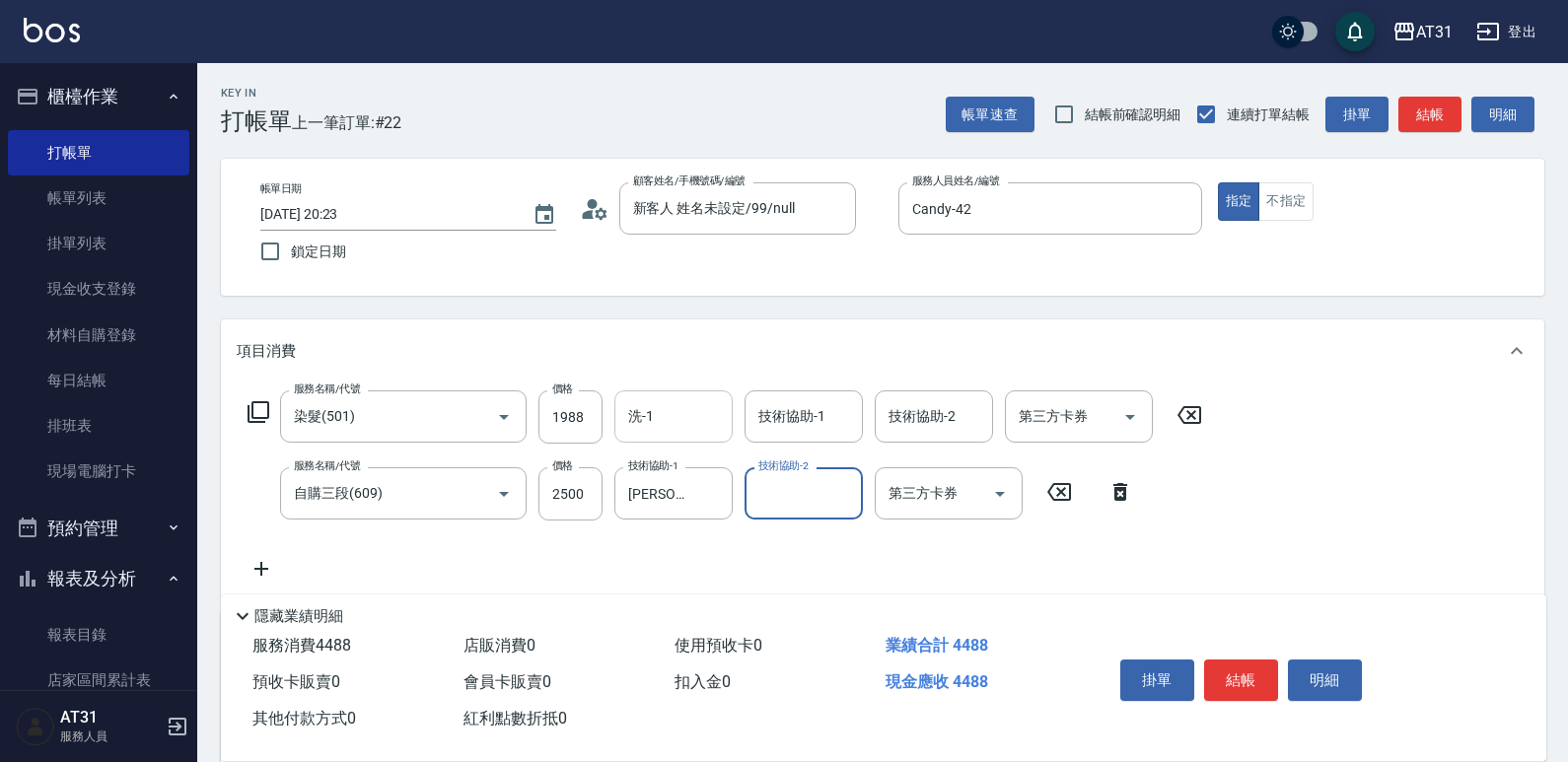
click at [694, 426] on input "洗-1" at bounding box center [673, 416] width 101 height 35
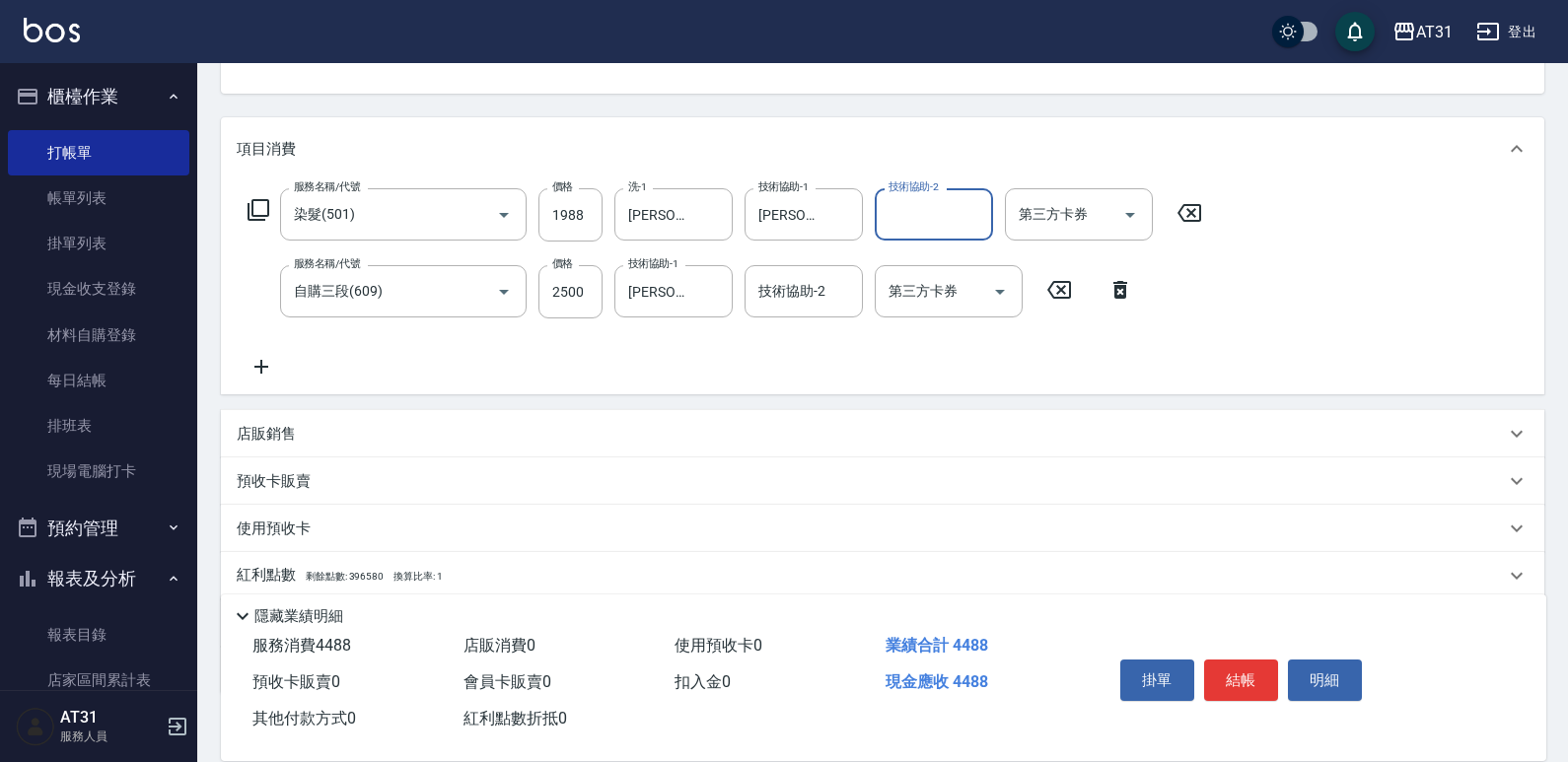
scroll to position [324, 0]
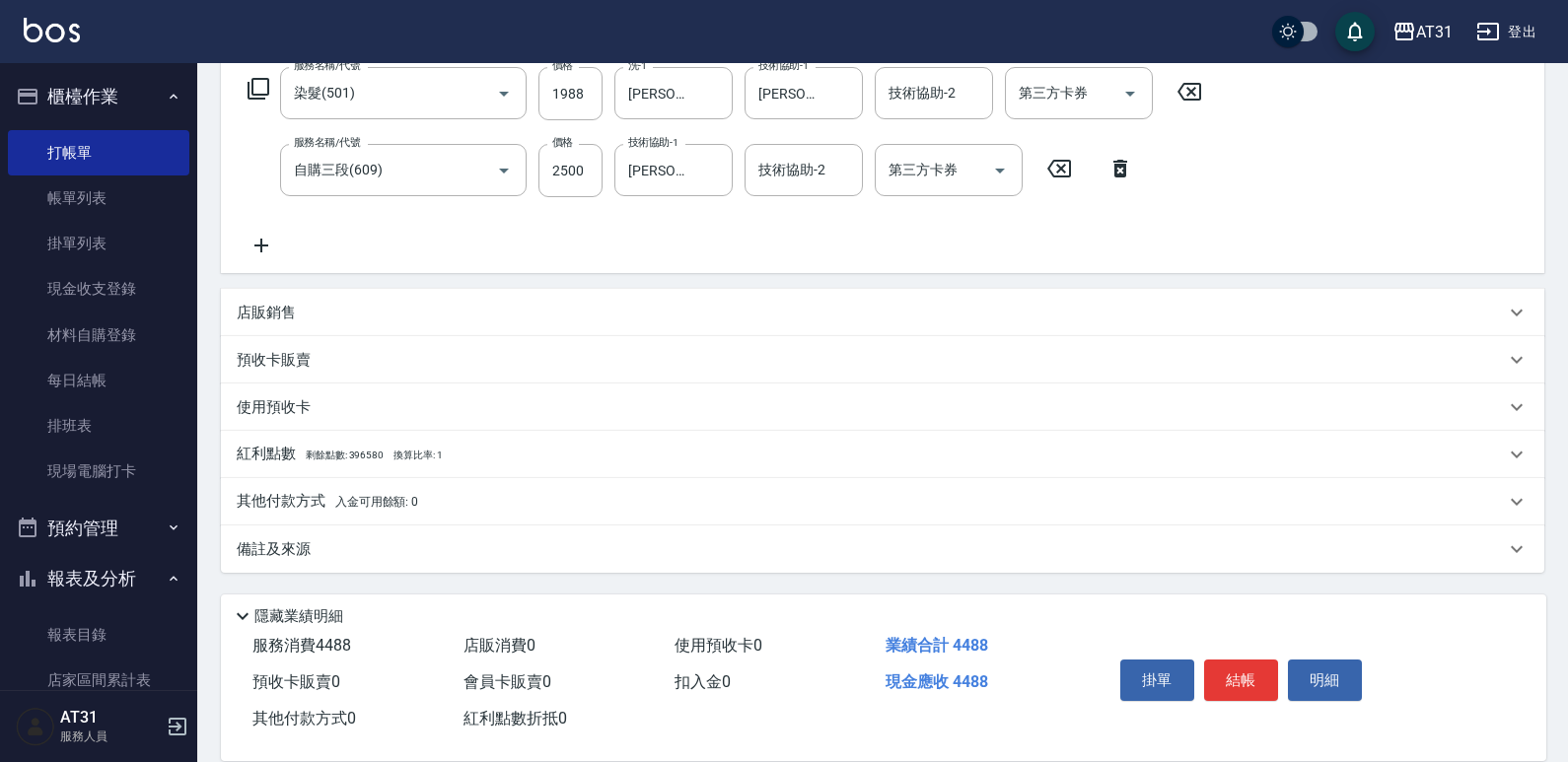
click at [443, 494] on div "其他付款方式 入金可用餘額: 0" at bounding box center [871, 502] width 1268 height 22
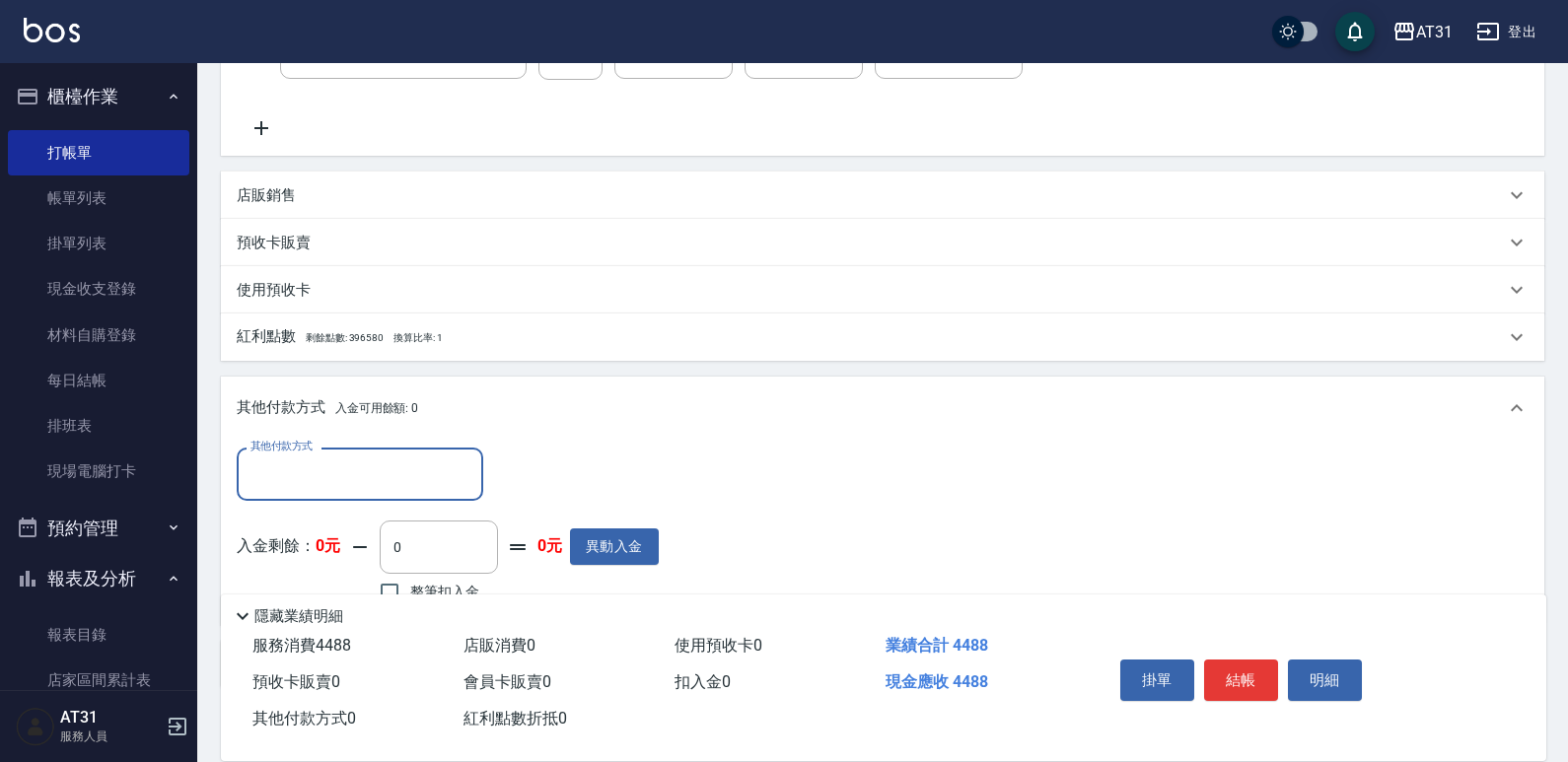
scroll to position [556, 0]
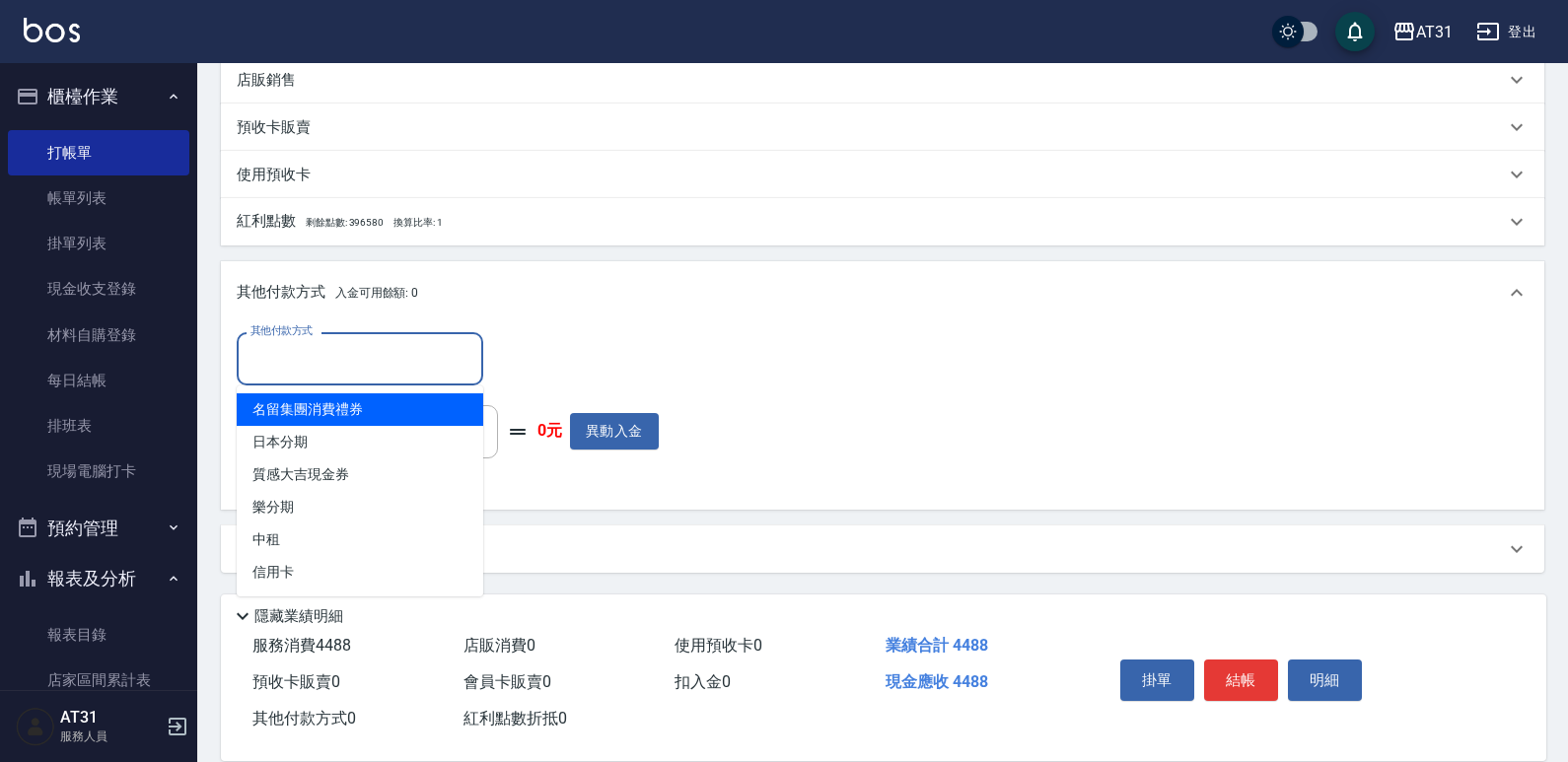
click at [378, 352] on input "其他付款方式" at bounding box center [360, 359] width 229 height 35
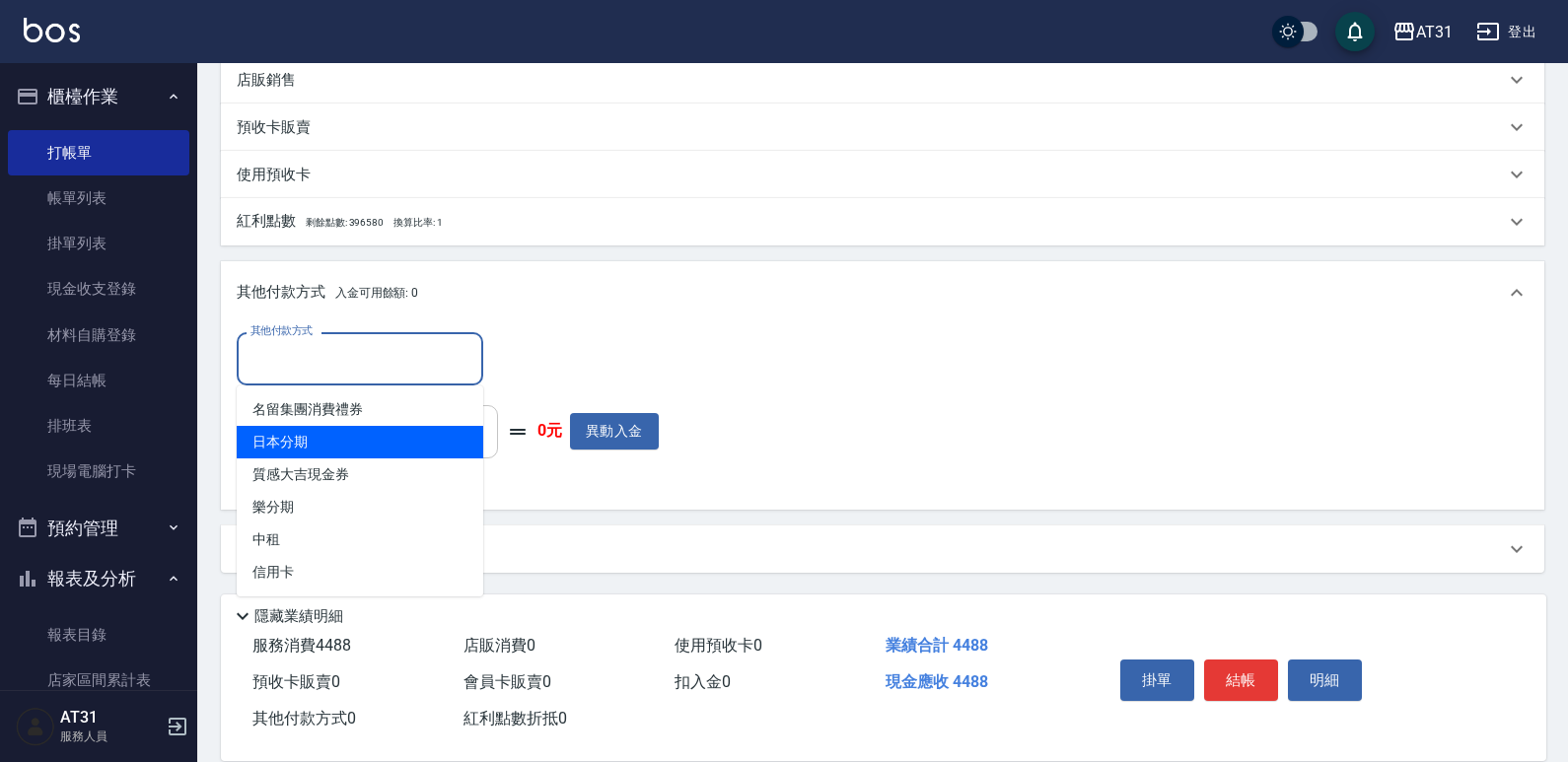
drag, startPoint x: 389, startPoint y: 445, endPoint x: 423, endPoint y: 414, distance: 46.0
click at [388, 446] on span "日本分期" at bounding box center [360, 442] width 247 height 33
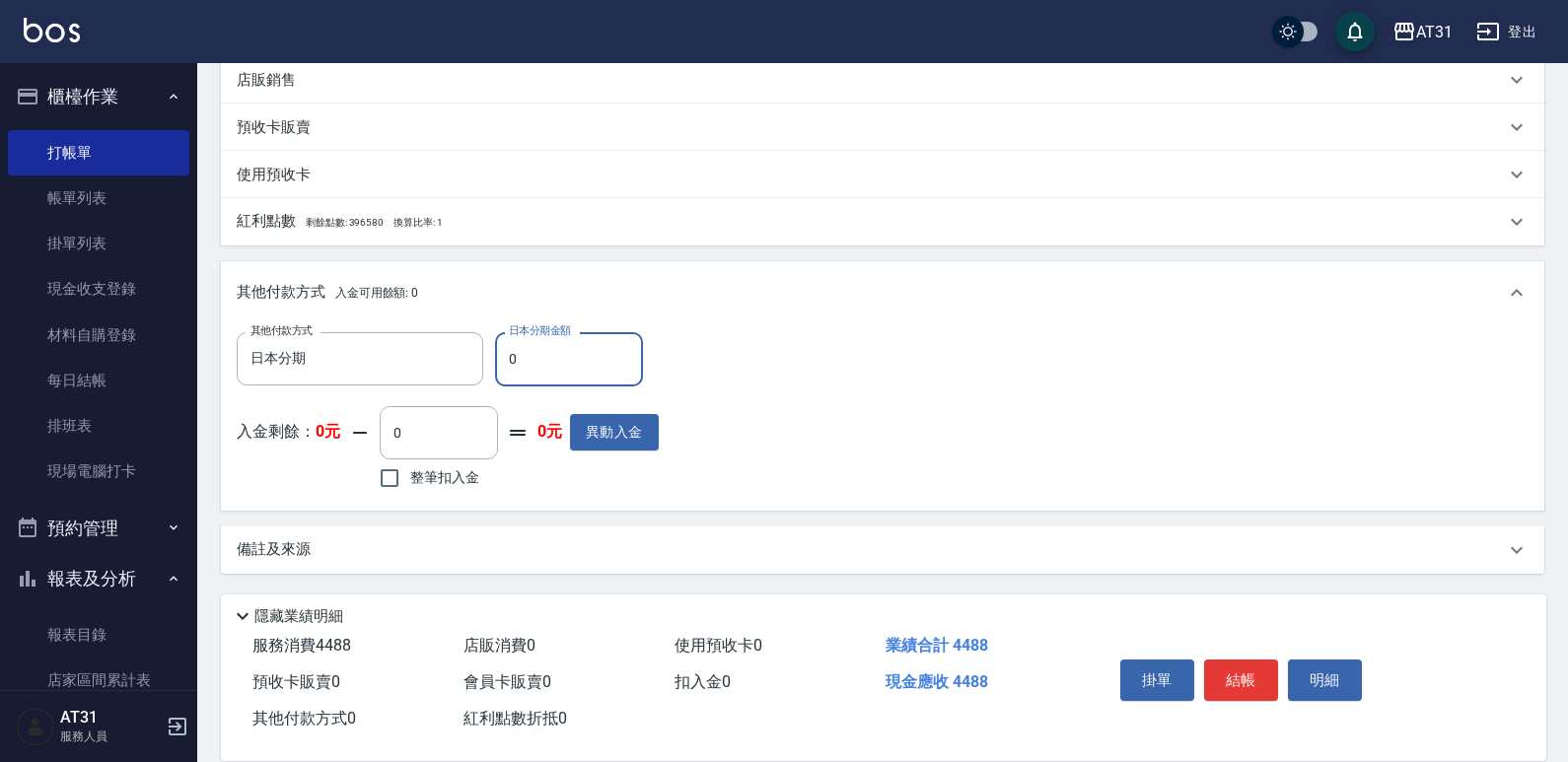
drag, startPoint x: 579, startPoint y: 350, endPoint x: 494, endPoint y: 372, distance: 87.8
click at [494, 372] on div "其他付款方式 日本分期 其他付款方式 日本分期金額 0 日本分期金額" at bounding box center [447, 359] width 422 height 53
drag, startPoint x: 593, startPoint y: 362, endPoint x: 421, endPoint y: 381, distance: 173.0
click at [421, 381] on div "其他付款方式 日本分期 其他付款方式 日本分期金額 1155 日本分期金額" at bounding box center [447, 359] width 422 height 53
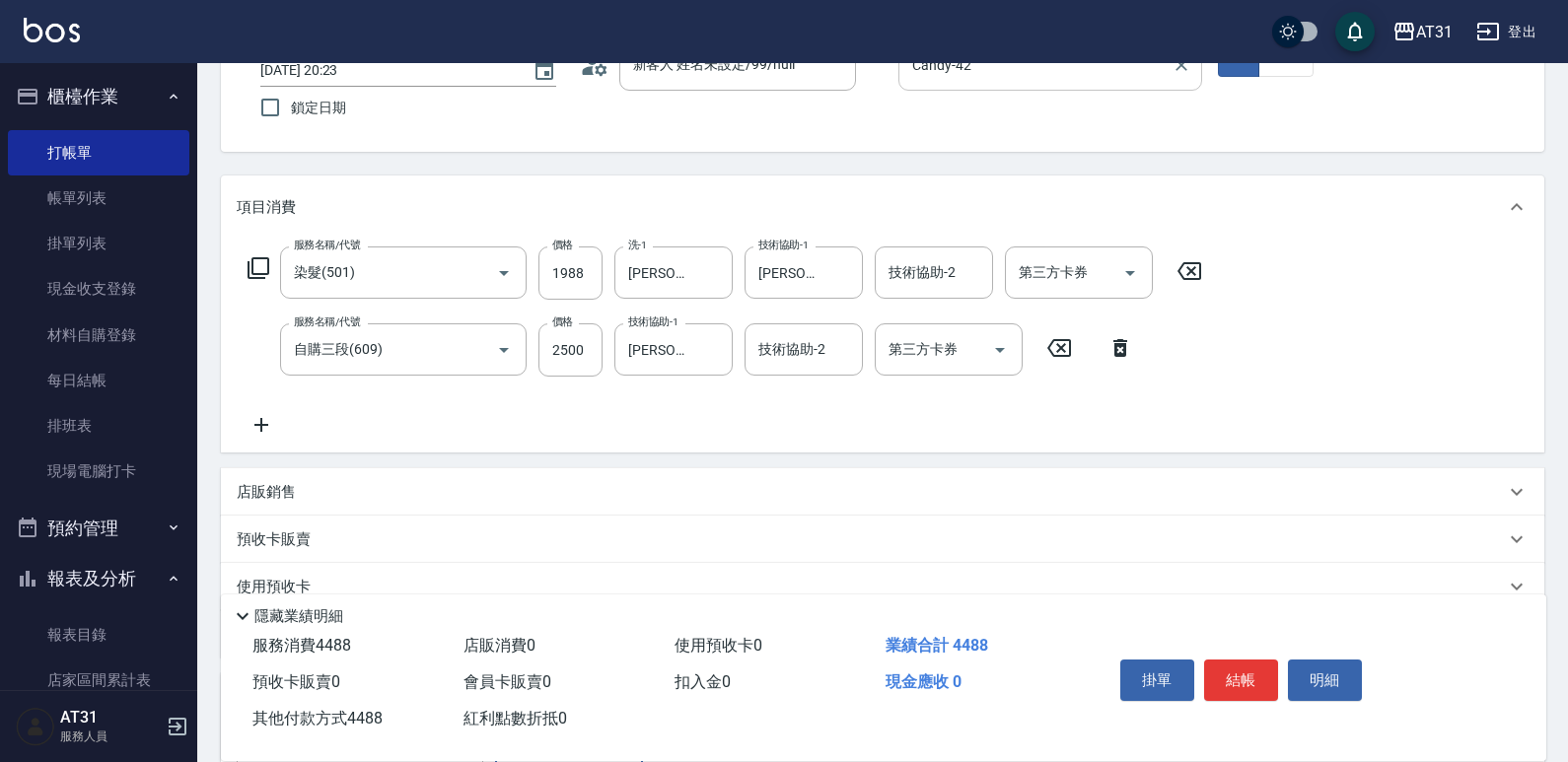
scroll to position [0, 0]
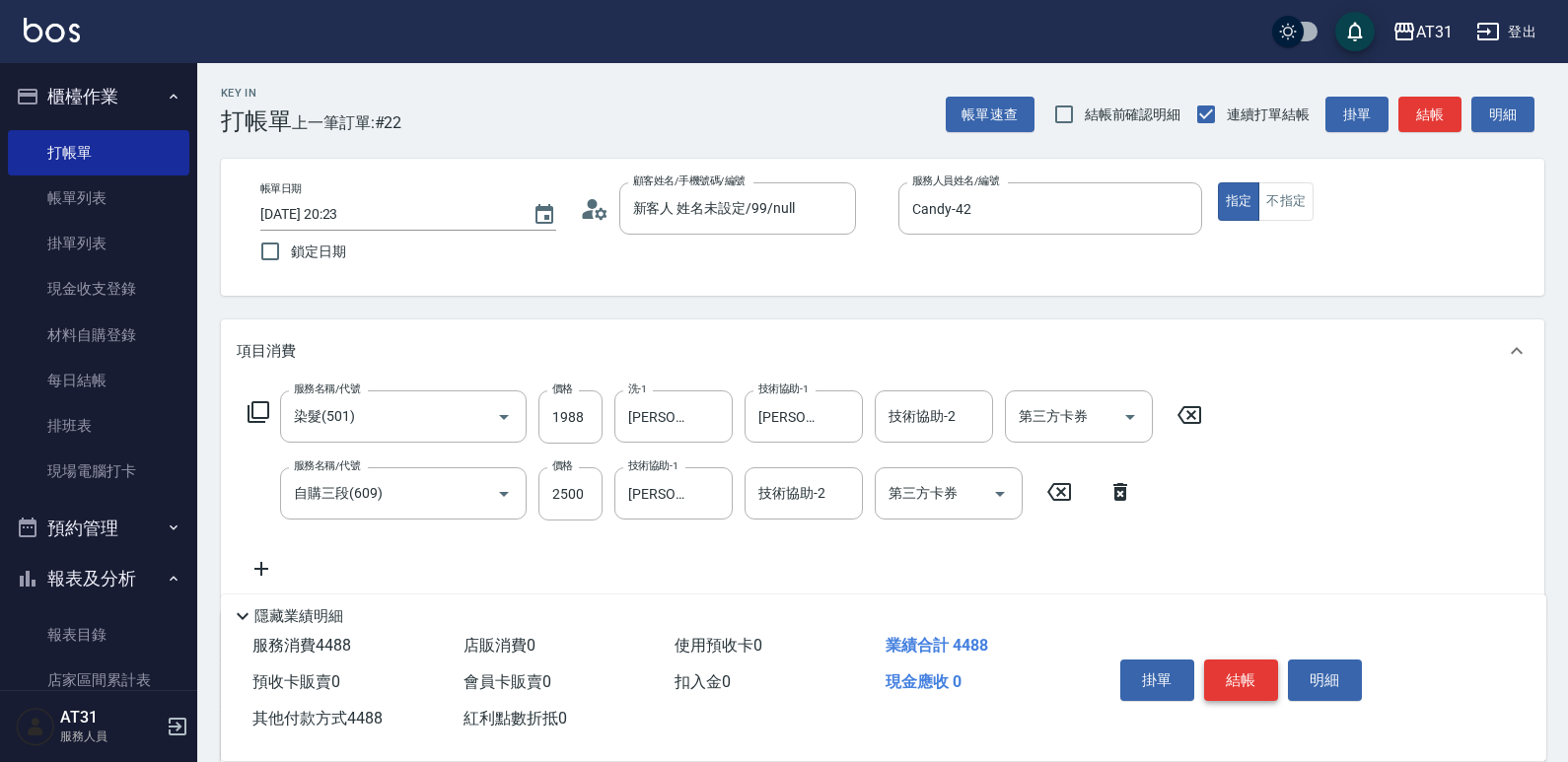
click at [1234, 669] on button "結帳" at bounding box center [1241, 680] width 74 height 41
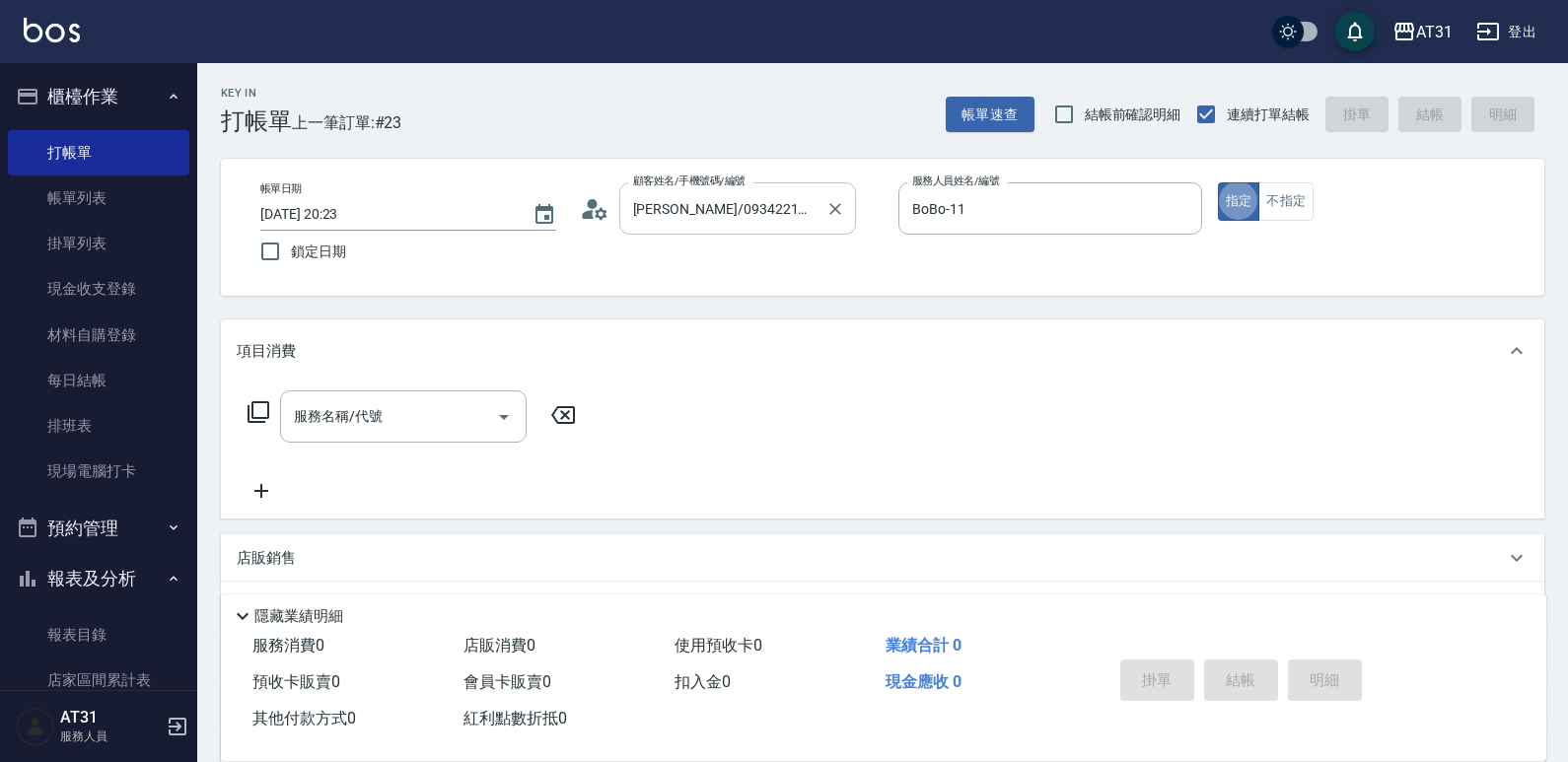
click at [820, 212] on div "[PERSON_NAME]/0934221991/null 顧客姓名/手機號碼/編號" at bounding box center [737, 209] width 237 height 52
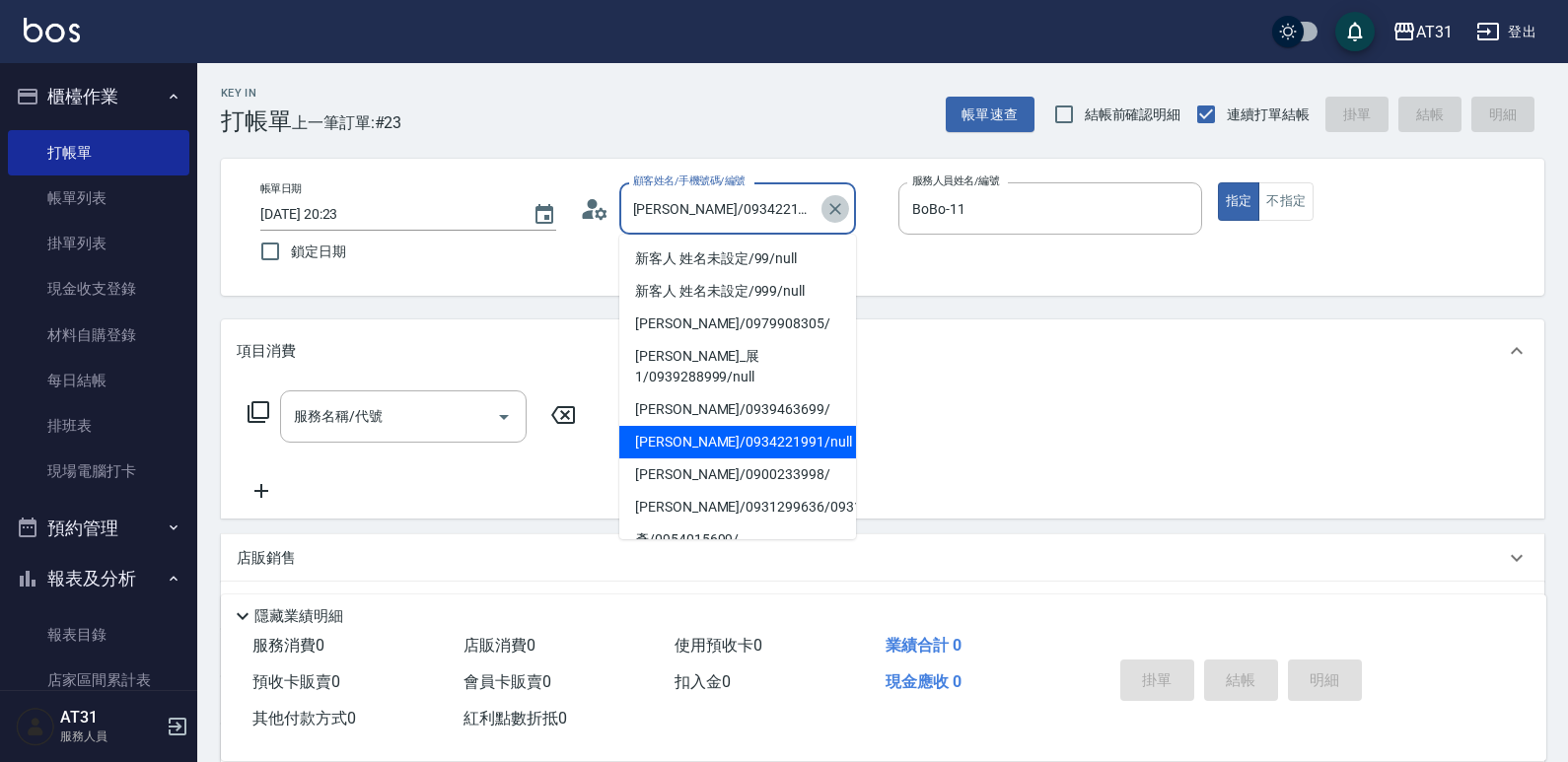
click at [822, 210] on button "Clear" at bounding box center [836, 210] width 28 height 28
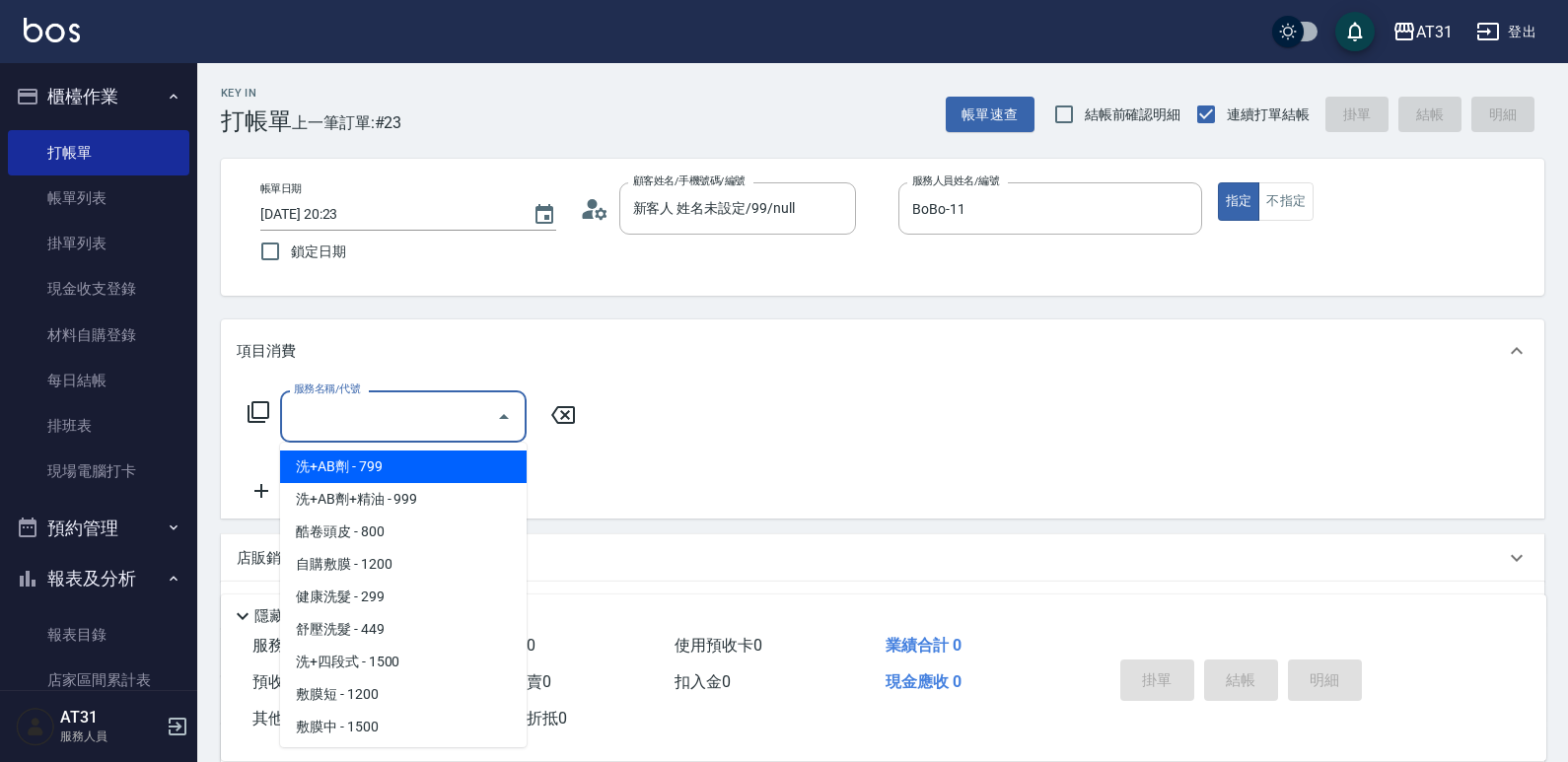
click at [393, 429] on input "服務名稱/代號" at bounding box center [388, 416] width 199 height 35
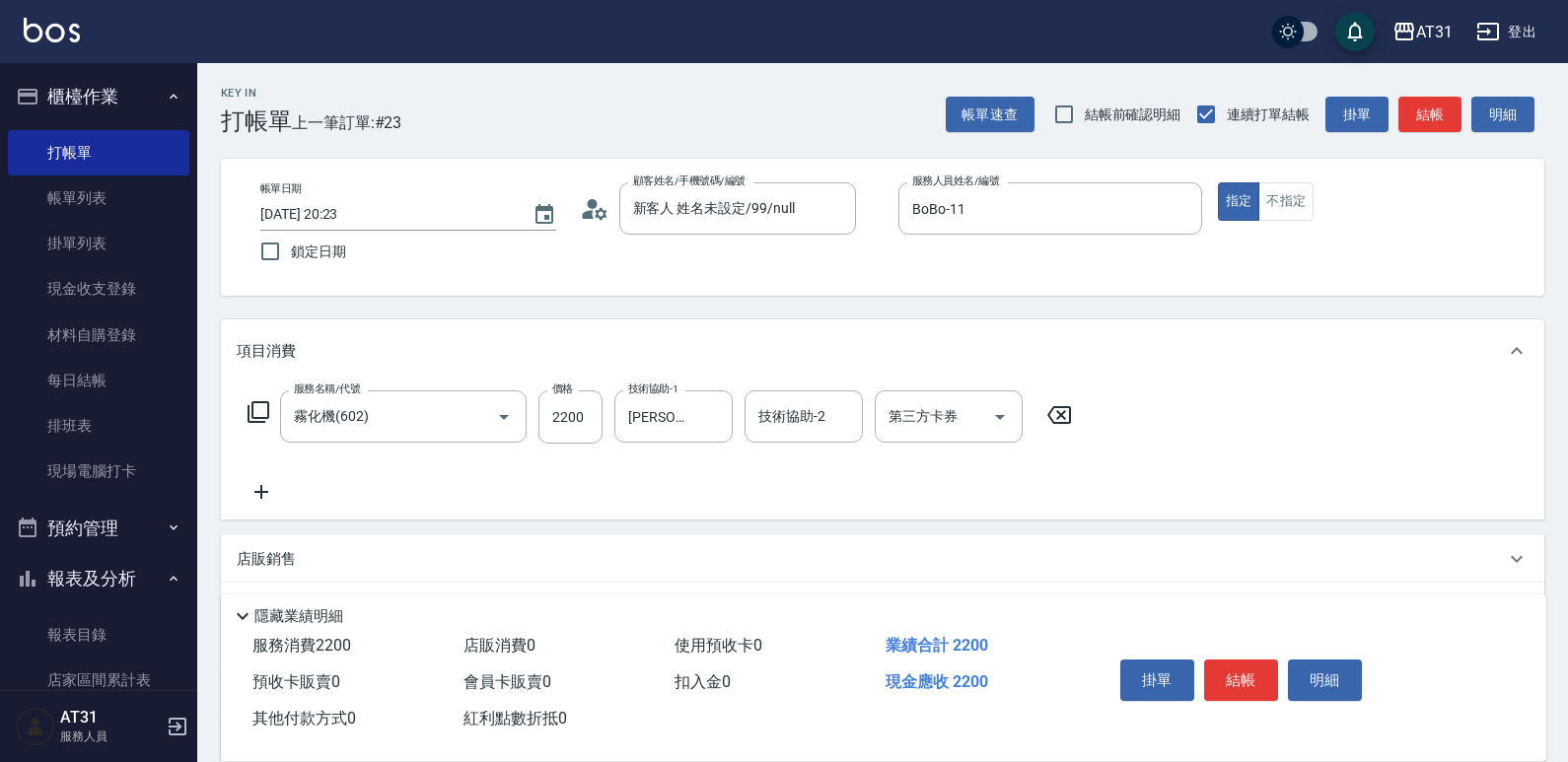
click at [264, 483] on icon at bounding box center [261, 492] width 49 height 24
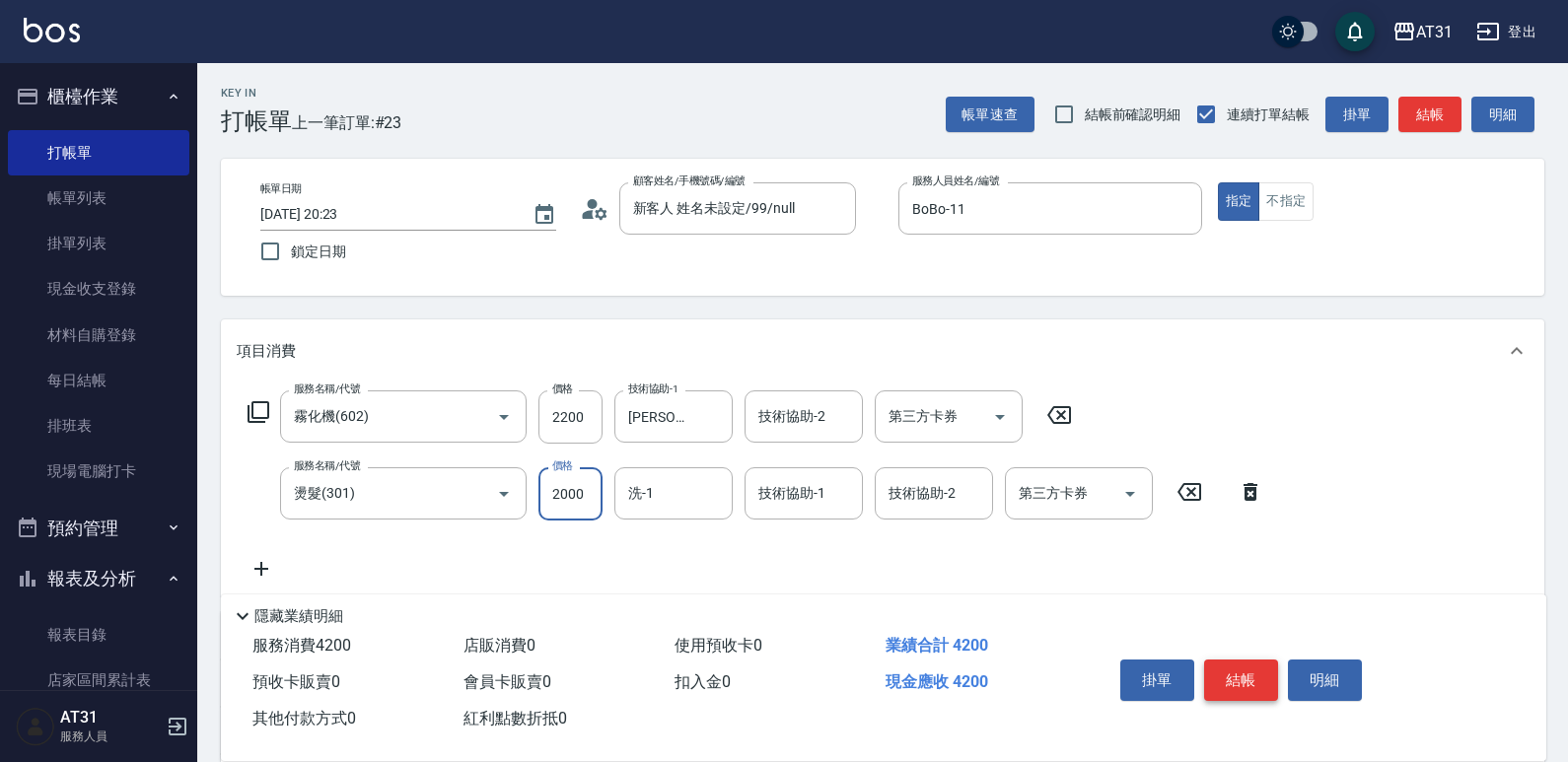
click at [1241, 679] on button "結帳" at bounding box center [1241, 680] width 74 height 41
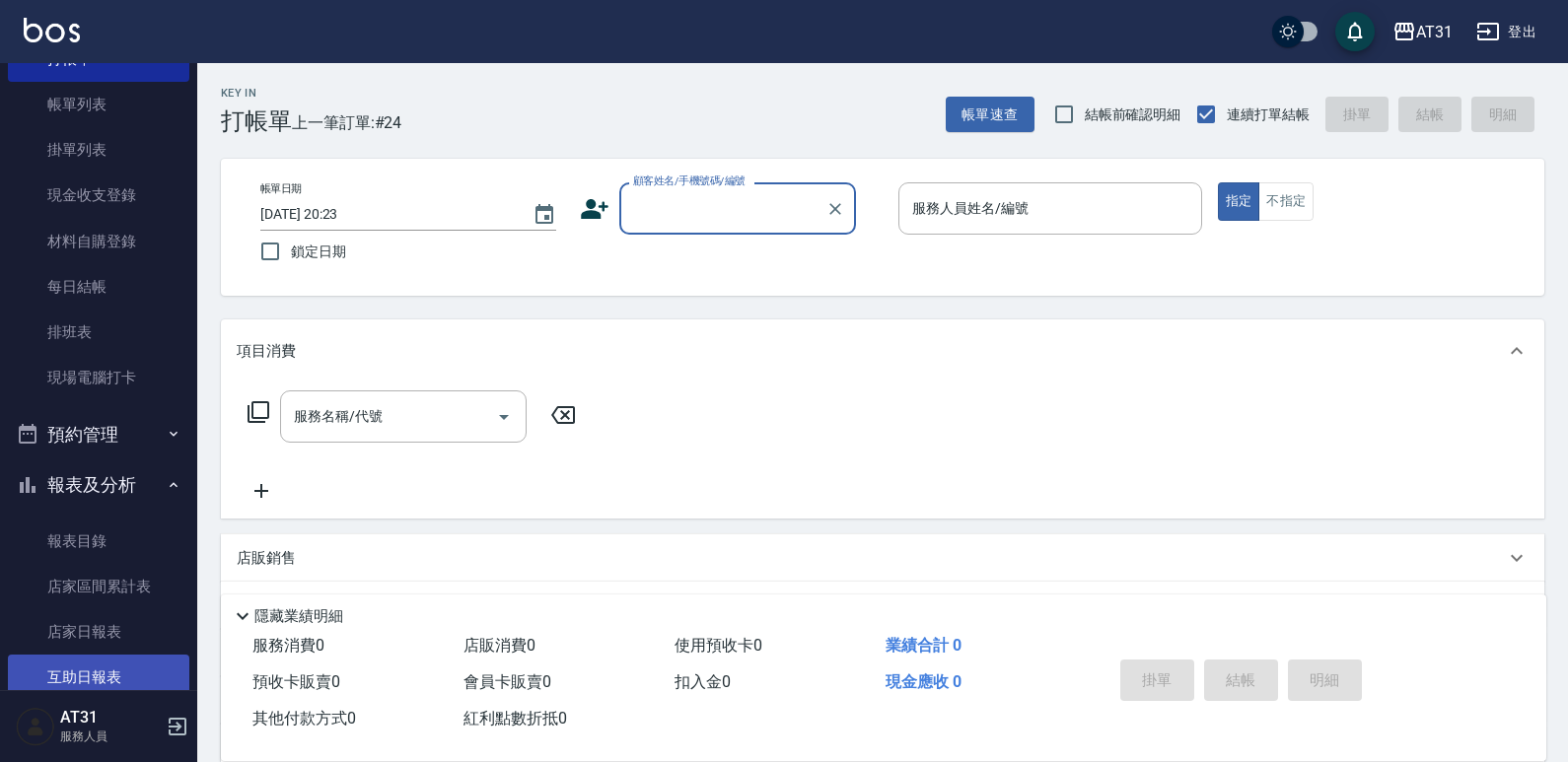
scroll to position [198, 0]
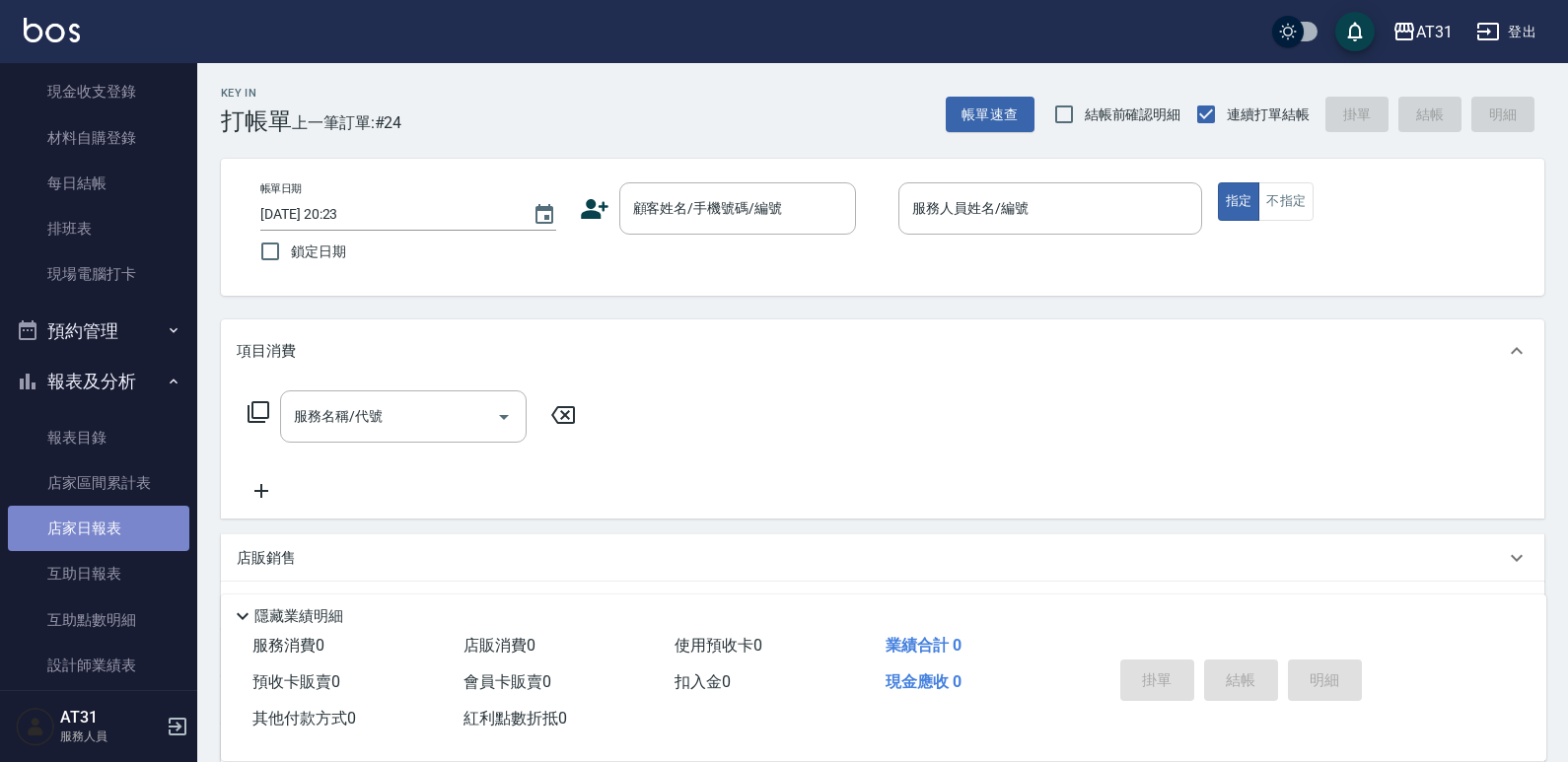
click at [127, 522] on link "店家日報表" at bounding box center [99, 528] width 182 height 45
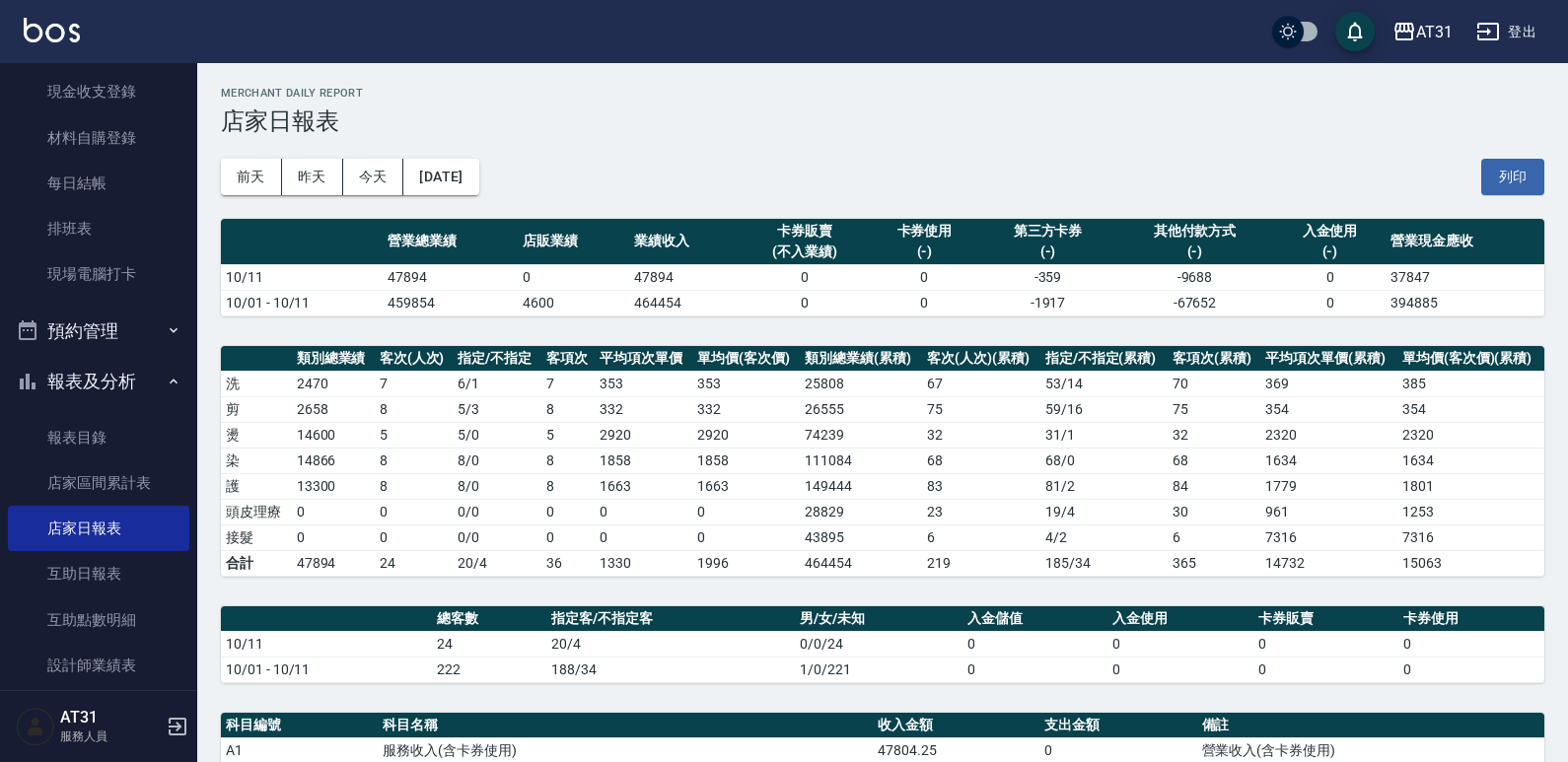
drag, startPoint x: 821, startPoint y: 196, endPoint x: 809, endPoint y: 190, distance: 13.4
drag, startPoint x: 809, startPoint y: 190, endPoint x: 747, endPoint y: 172, distance: 64.6
click at [747, 172] on div "[DATE] [DATE] [DATE] [DATE] 列印" at bounding box center [882, 177] width 1323 height 84
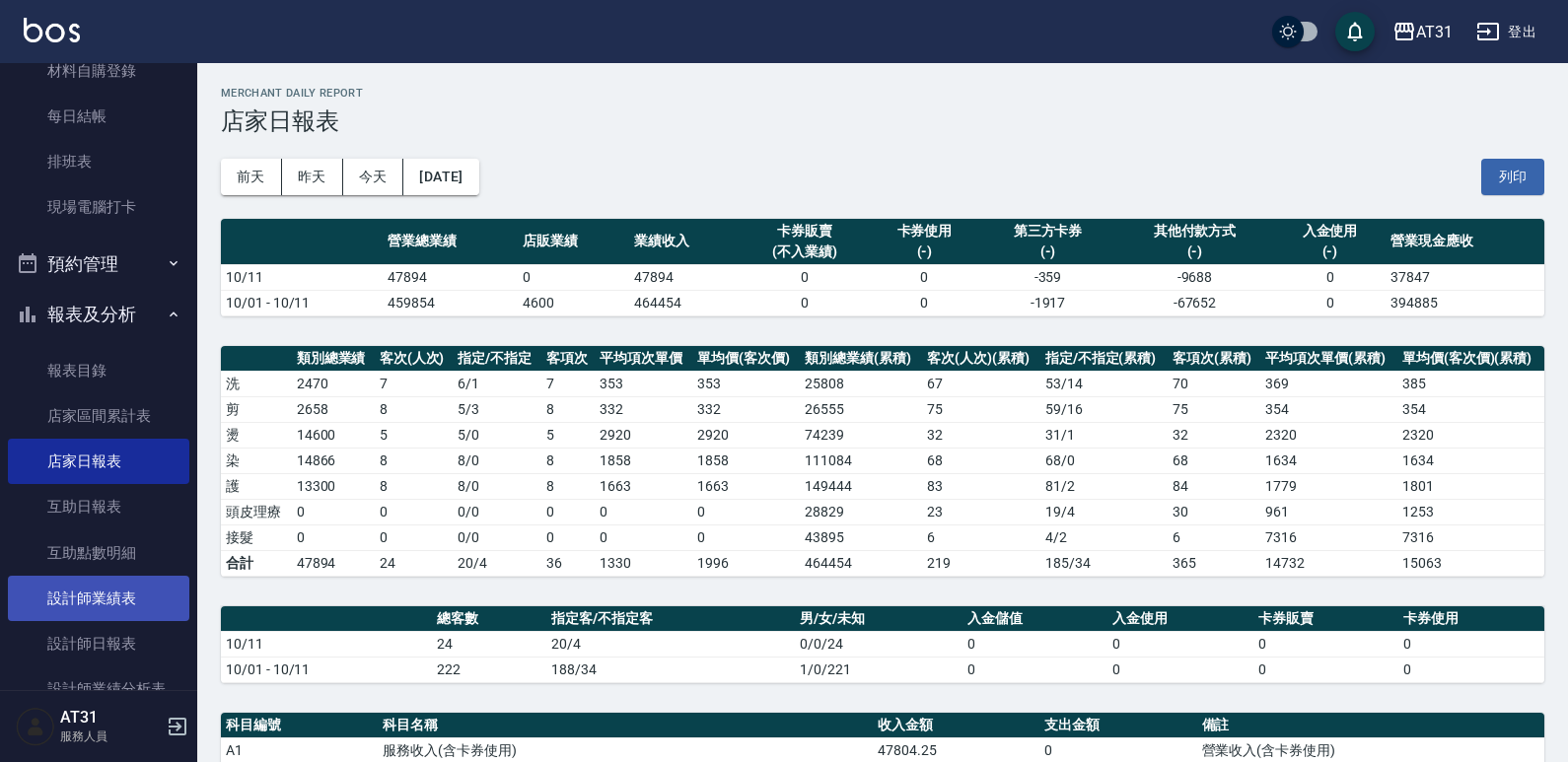
scroll to position [296, 0]
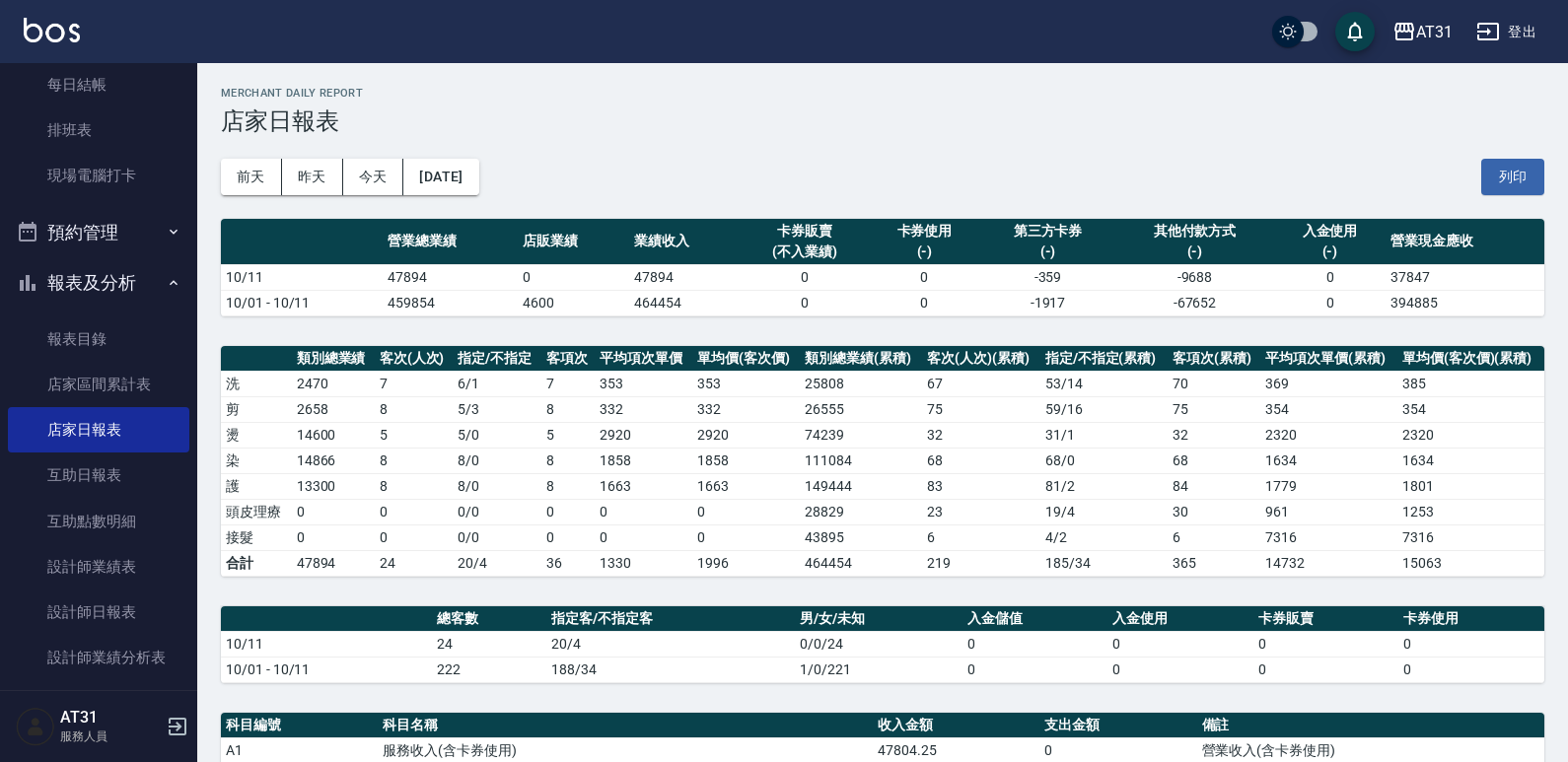
drag, startPoint x: 424, startPoint y: 508, endPoint x: 362, endPoint y: 512, distance: 62.1
drag, startPoint x: 362, startPoint y: 512, endPoint x: 313, endPoint y: 505, distance: 49.5
click at [314, 505] on td "0" at bounding box center [333, 512] width 83 height 26
click at [105, 591] on link "設計師日報表" at bounding box center [99, 612] width 182 height 45
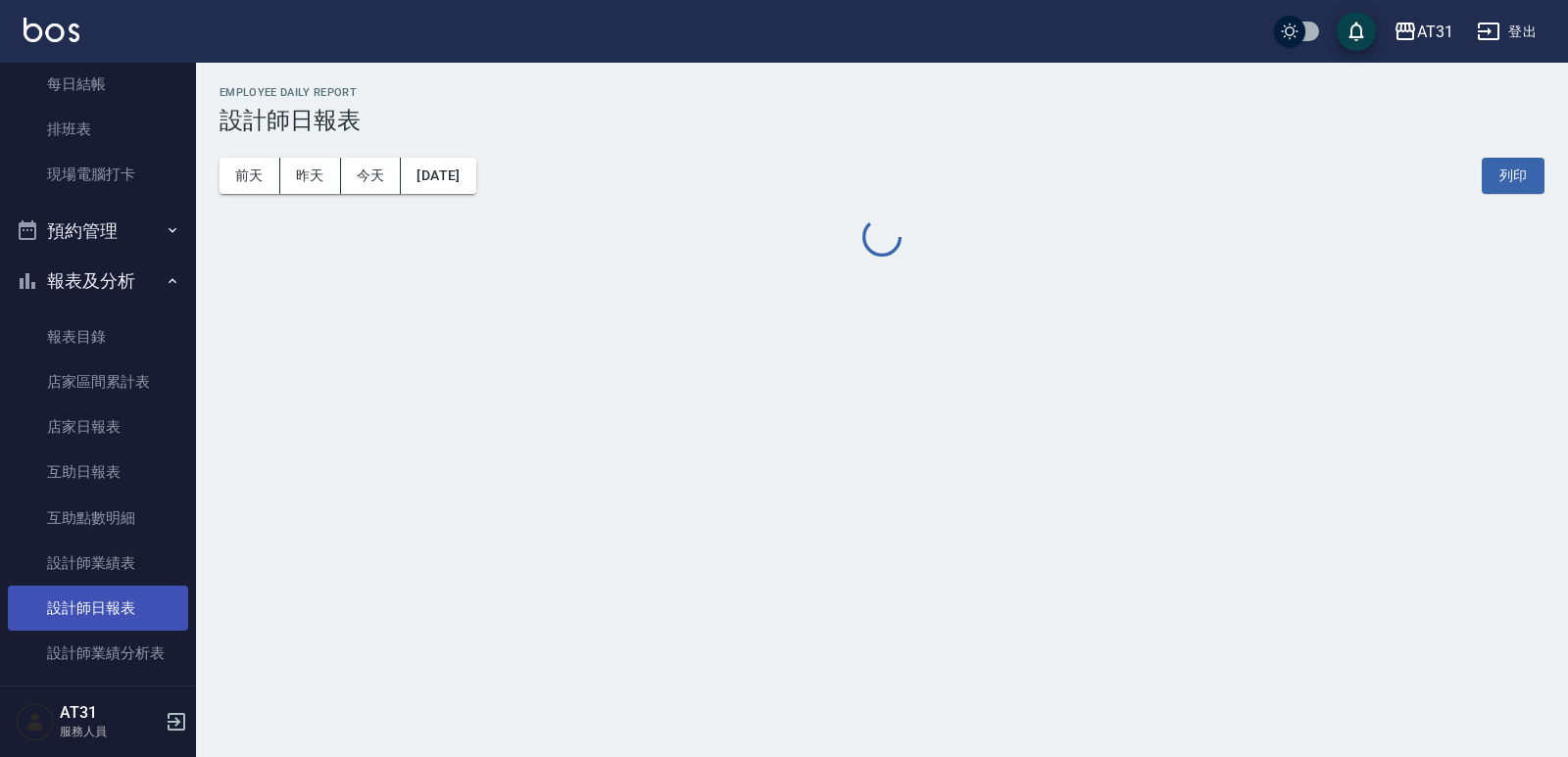
click at [103, 596] on link "設計師日報表" at bounding box center [98, 608] width 181 height 45
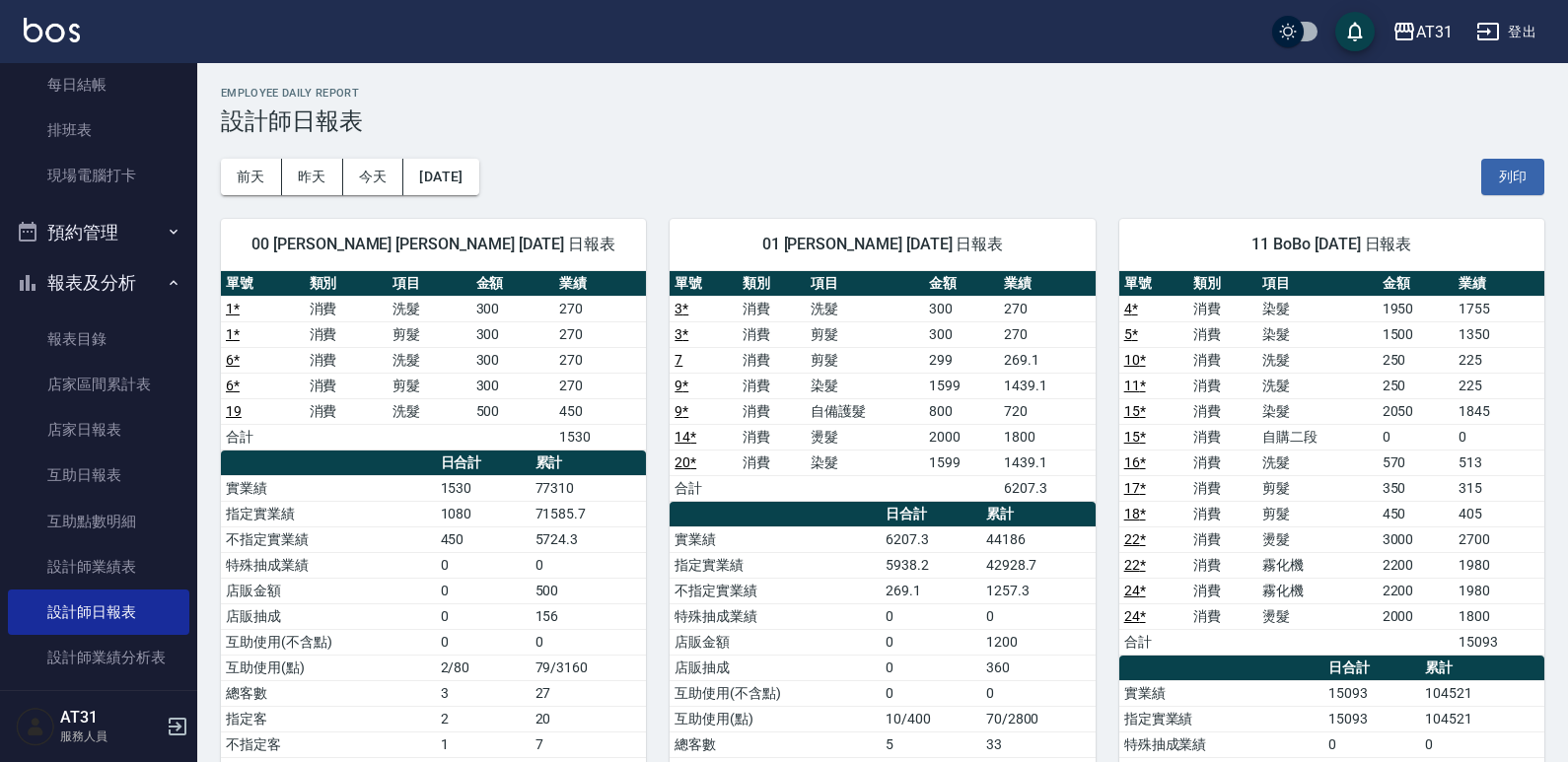
drag, startPoint x: 730, startPoint y: 362, endPoint x: 654, endPoint y: 382, distance: 78.6
drag, startPoint x: 654, startPoint y: 382, endPoint x: 554, endPoint y: 387, distance: 100.1
drag, startPoint x: 554, startPoint y: 387, endPoint x: 511, endPoint y: 382, distance: 43.3
click at [511, 382] on td "300" at bounding box center [513, 385] width 84 height 26
drag, startPoint x: 1204, startPoint y: 360, endPoint x: 1189, endPoint y: 361, distance: 15.0
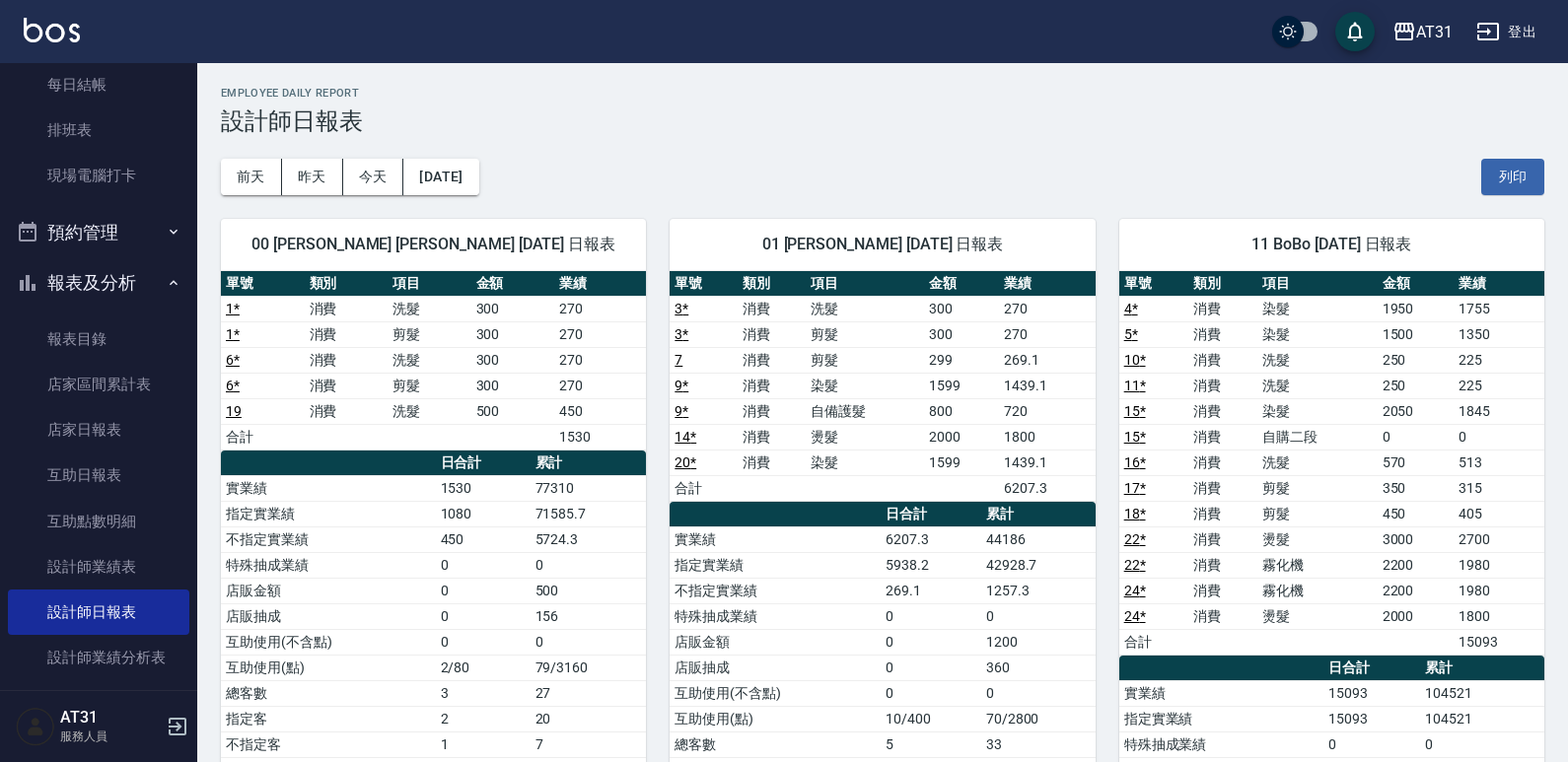
drag, startPoint x: 1189, startPoint y: 361, endPoint x: 926, endPoint y: 364, distance: 263.0
click at [926, 364] on td "299" at bounding box center [961, 361] width 75 height 26
click at [470, 181] on button "[DATE]" at bounding box center [440, 177] width 75 height 37
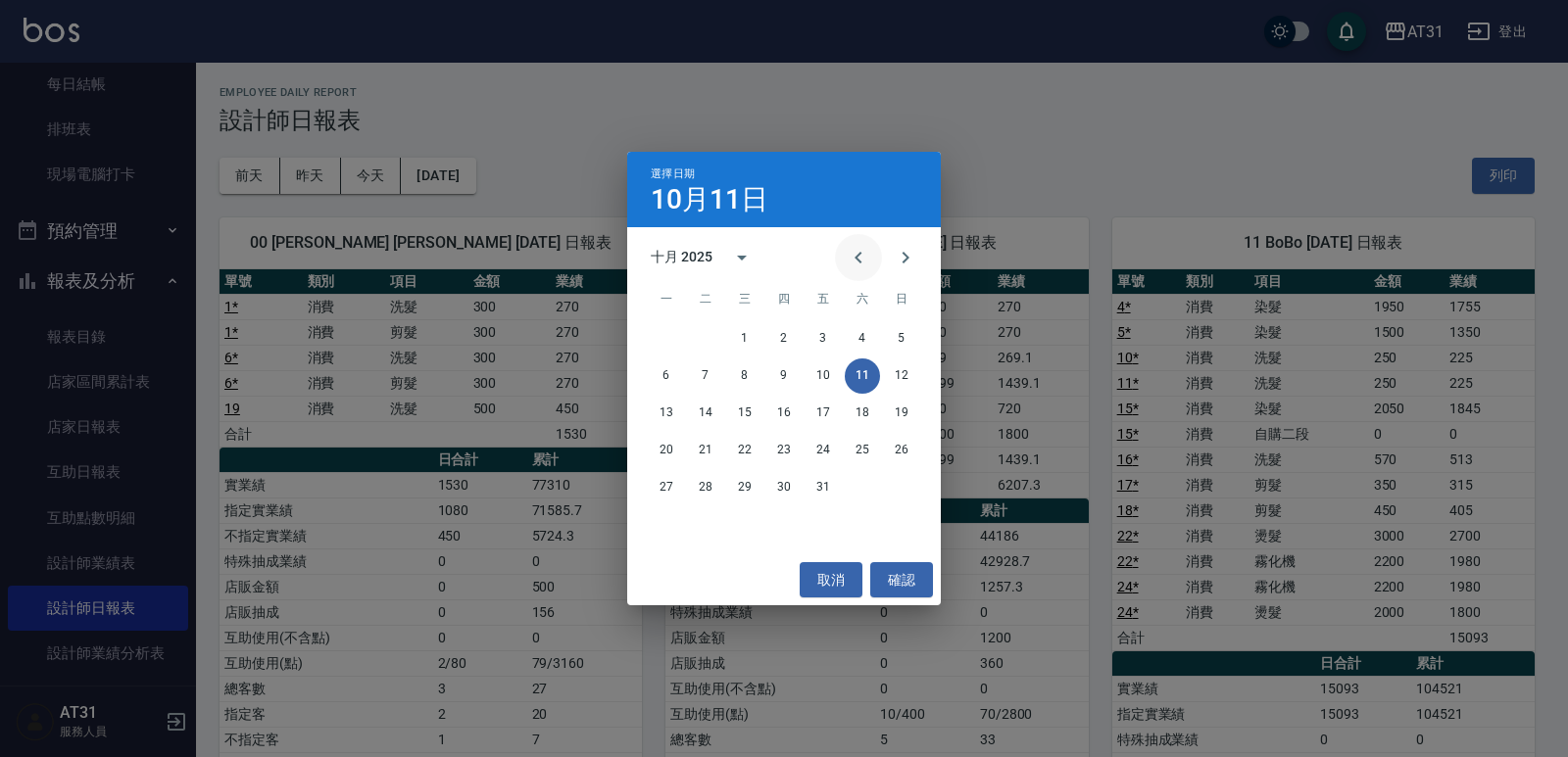
click at [845, 258] on button "Previous month" at bounding box center [857, 257] width 47 height 47
click at [785, 371] on button "11" at bounding box center [784, 376] width 36 height 36
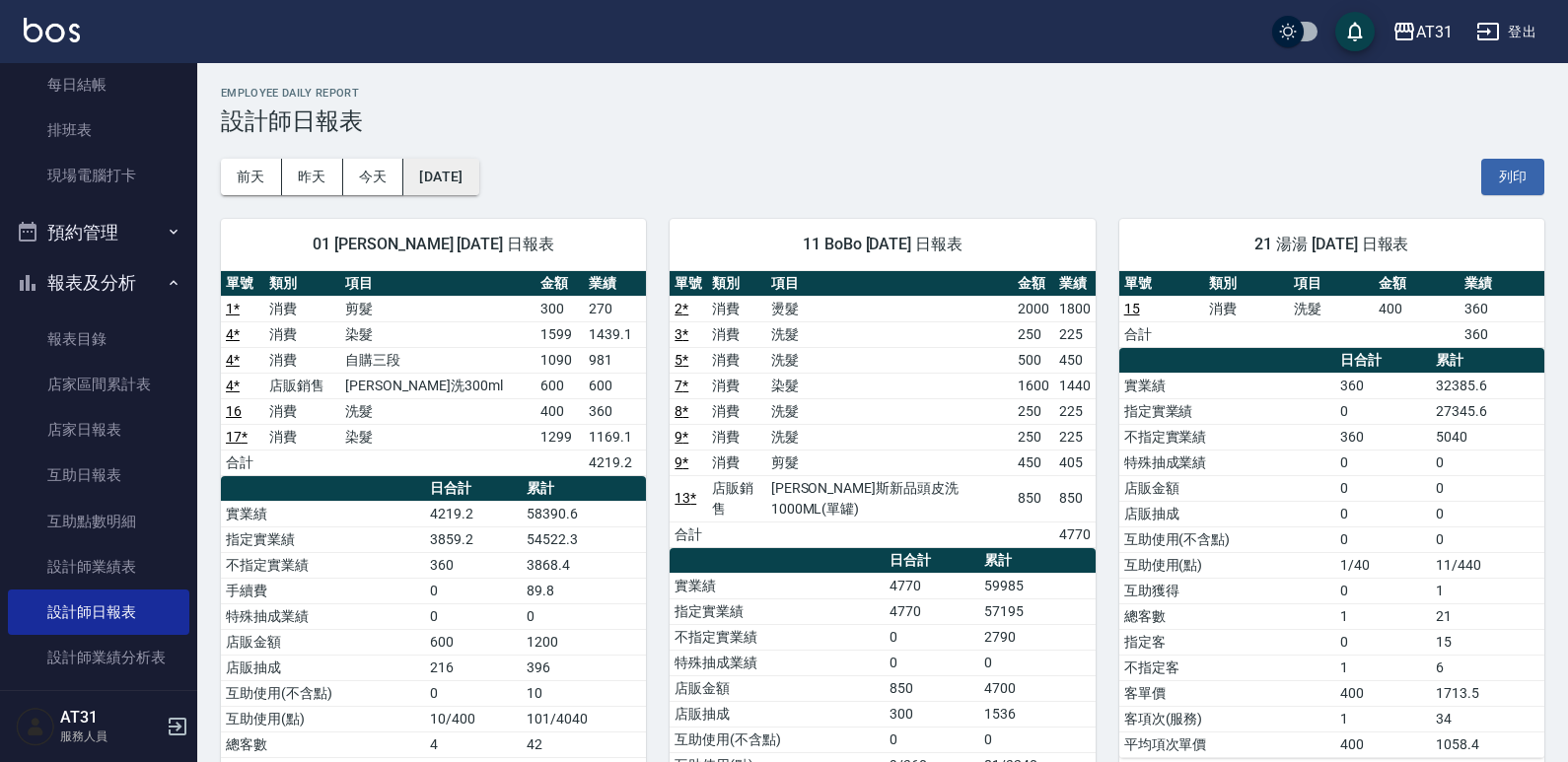
click at [478, 194] on button "[DATE]" at bounding box center [440, 177] width 75 height 37
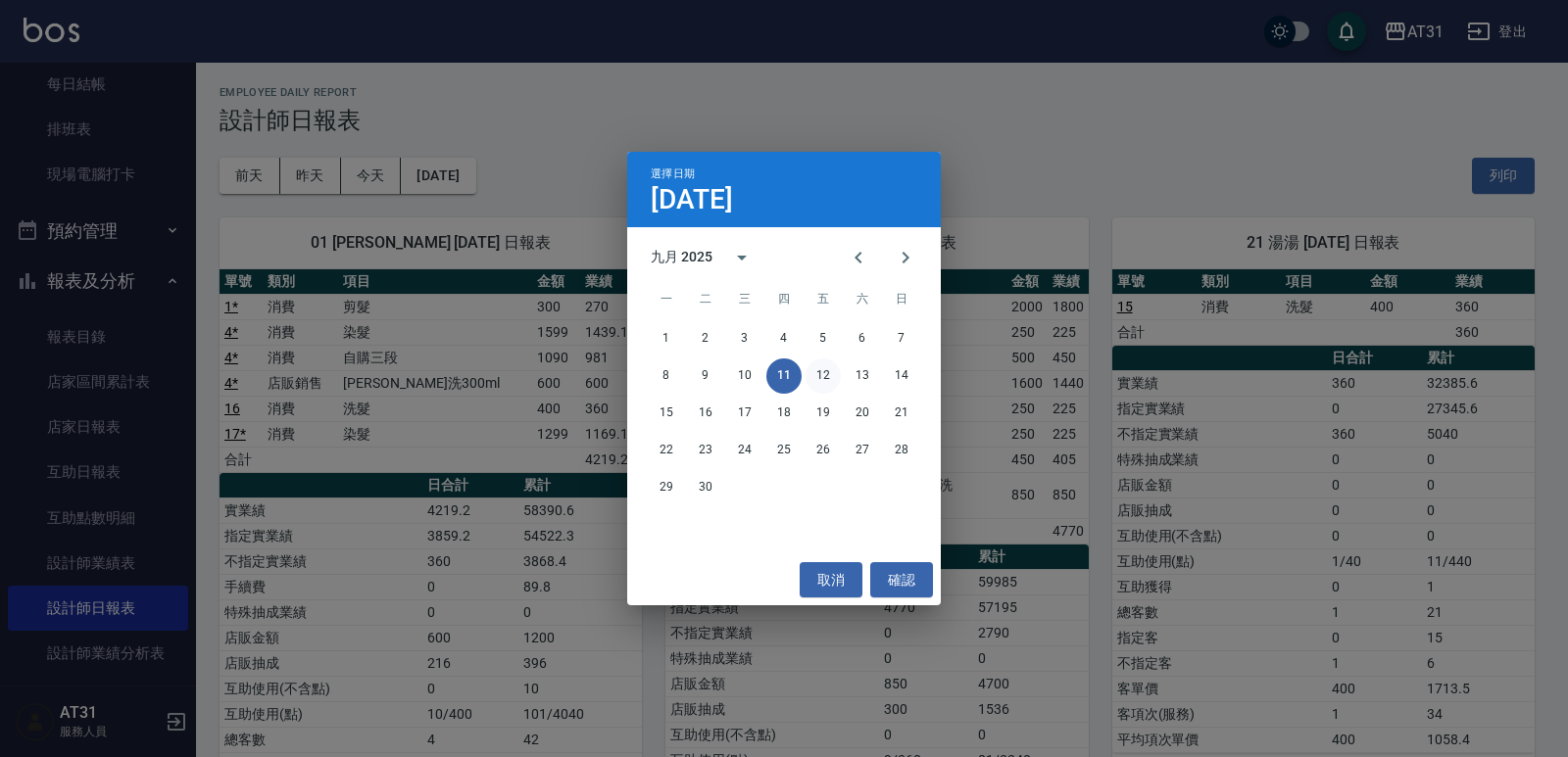
click at [821, 363] on button "12" at bounding box center [824, 376] width 36 height 36
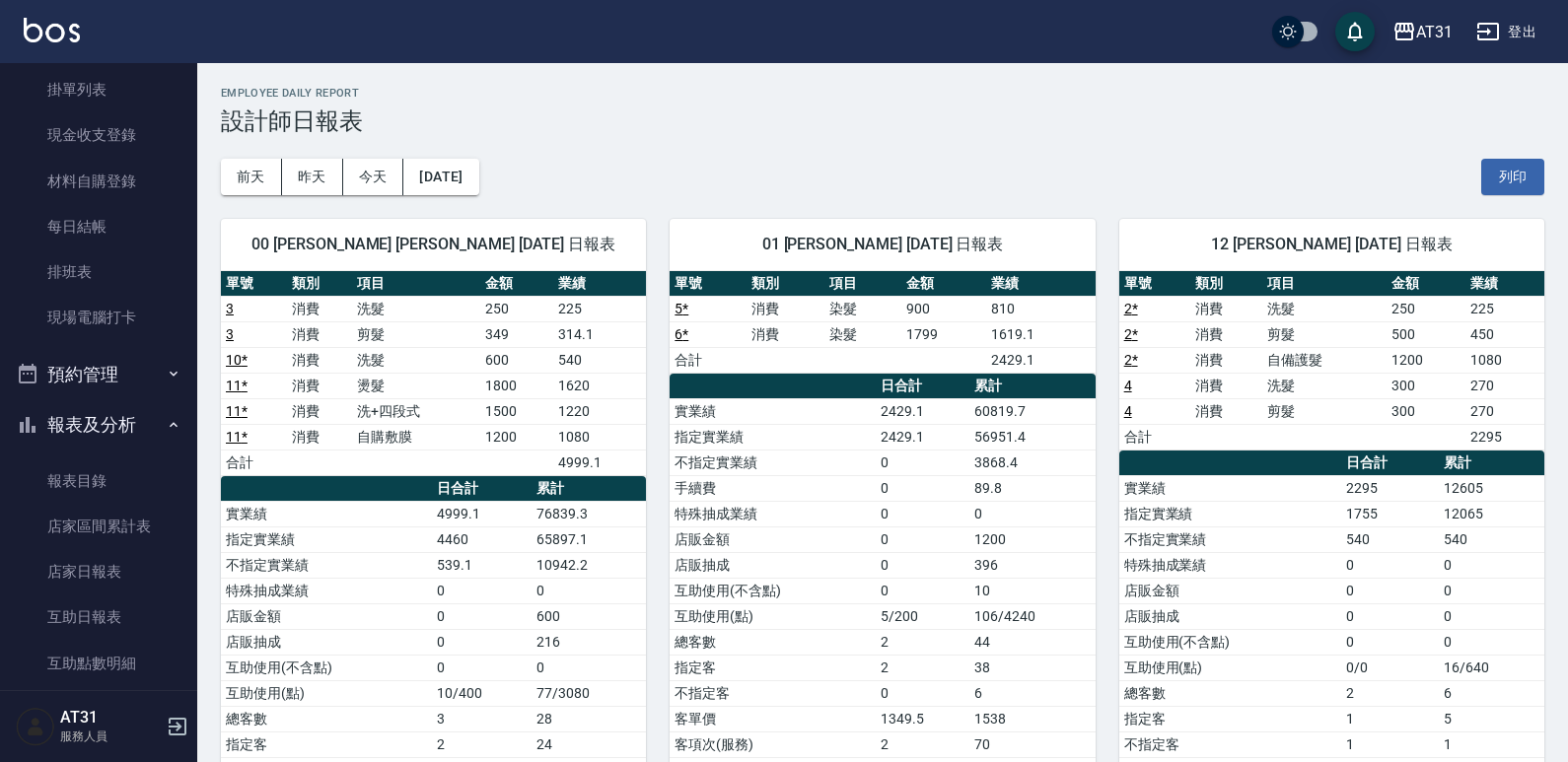
scroll to position [99, 0]
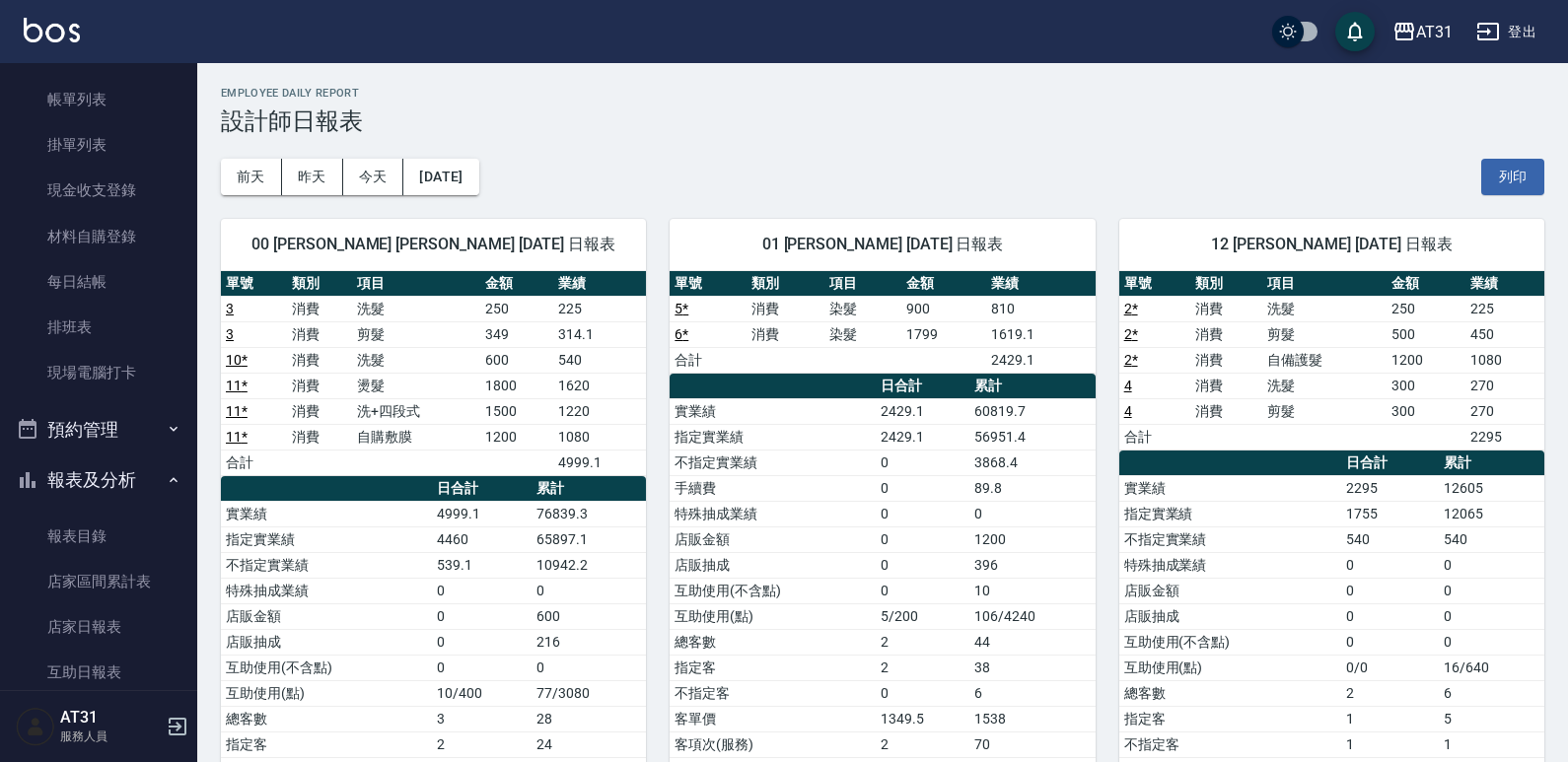
click at [470, 197] on div "00 [PERSON_NAME] [PERSON_NAME] [DATE] 日報表 單號 類別 項目 金額 業績 3 消費 洗髮 250 225 3 消費 剪…" at bounding box center [421, 540] width 448 height 689
click at [478, 190] on button "[DATE]" at bounding box center [440, 177] width 75 height 37
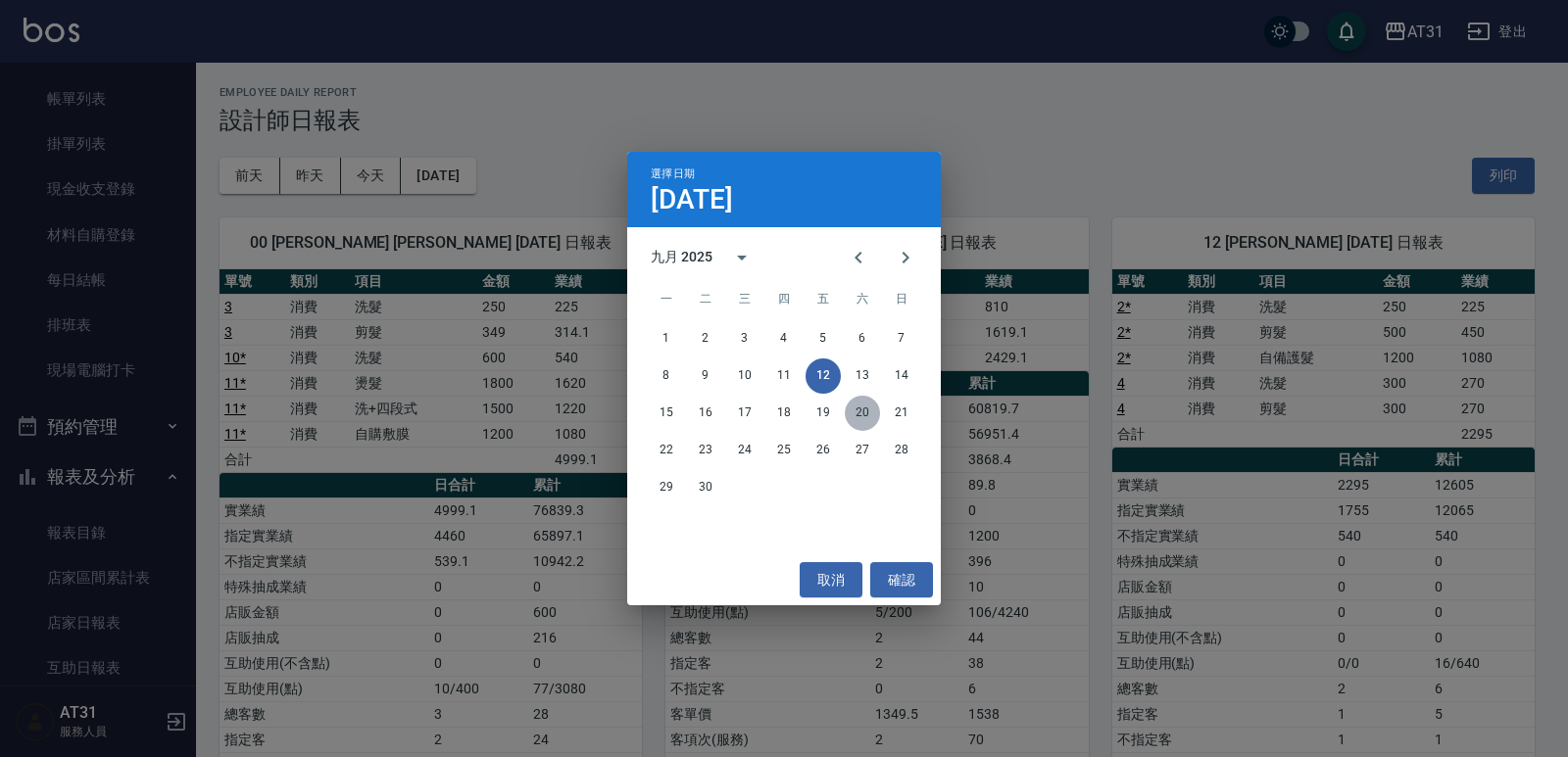
click at [861, 418] on button "20" at bounding box center [862, 414] width 36 height 36
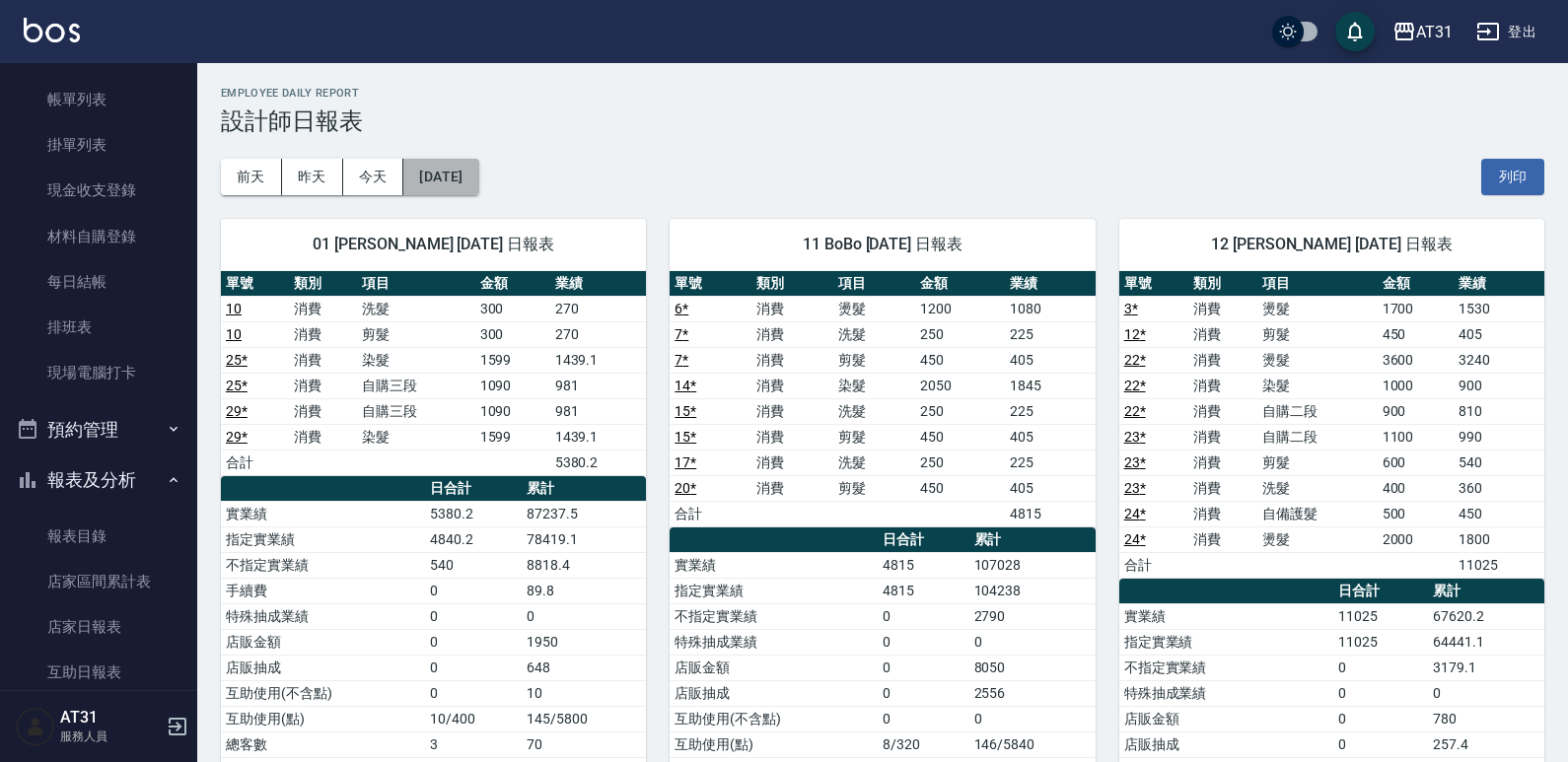
click at [478, 191] on button "[DATE]" at bounding box center [440, 177] width 75 height 37
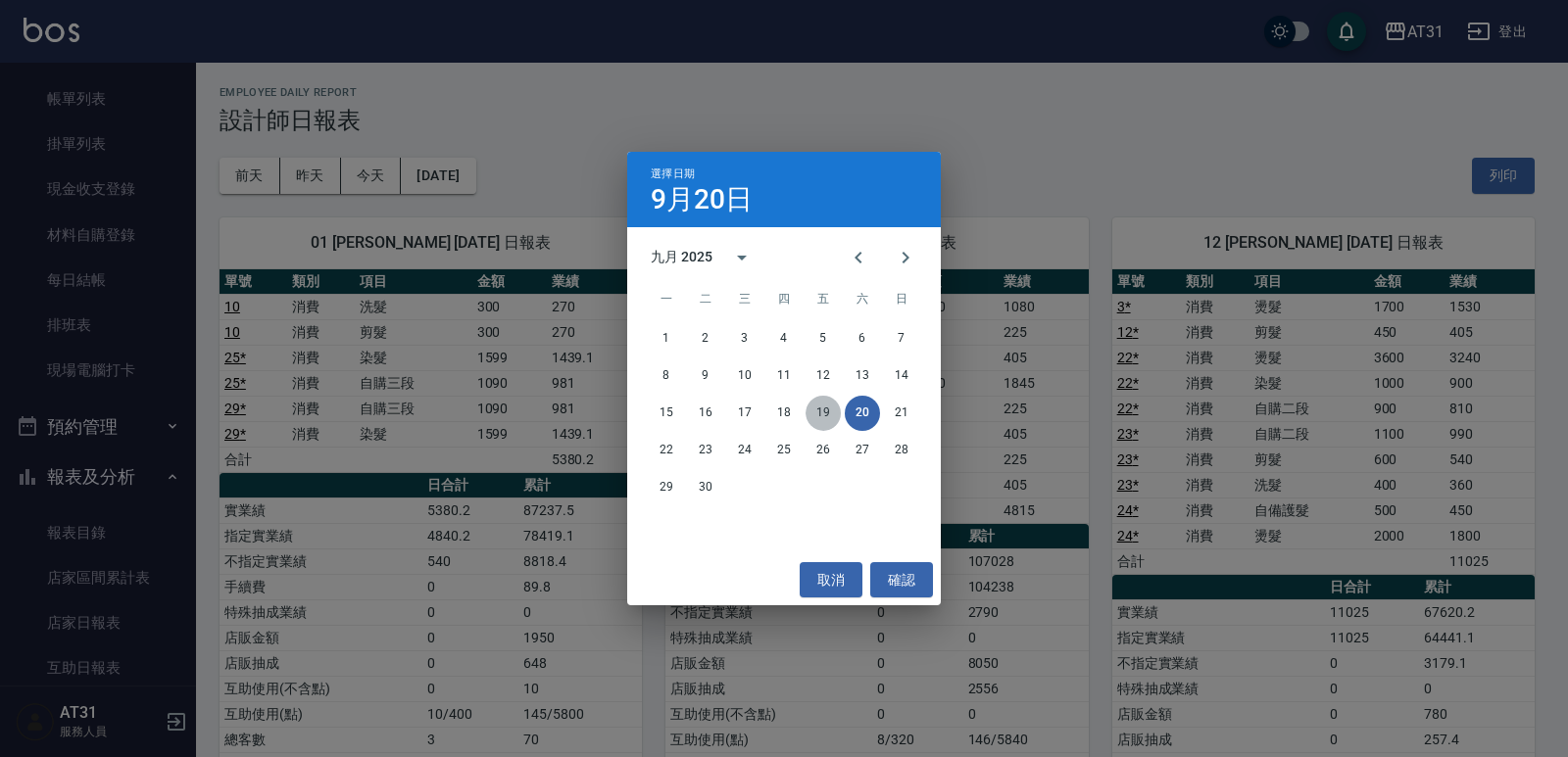
click at [838, 410] on button "19" at bounding box center [824, 414] width 36 height 36
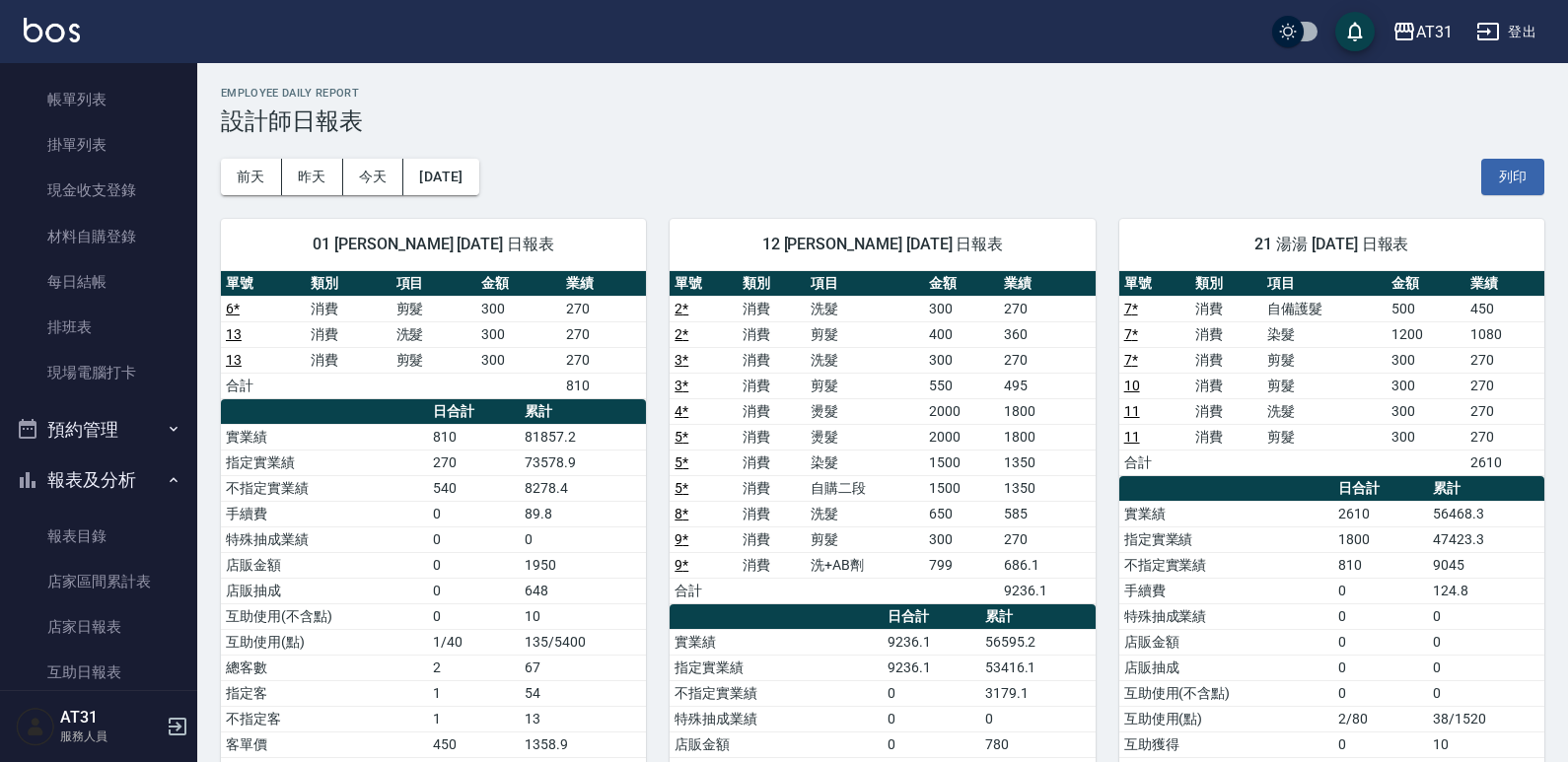
drag, startPoint x: 505, startPoint y: 346, endPoint x: 418, endPoint y: 286, distance: 105.7
click at [408, 313] on tbody "6 * 消費 剪髮 300 270 13 消費 洗髮 300 270 13 消費 剪髮 300 270 合計 810" at bounding box center [433, 347] width 425 height 103
click at [445, 178] on button "[DATE]" at bounding box center [440, 177] width 75 height 37
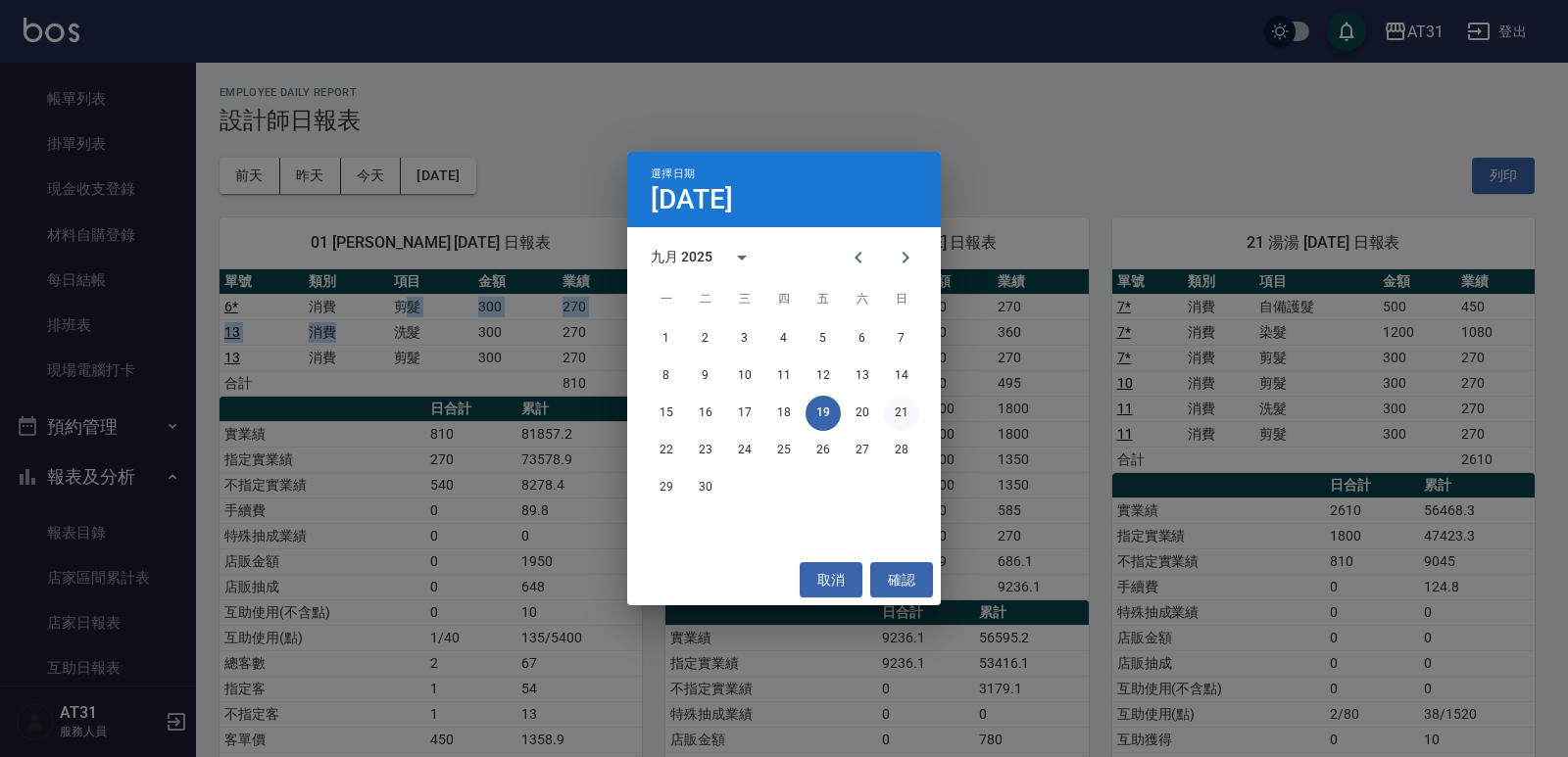
click at [901, 406] on button "21" at bounding box center [902, 414] width 36 height 36
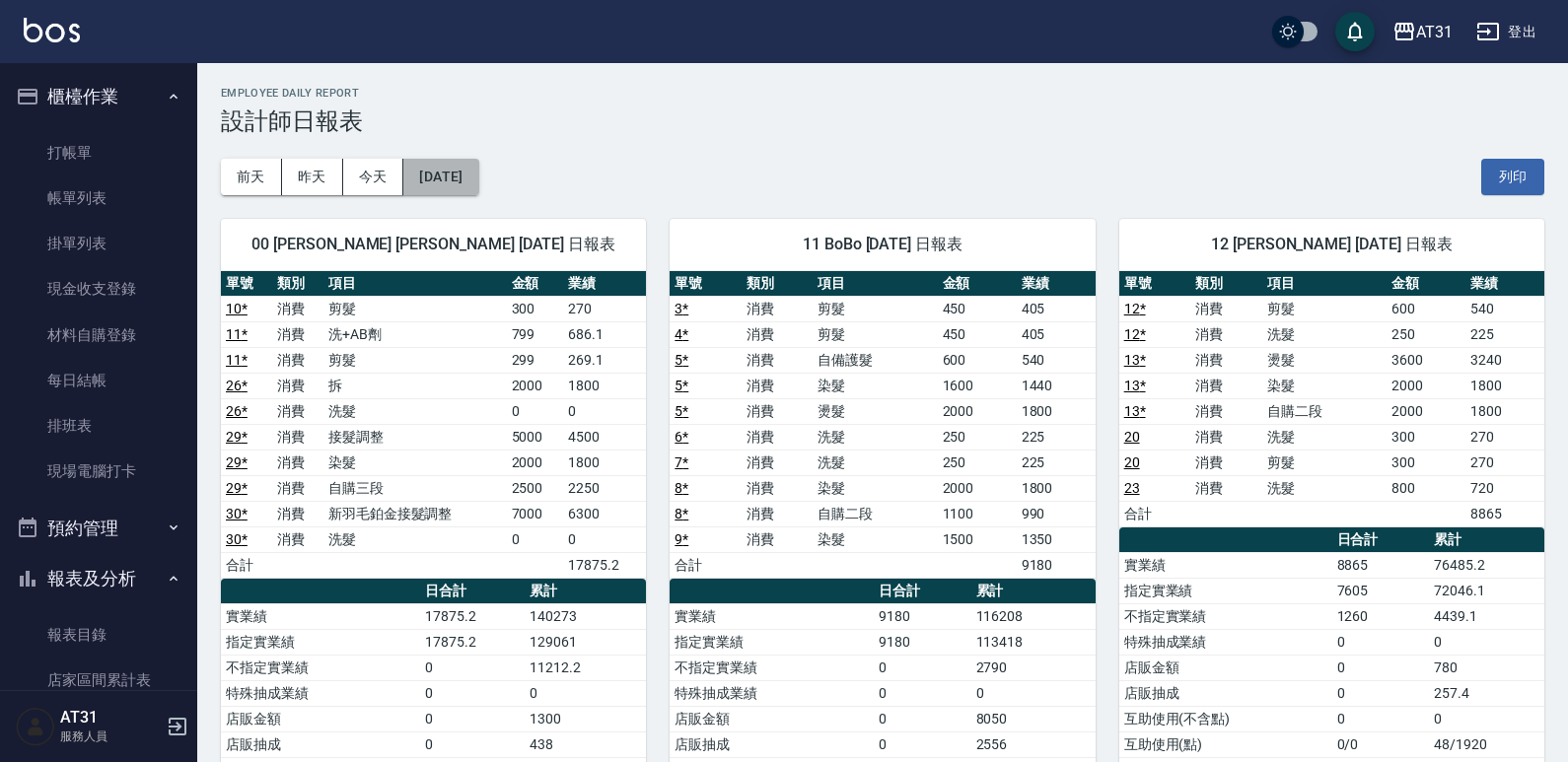
click at [478, 171] on button "[DATE]" at bounding box center [440, 177] width 75 height 37
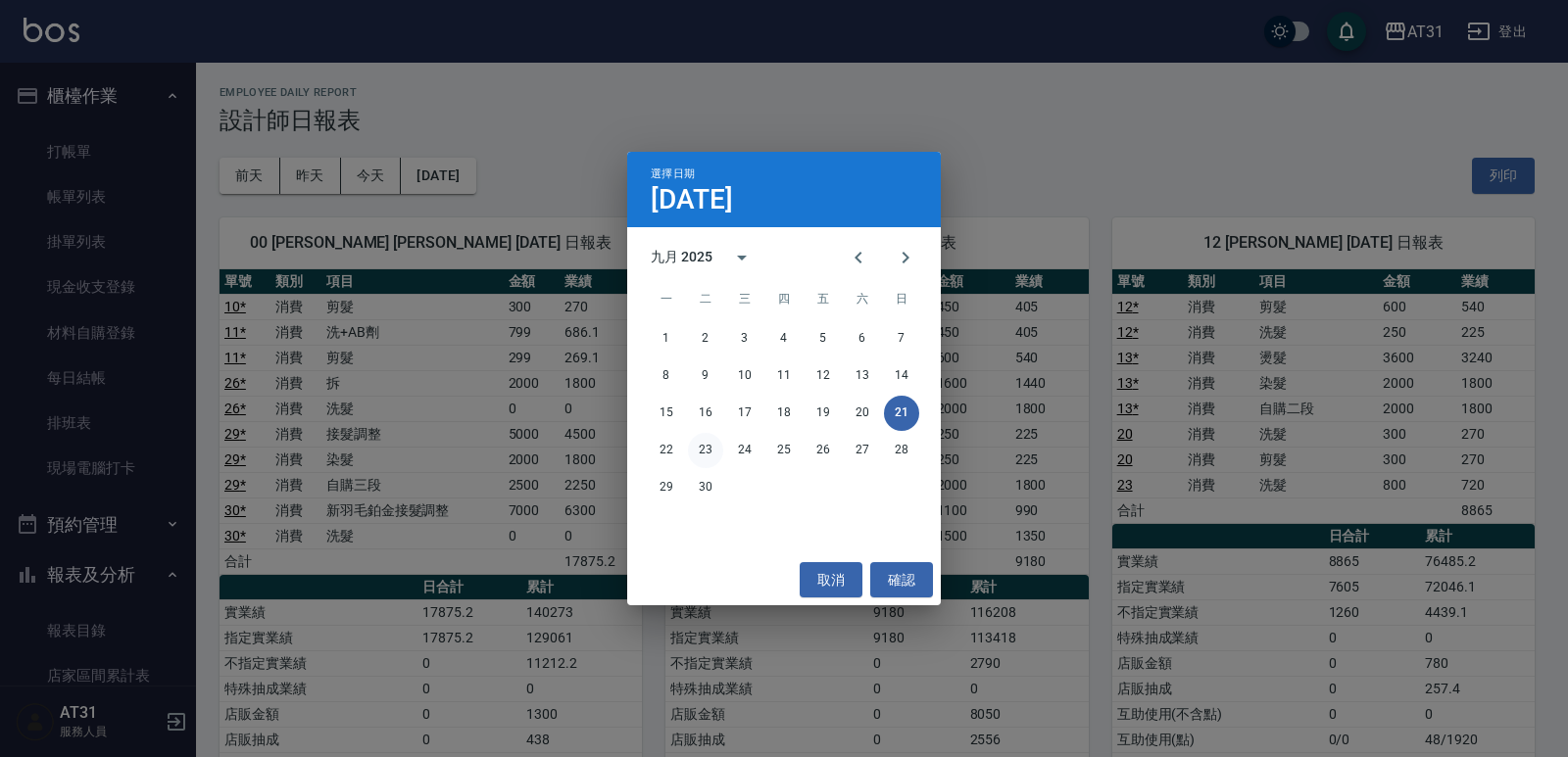
click at [713, 435] on button "23" at bounding box center [706, 450] width 36 height 36
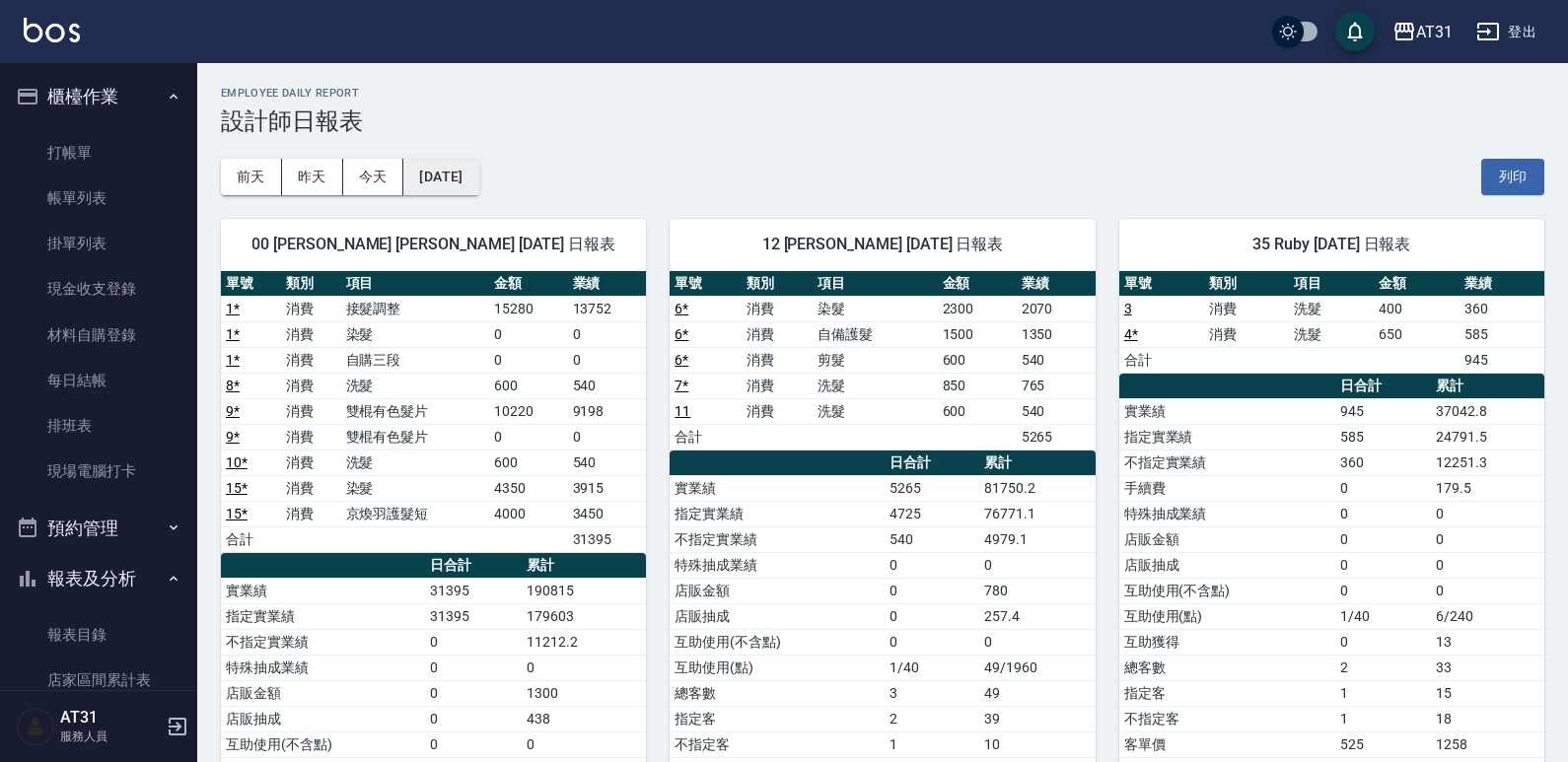
click at [478, 181] on button "[DATE]" at bounding box center [440, 177] width 75 height 37
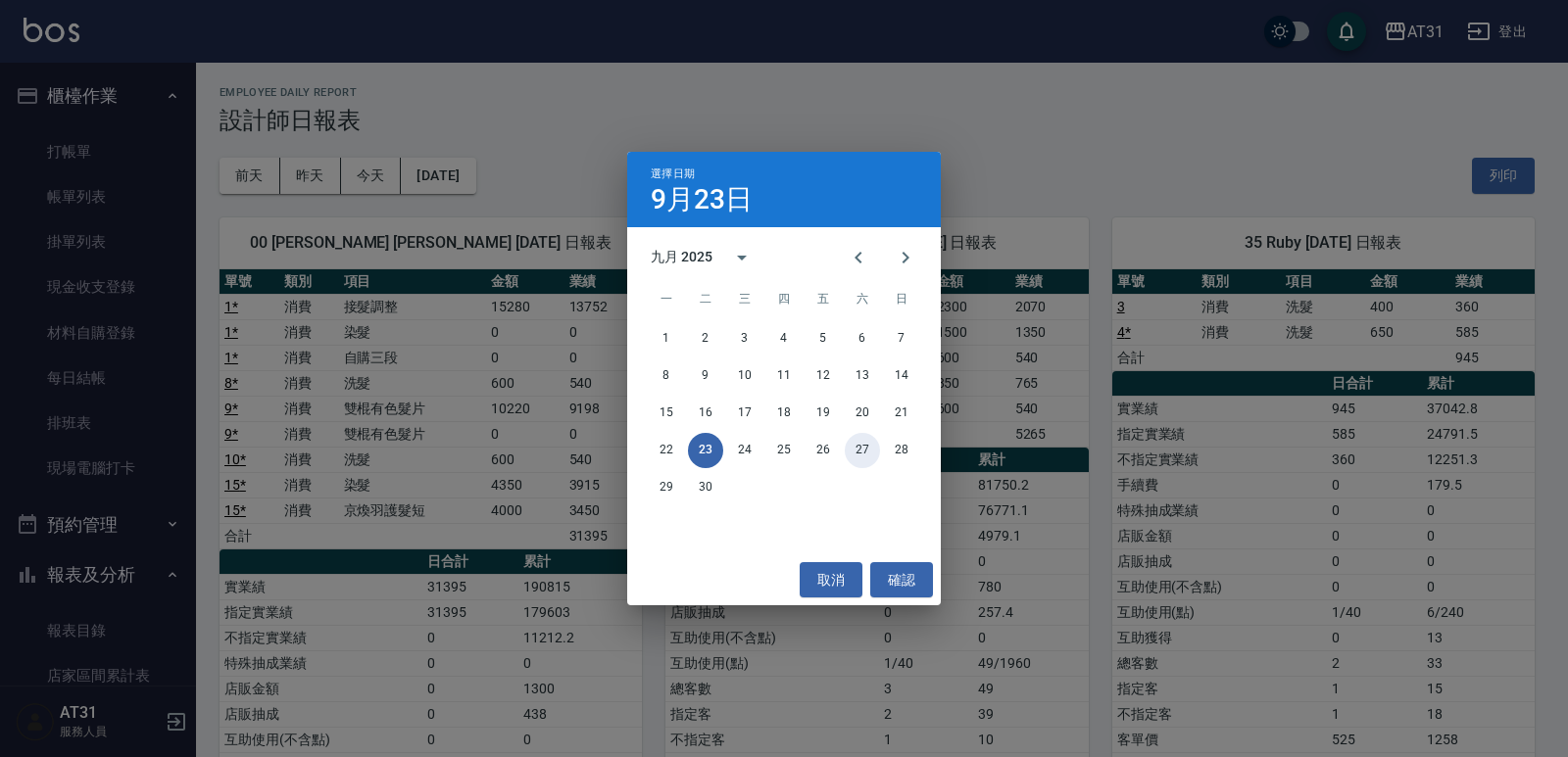
click at [859, 453] on button "27" at bounding box center [862, 450] width 36 height 36
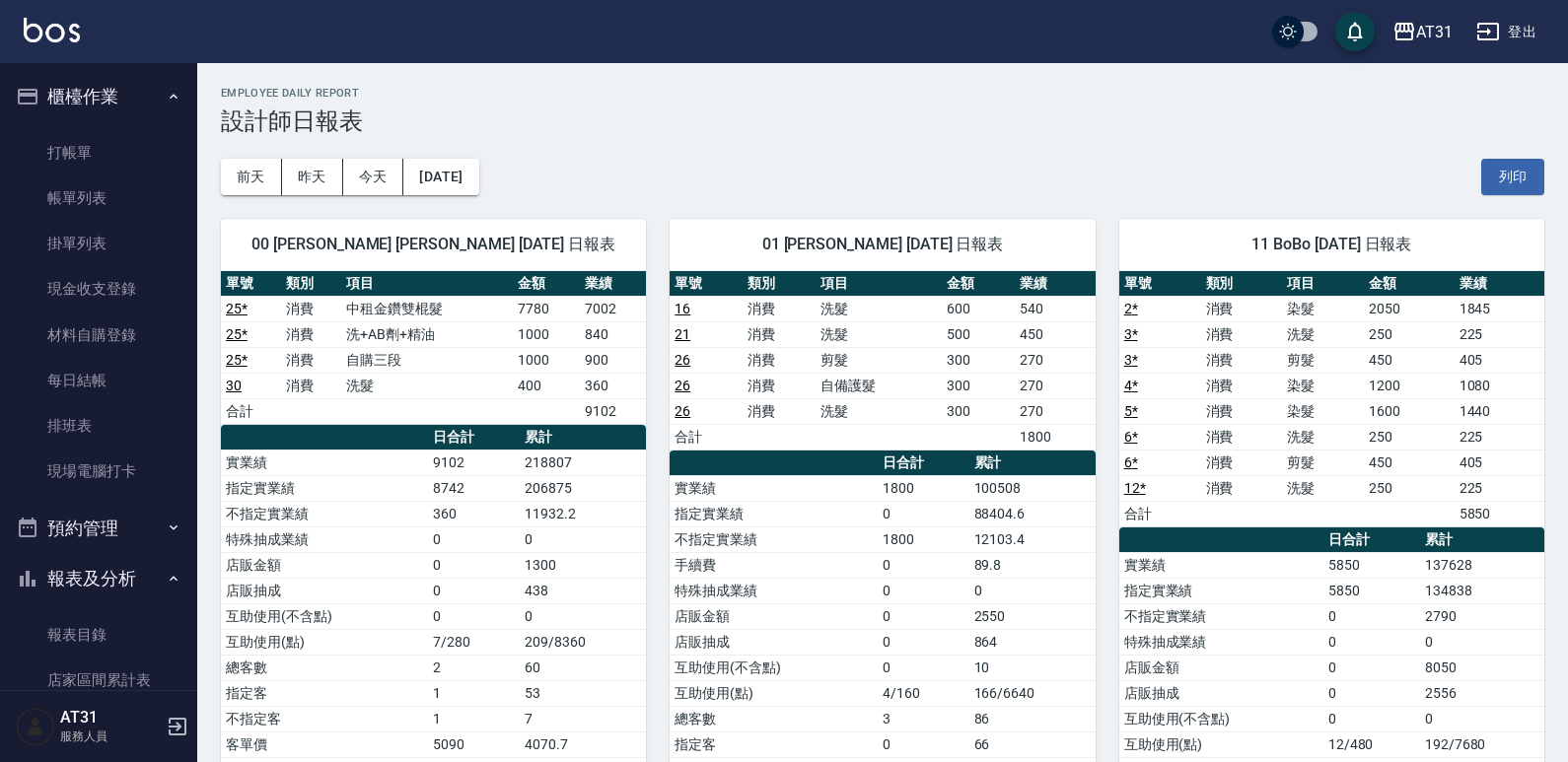
drag, startPoint x: 592, startPoint y: 407, endPoint x: 489, endPoint y: 394, distance: 103.8
click at [489, 405] on td "a dense table" at bounding box center [427, 411] width 172 height 26
drag, startPoint x: 476, startPoint y: 152, endPoint x: 478, endPoint y: 182, distance: 30.1
click at [483, 165] on div "[DATE] [DATE] [DATE] [DATE] 列印" at bounding box center [882, 177] width 1323 height 84
click at [478, 182] on button "[DATE]" at bounding box center [440, 177] width 75 height 37
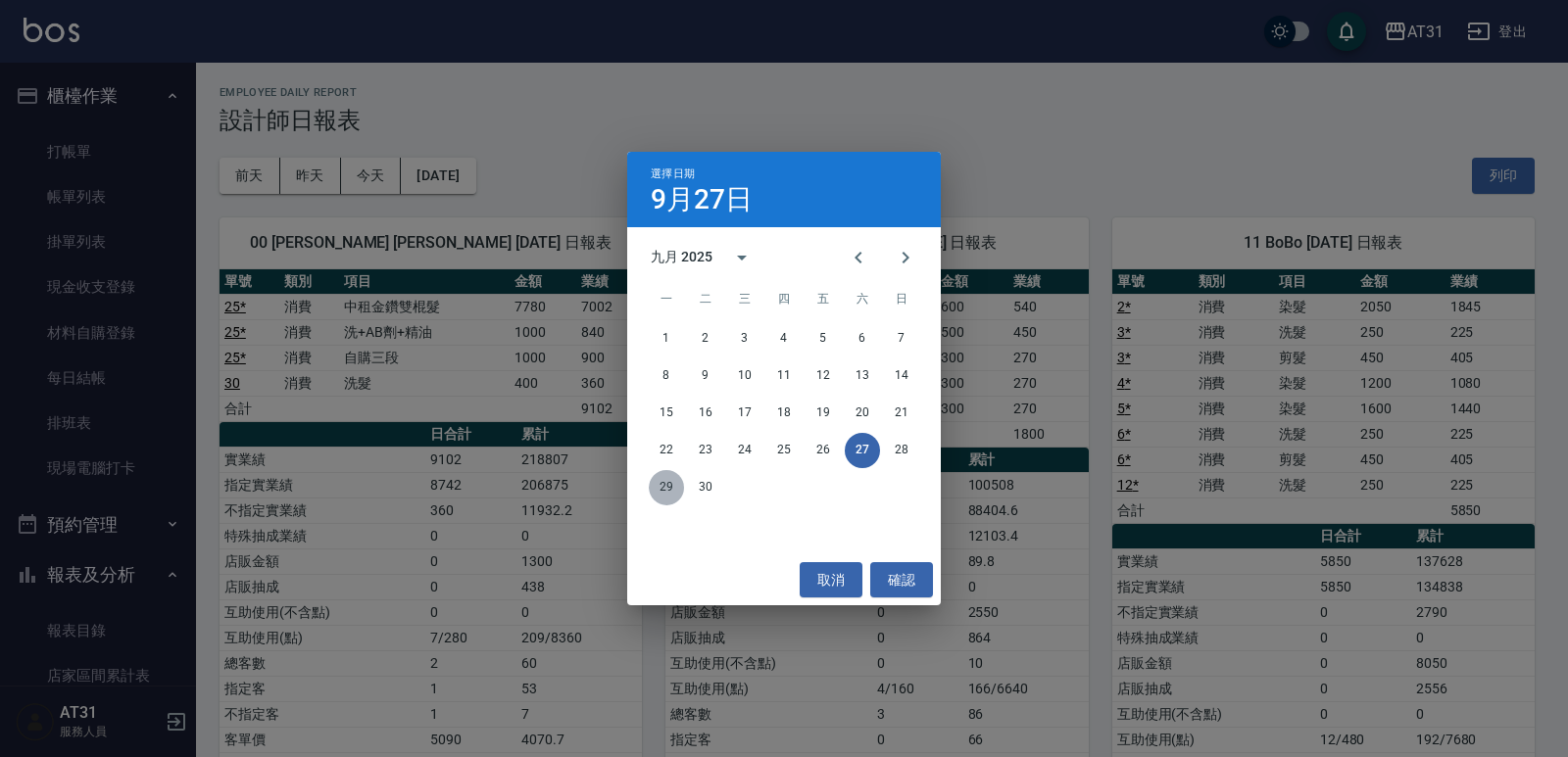
click at [669, 484] on button "29" at bounding box center [667, 488] width 36 height 36
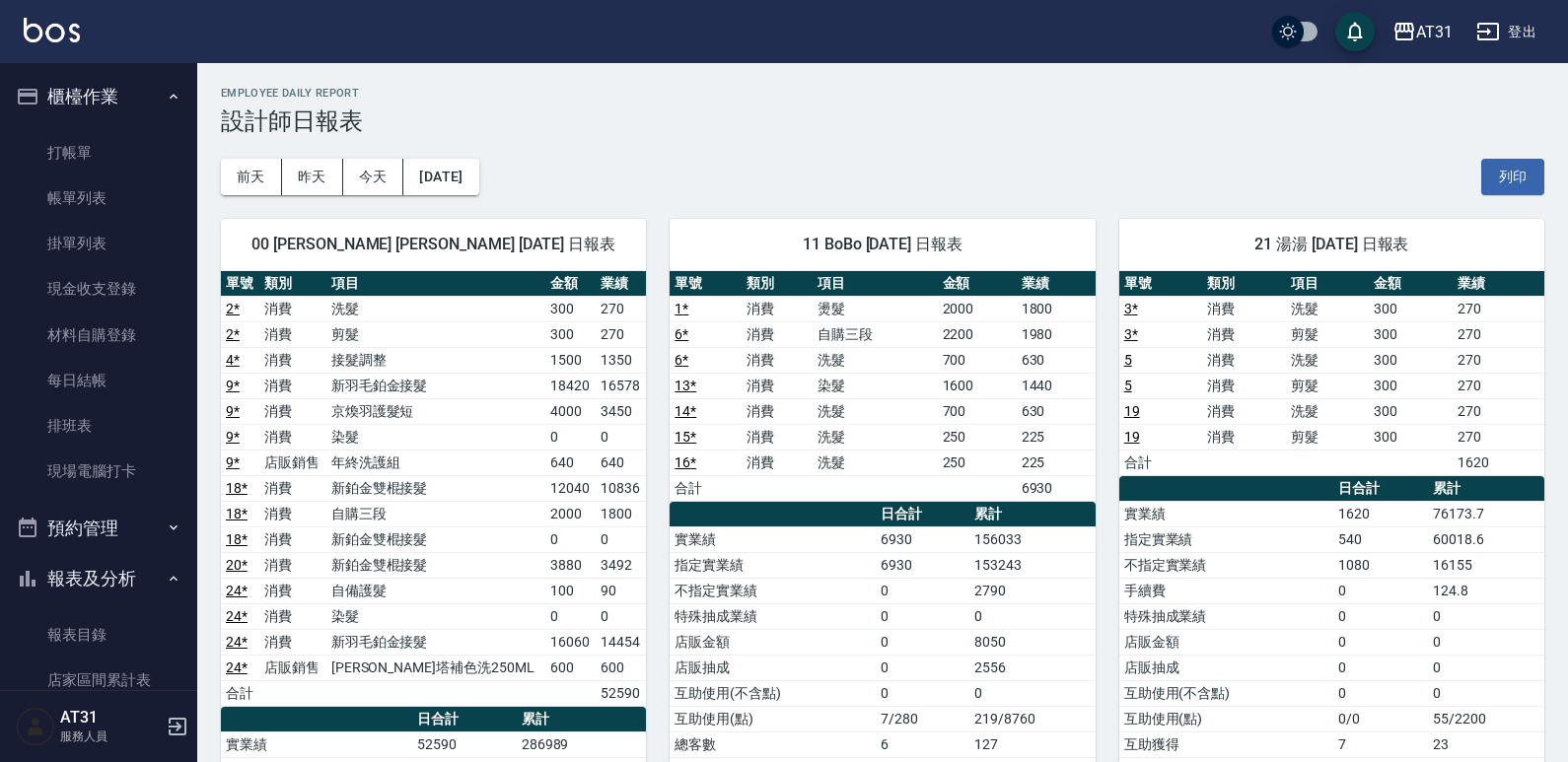
click at [94, 123] on ul "打帳單 帳單列表 掛單列表 現金收支登錄 材料自購登錄 每日結帳 排班表 現場電腦打卡" at bounding box center [99, 312] width 182 height 381
click at [86, 143] on link "打帳單" at bounding box center [99, 152] width 182 height 45
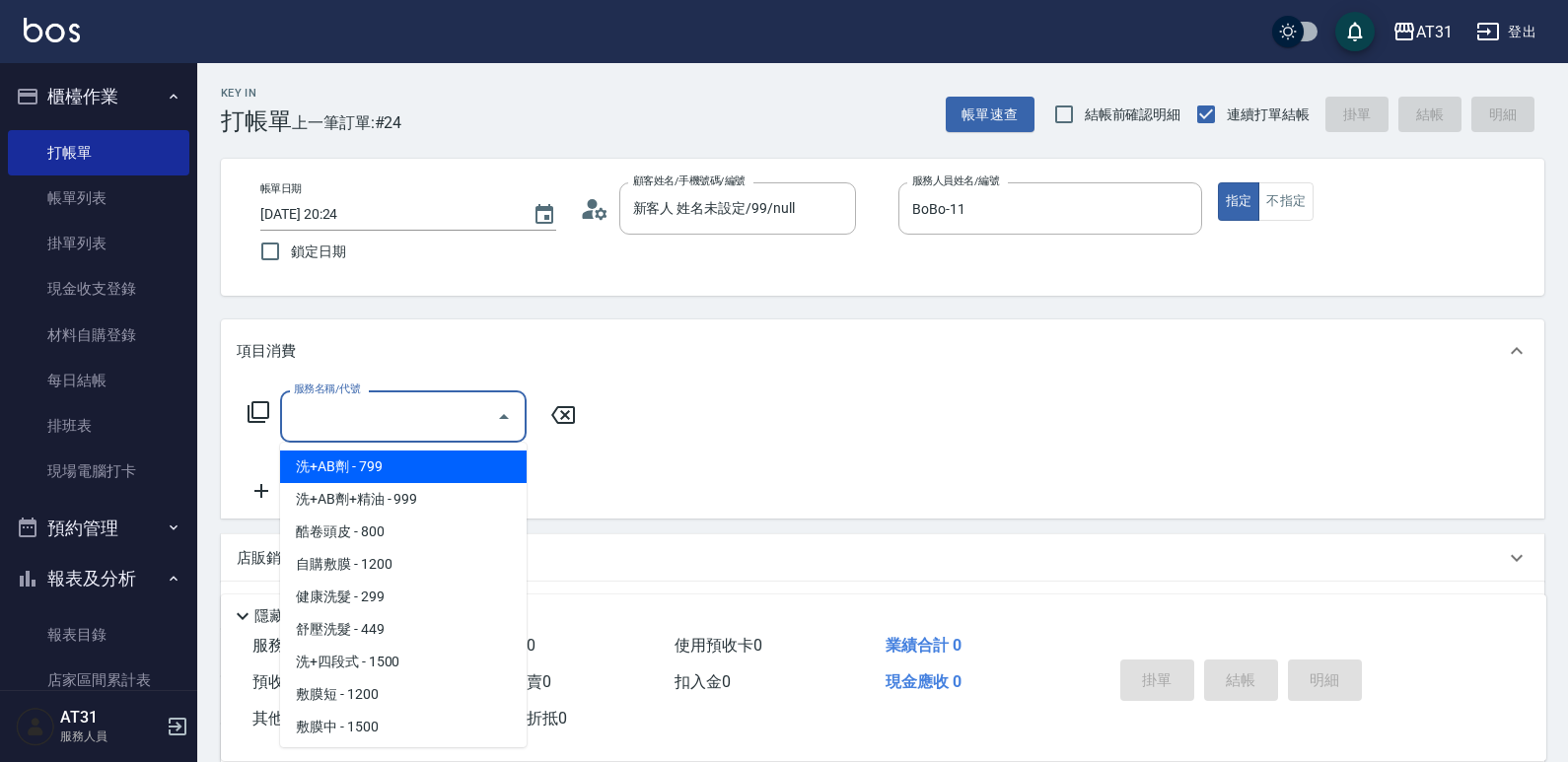
click at [417, 405] on input "服務名稱/代號" at bounding box center [388, 416] width 199 height 35
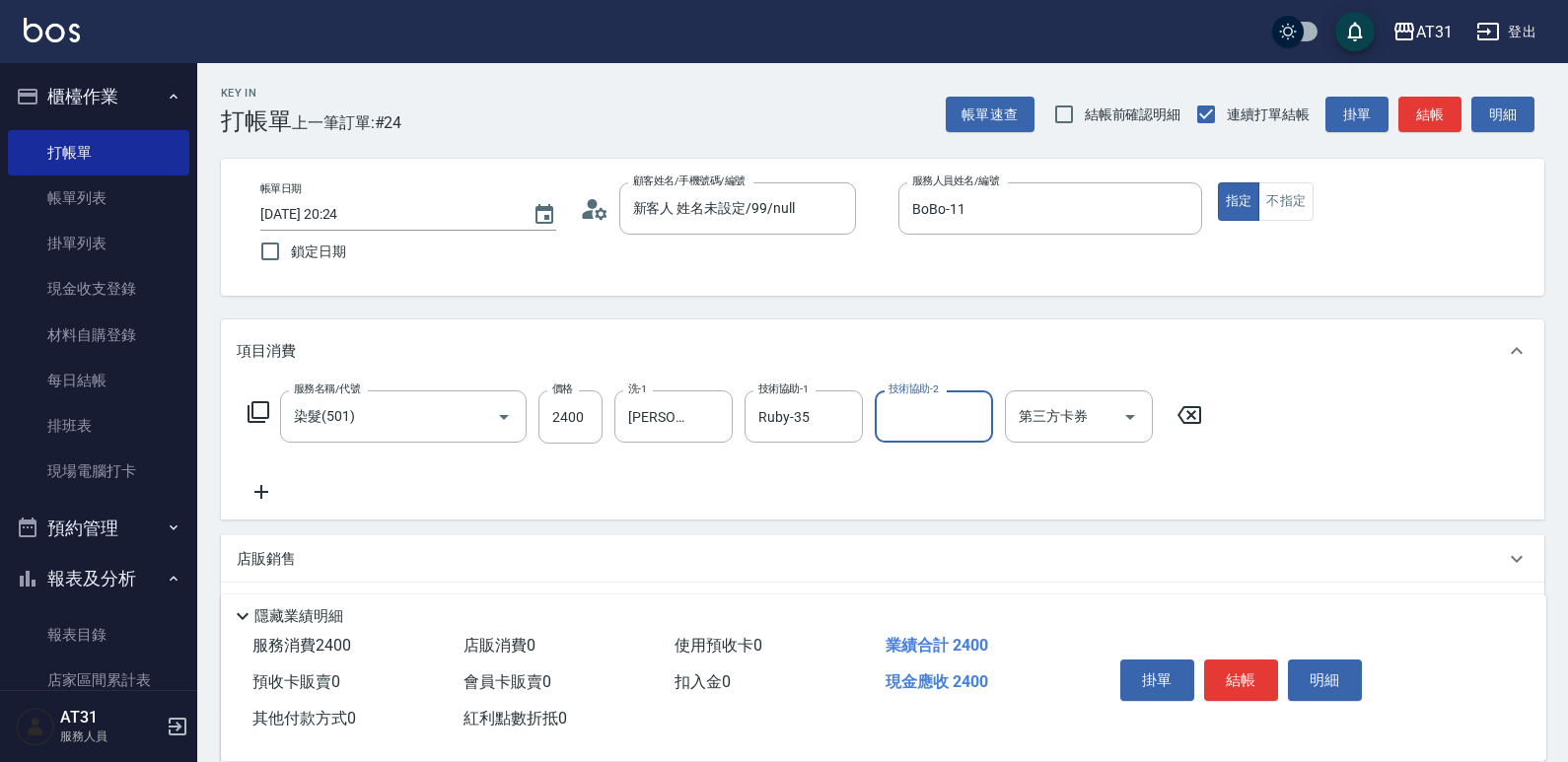
click at [268, 501] on icon at bounding box center [261, 492] width 49 height 24
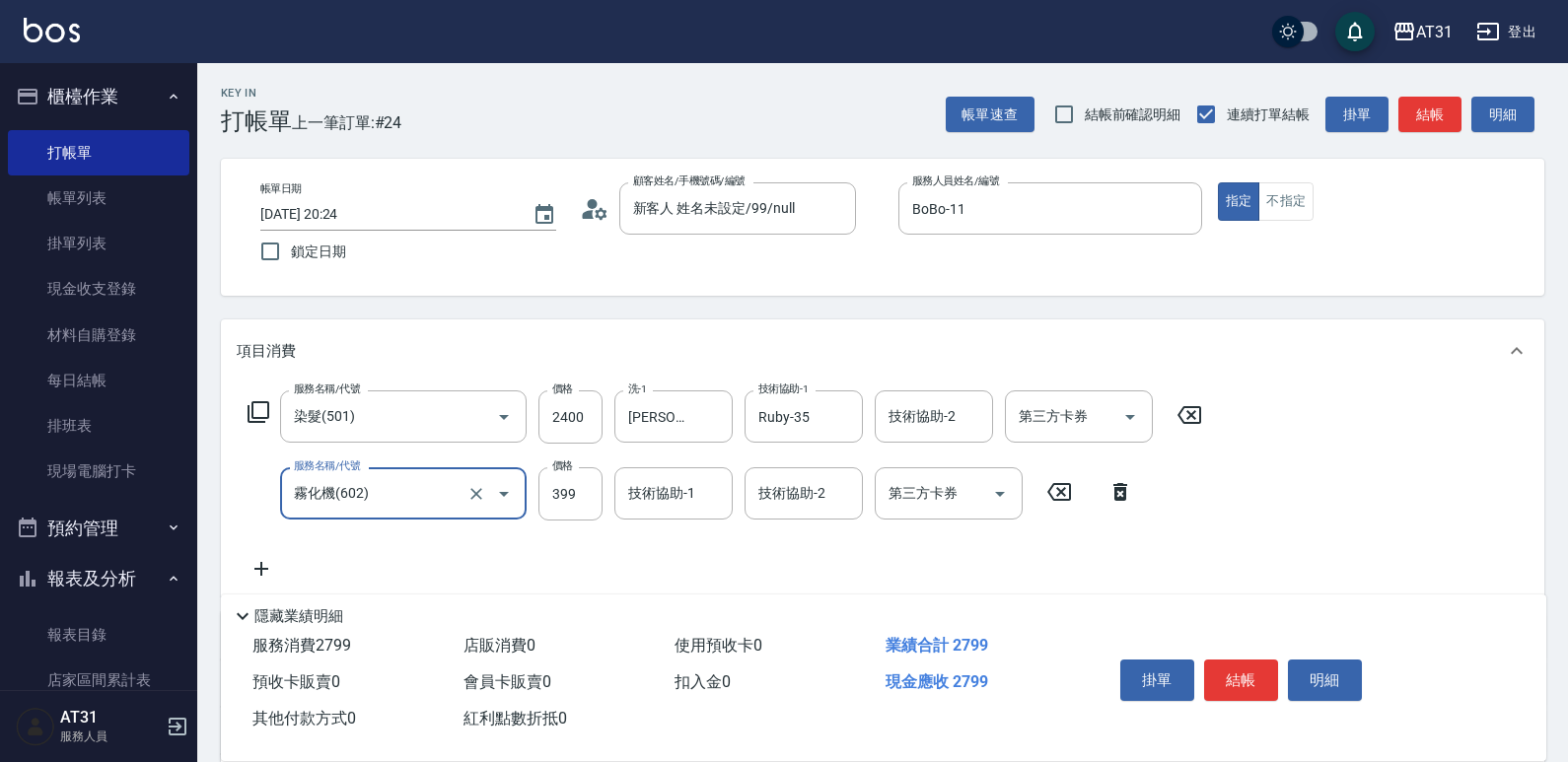
click at [432, 495] on input "霧化機(602)" at bounding box center [376, 493] width 174 height 35
click at [471, 493] on icon "Clear" at bounding box center [476, 494] width 20 height 20
drag, startPoint x: 329, startPoint y: 493, endPoint x: 261, endPoint y: 501, distance: 68.5
click at [257, 506] on div "服務名稱/代號 08 服務名稱/代號" at bounding box center [442, 493] width 412 height 52
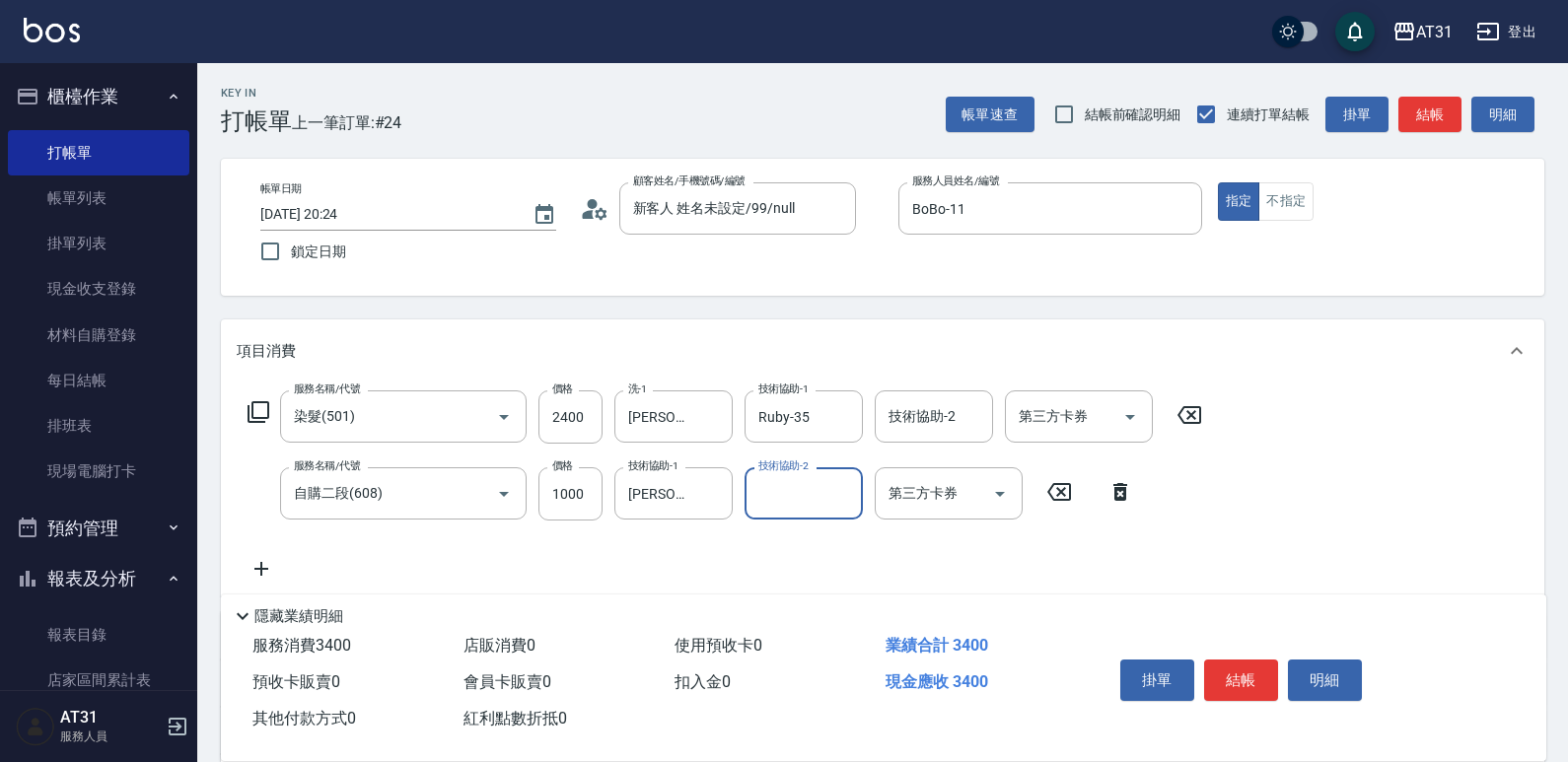
scroll to position [324, 0]
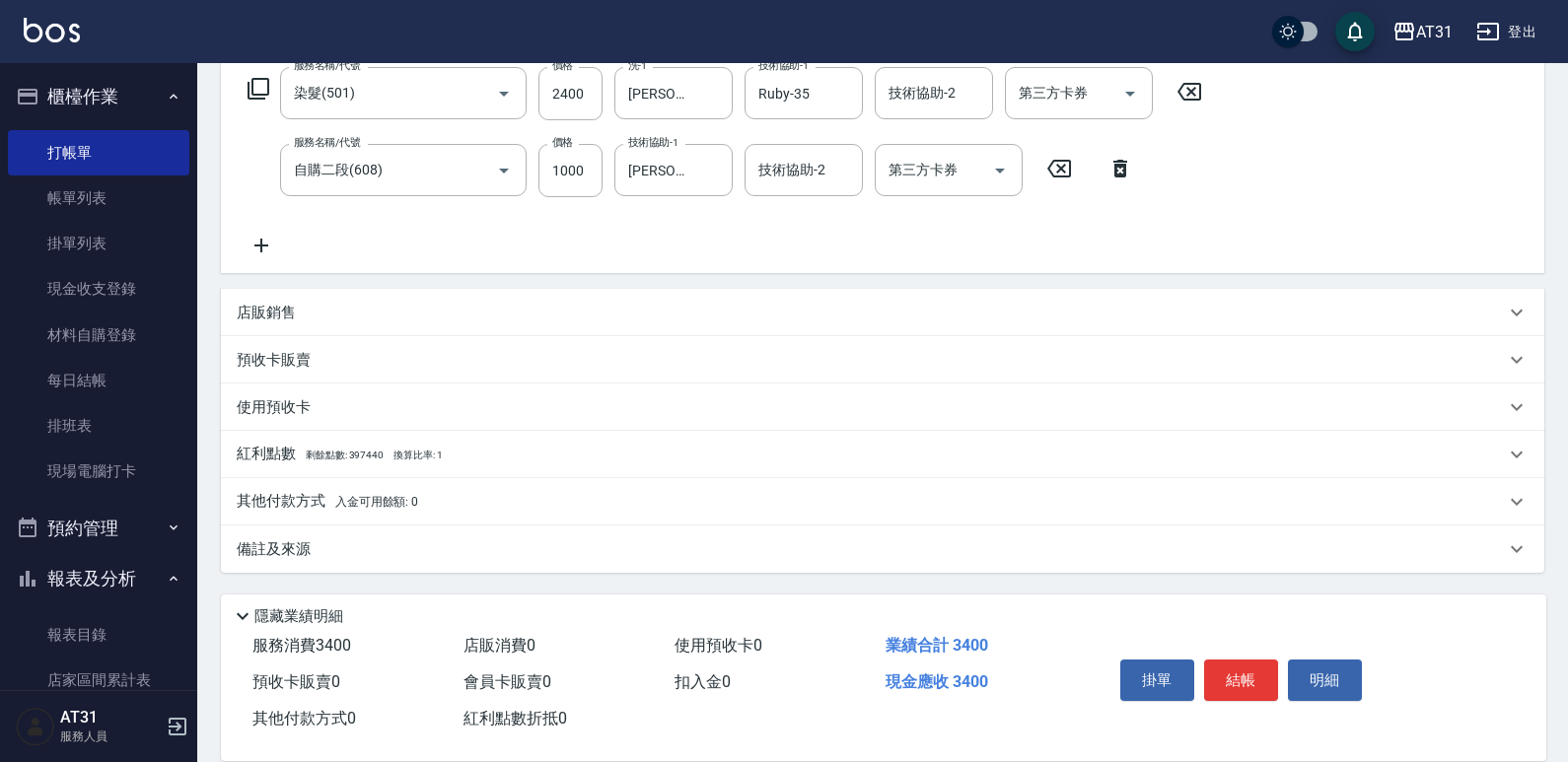
click at [320, 319] on div "店販銷售" at bounding box center [871, 313] width 1268 height 21
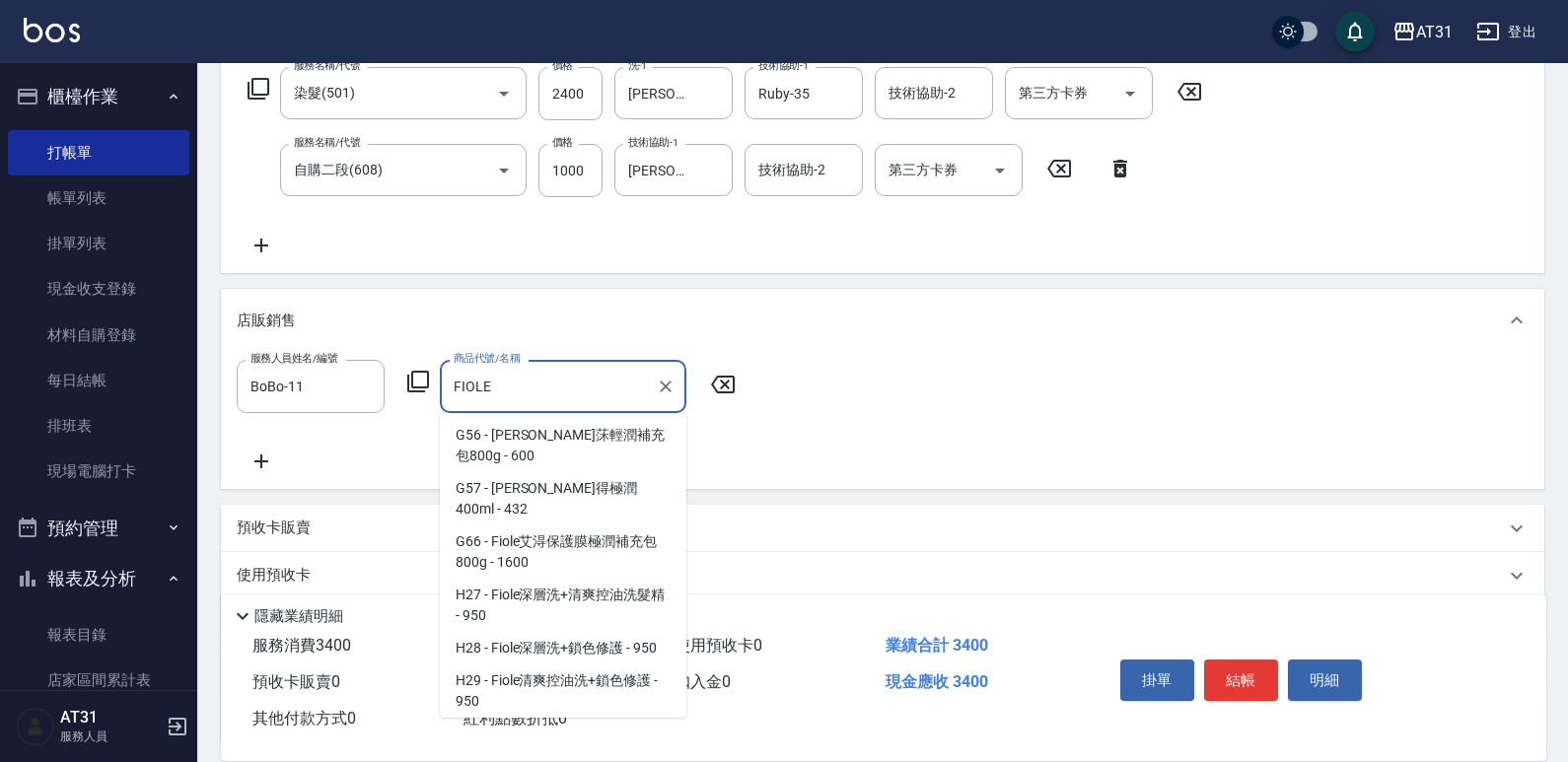
scroll to position [659, 0]
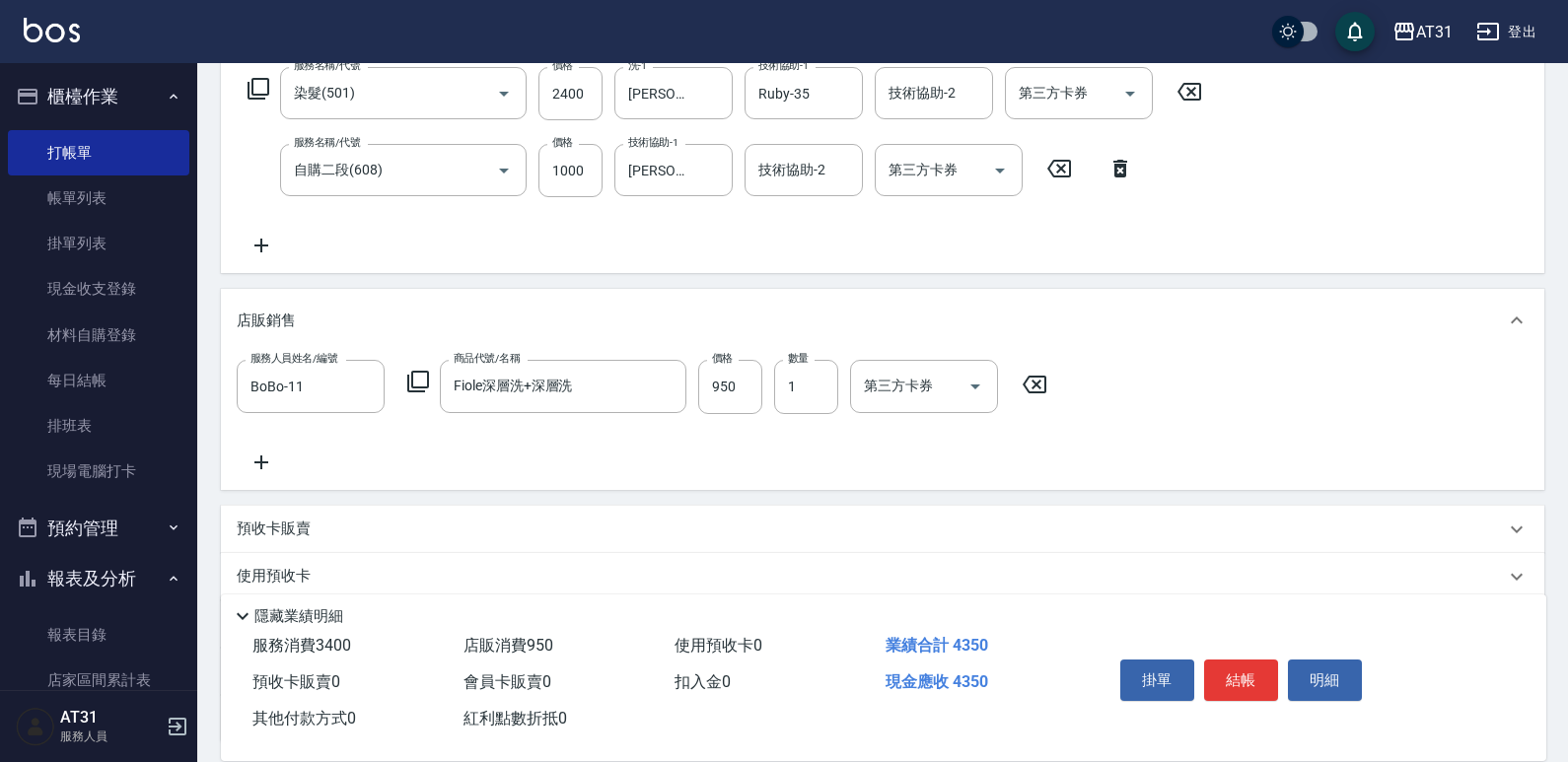
click at [270, 475] on div "服務人員姓名/編號 BoBo-11 服務人員姓名/編號 商品代號/名稱 Fiole深層洗+深層洗 商品代號/名稱 價格 950 價格 數量 1 數量 第三方卡…" at bounding box center [882, 420] width 1323 height 137
click at [269, 472] on icon at bounding box center [261, 462] width 49 height 24
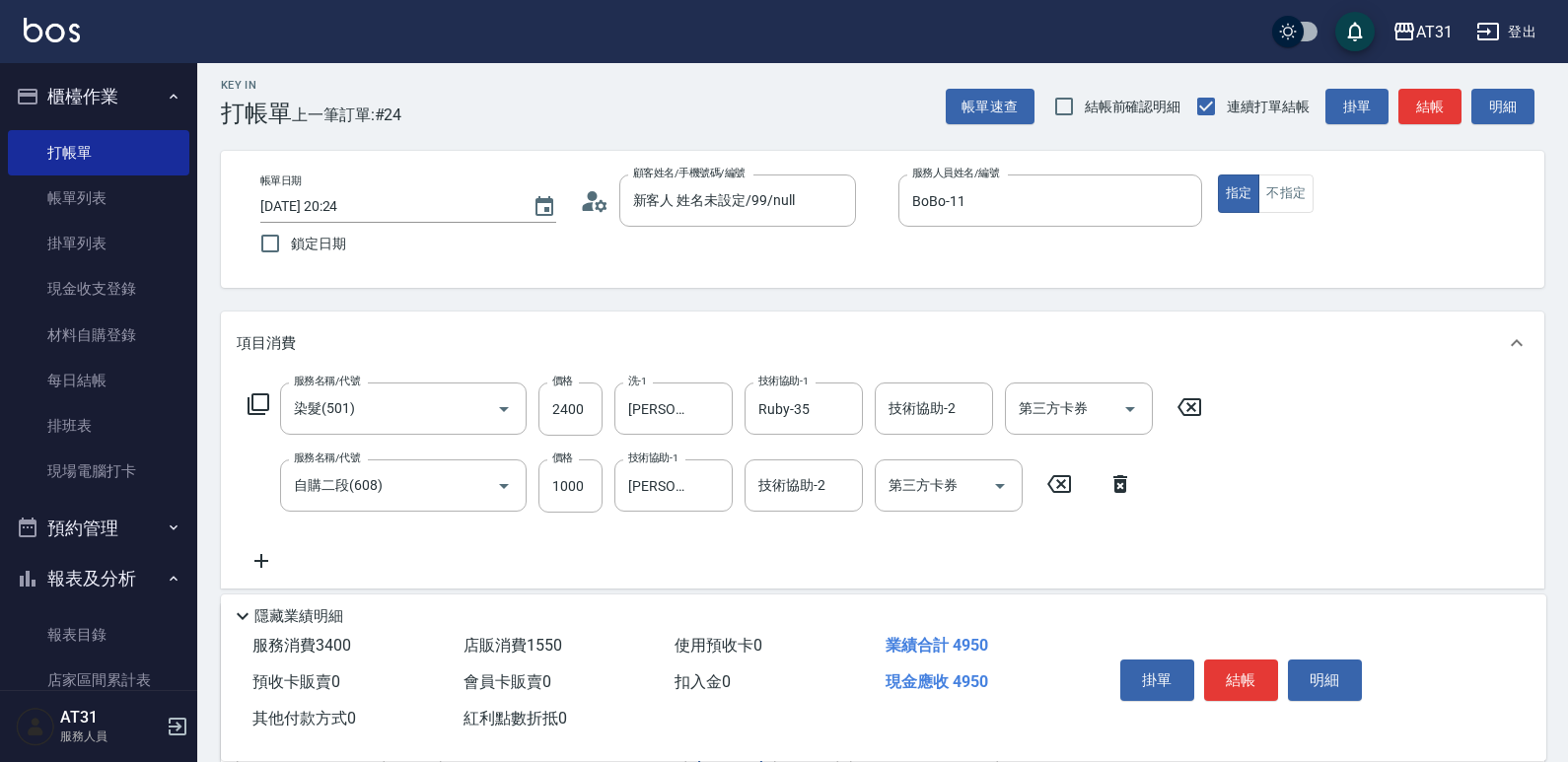
scroll to position [0, 0]
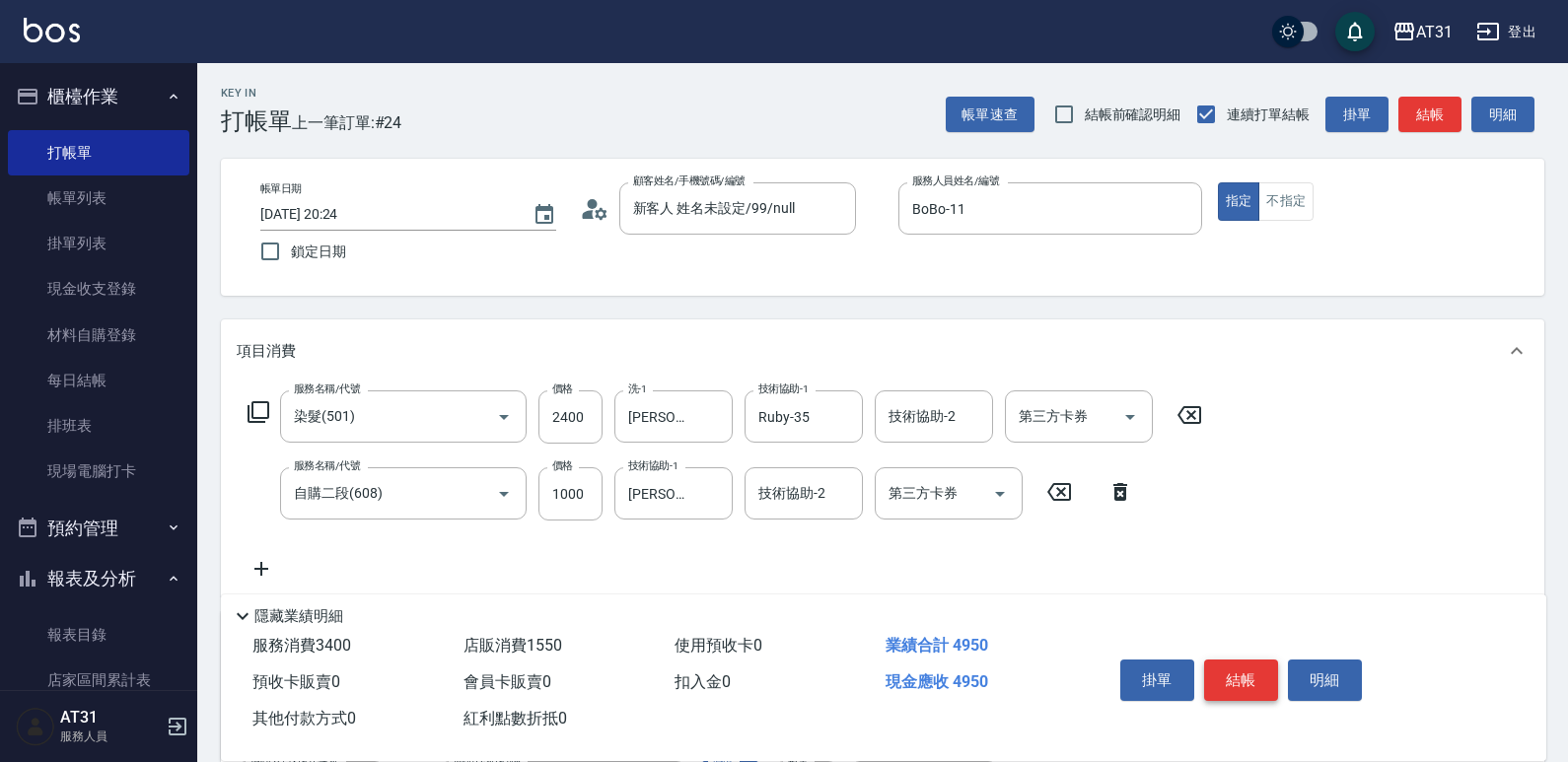
click at [1232, 674] on button "結帳" at bounding box center [1241, 680] width 74 height 41
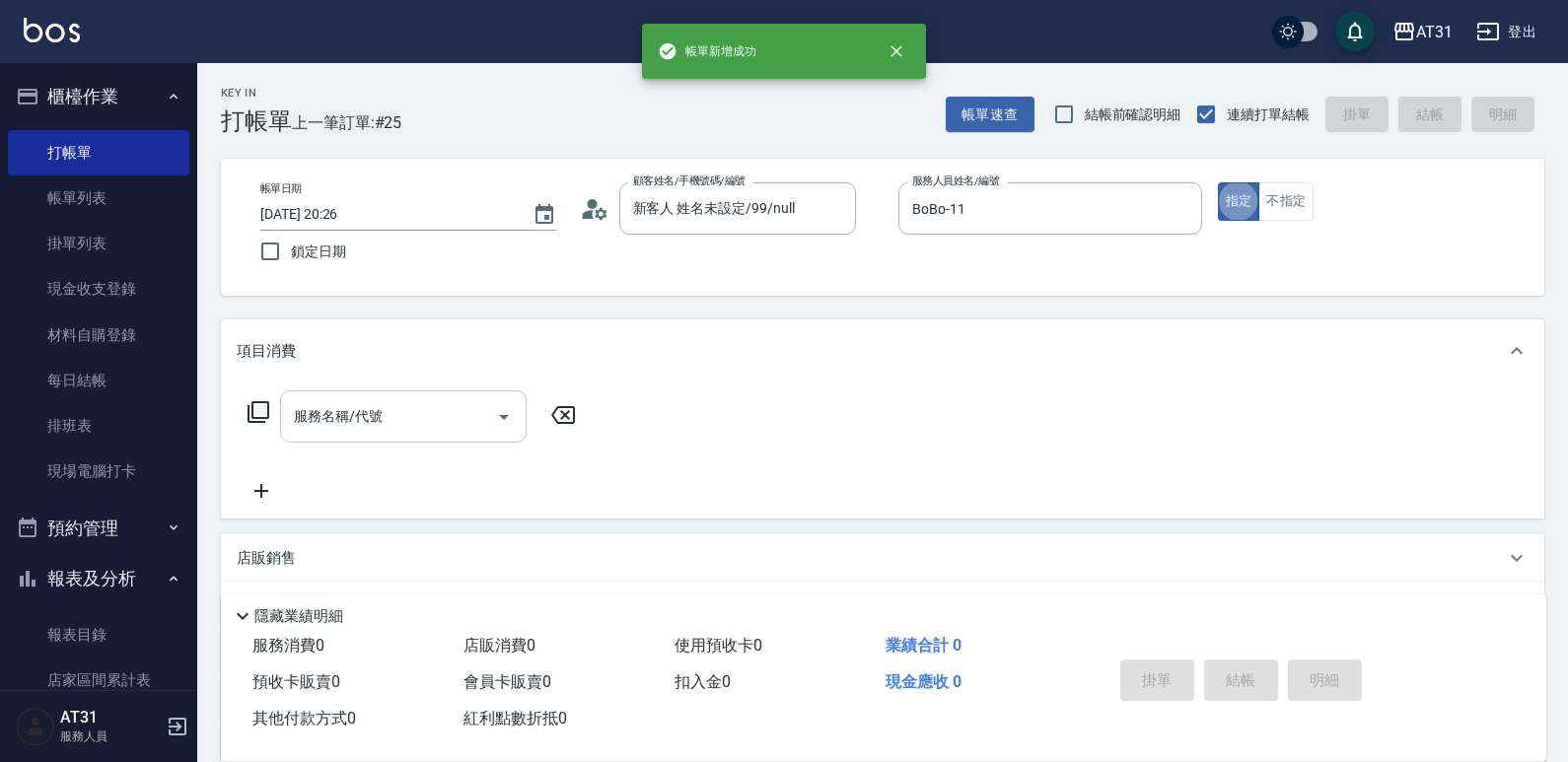
click at [426, 422] on input "服務名稱/代號" at bounding box center [388, 416] width 199 height 35
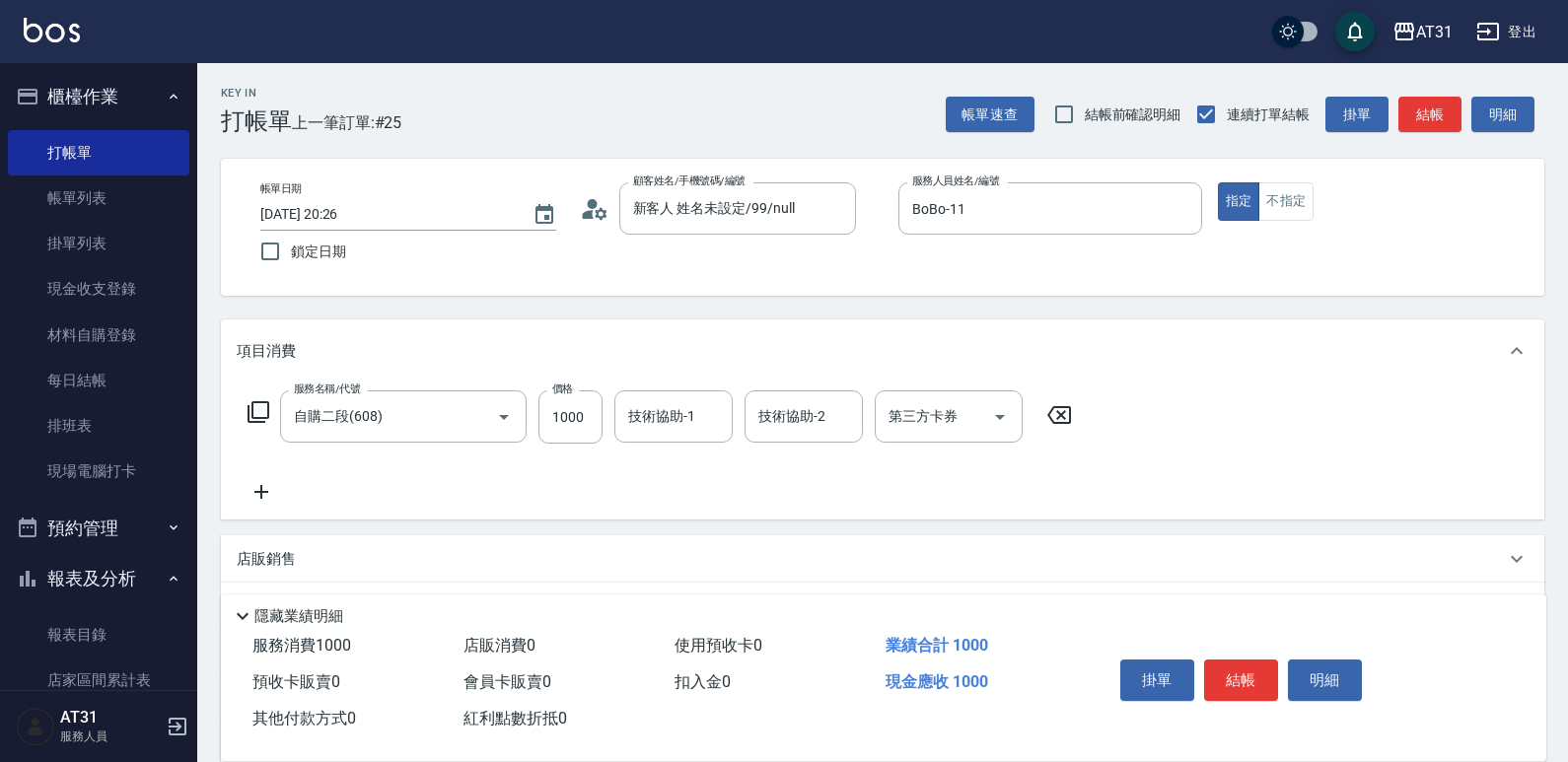
click at [251, 476] on div "服務名稱/代號 自購二段(608) 服務名稱/代號 價格 1000 價格 技術協助-1 技術協助-1 技術協助-2 技術協助-2 第三方卡券 第三方卡券" at bounding box center [660, 447] width 847 height 114
click at [262, 490] on icon at bounding box center [262, 492] width 14 height 14
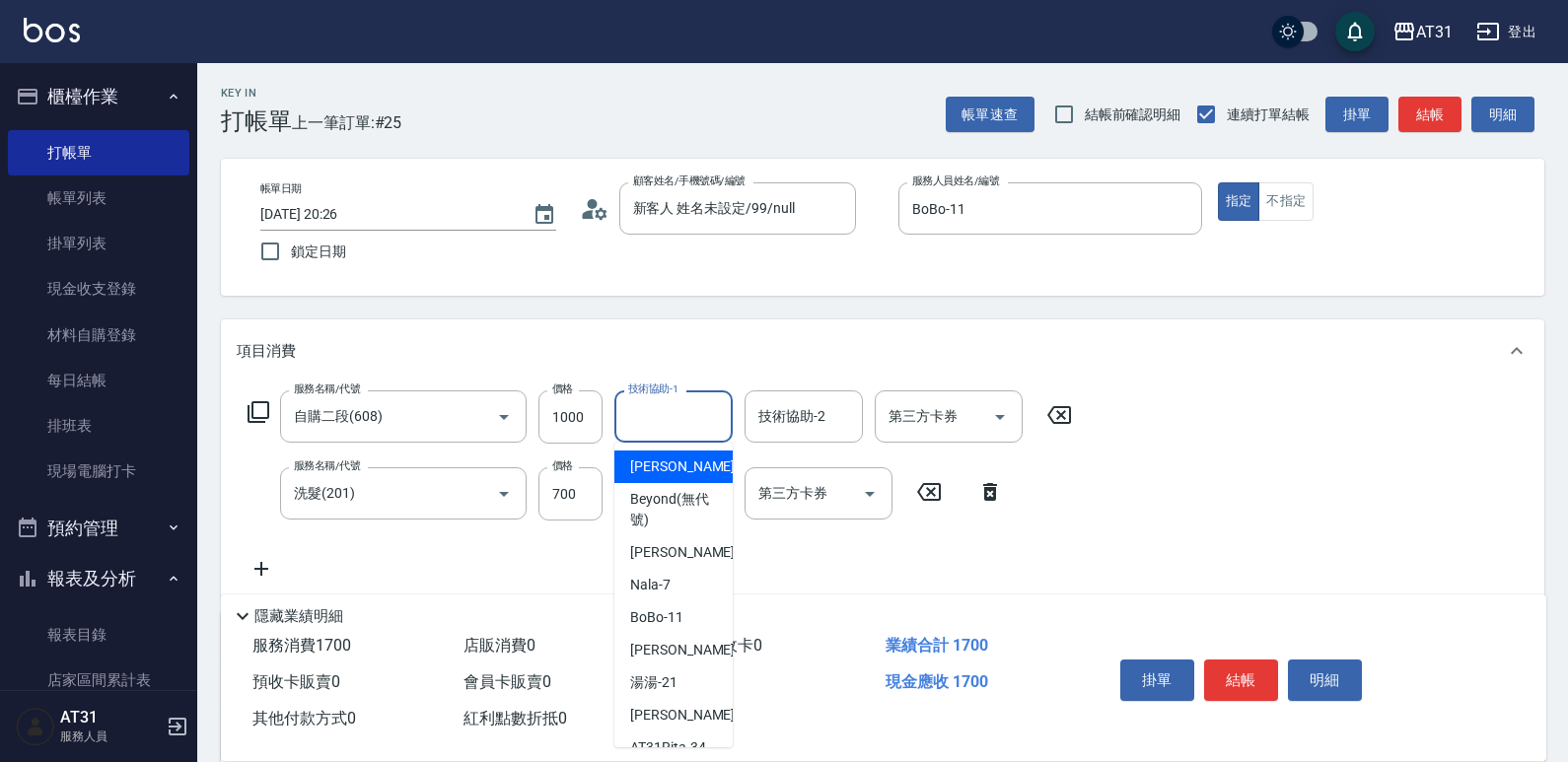
click at [685, 420] on input "技術協助-1" at bounding box center [673, 416] width 101 height 35
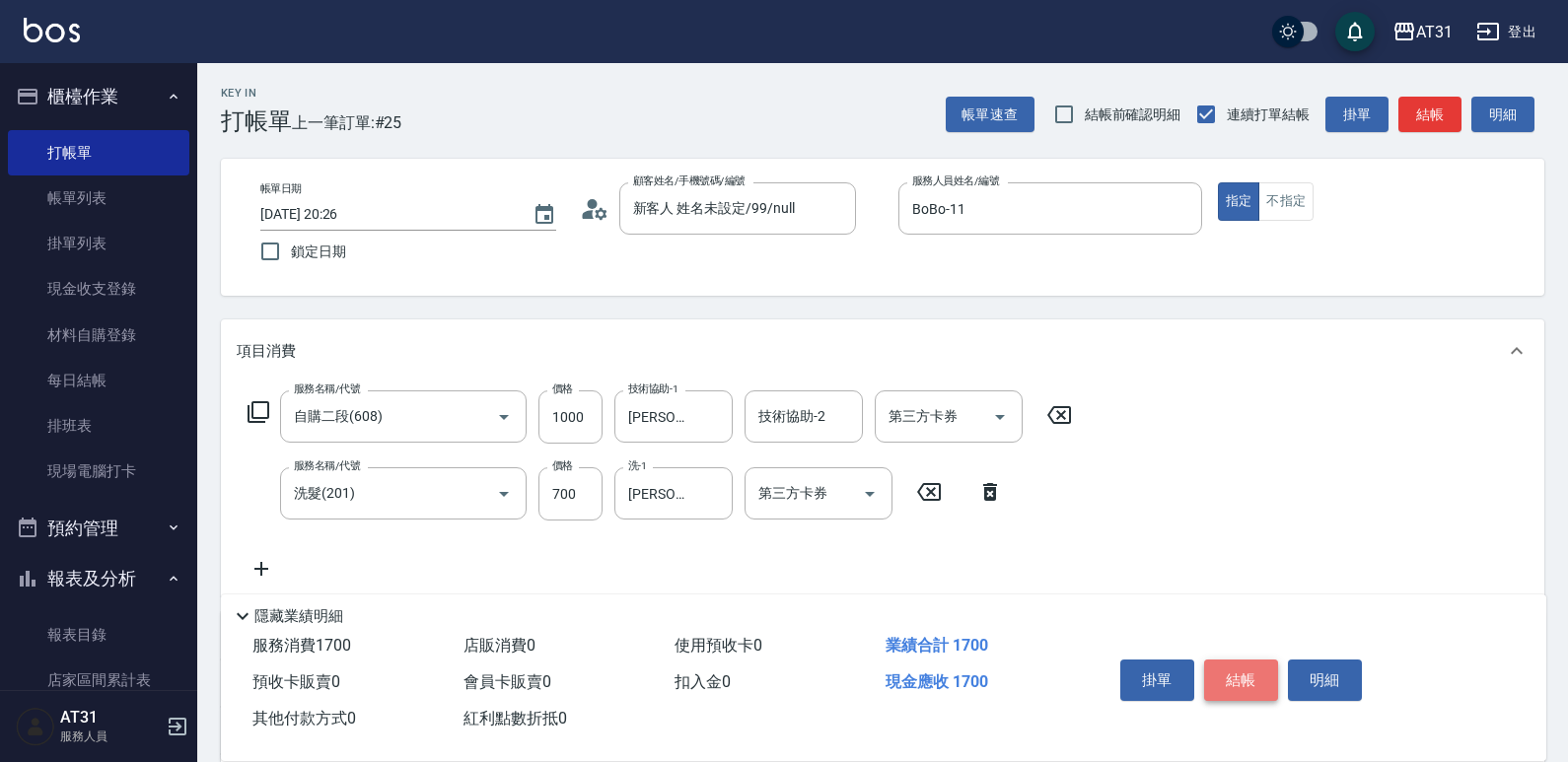
click at [1230, 662] on button "結帳" at bounding box center [1241, 680] width 74 height 41
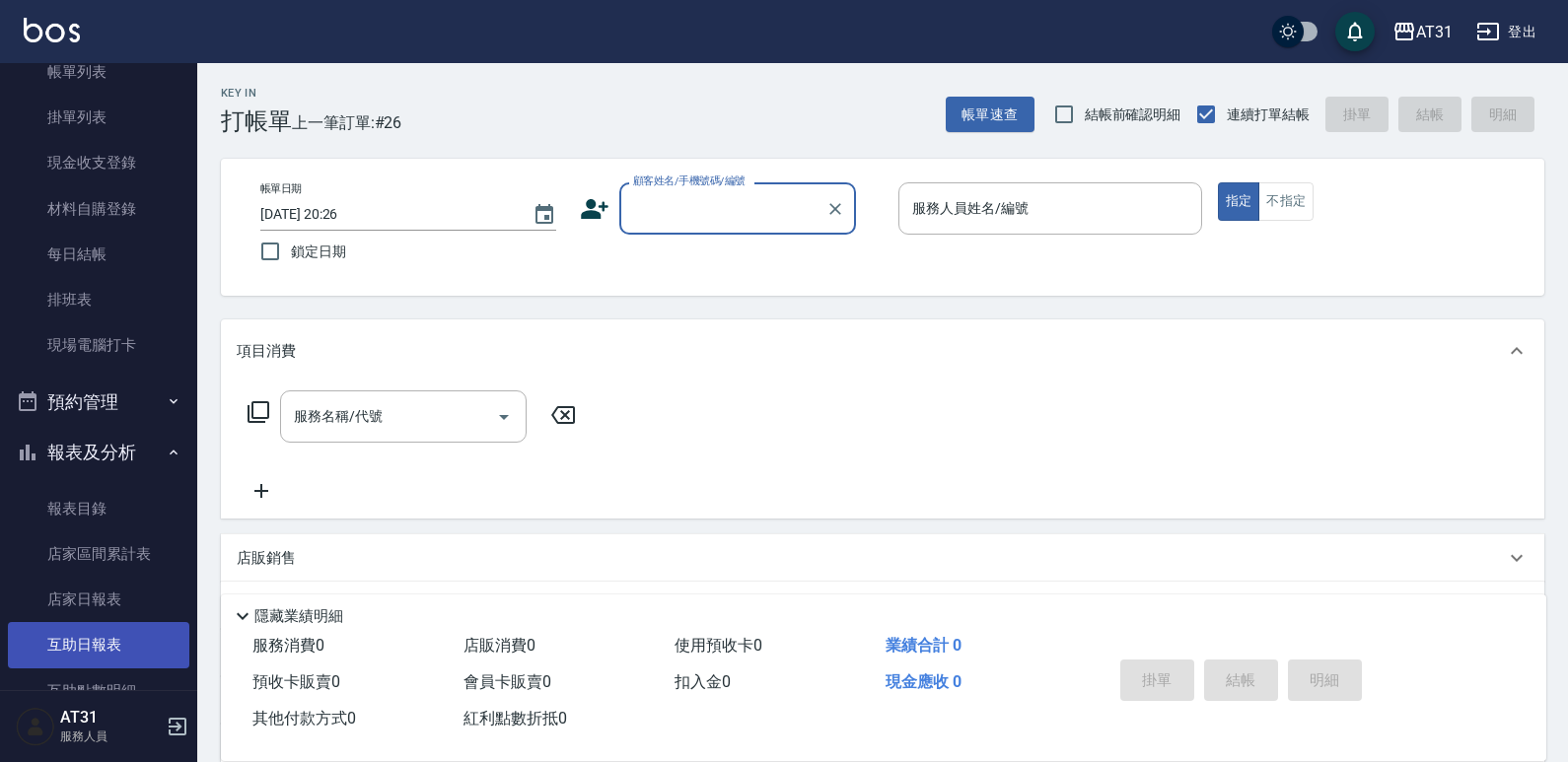
scroll to position [296, 0]
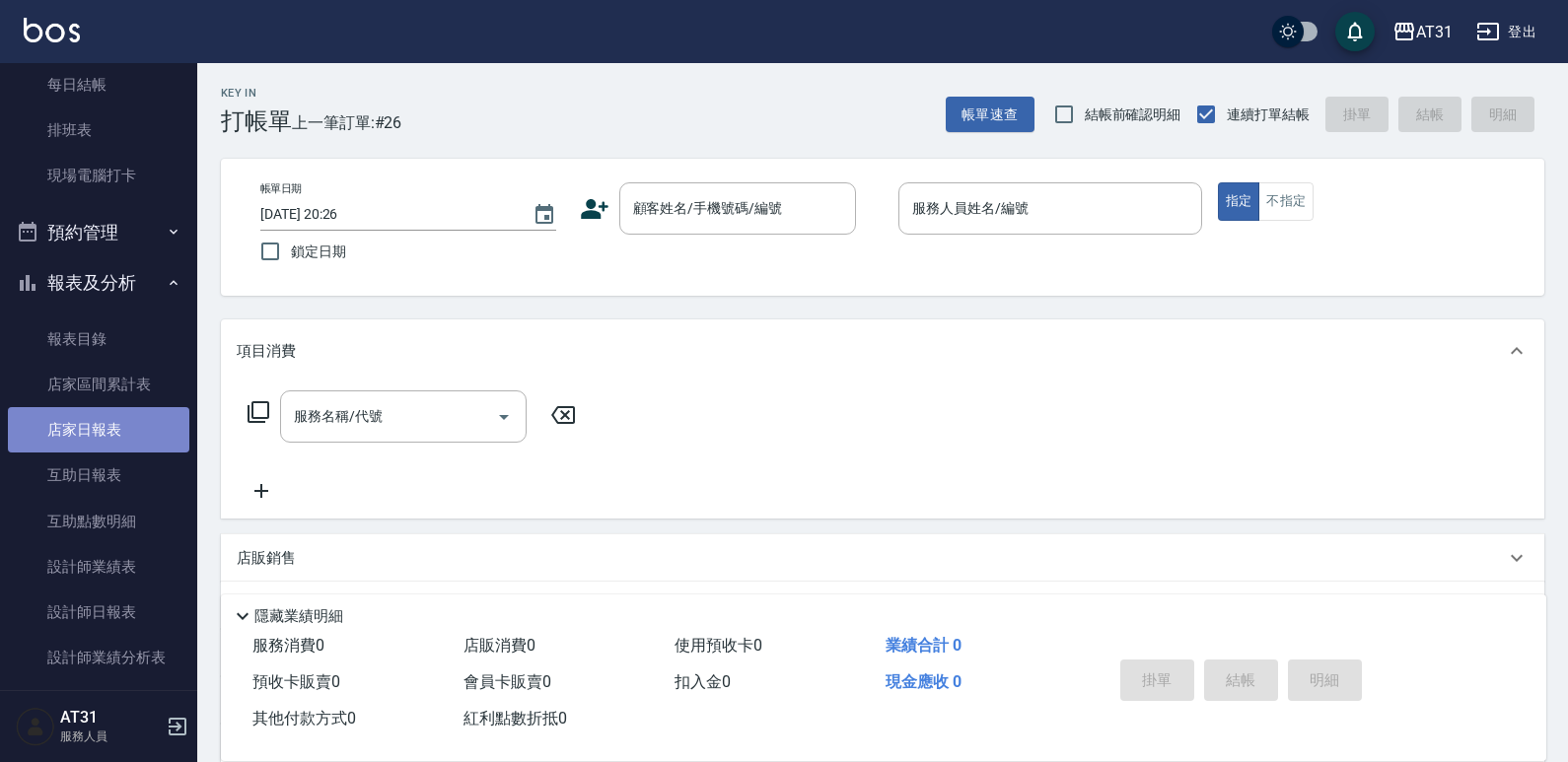
click at [132, 423] on link "店家日報表" at bounding box center [99, 429] width 182 height 45
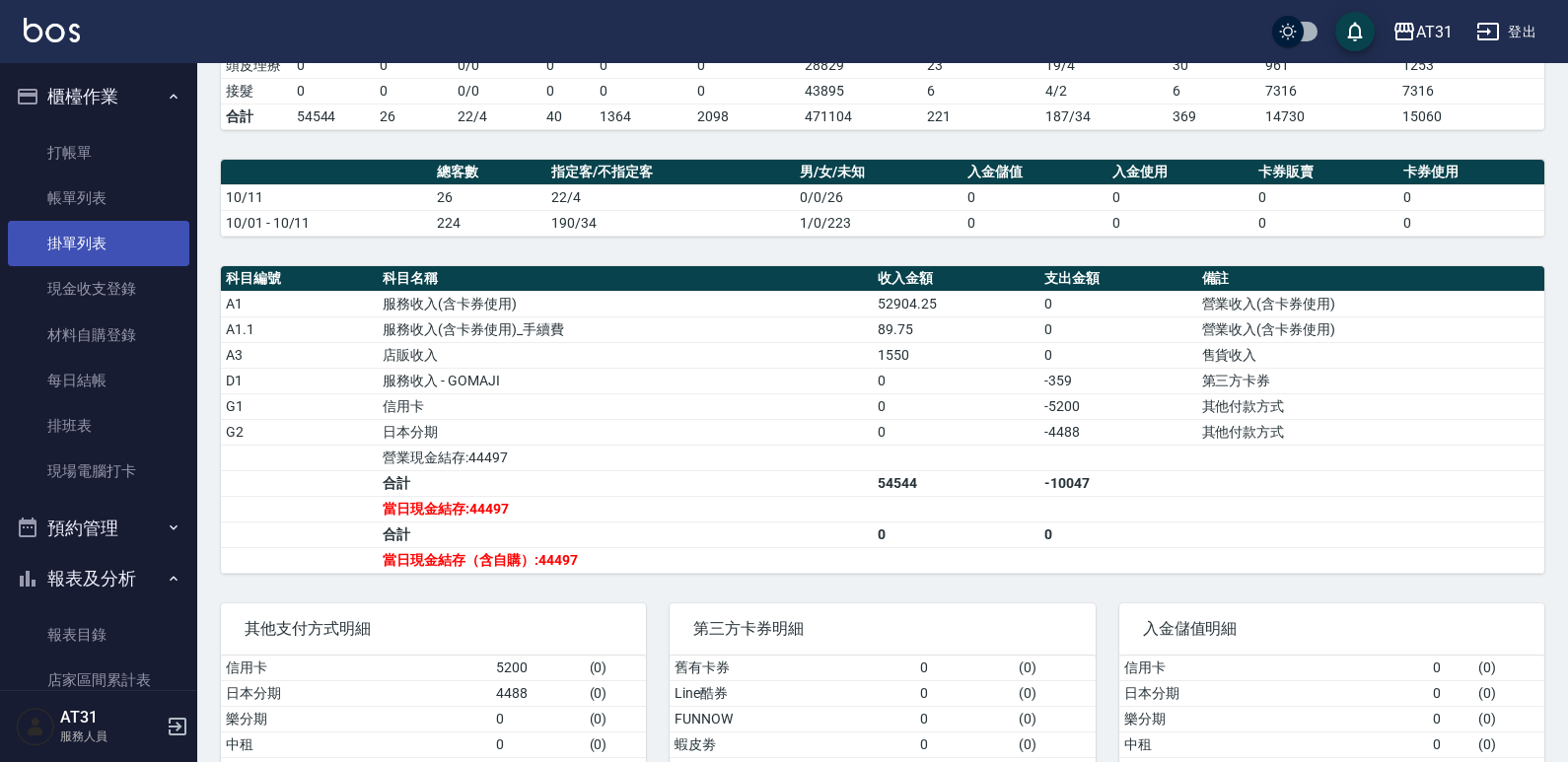
scroll to position [345, 0]
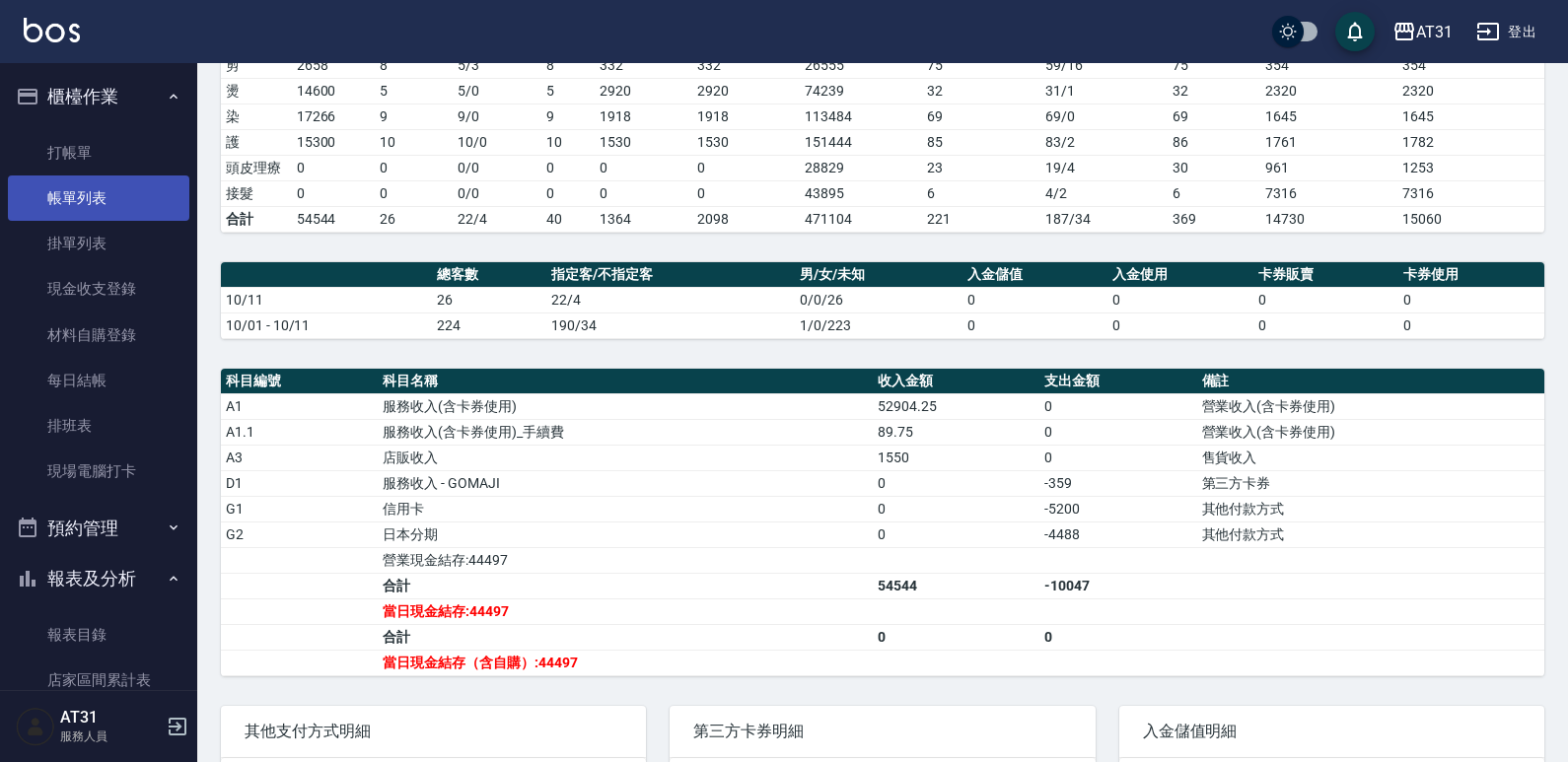
click at [112, 199] on link "帳單列表" at bounding box center [99, 198] width 182 height 45
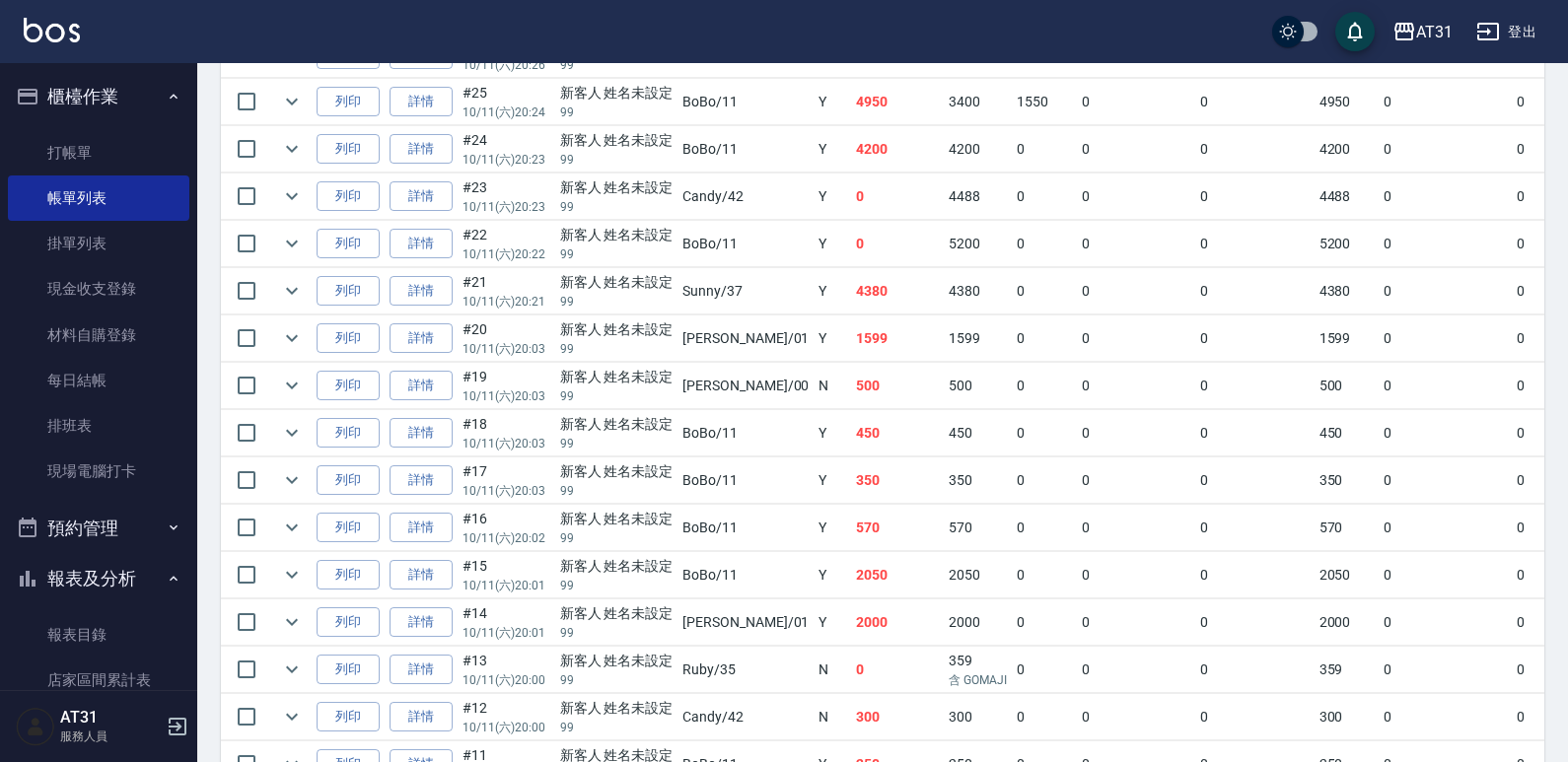
scroll to position [463, 0]
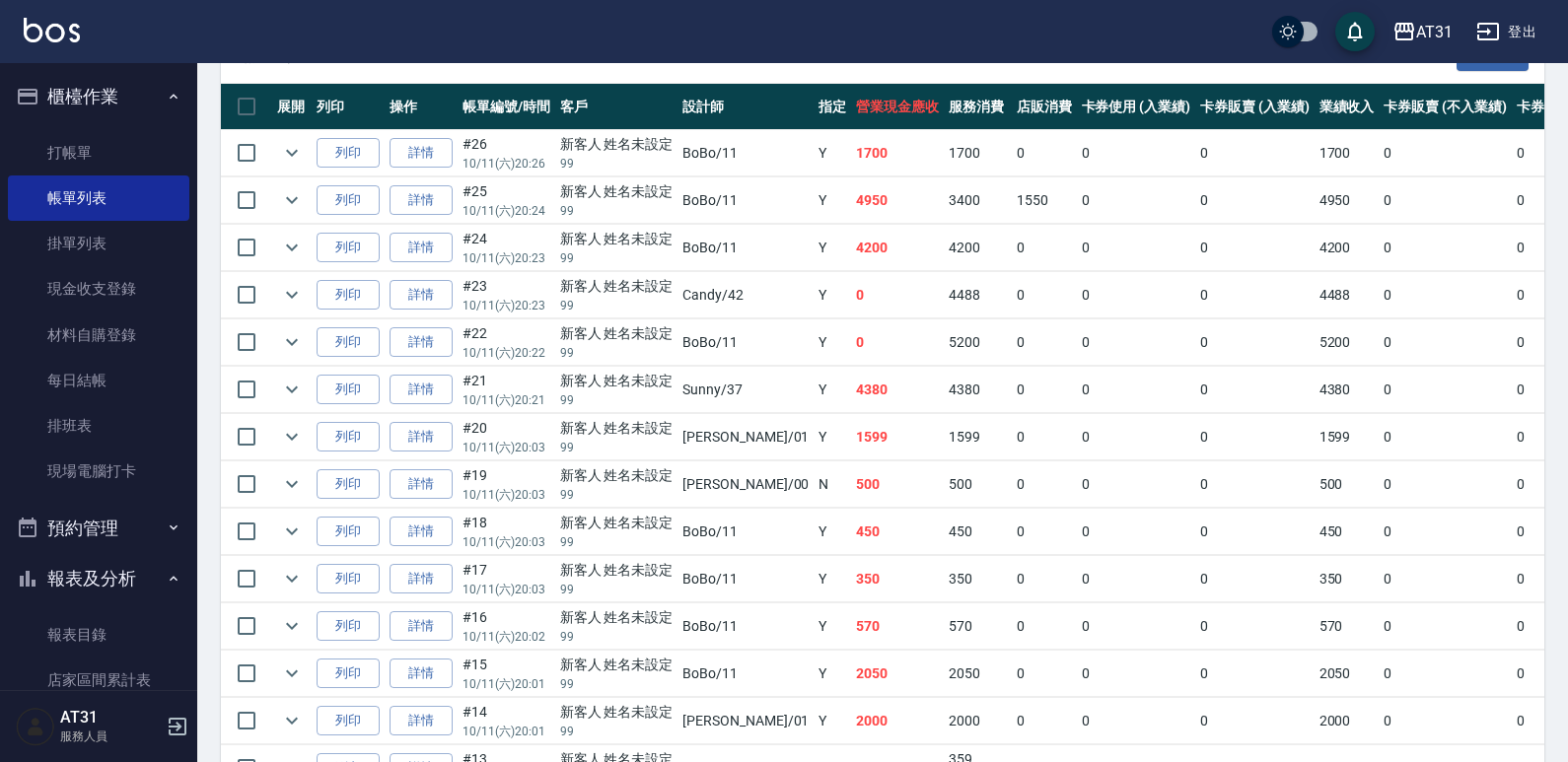
click at [944, 278] on td "4488" at bounding box center [978, 296] width 68 height 46
click at [1012, 315] on td "0" at bounding box center [1044, 296] width 65 height 46
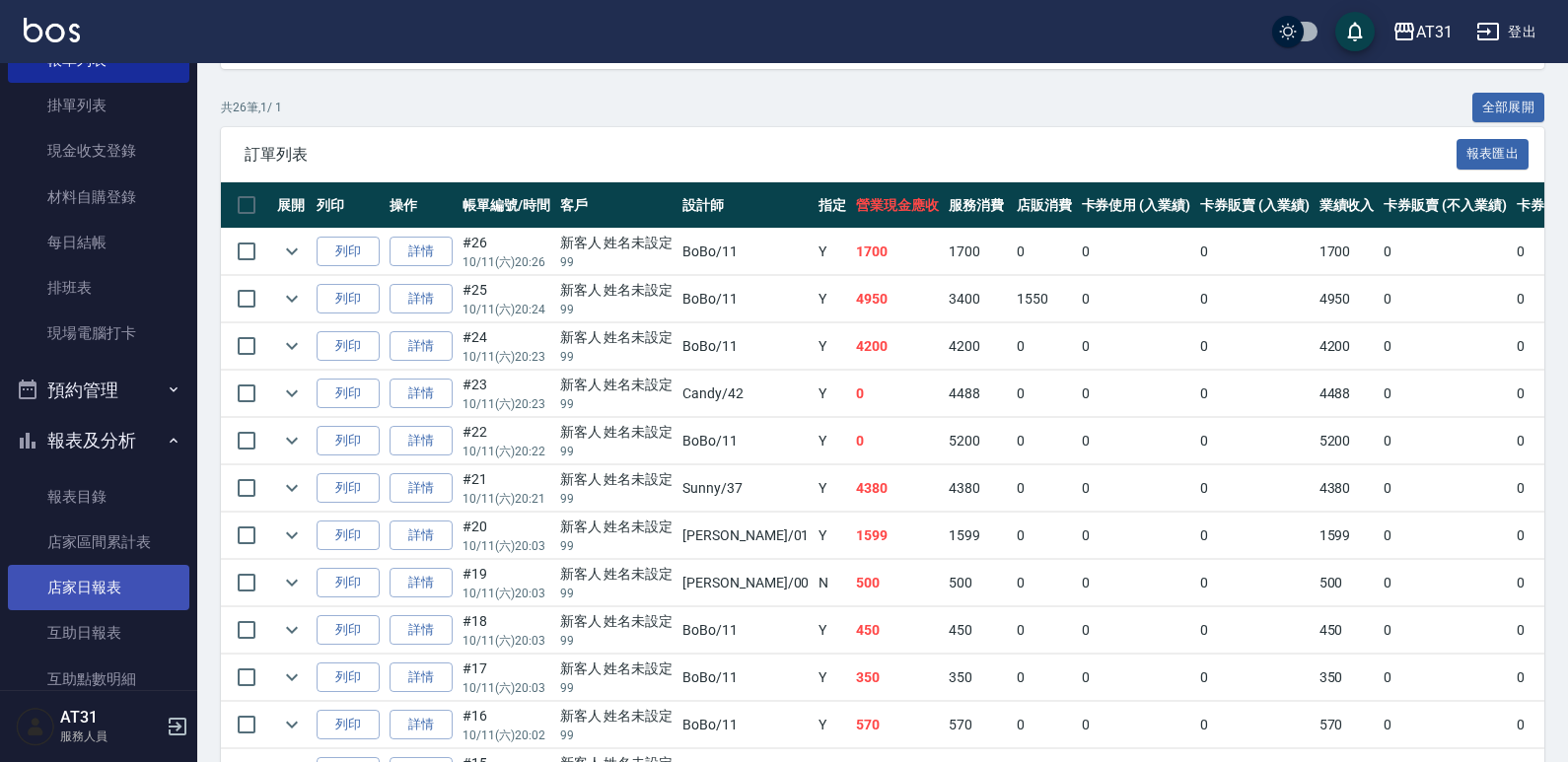
scroll to position [198, 0]
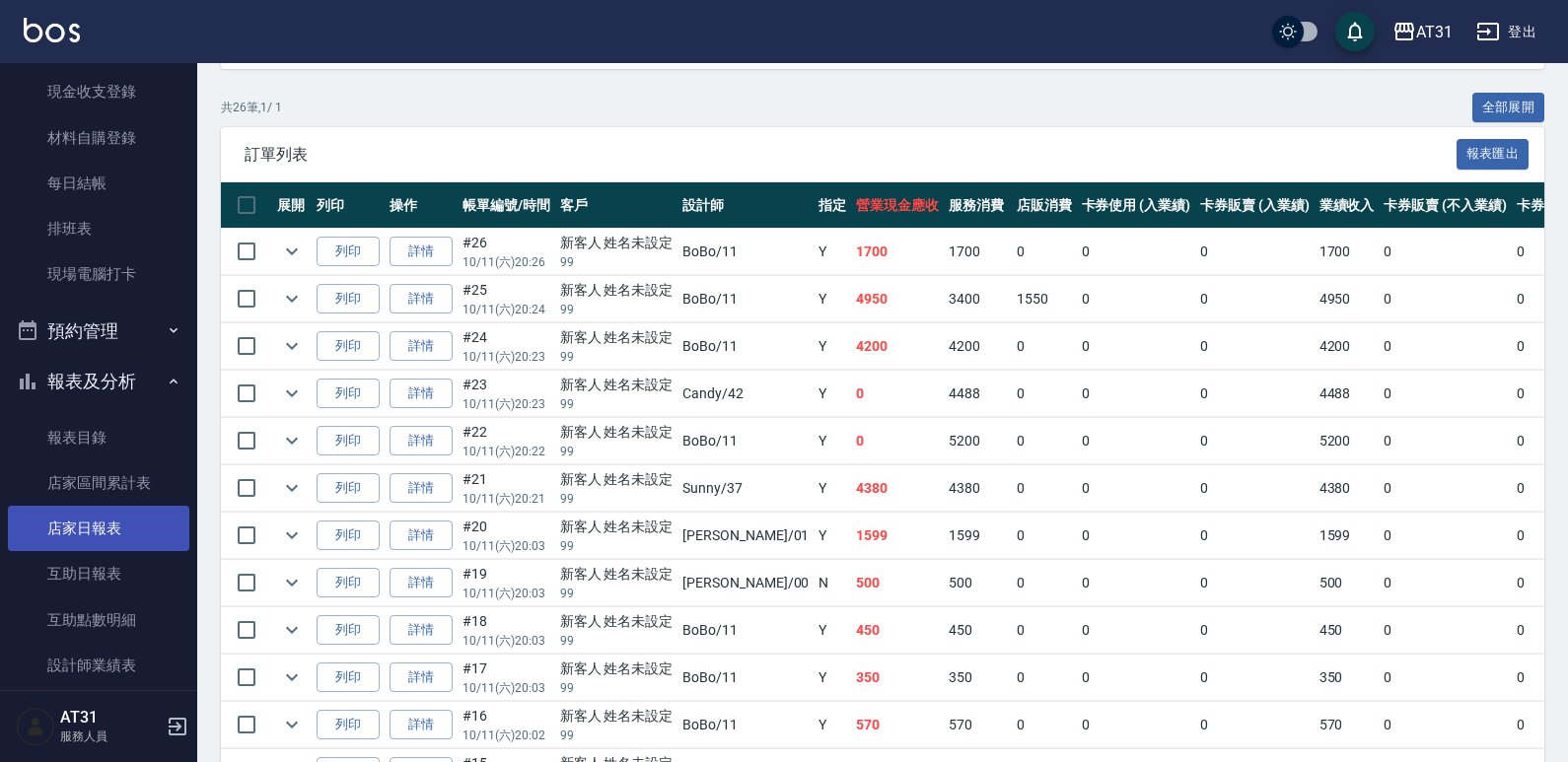
click at [118, 538] on link "店家日報表" at bounding box center [99, 528] width 182 height 45
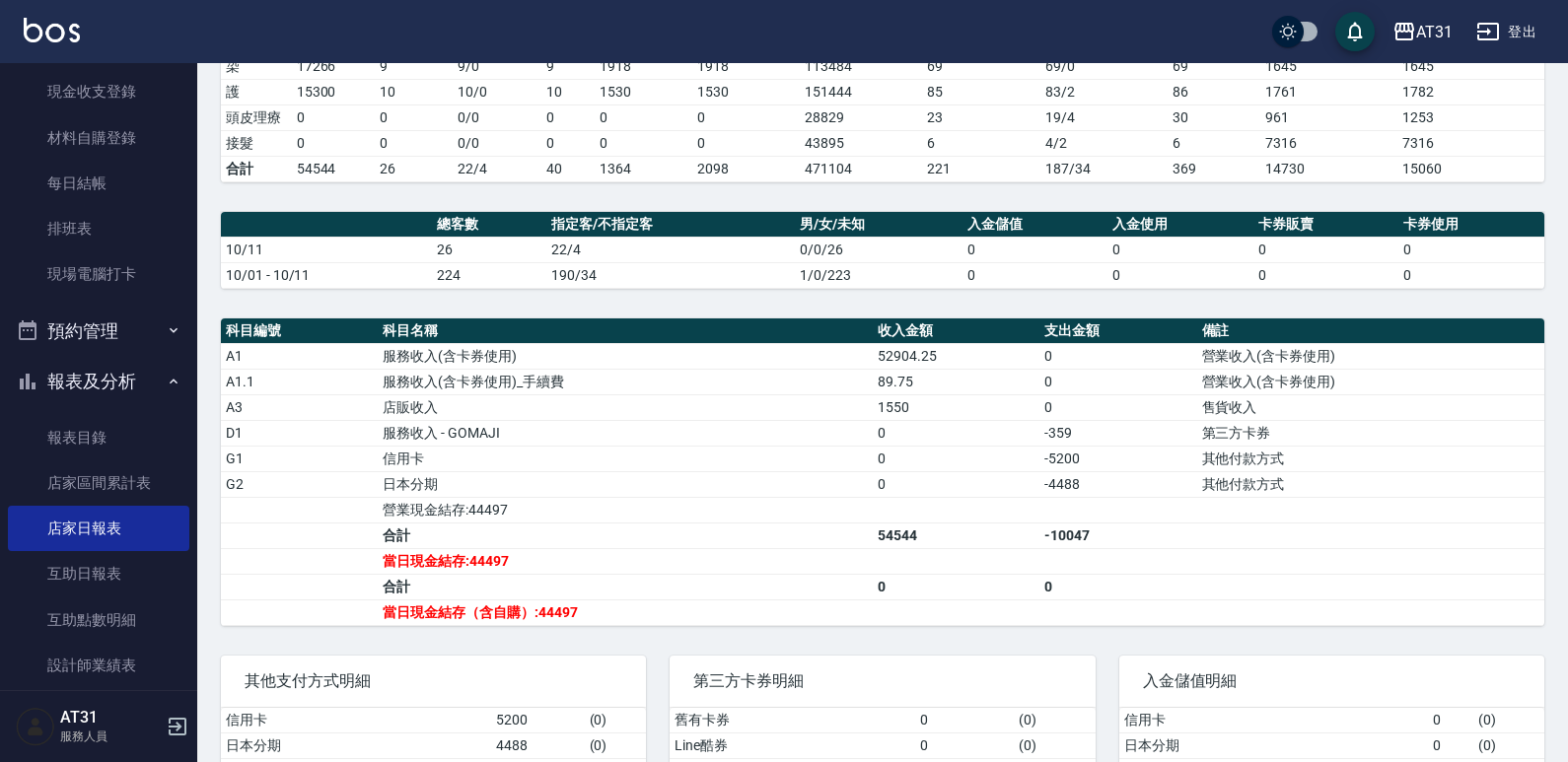
scroll to position [246, 0]
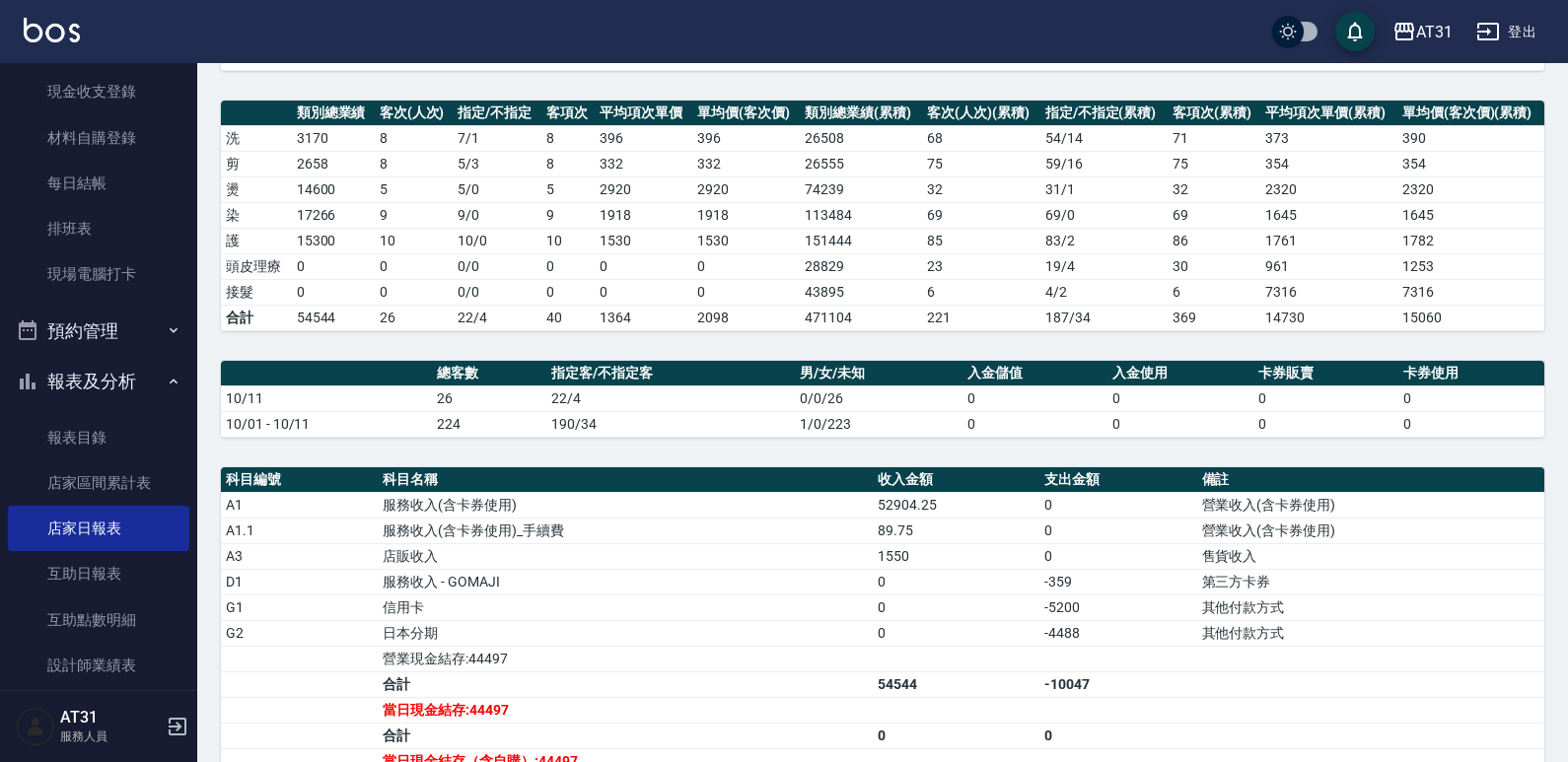
drag, startPoint x: 508, startPoint y: 278, endPoint x: 425, endPoint y: 274, distance: 83.1
click at [426, 275] on td "0" at bounding box center [413, 267] width 79 height 26
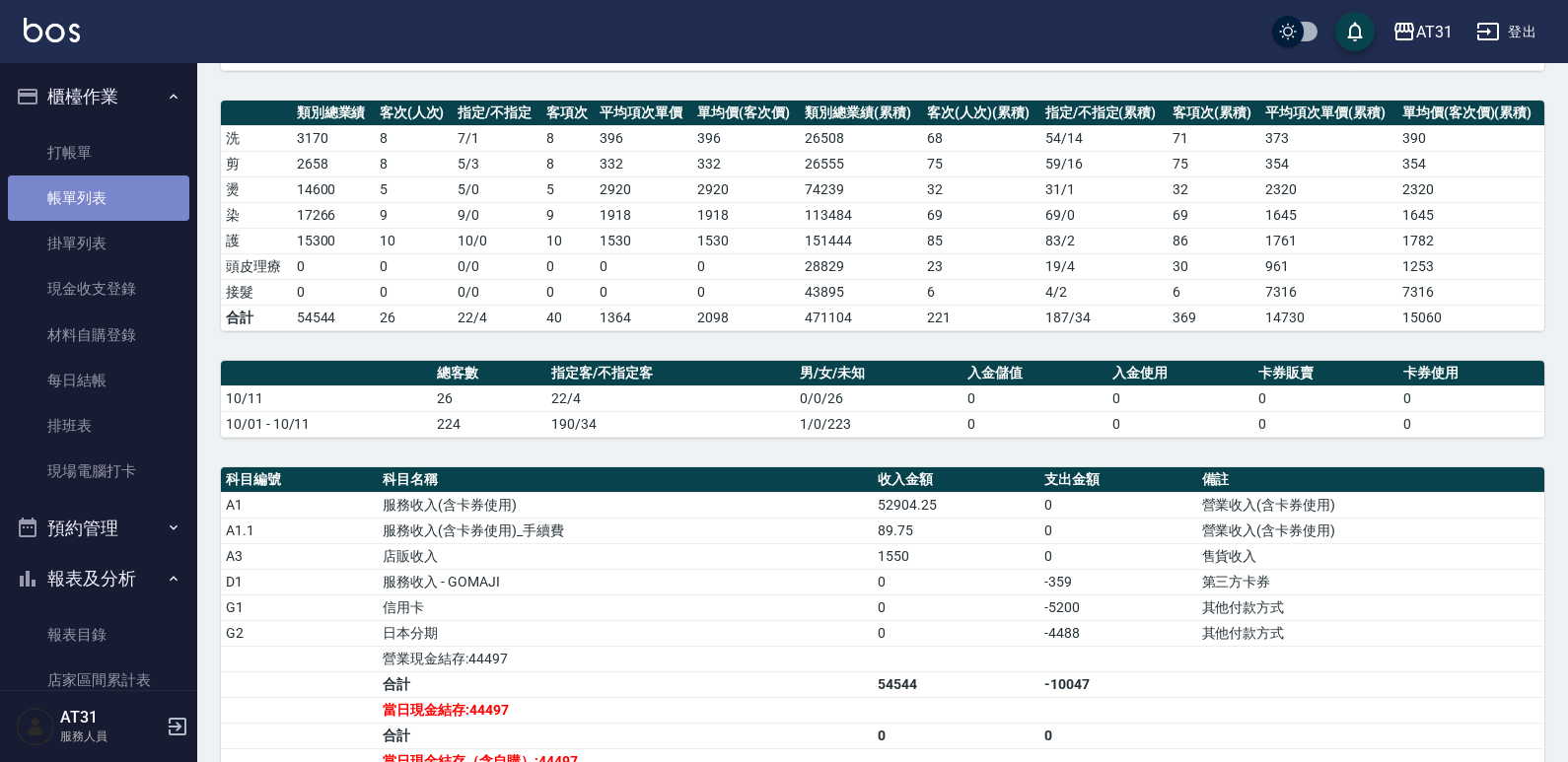
click at [113, 206] on link "帳單列表" at bounding box center [99, 198] width 182 height 45
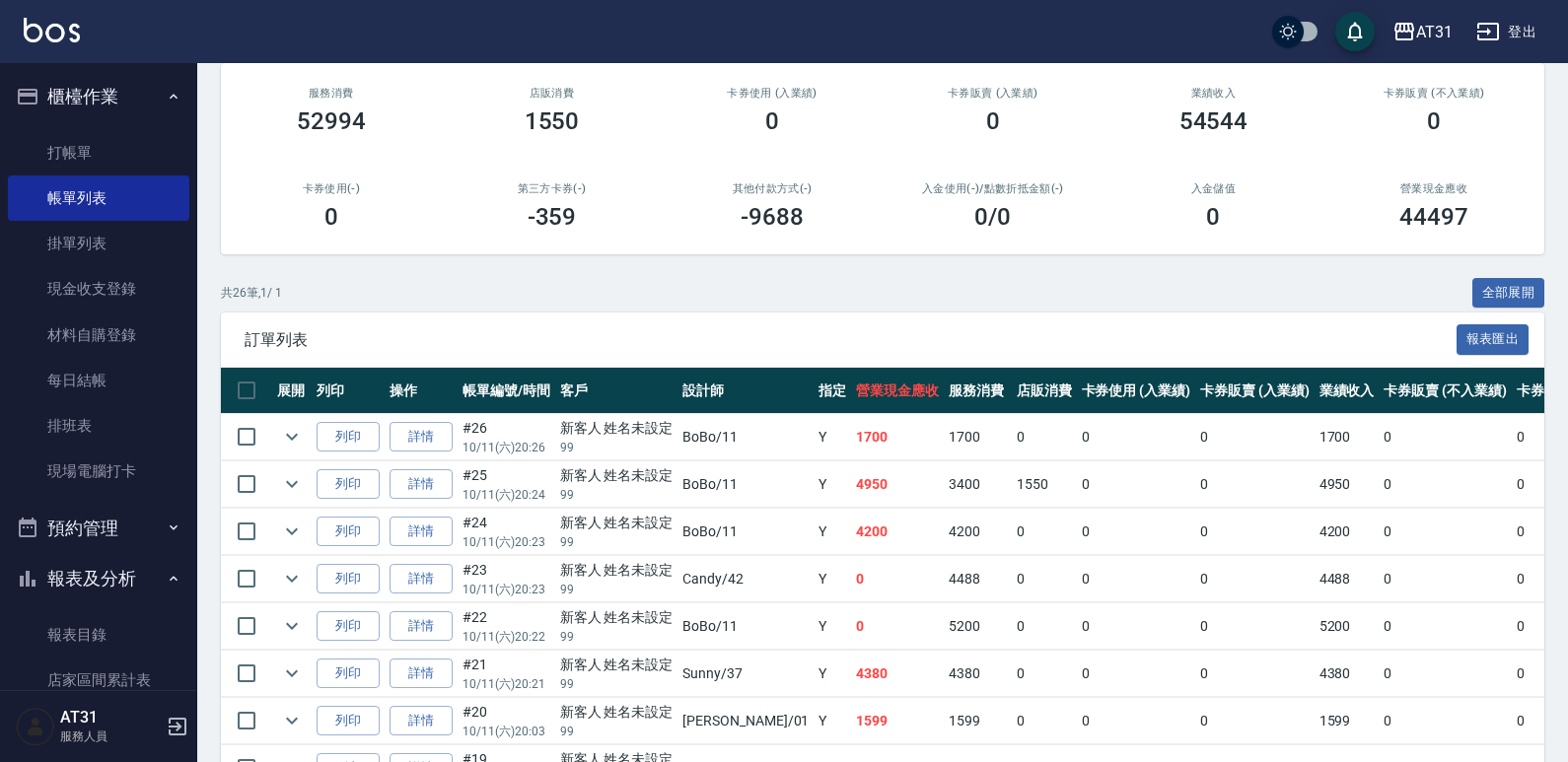
scroll to position [198, 0]
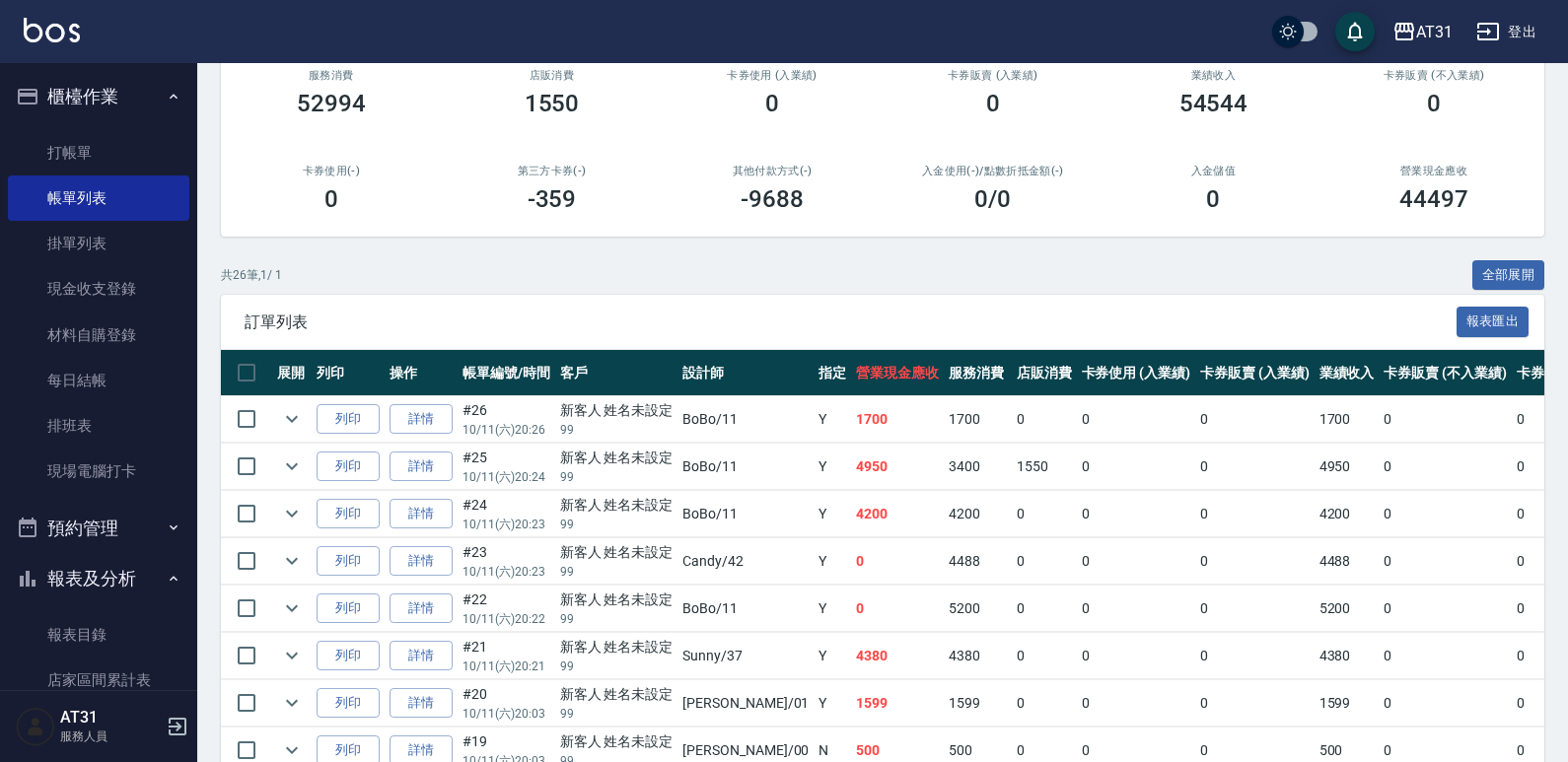
drag, startPoint x: 1042, startPoint y: 592, endPoint x: 885, endPoint y: 576, distance: 157.8
drag, startPoint x: 885, startPoint y: 576, endPoint x: 823, endPoint y: 574, distance: 62.0
drag, startPoint x: 823, startPoint y: 574, endPoint x: 805, endPoint y: 580, distance: 19.0
click at [851, 580] on td "0" at bounding box center [897, 561] width 93 height 46
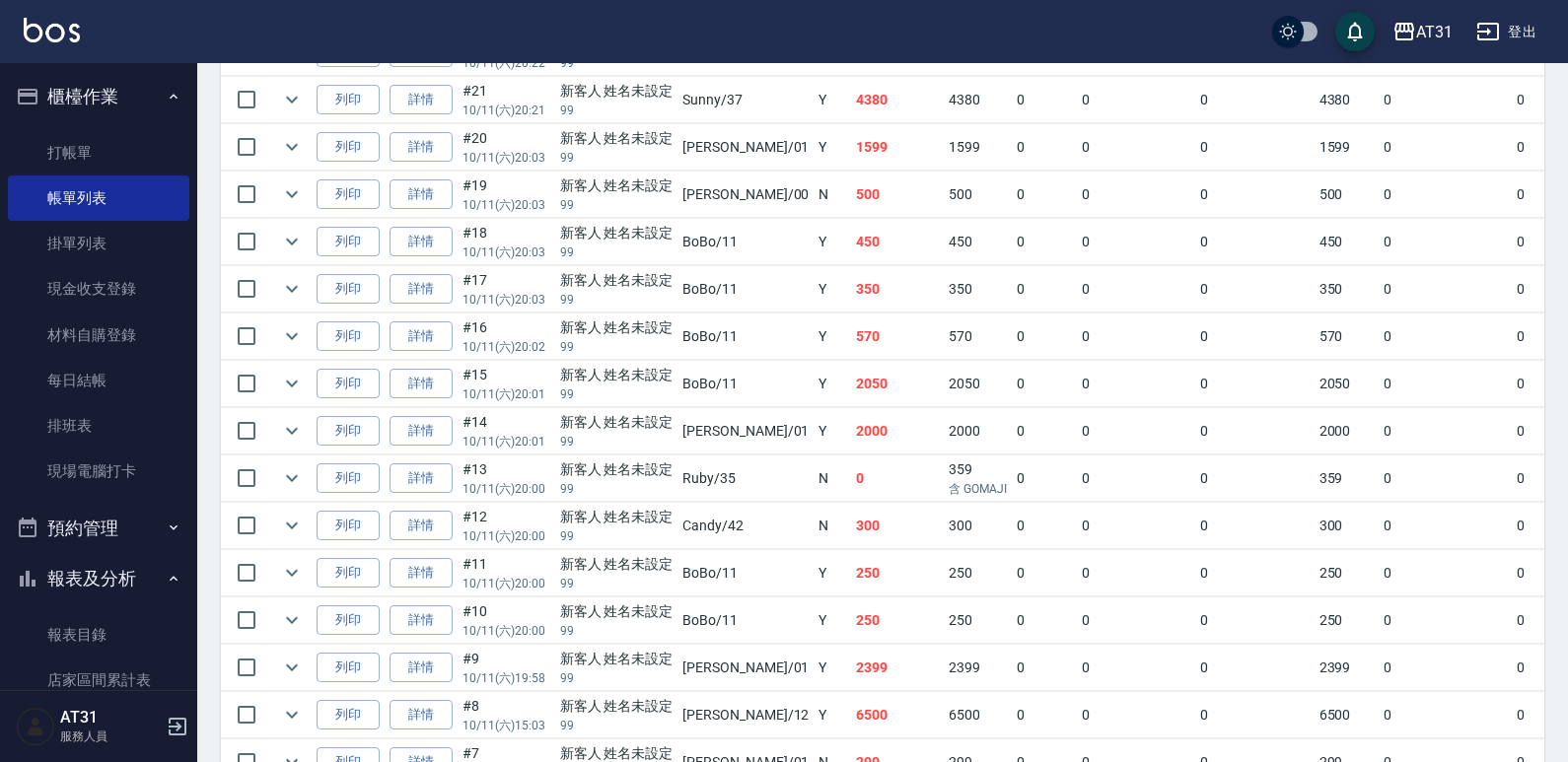
scroll to position [789, 0]
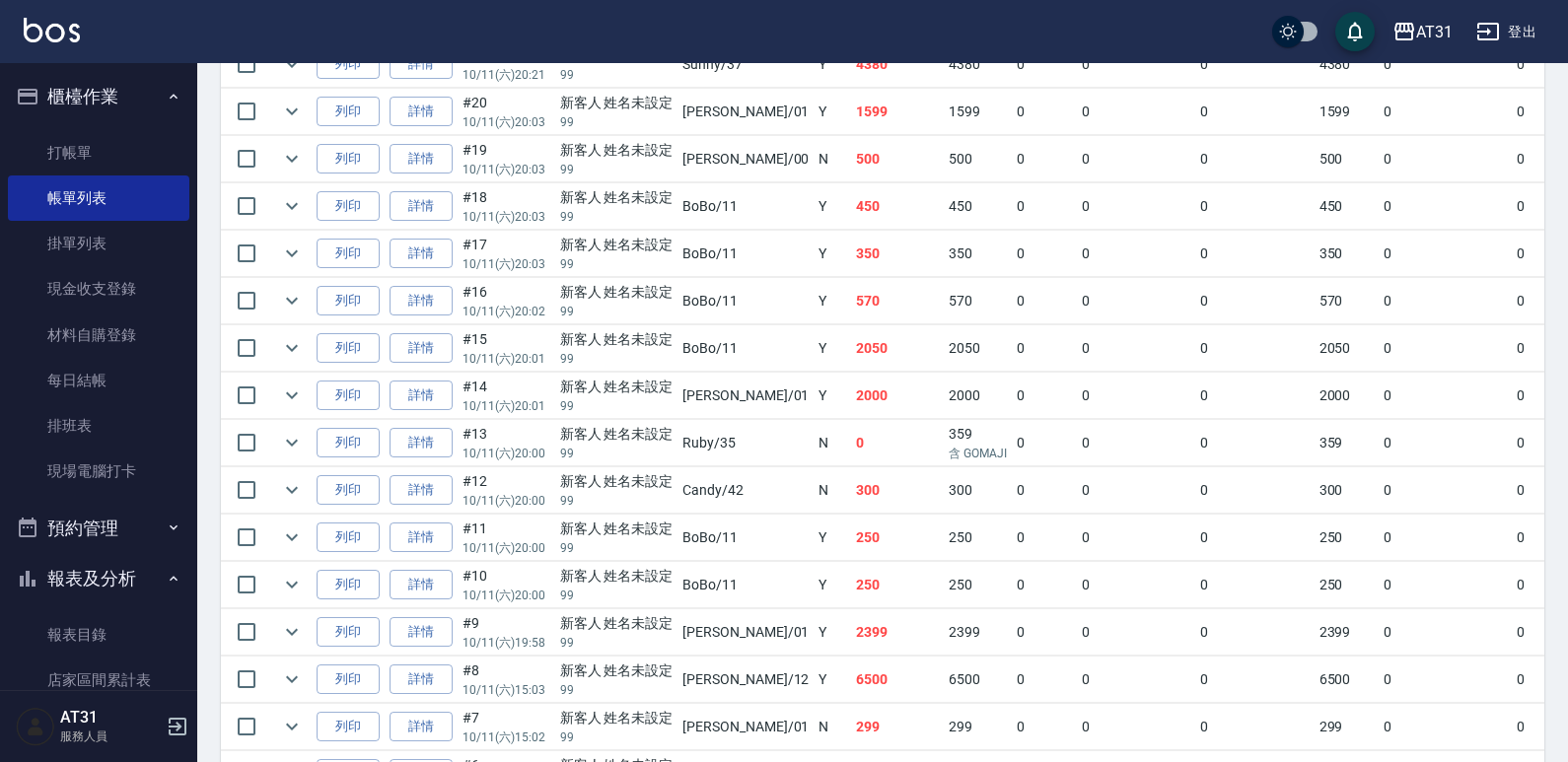
drag, startPoint x: 867, startPoint y: 563, endPoint x: 818, endPoint y: 584, distance: 53.3
click at [851, 584] on td "250" at bounding box center [897, 585] width 93 height 46
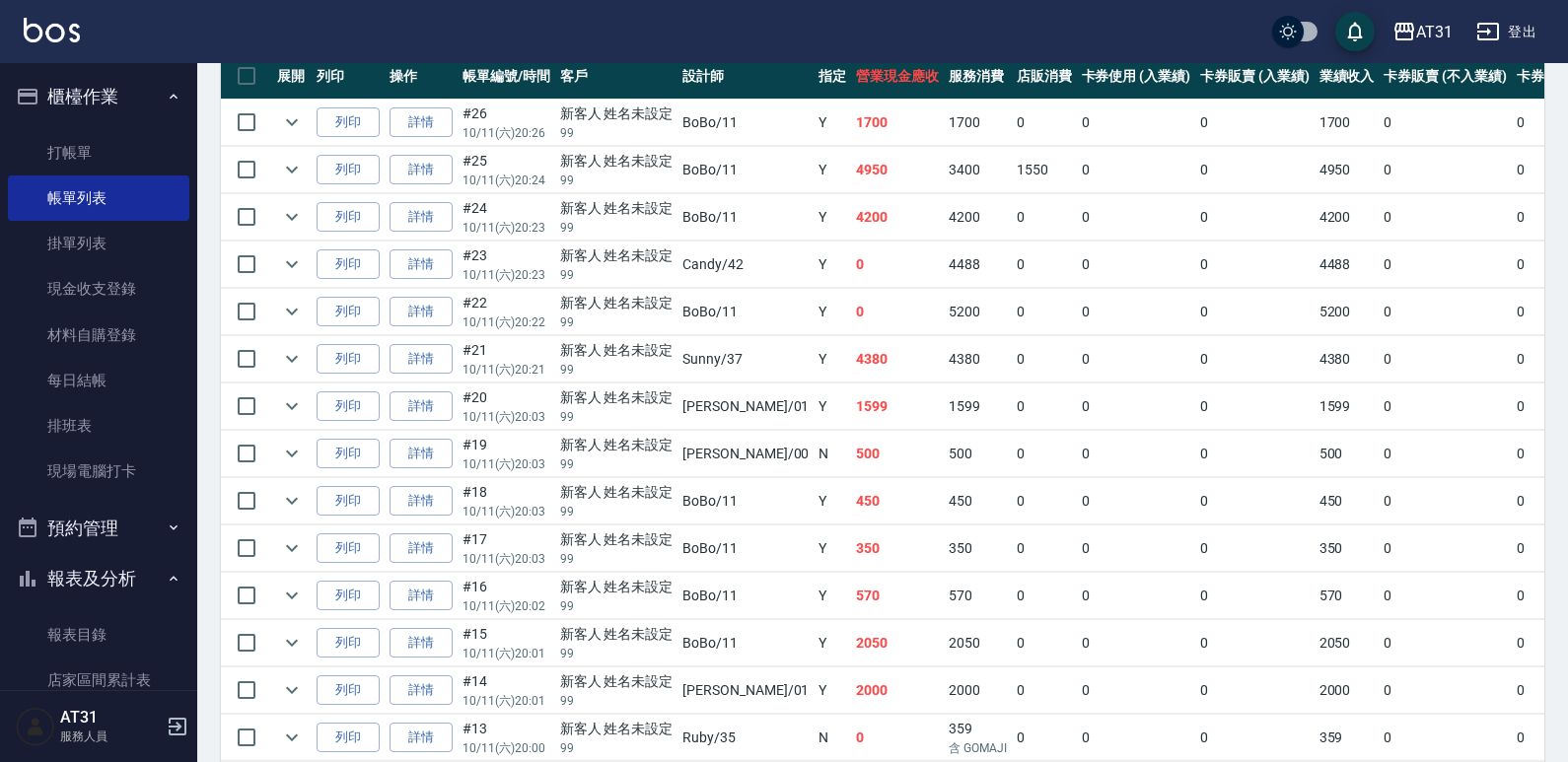
scroll to position [463, 0]
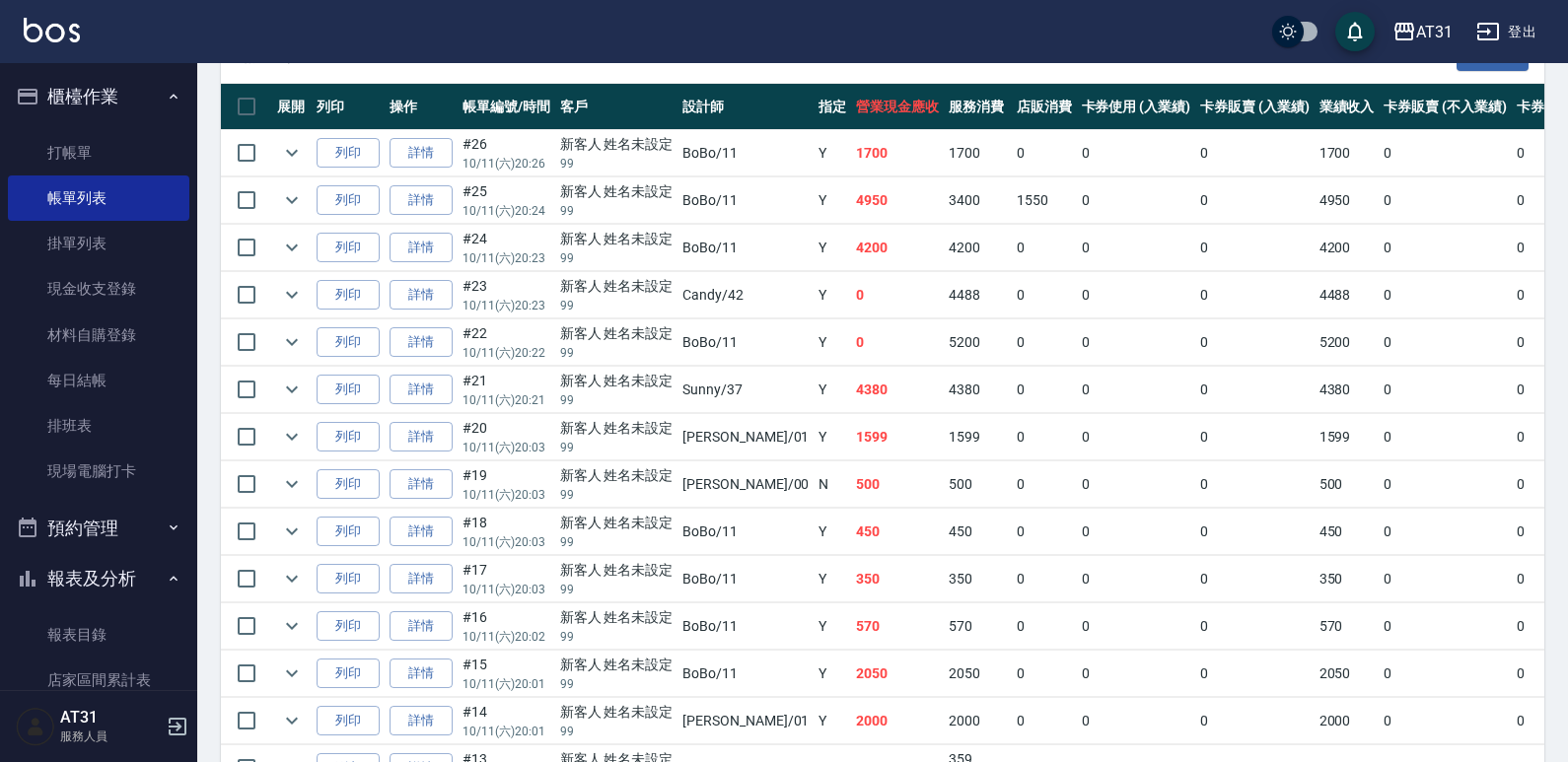
drag, startPoint x: 772, startPoint y: 360, endPoint x: 689, endPoint y: 416, distance: 100.1
click at [689, 416] on td "[PERSON_NAME] /01" at bounding box center [745, 437] width 136 height 46
click at [417, 249] on link "詳情" at bounding box center [420, 248] width 63 height 31
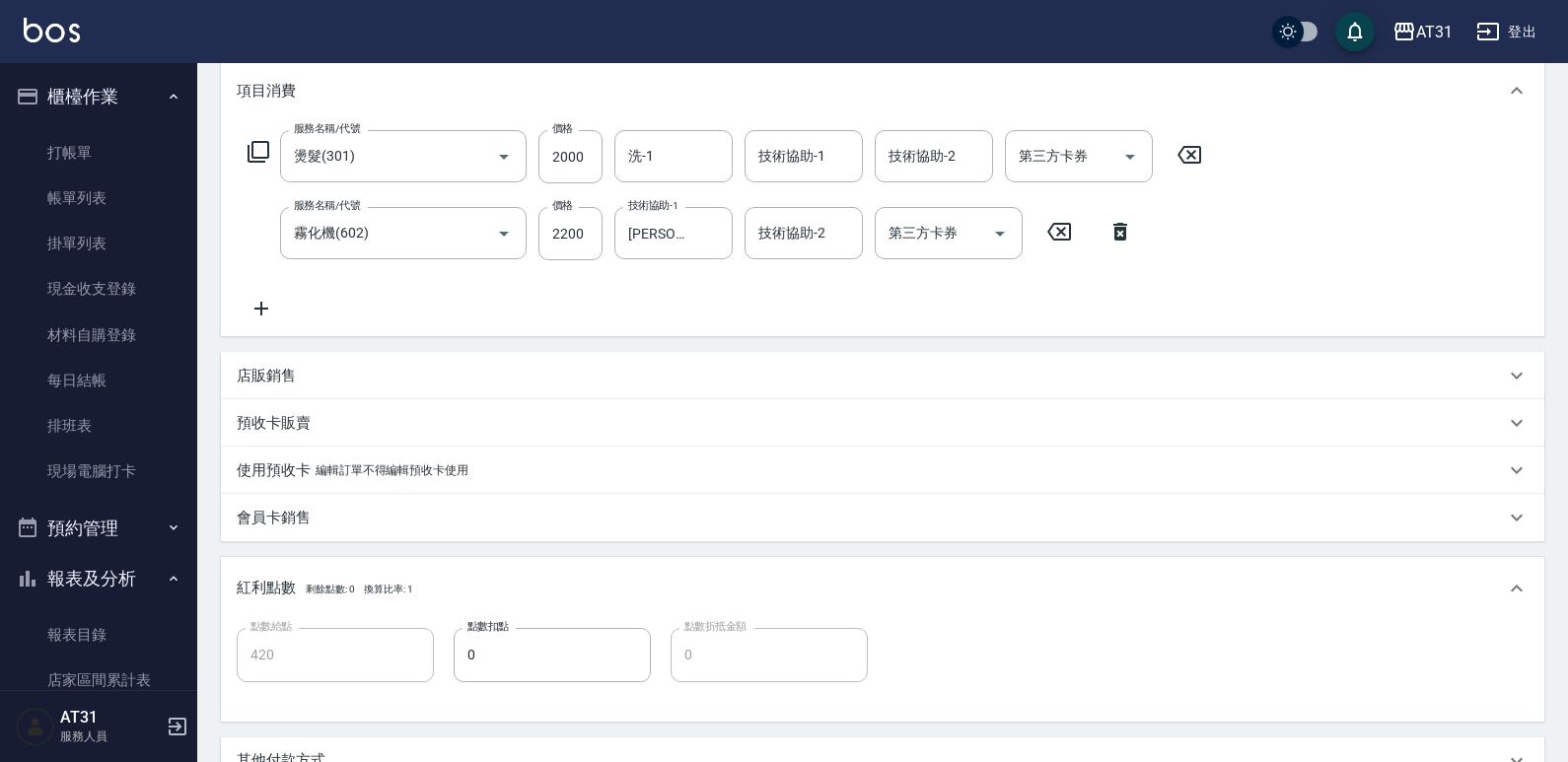
scroll to position [296, 0]
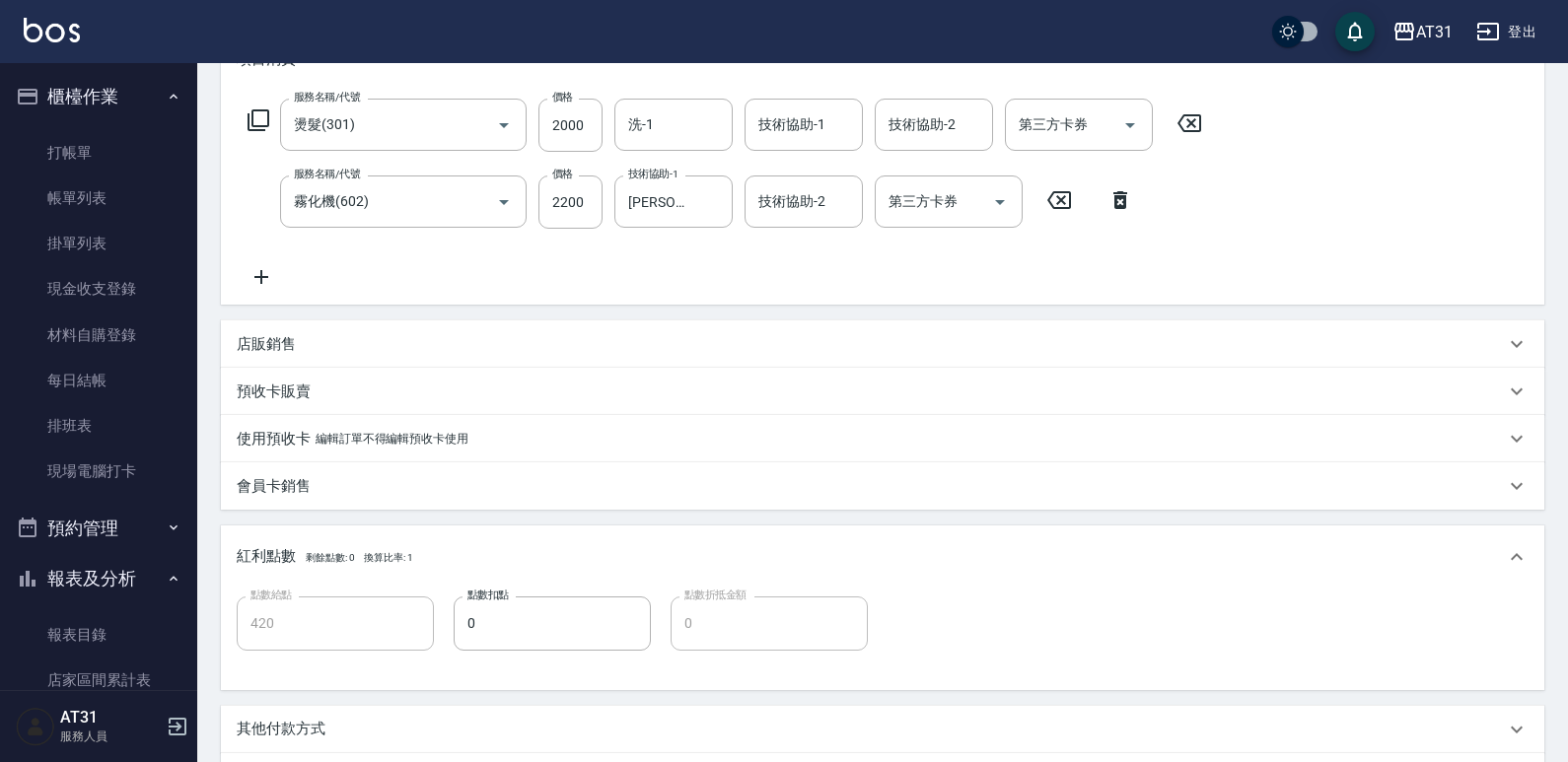
click at [259, 272] on icon at bounding box center [261, 278] width 49 height 24
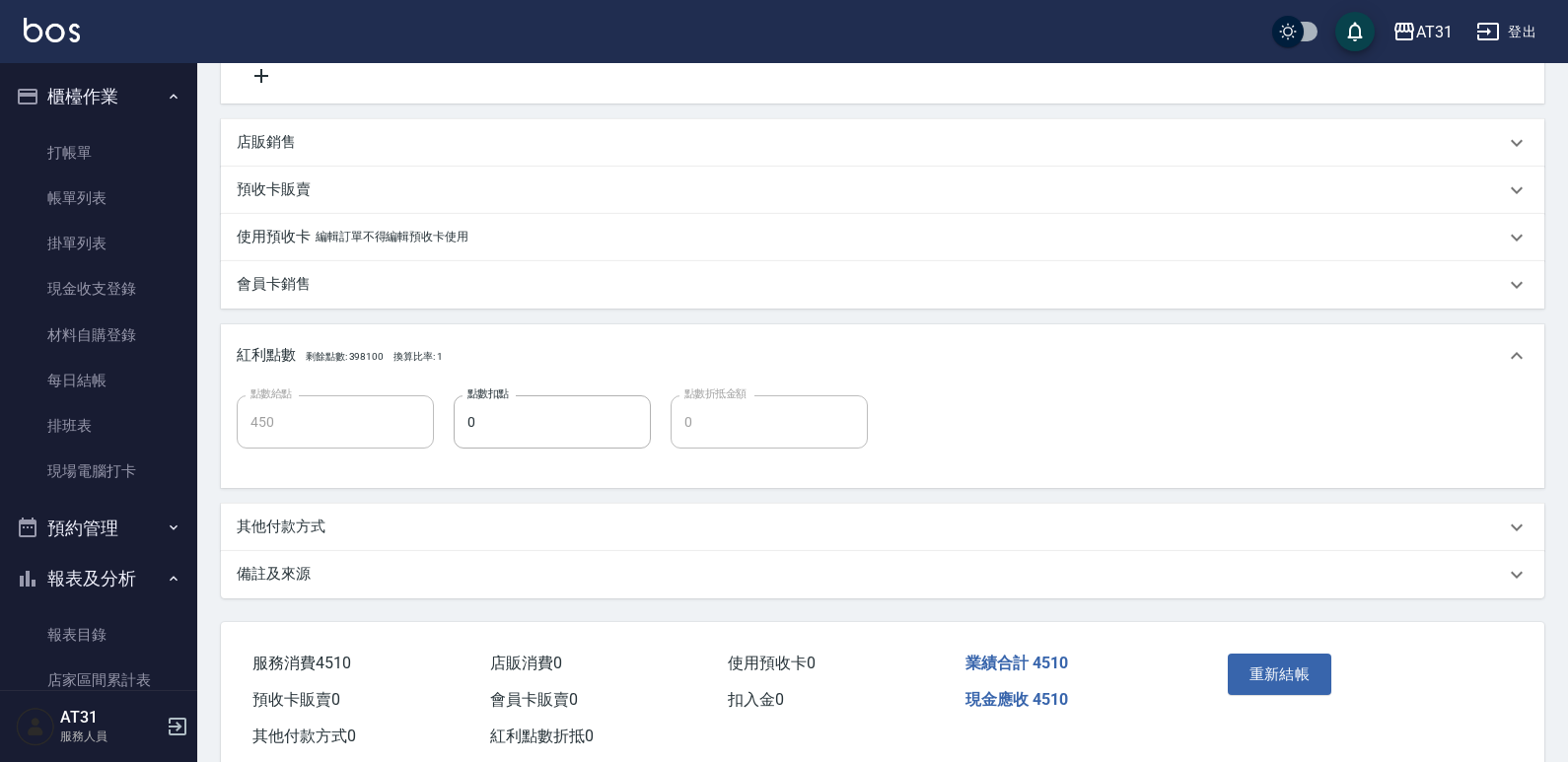
scroll to position [624, 0]
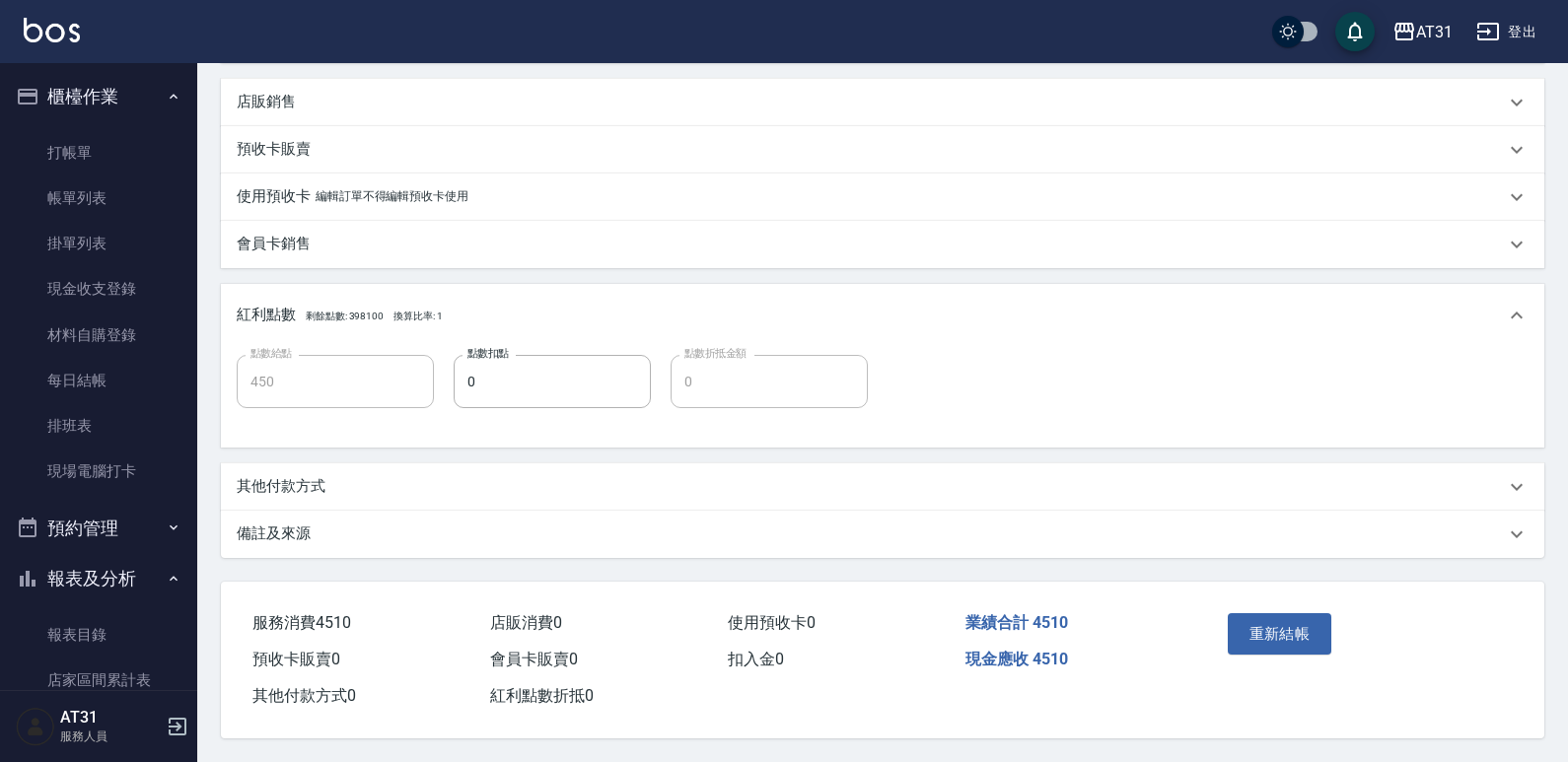
click at [646, 476] on div "其他付款方式" at bounding box center [871, 486] width 1268 height 21
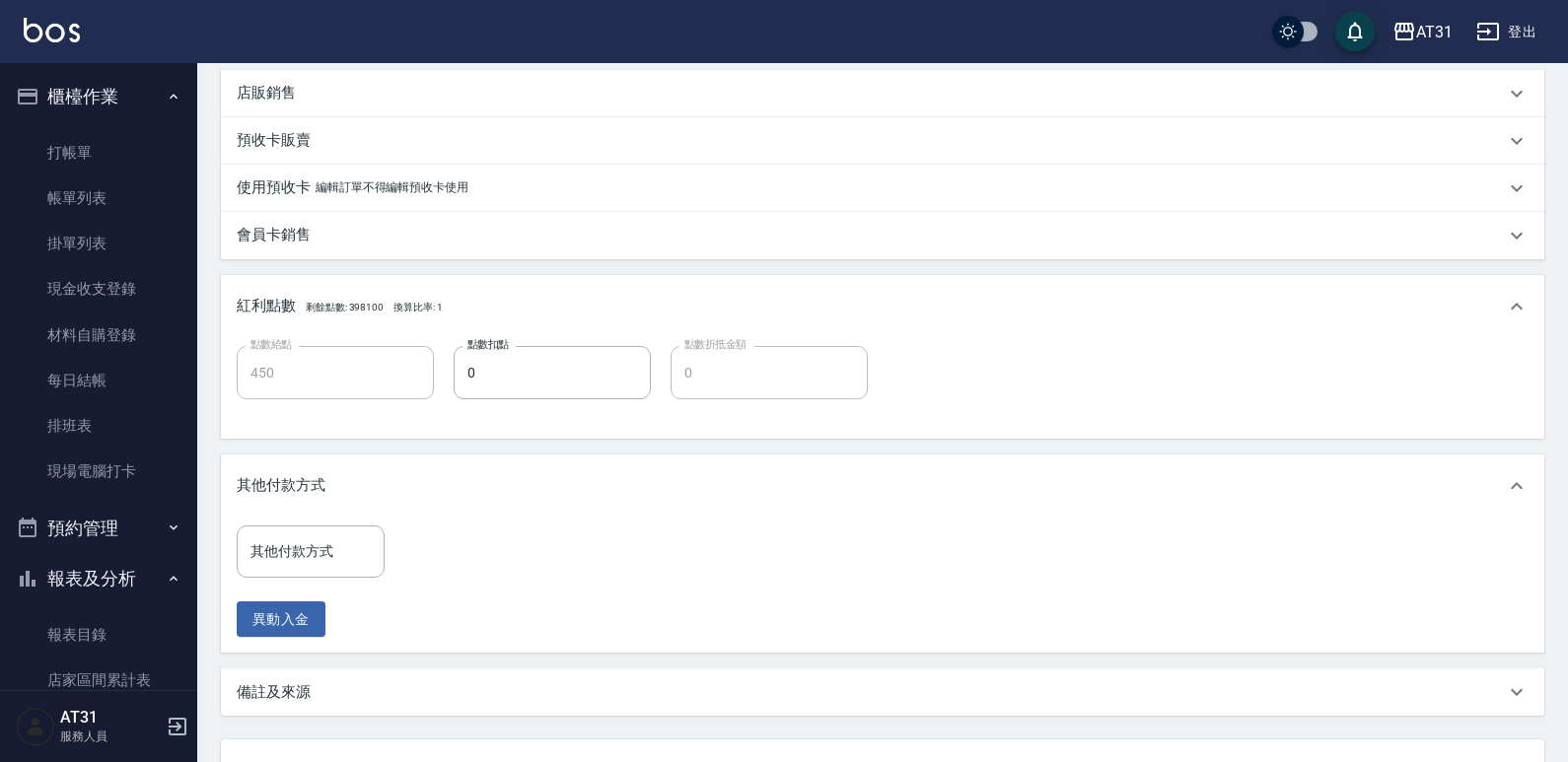
scroll to position [723, 0]
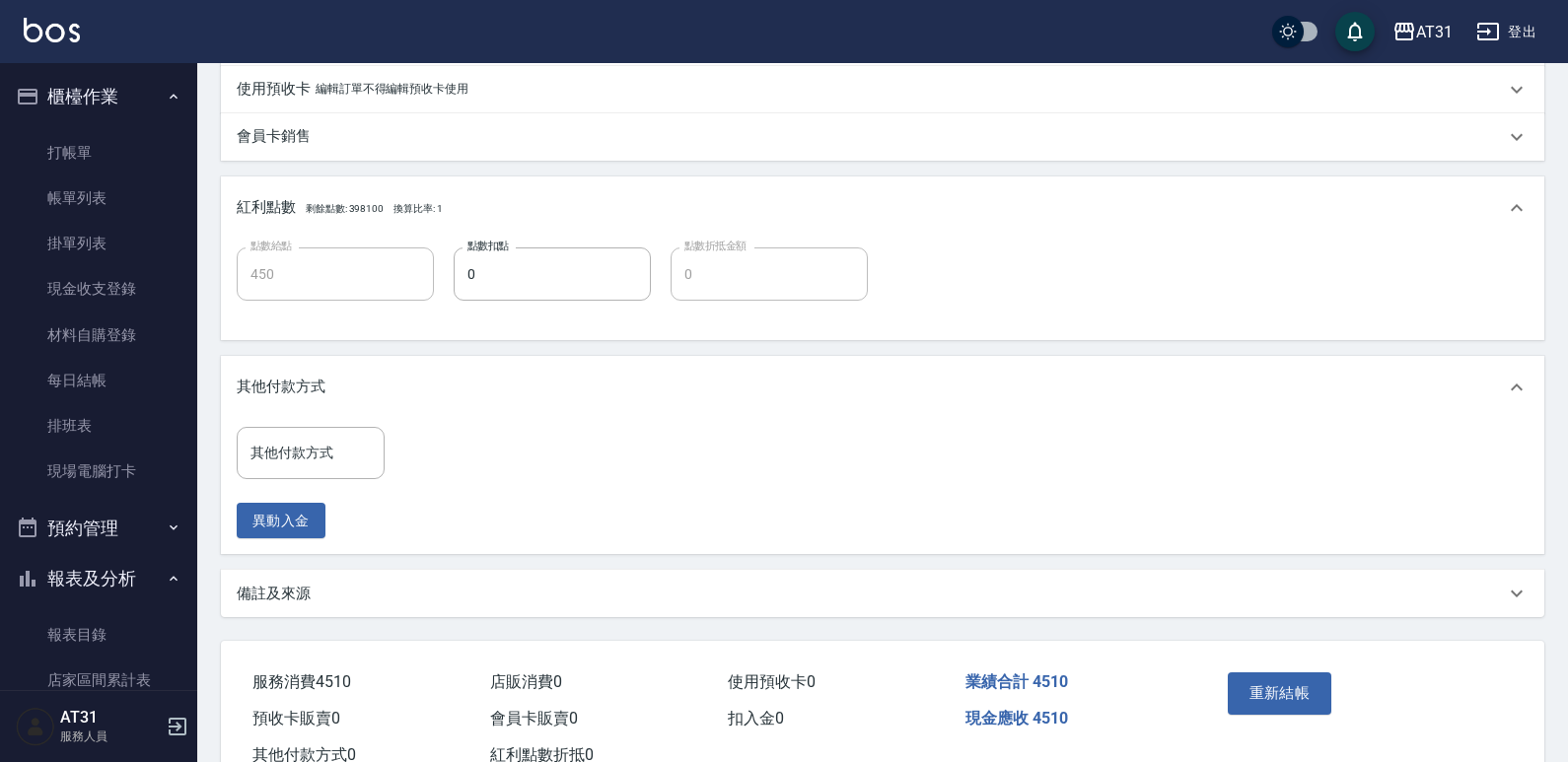
click at [388, 459] on div "其他付款方式 其他付款方式" at bounding box center [317, 453] width 160 height 52
click at [367, 463] on input "其他付款方式" at bounding box center [311, 452] width 130 height 35
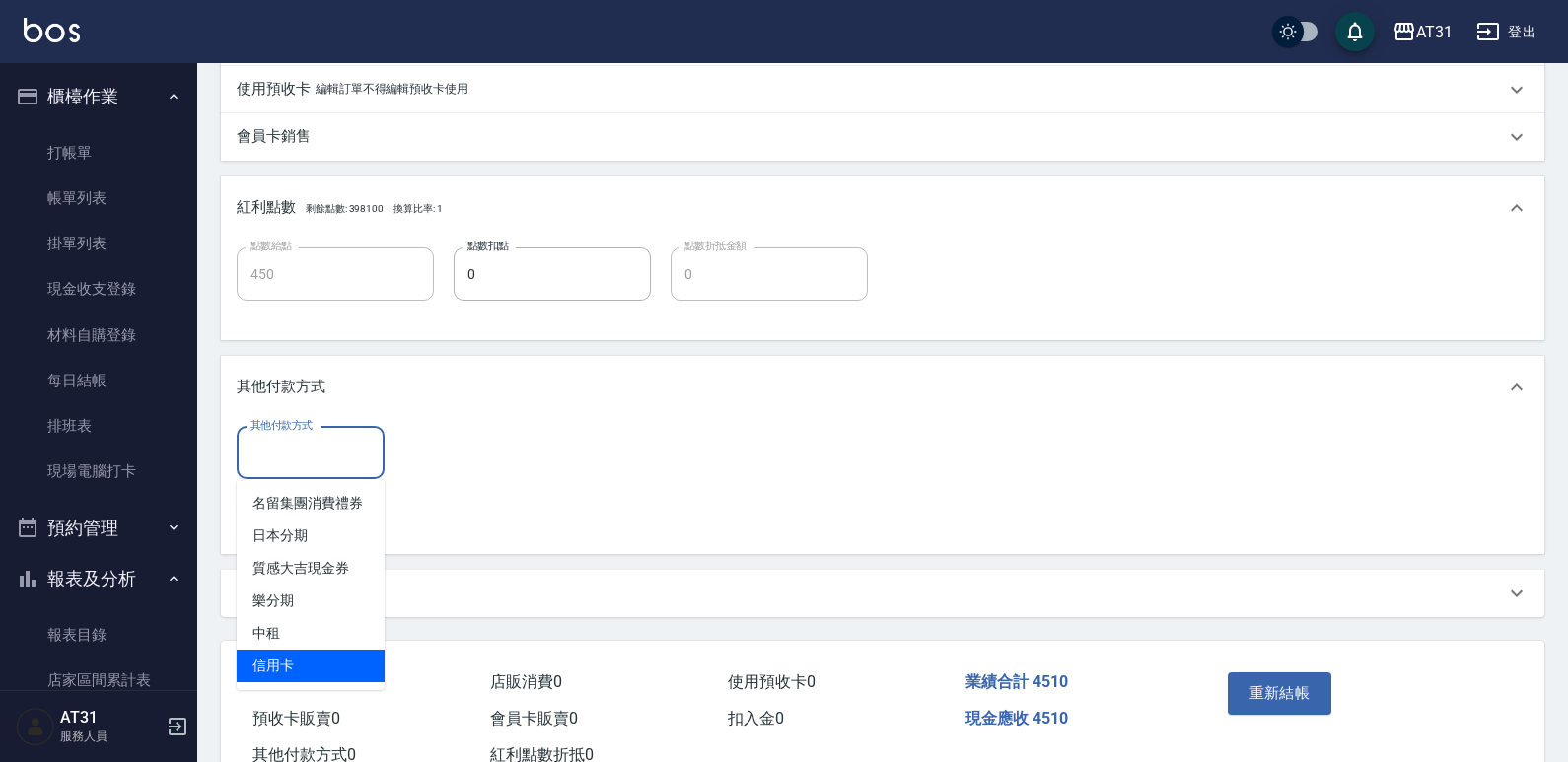
click at [346, 652] on span "信用卡" at bounding box center [311, 666] width 148 height 33
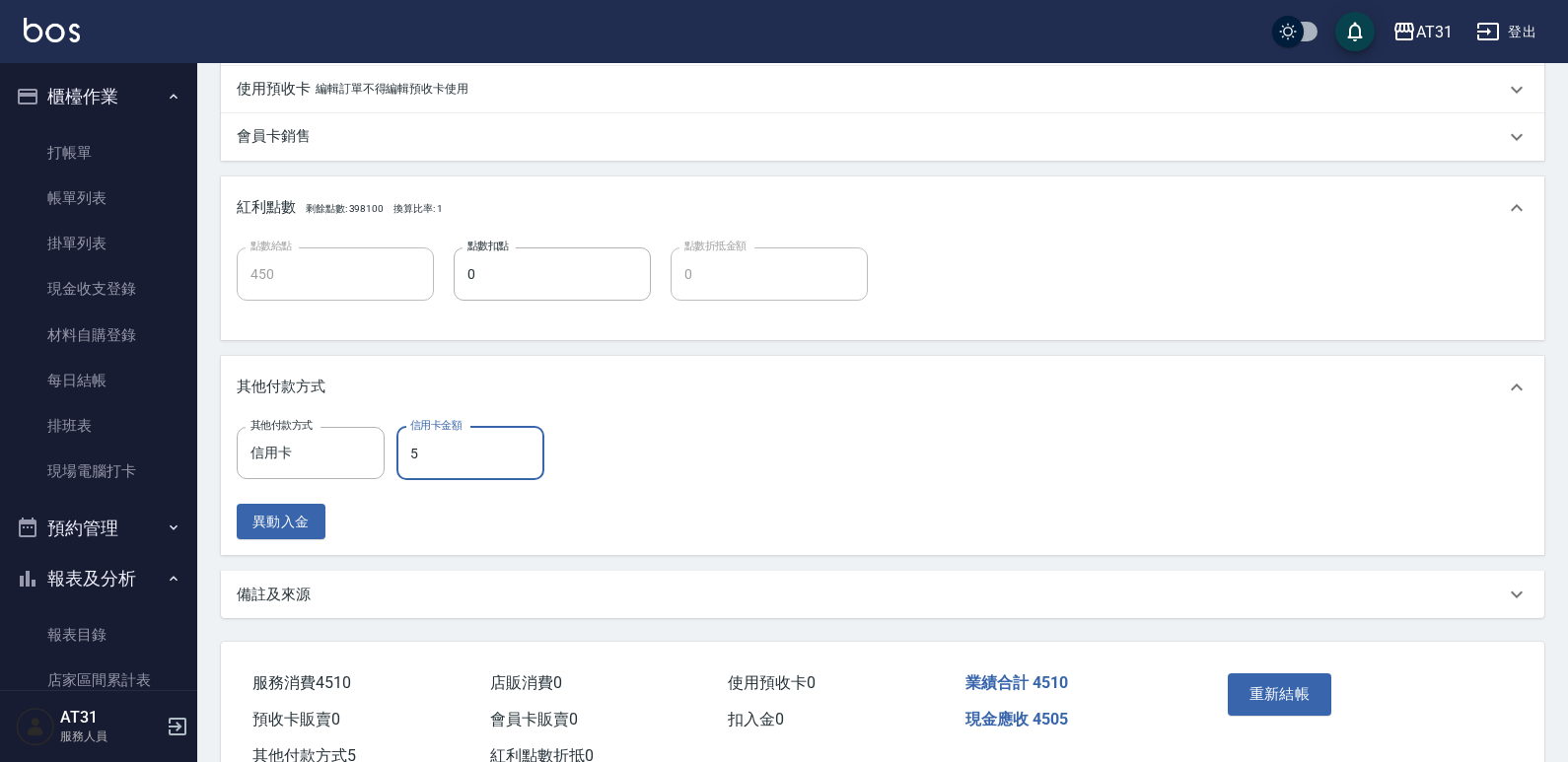
drag, startPoint x: 440, startPoint y: 453, endPoint x: 391, endPoint y: 460, distance: 49.5
click at [391, 460] on div "其他付款方式 信用卡 其他付款方式 信用卡金額 5 信用卡金額" at bounding box center [396, 453] width 320 height 53
drag, startPoint x: 444, startPoint y: 456, endPoint x: 379, endPoint y: 461, distance: 65.2
click at [379, 461] on div "其他付款方式 信用卡 其他付款方式 信用卡金額 51 信用卡金額" at bounding box center [396, 453] width 320 height 53
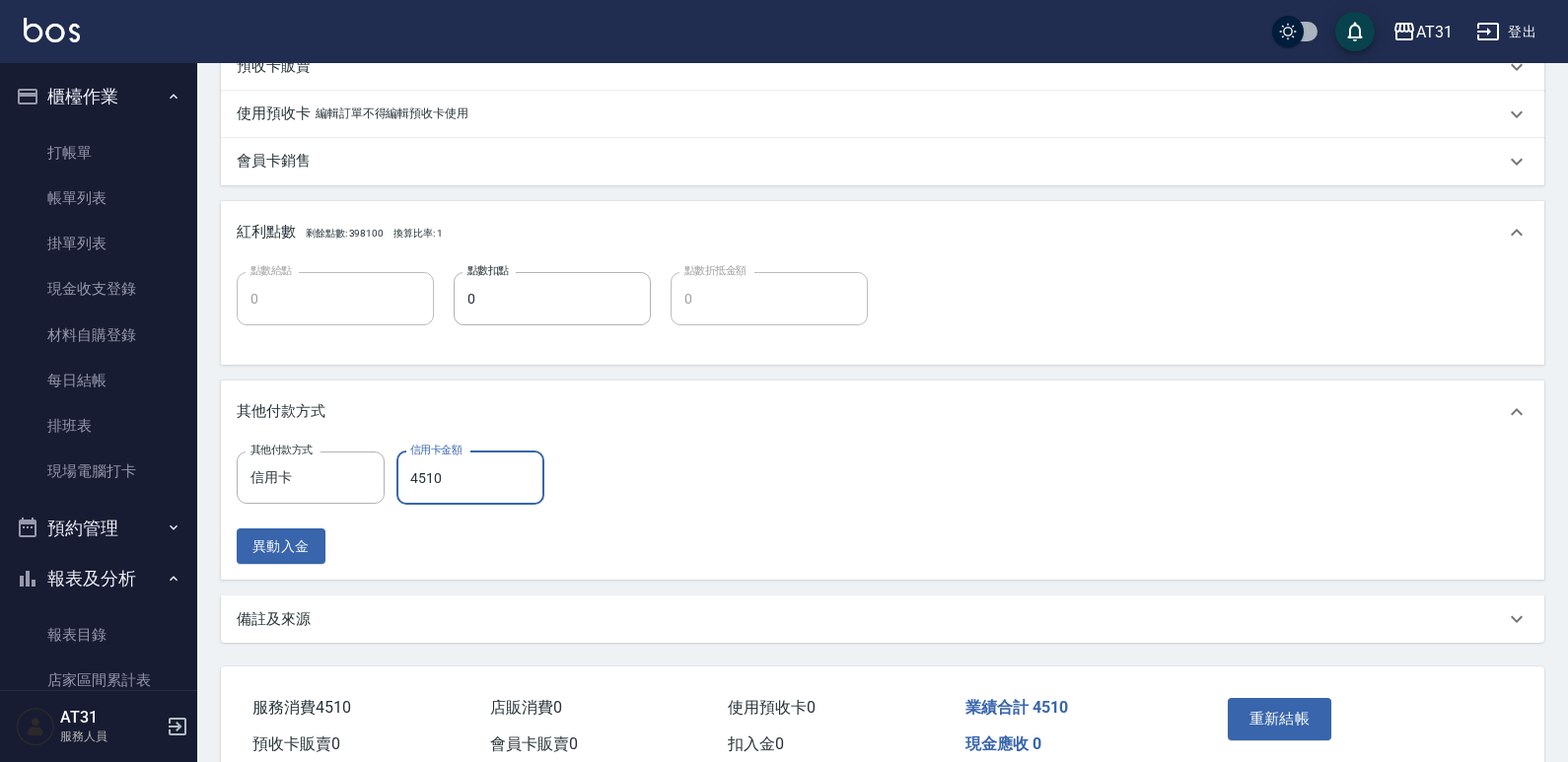
scroll to position [792, 0]
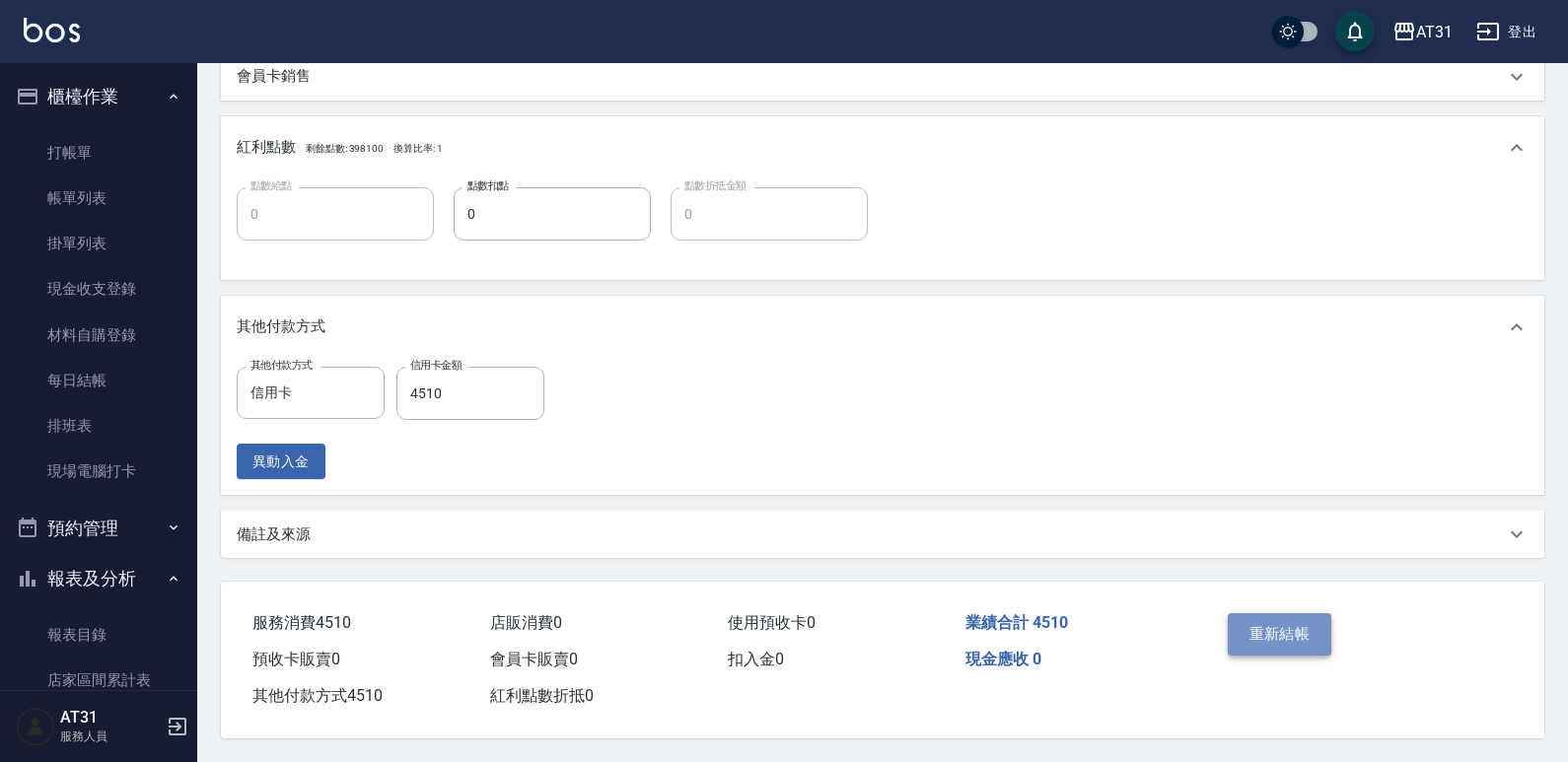
click at [1274, 627] on button "重新結帳" at bounding box center [1280, 633] width 105 height 41
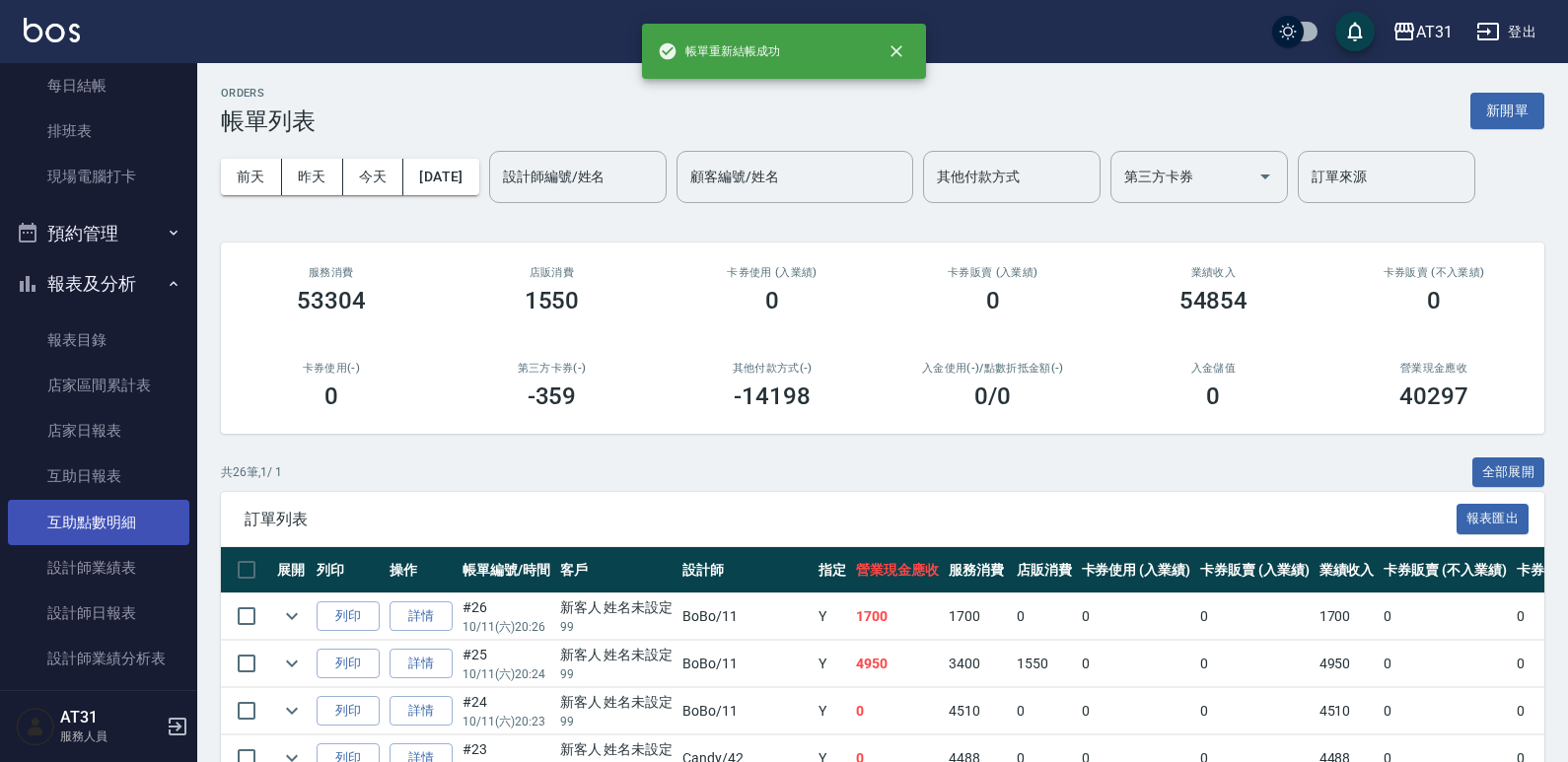
scroll to position [296, 0]
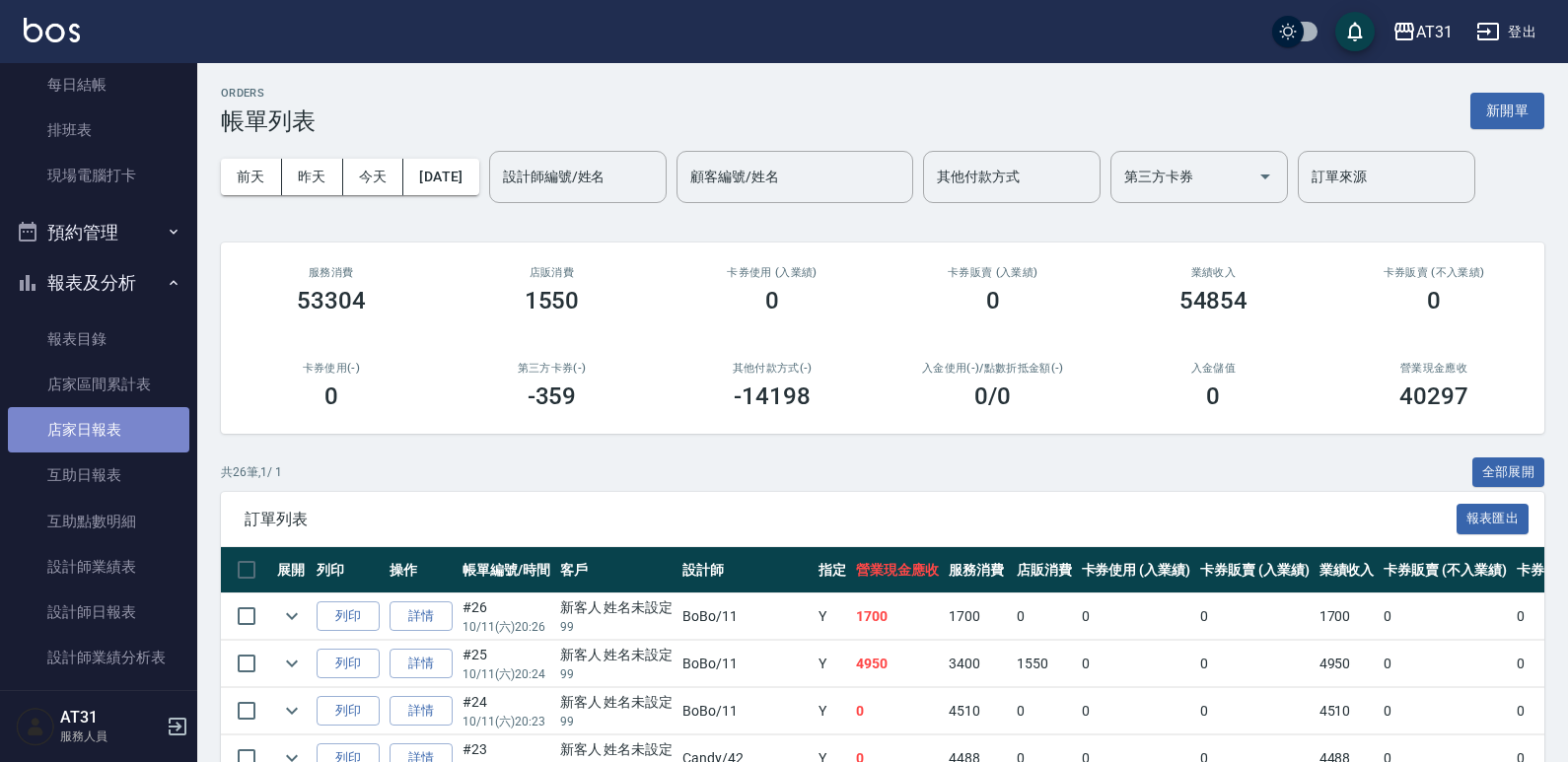
click at [125, 445] on link "店家日報表" at bounding box center [99, 429] width 182 height 45
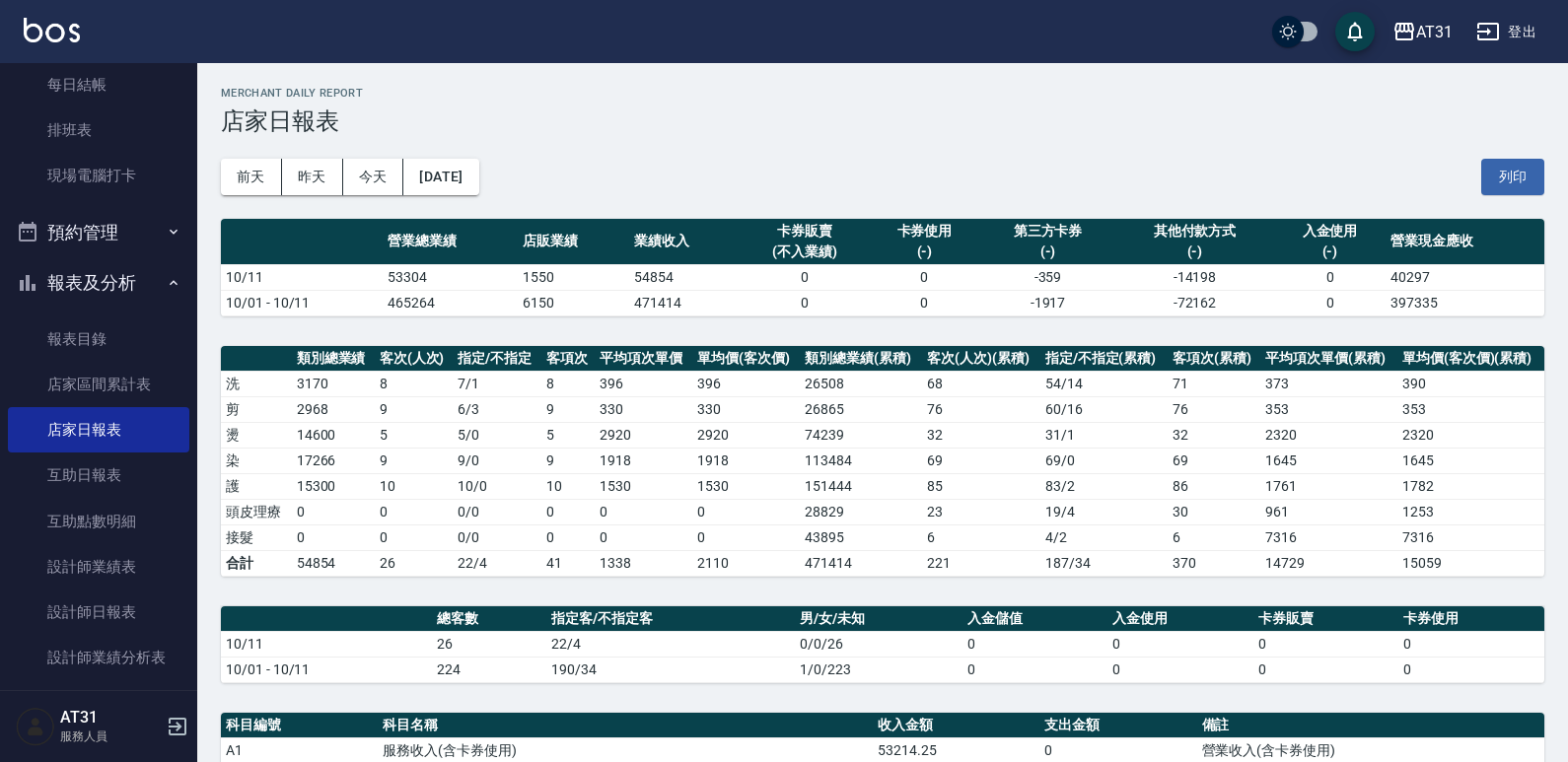
drag, startPoint x: 949, startPoint y: 451, endPoint x: 770, endPoint y: 471, distance: 180.1
drag, startPoint x: 770, startPoint y: 471, endPoint x: 594, endPoint y: 449, distance: 177.4
click at [586, 447] on td "9" at bounding box center [568, 460] width 54 height 26
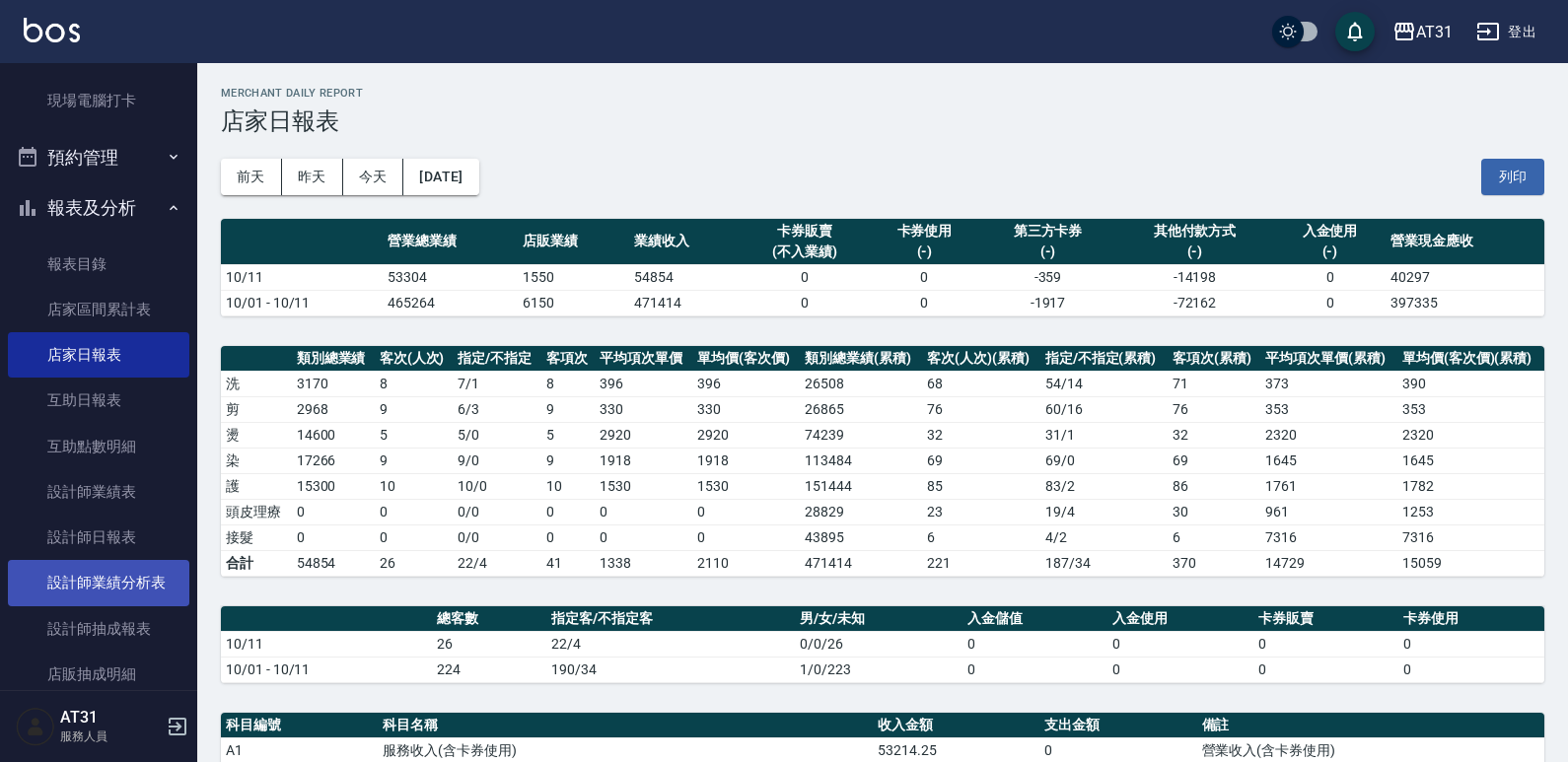
scroll to position [493, 0]
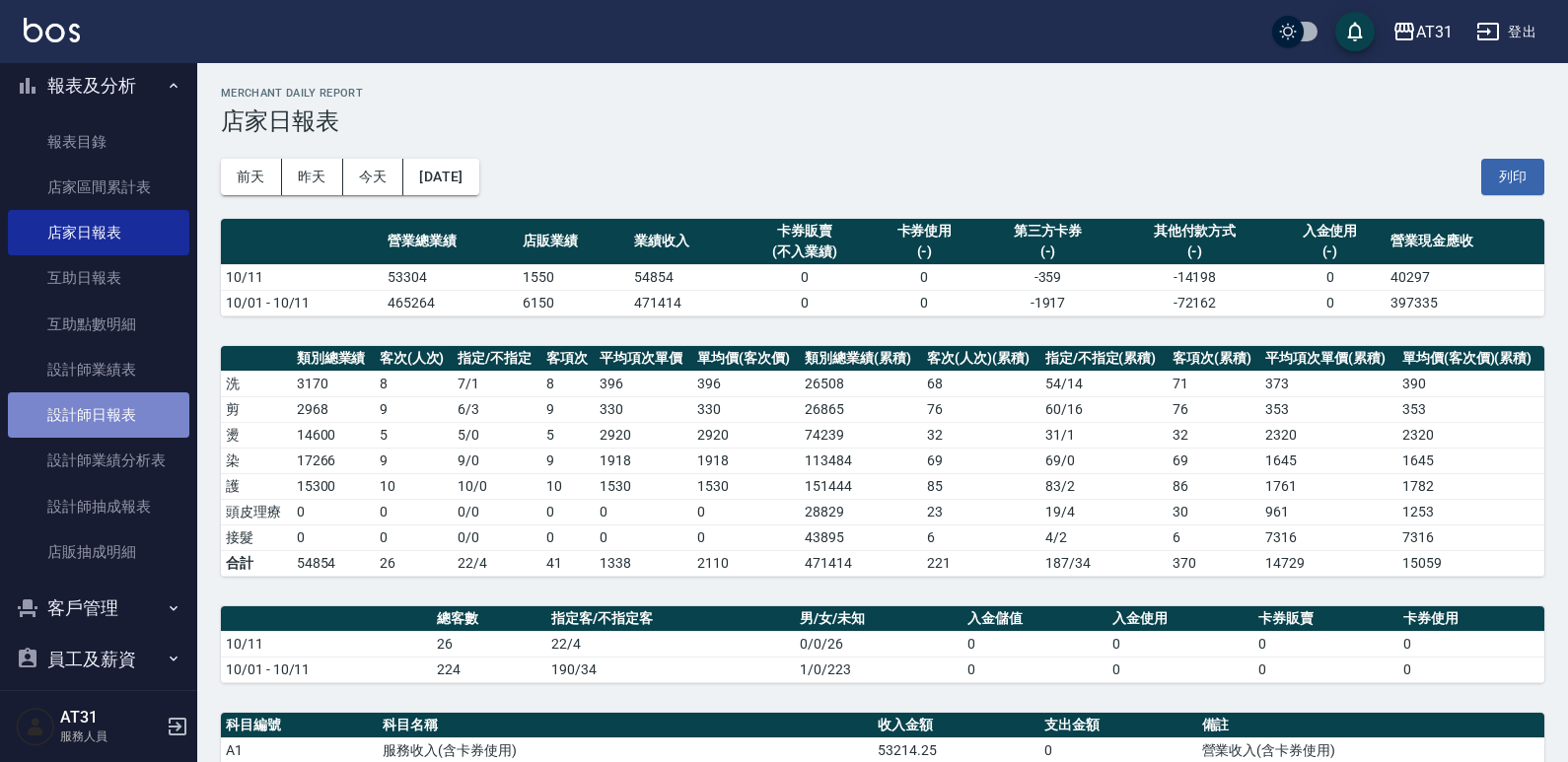
click at [119, 395] on link "設計師日報表" at bounding box center [99, 414] width 182 height 45
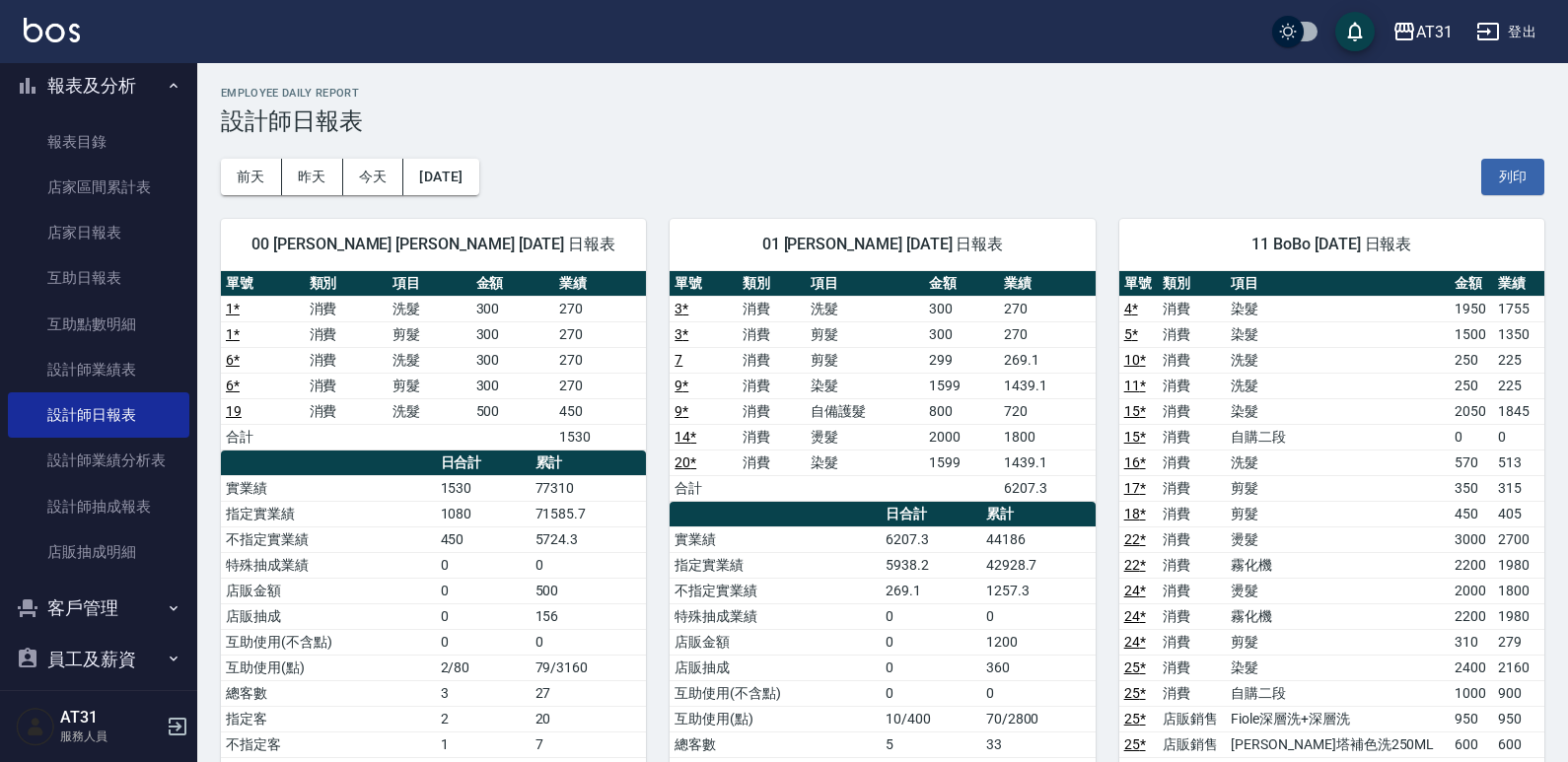
drag, startPoint x: 809, startPoint y: 244, endPoint x: 587, endPoint y: 300, distance: 229.0
click at [587, 300] on td "270" at bounding box center [600, 309] width 92 height 26
drag, startPoint x: 1102, startPoint y: 224, endPoint x: 991, endPoint y: 235, distance: 111.5
click at [991, 235] on div "01 [PERSON_NAME] [DATE] 日報表" at bounding box center [883, 244] width 425 height 51
drag, startPoint x: 991, startPoint y: 235, endPoint x: 955, endPoint y: 264, distance: 46.2
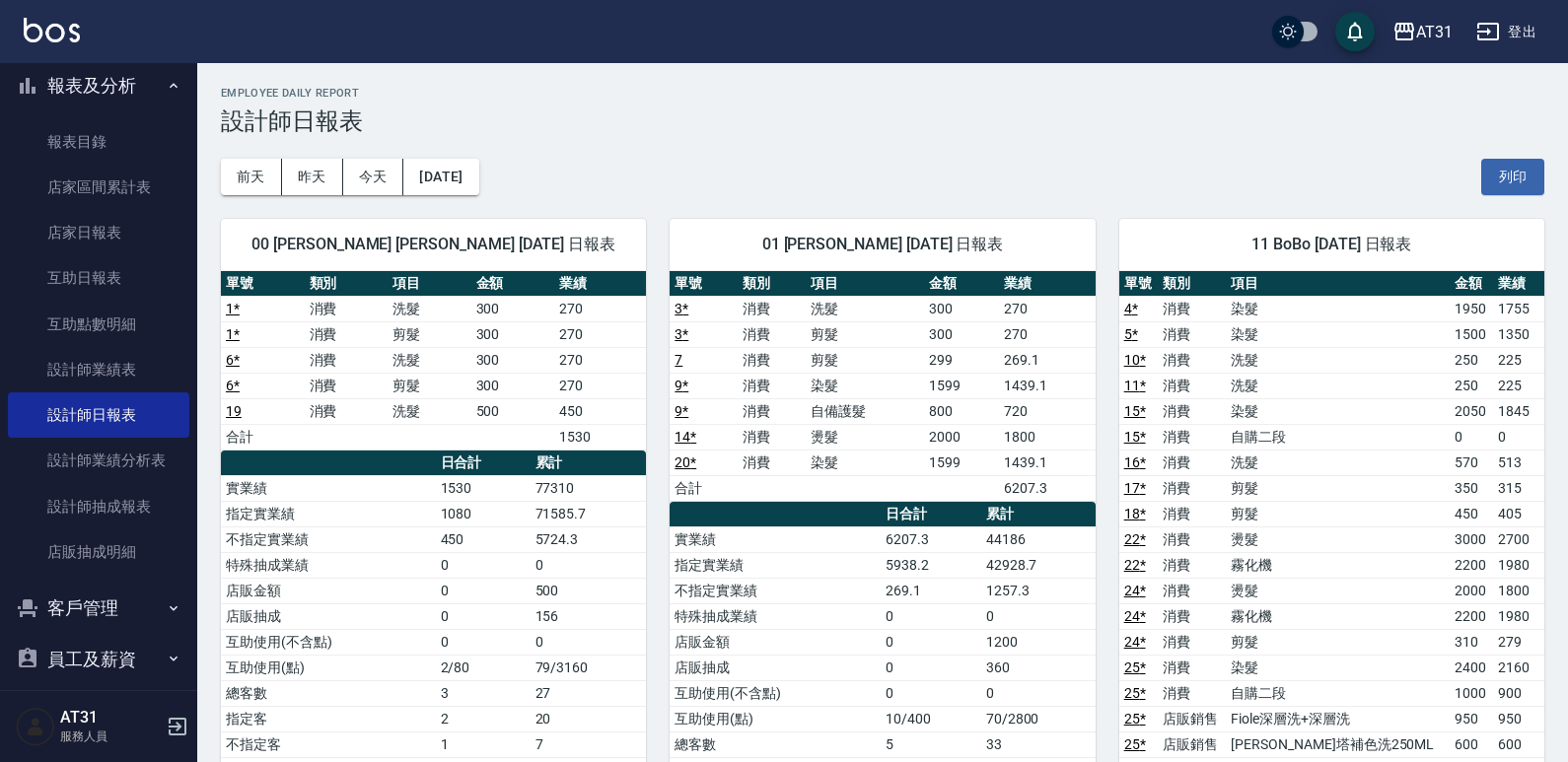
drag, startPoint x: 955, startPoint y: 264, endPoint x: 920, endPoint y: 278, distance: 37.7
click at [920, 278] on th "項目" at bounding box center [865, 285] width 119 height 26
drag, startPoint x: 920, startPoint y: 279, endPoint x: 858, endPoint y: 315, distance: 71.7
click at [858, 315] on td "洗髮" at bounding box center [865, 309] width 119 height 26
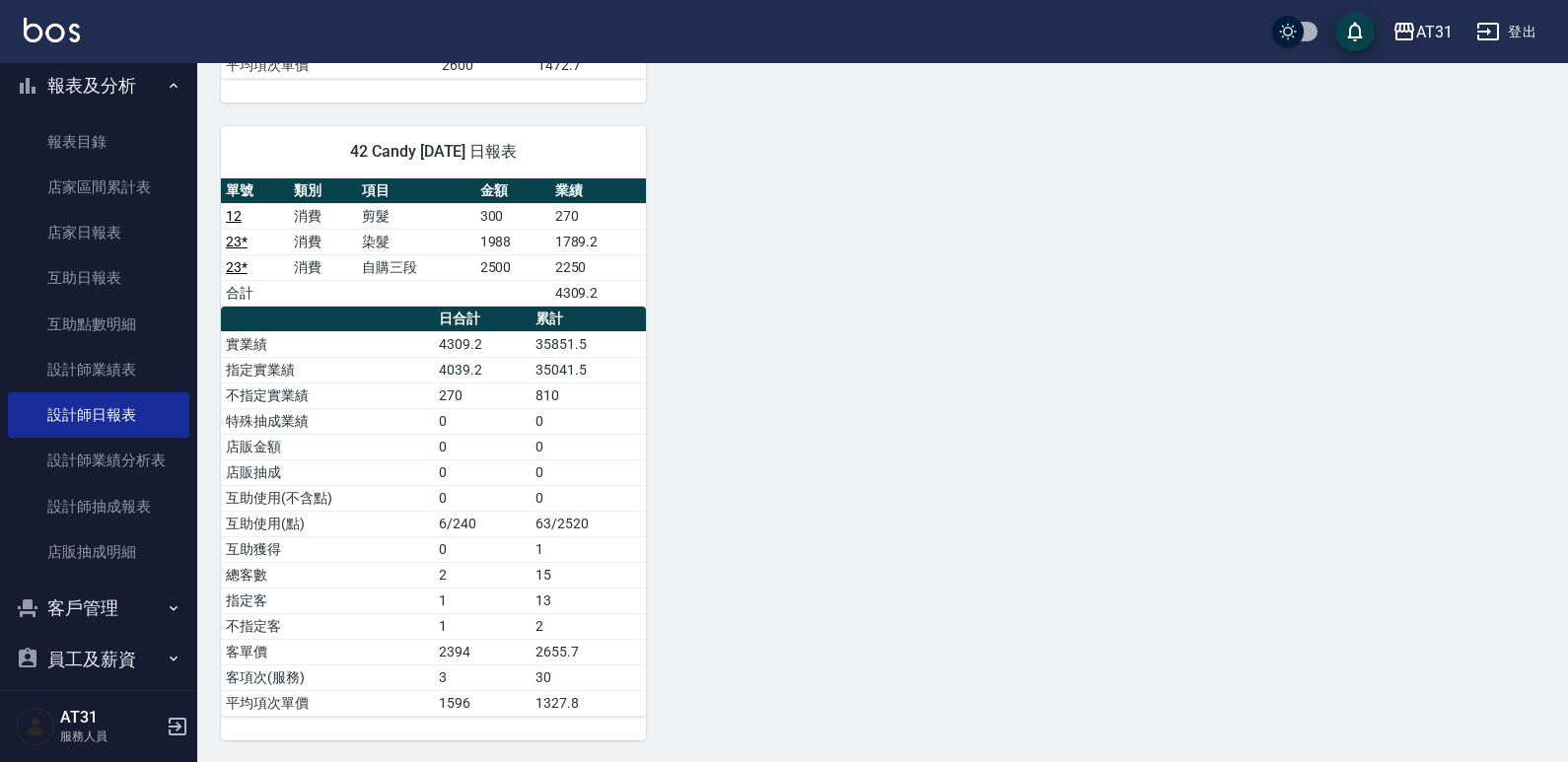
scroll to position [1756, 0]
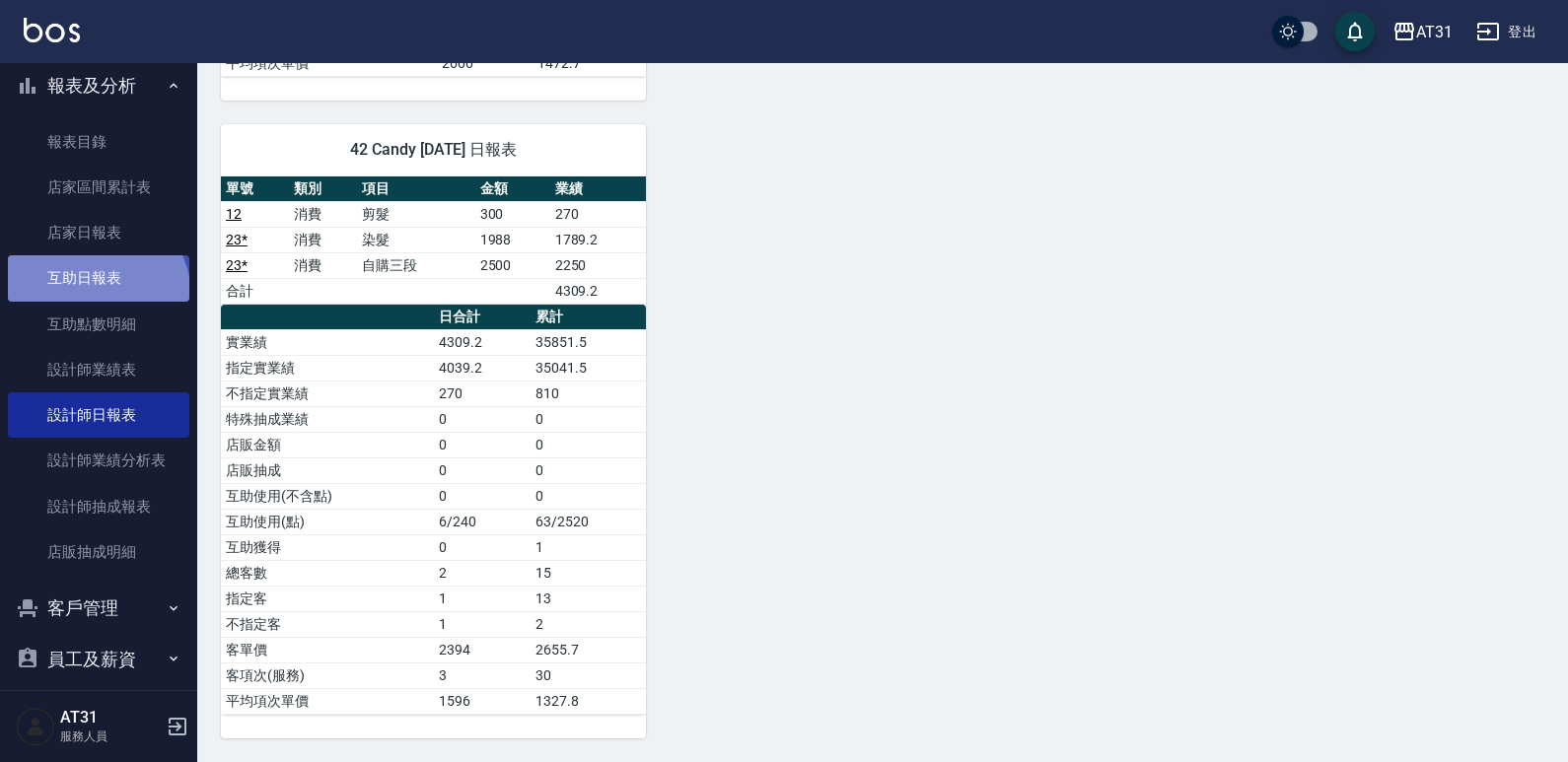
click at [95, 294] on link "互助日報表" at bounding box center [99, 278] width 182 height 45
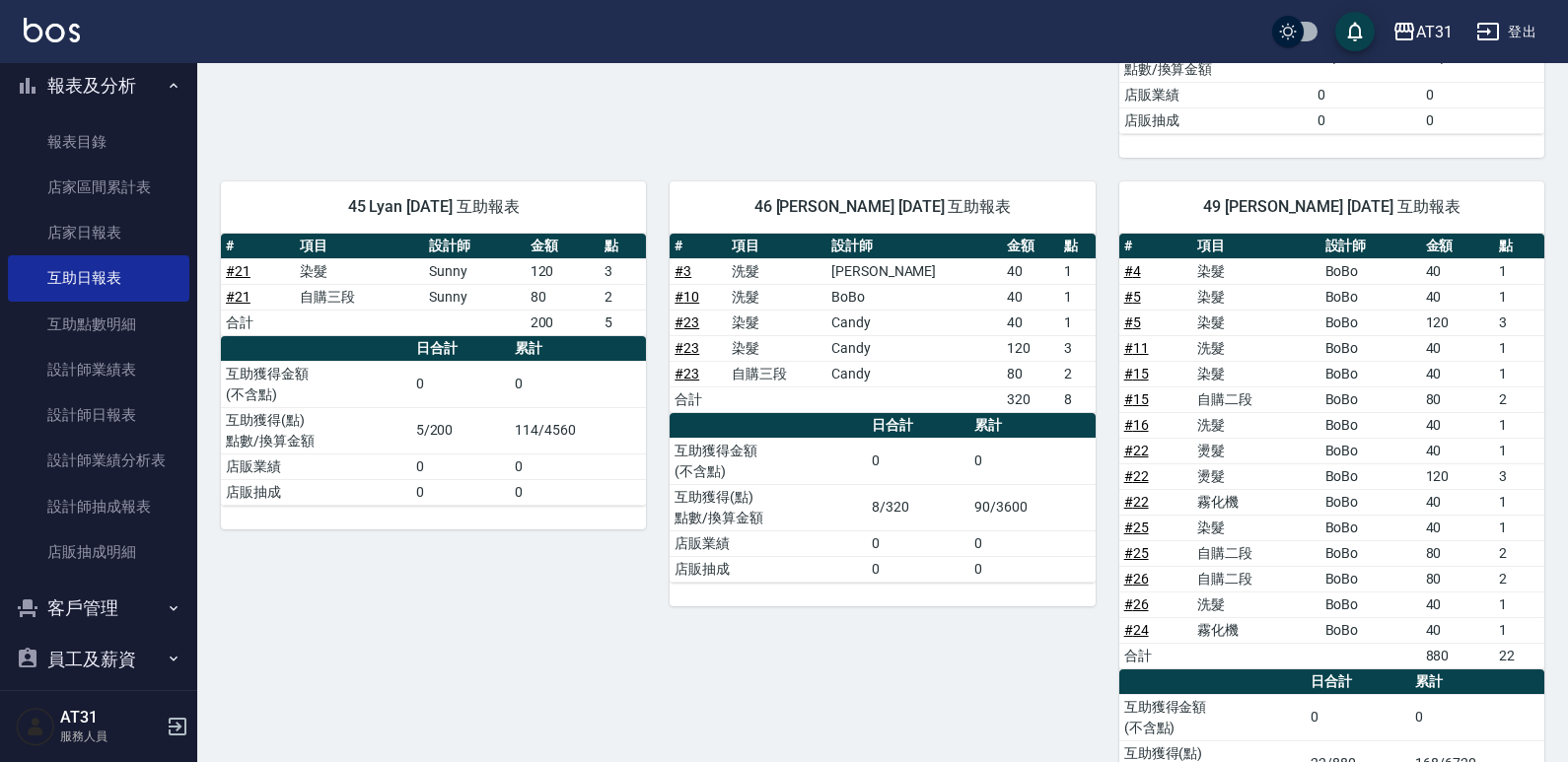
scroll to position [734, 0]
